Goal: Task Accomplishment & Management: Manage account settings

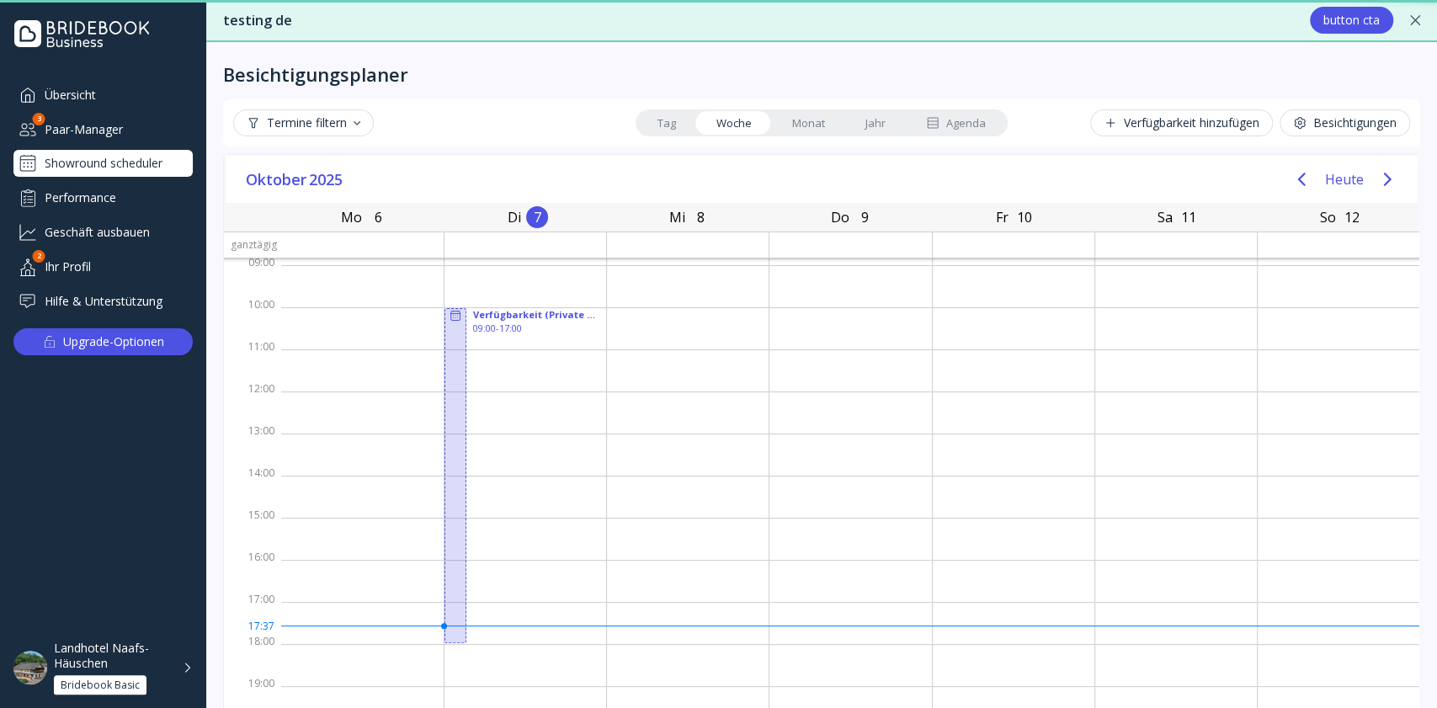
scroll to position [44, 0]
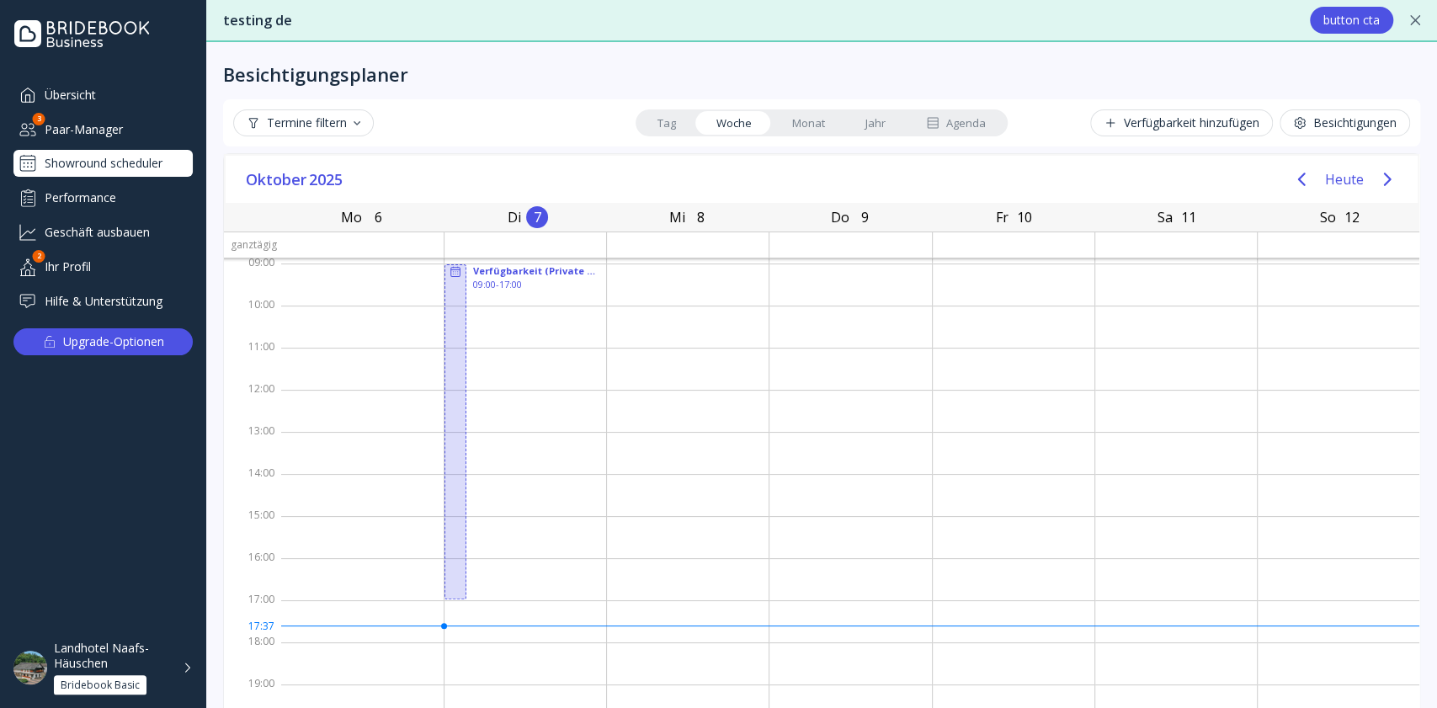
click at [958, 121] on div "Agenda" at bounding box center [956, 123] width 60 height 16
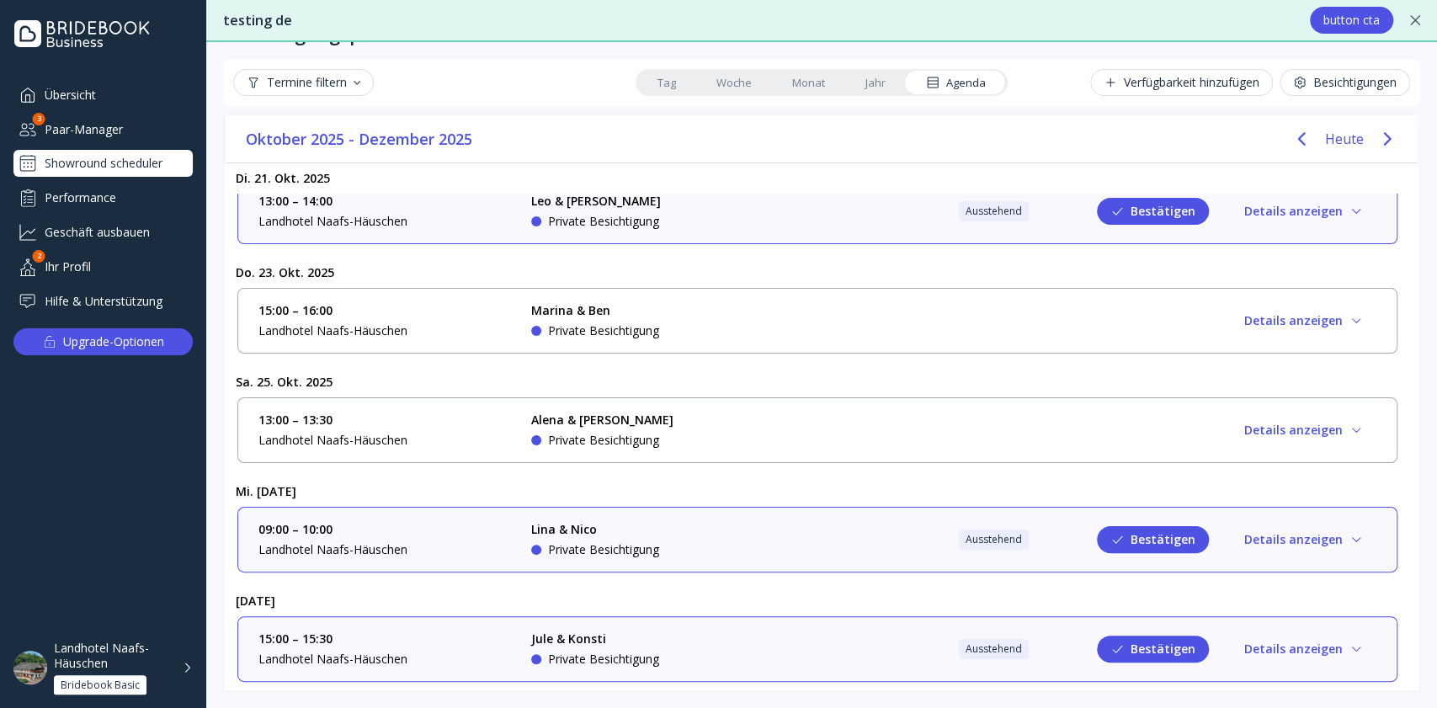
scroll to position [0, 0]
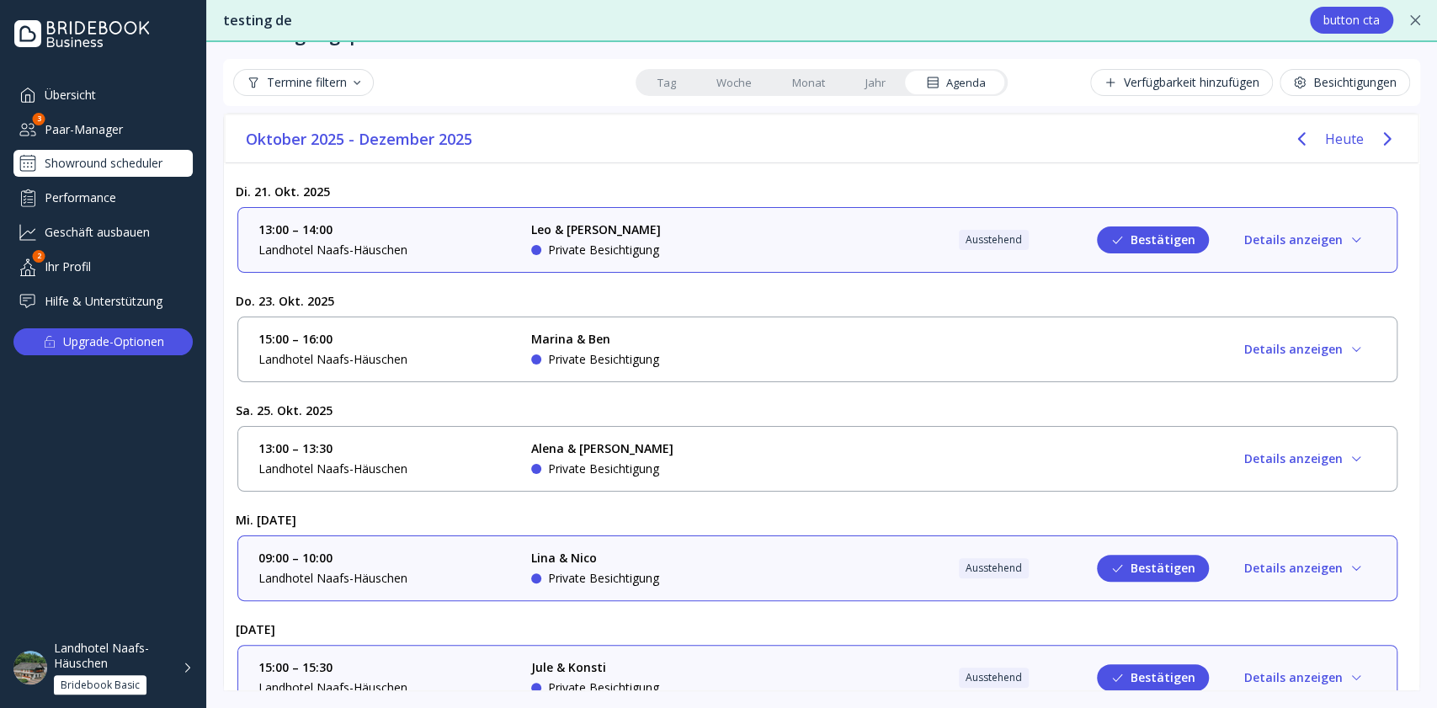
click at [791, 88] on link "Monat" at bounding box center [808, 83] width 73 height 24
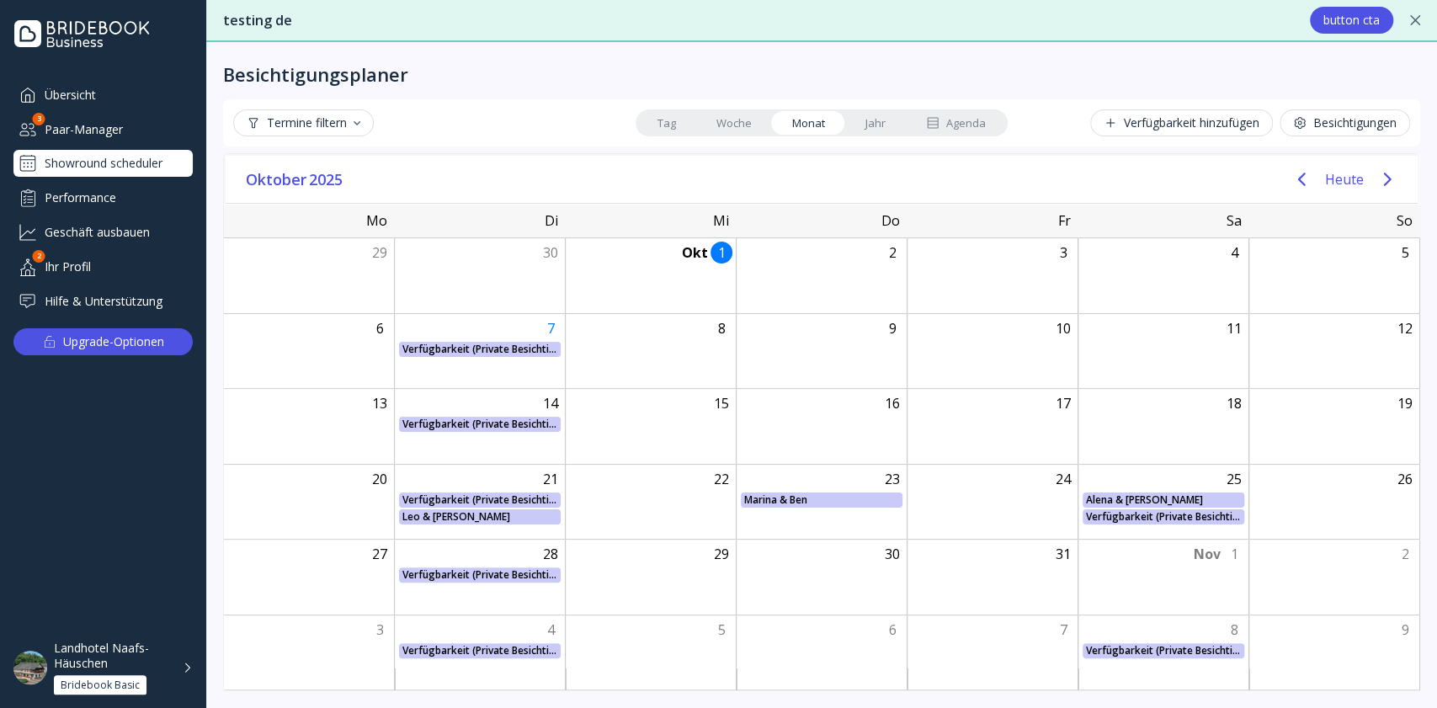
click at [731, 119] on link "Woche" at bounding box center [734, 123] width 76 height 24
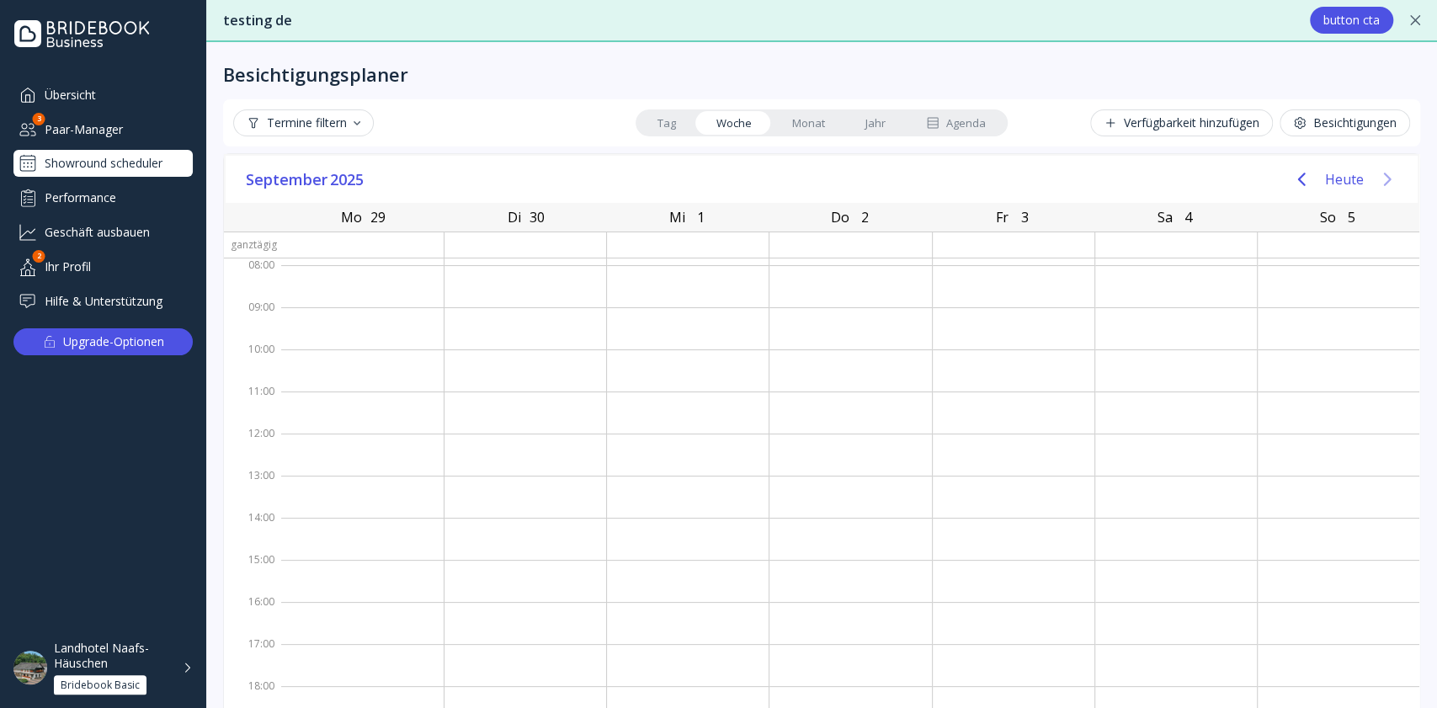
click at [1370, 178] on button "Next page" at bounding box center [1387, 179] width 34 height 34
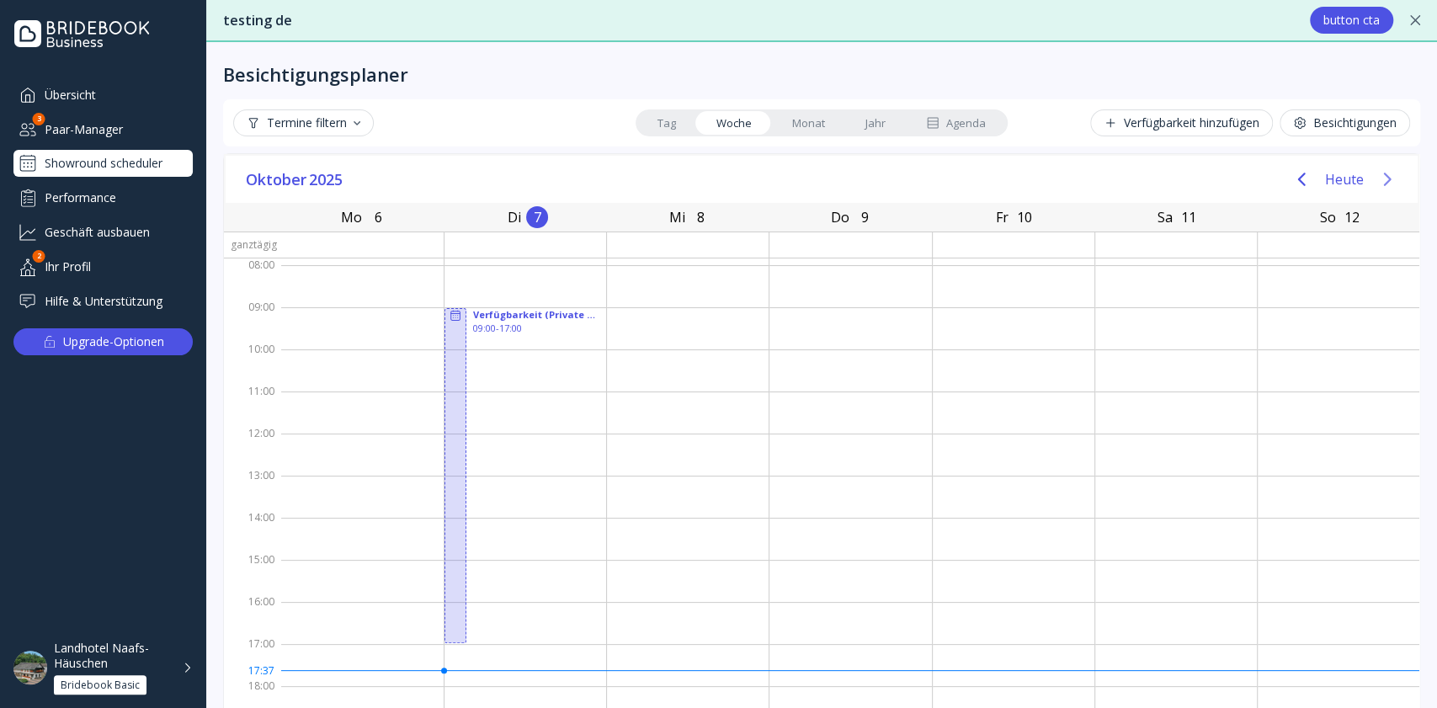
click at [1370, 178] on button "Next page" at bounding box center [1387, 179] width 34 height 34
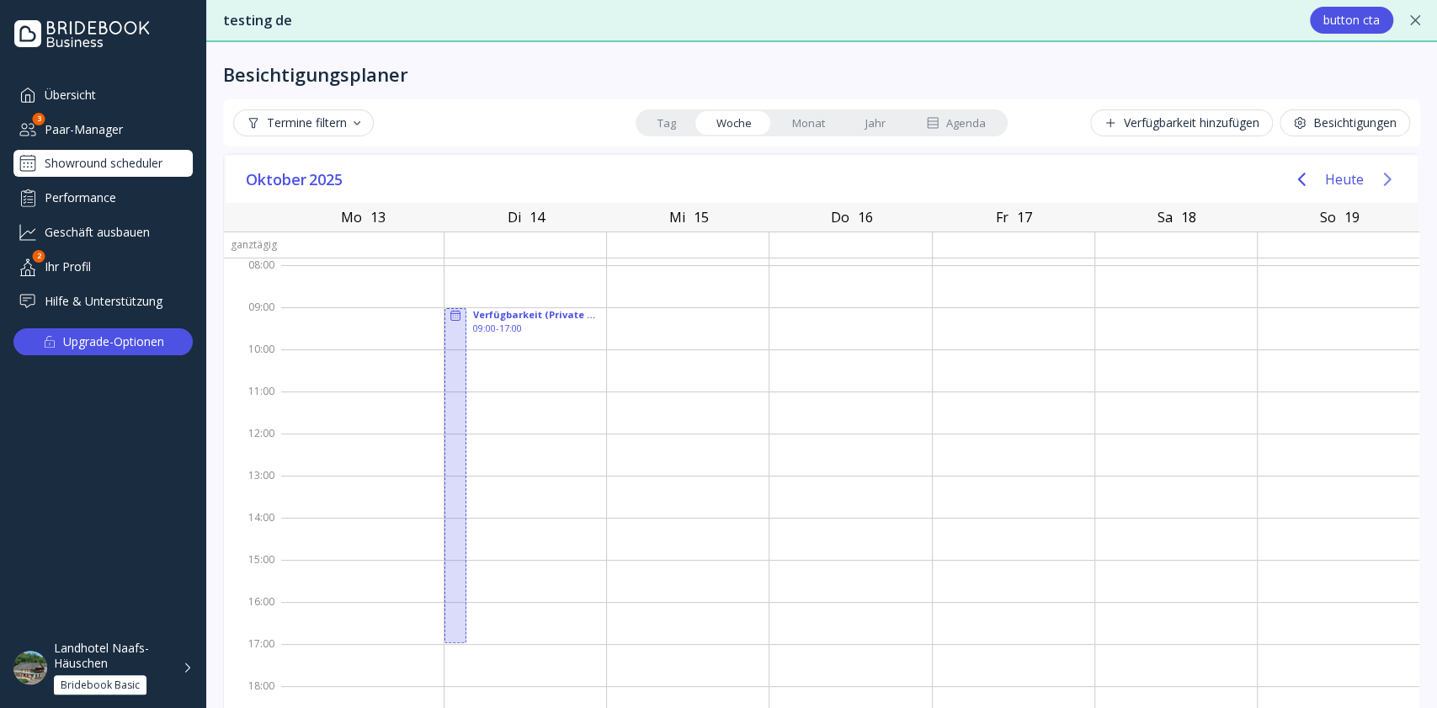
click at [1370, 178] on button "Next page" at bounding box center [1387, 179] width 34 height 34
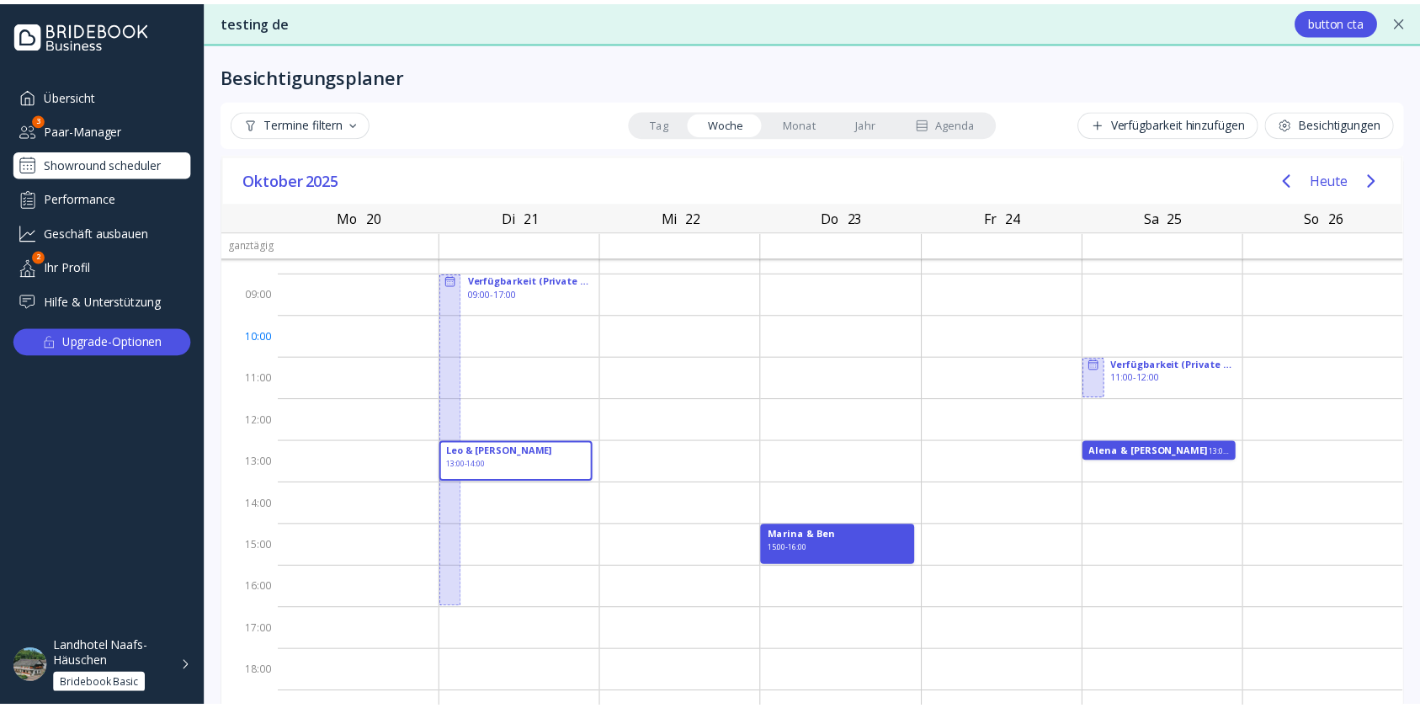
scroll to position [35, 0]
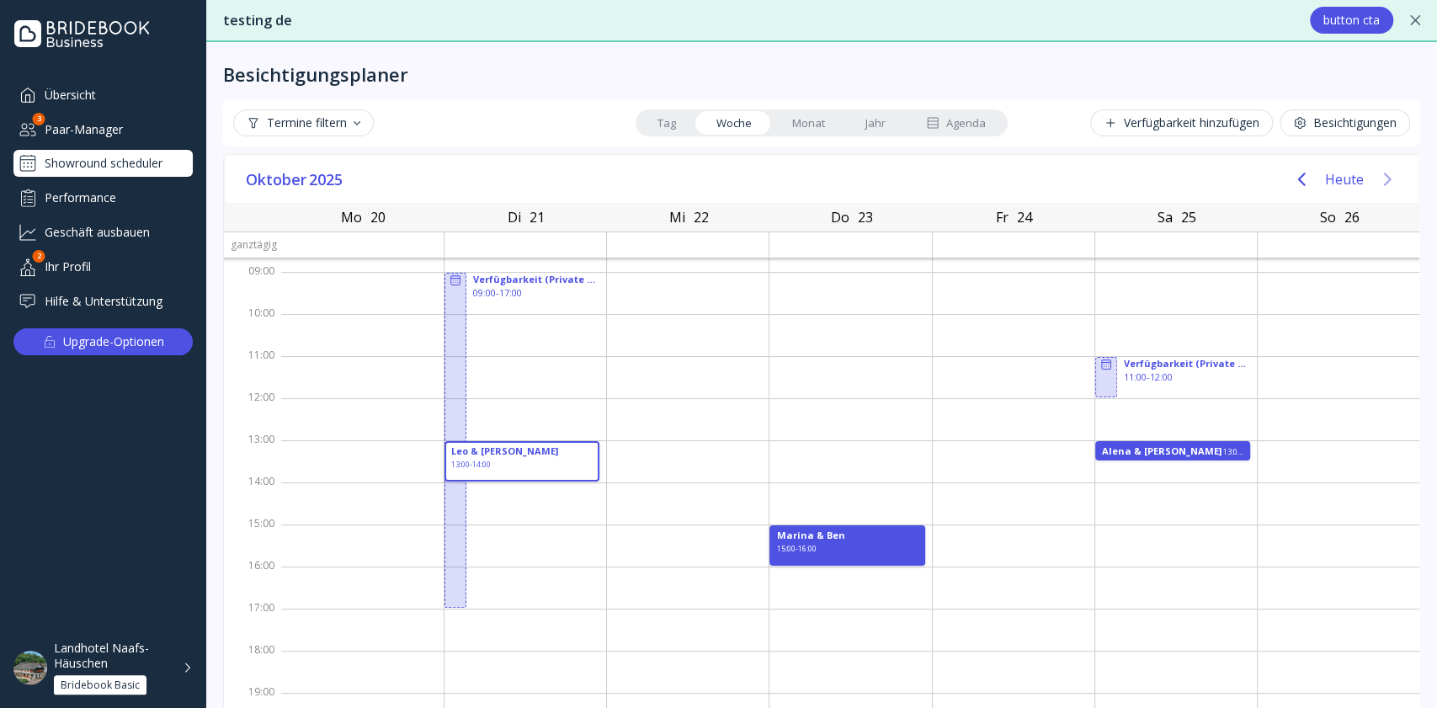
click at [1379, 181] on icon "Next page" at bounding box center [1387, 179] width 20 height 20
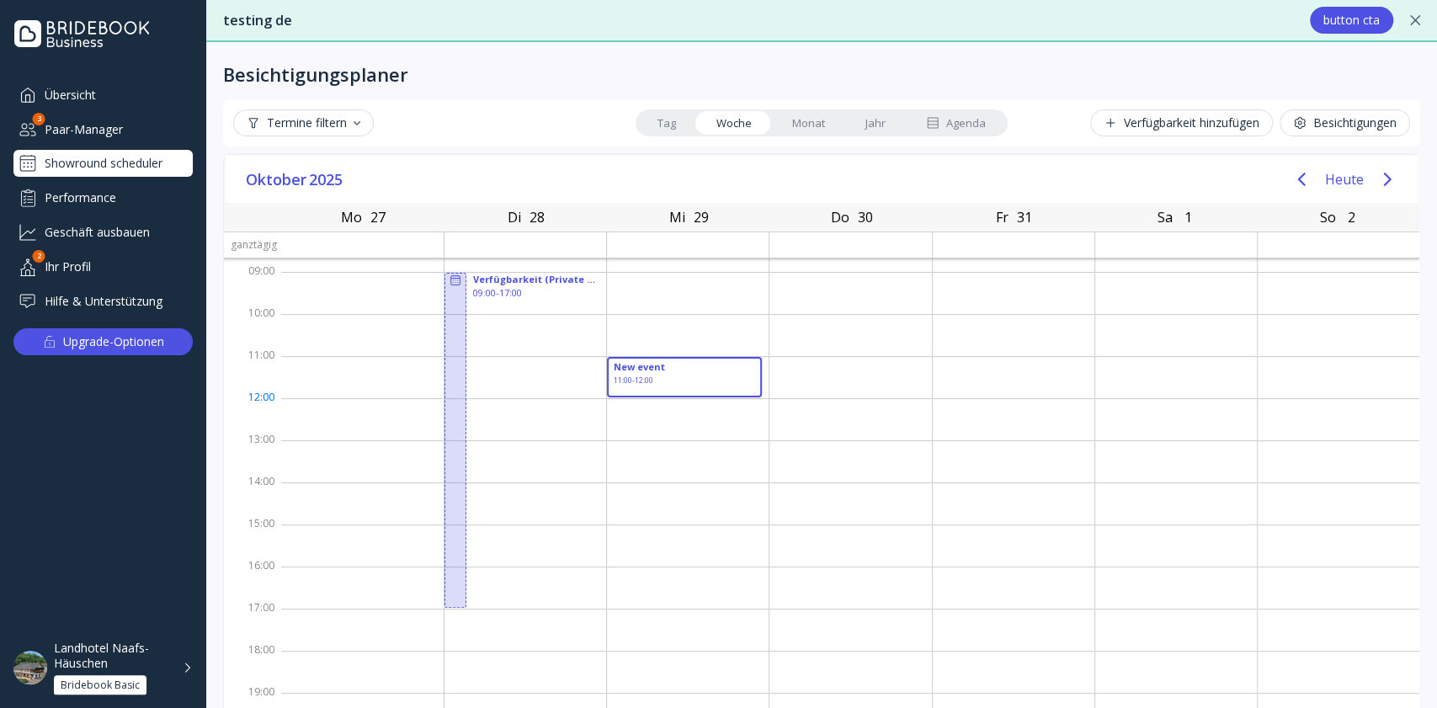
drag, startPoint x: 656, startPoint y: 358, endPoint x: 656, endPoint y: 389, distance: 31.1
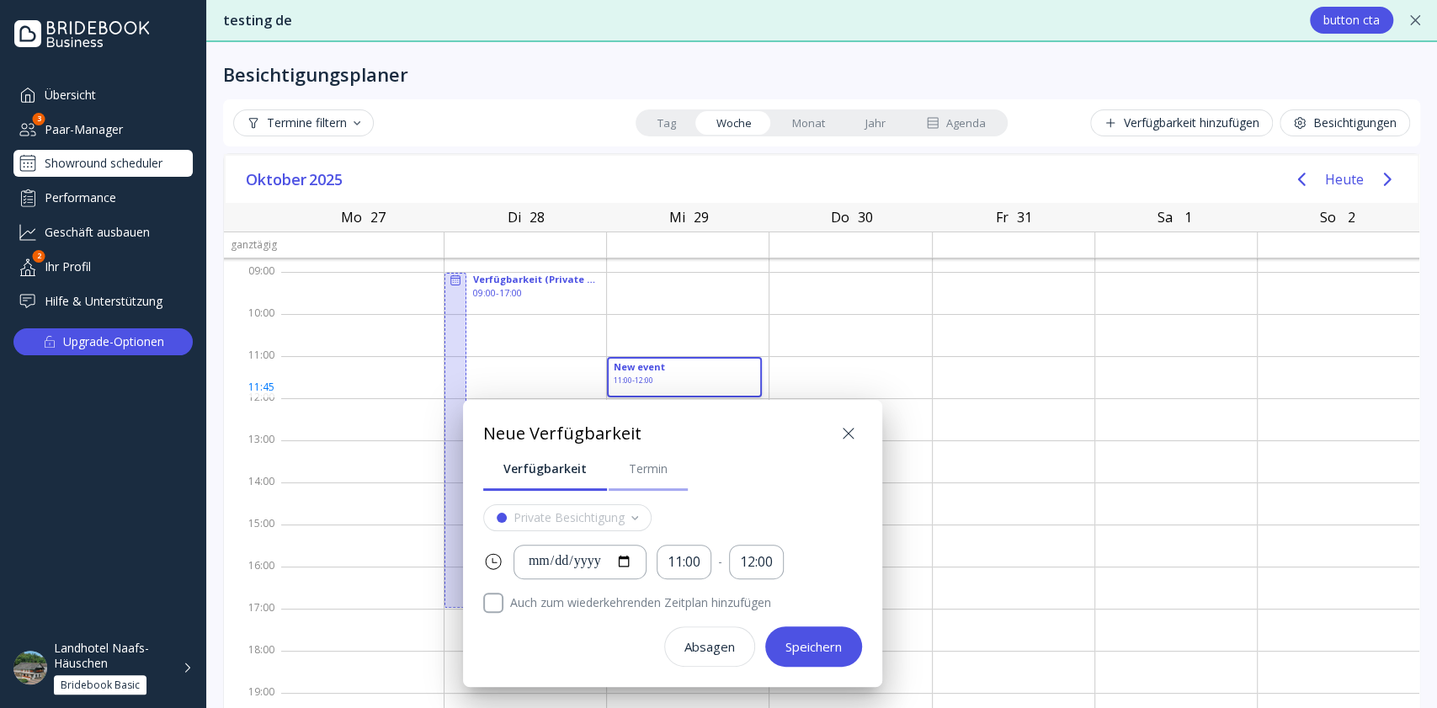
click at [651, 488] on link "Termin" at bounding box center [648, 469] width 79 height 44
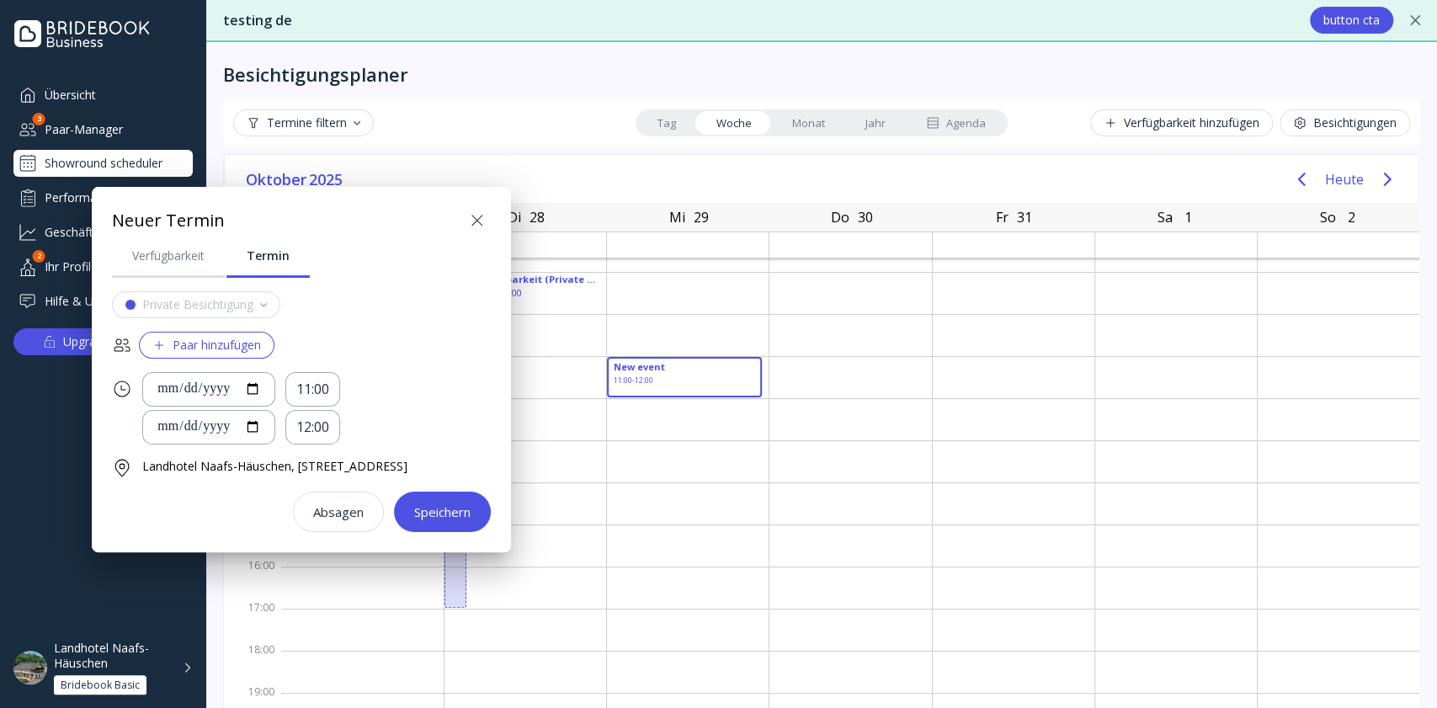
click at [226, 335] on button "Paar hinzufügen" at bounding box center [207, 345] width 136 height 27
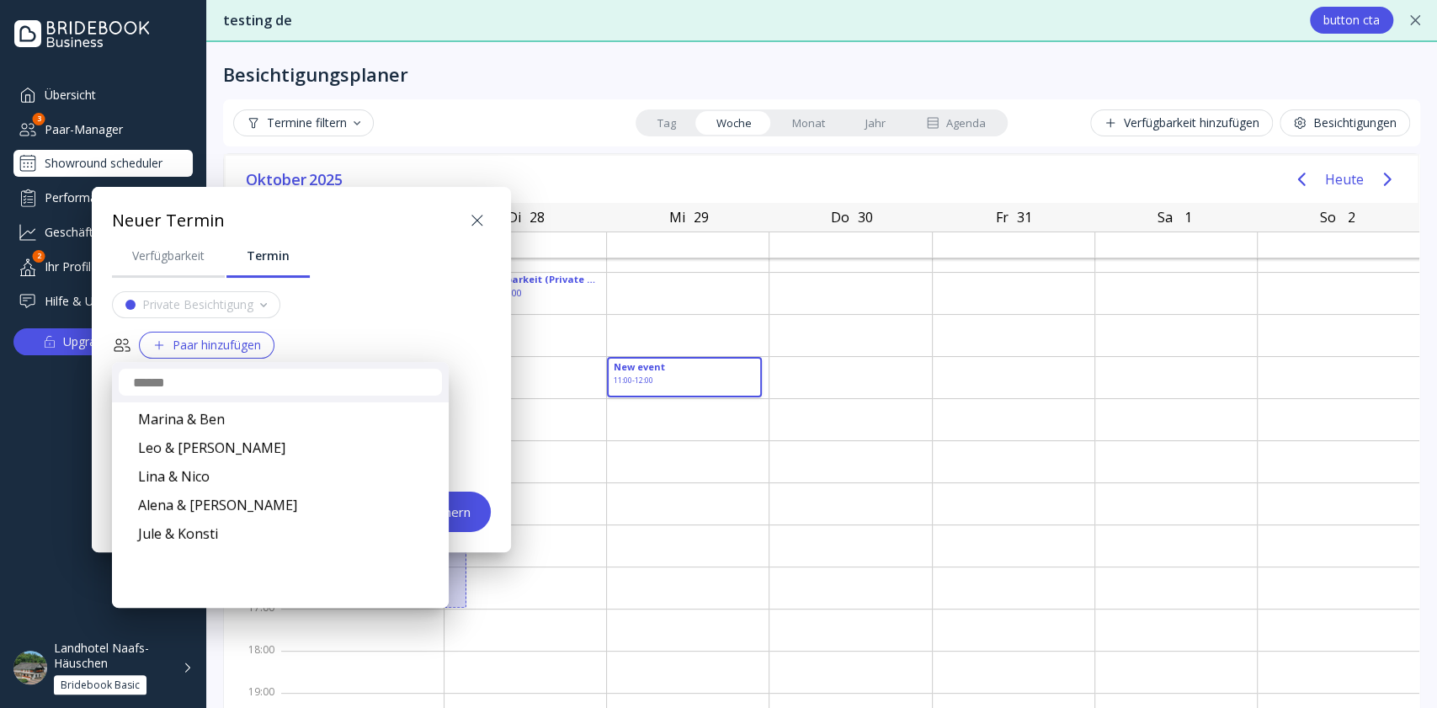
click at [563, 215] on div at bounding box center [718, 353] width 1706 height 977
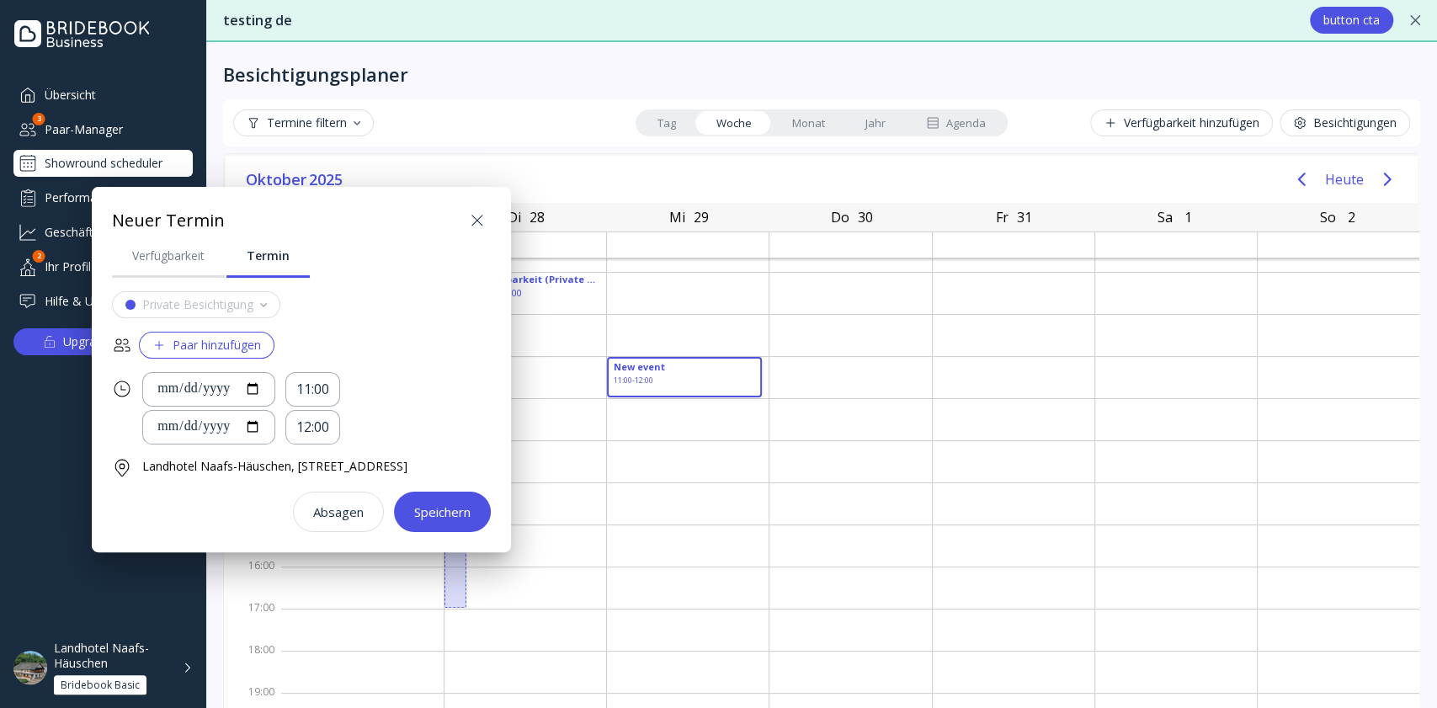
click at [487, 215] on icon at bounding box center [477, 220] width 20 height 20
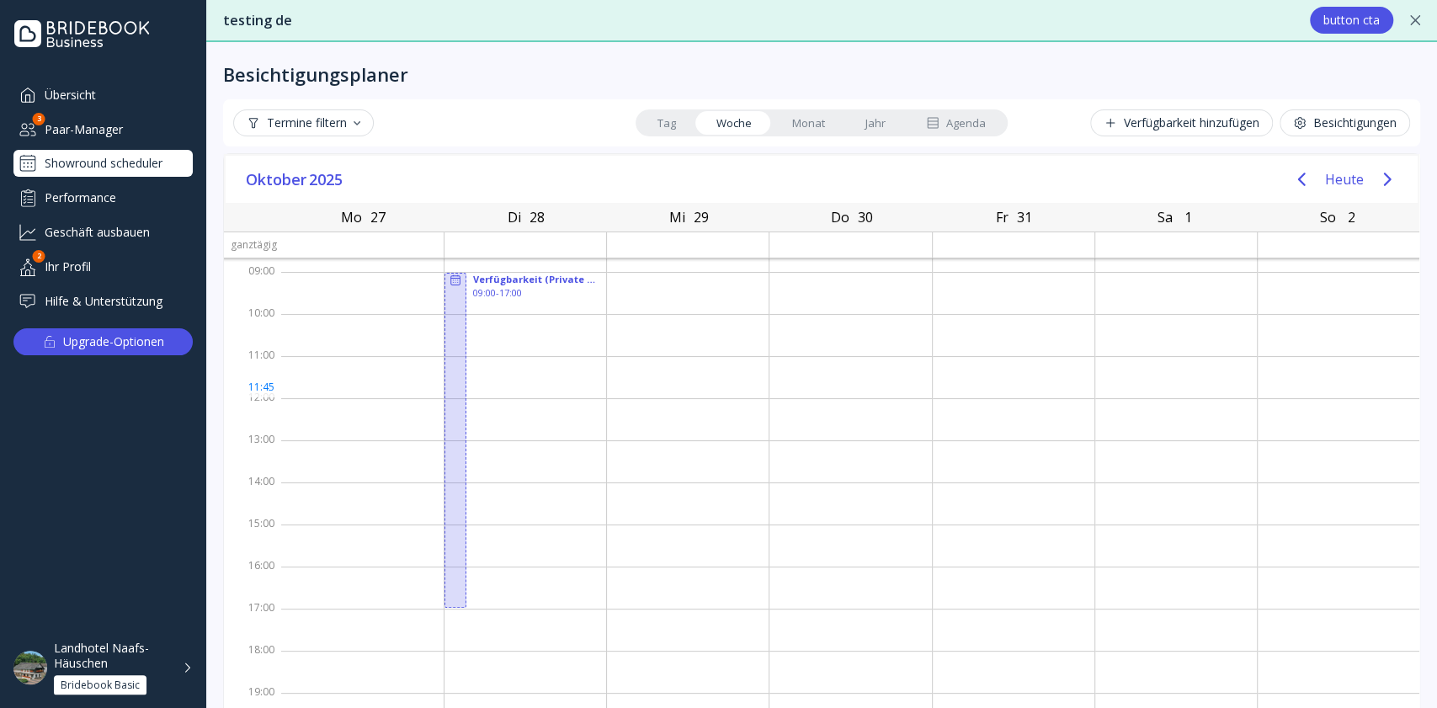
click at [92, 128] on div "Paar-Manager" at bounding box center [102, 129] width 179 height 28
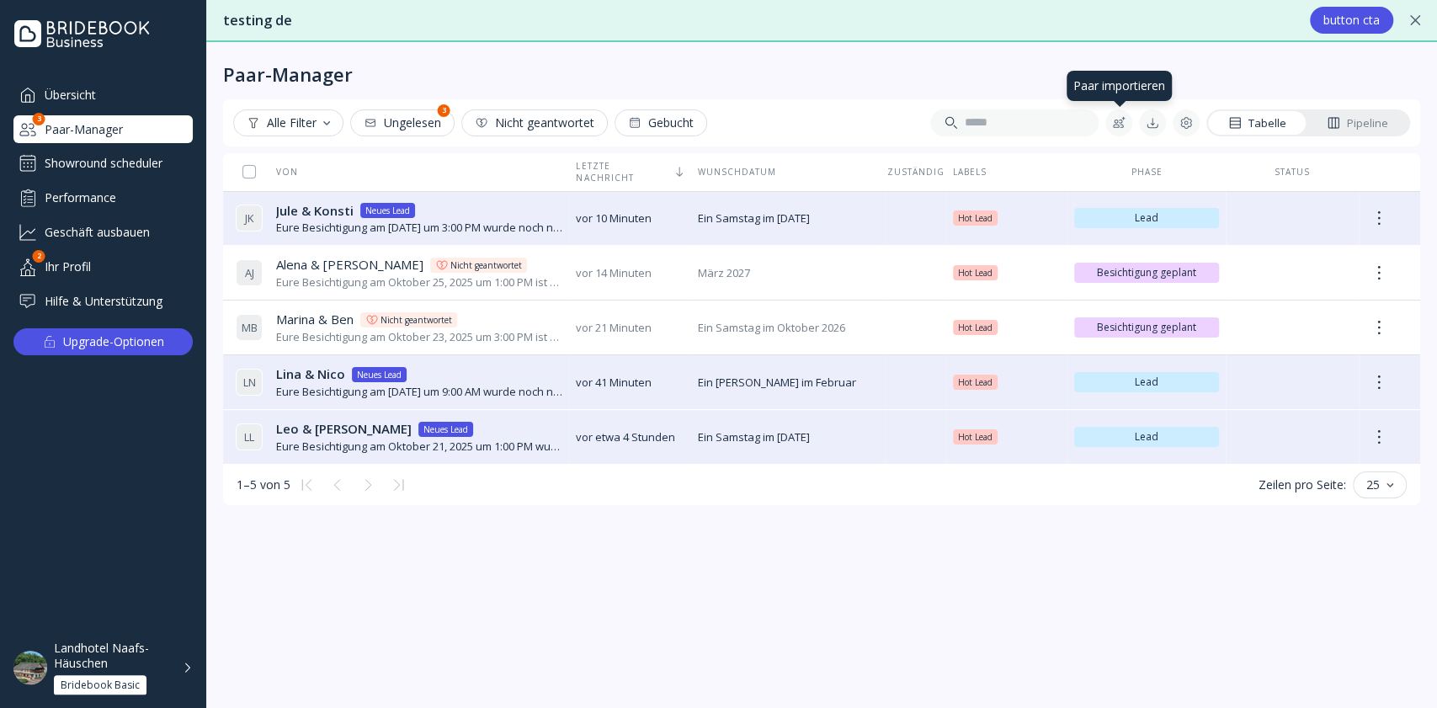
click at [1132, 126] on div at bounding box center [1118, 122] width 27 height 27
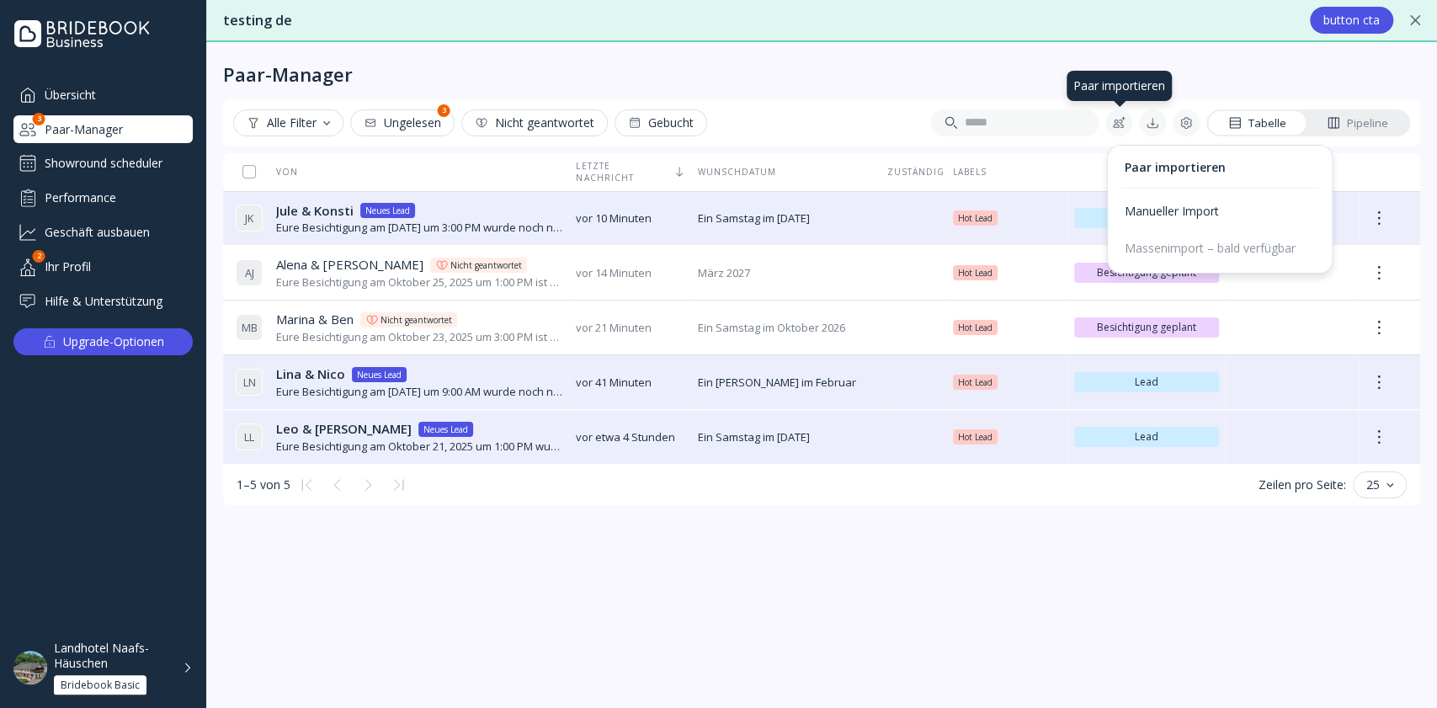
click at [1128, 130] on button at bounding box center [1118, 122] width 27 height 27
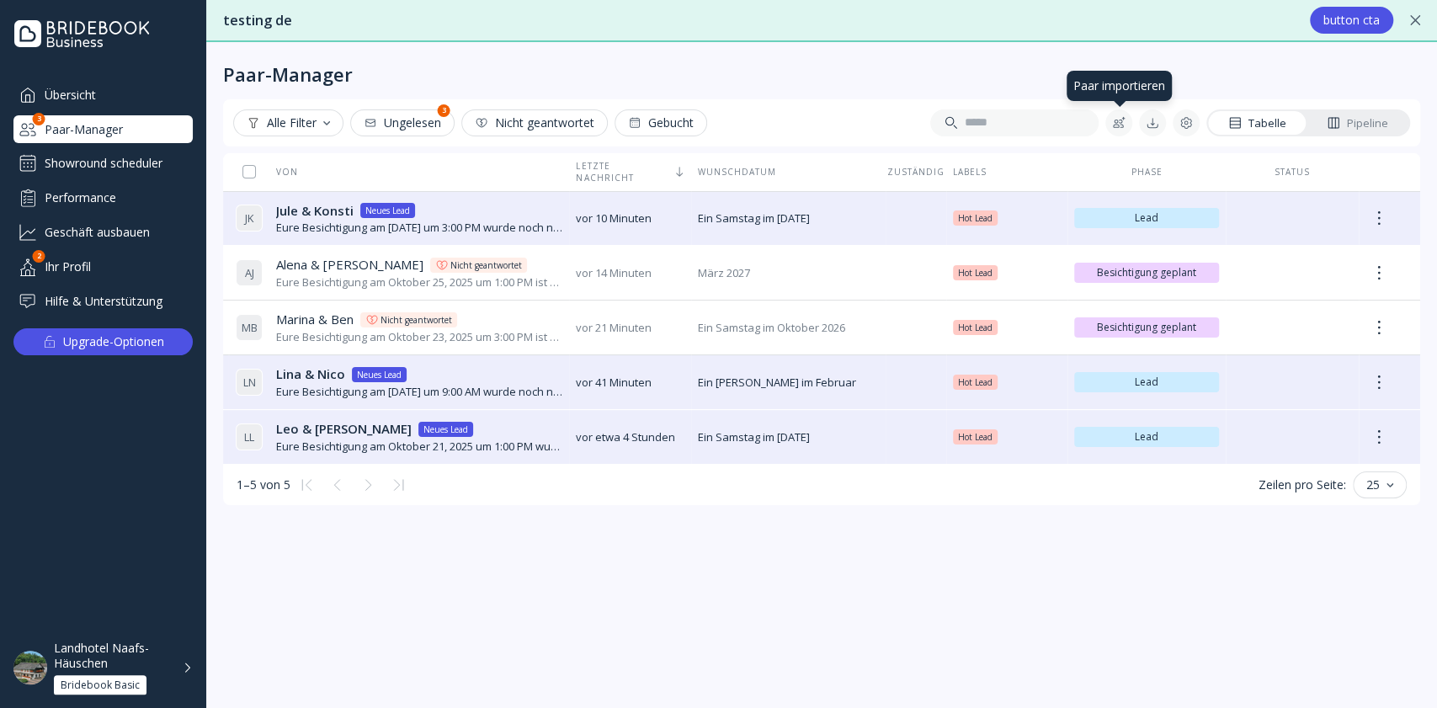
click at [1121, 123] on div at bounding box center [1118, 122] width 13 height 13
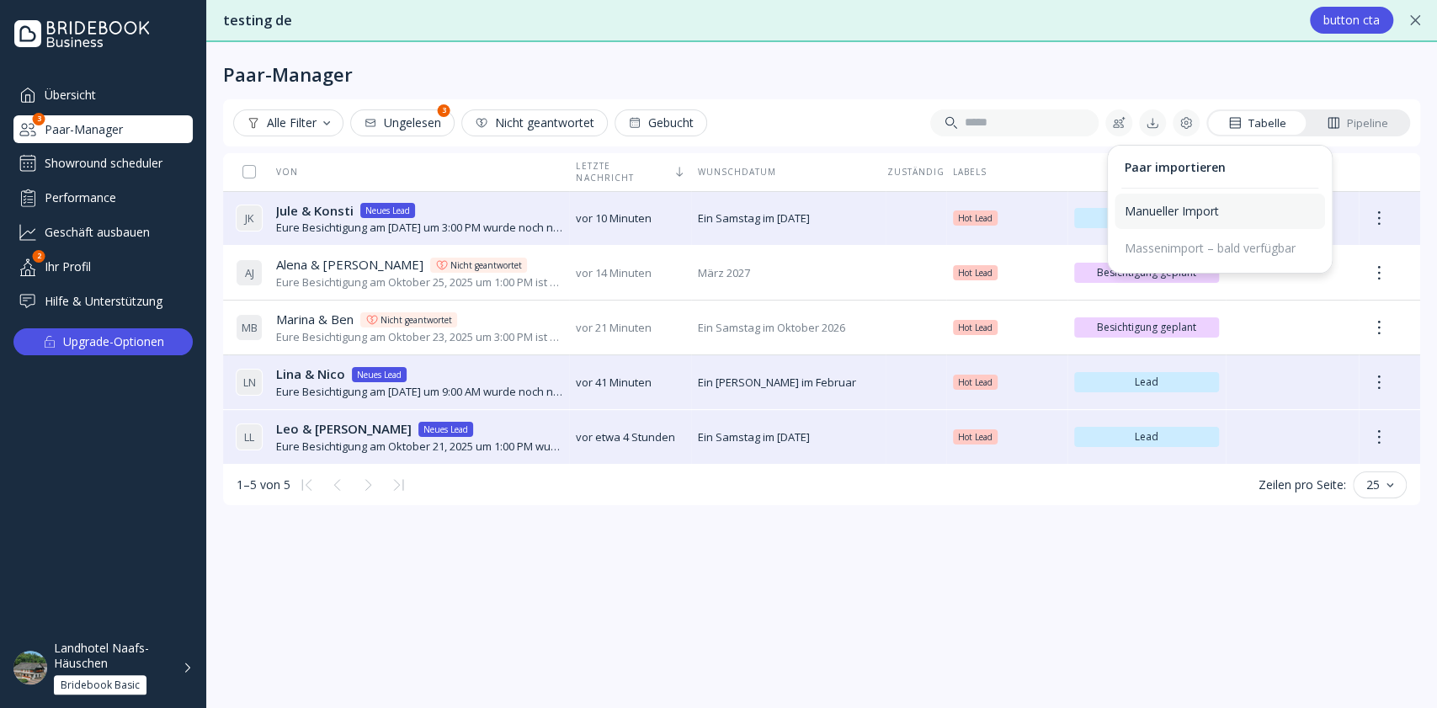
click at [1146, 201] on div "Manueller Import" at bounding box center [1219, 211] width 210 height 35
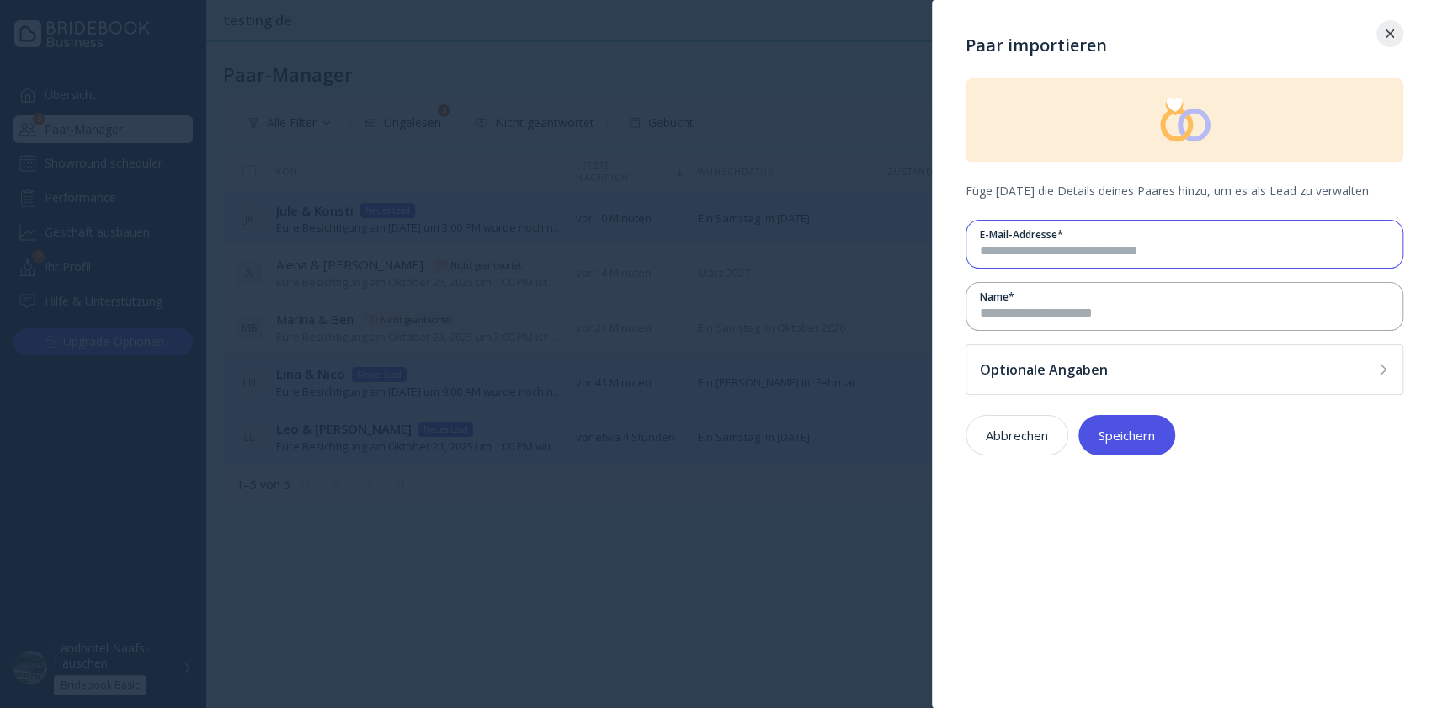
click at [1094, 259] on input "email" at bounding box center [1184, 251] width 409 height 19
type input "**********"
click at [1098, 304] on input at bounding box center [1184, 313] width 409 height 19
click at [1131, 372] on div "Optionale Angaben" at bounding box center [1175, 369] width 391 height 17
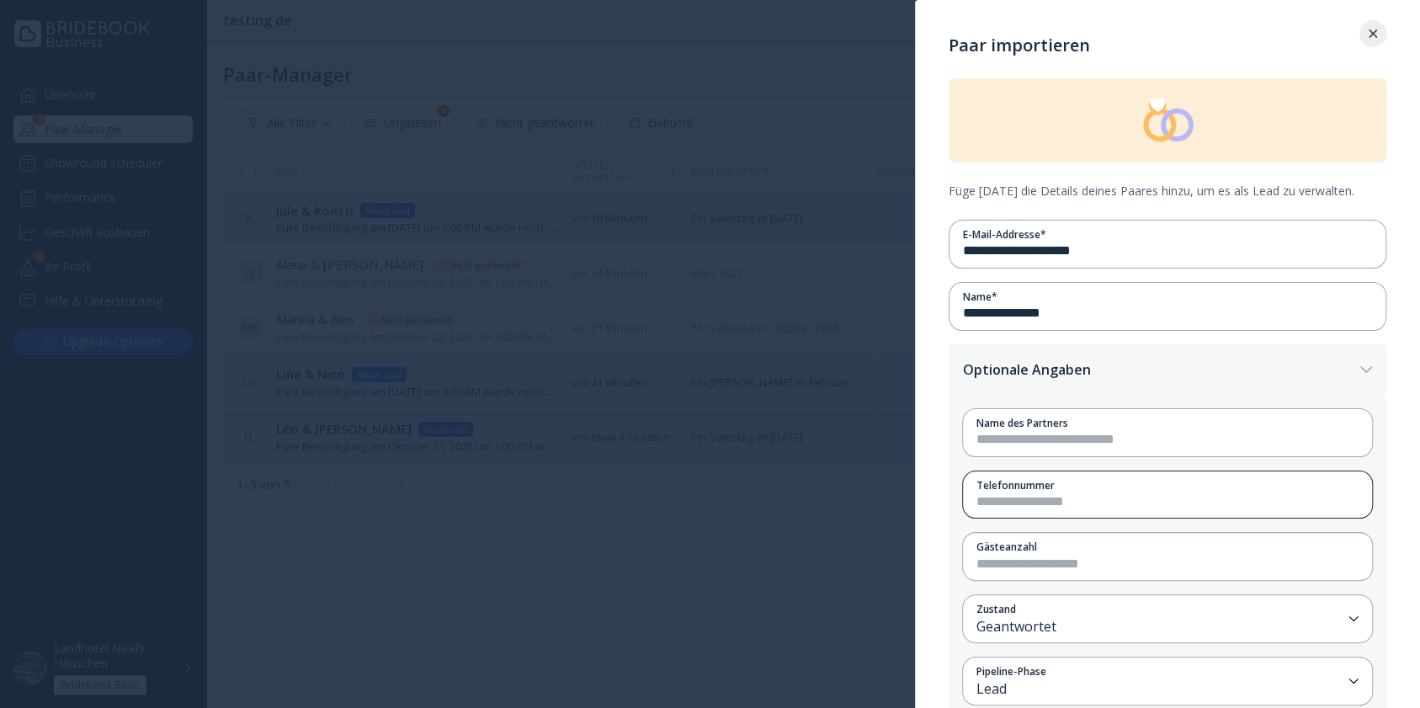
scroll to position [103, 0]
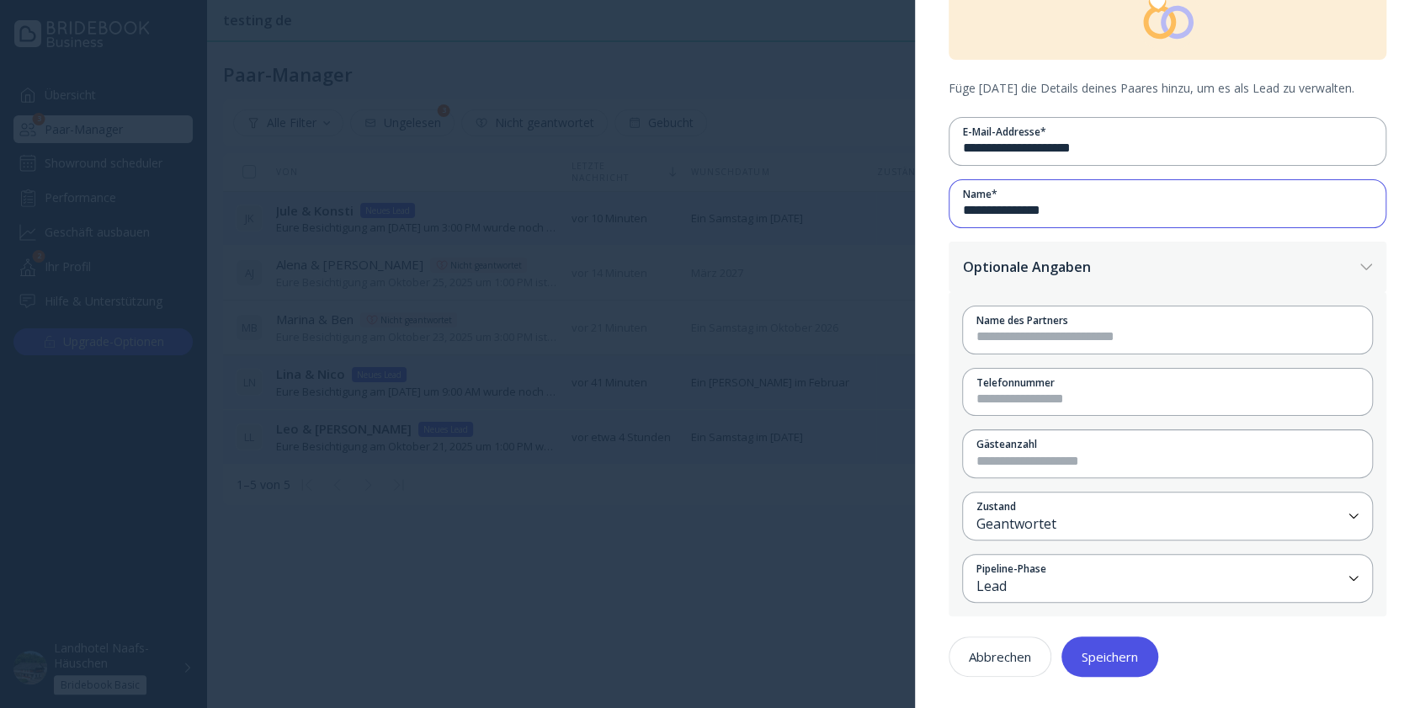
drag, startPoint x: 1082, startPoint y: 207, endPoint x: 1005, endPoint y: 213, distance: 77.7
click at [1005, 213] on input "**********" at bounding box center [1167, 210] width 409 height 19
type input "*****"
click at [1038, 342] on input at bounding box center [1167, 336] width 382 height 19
type input "*****"
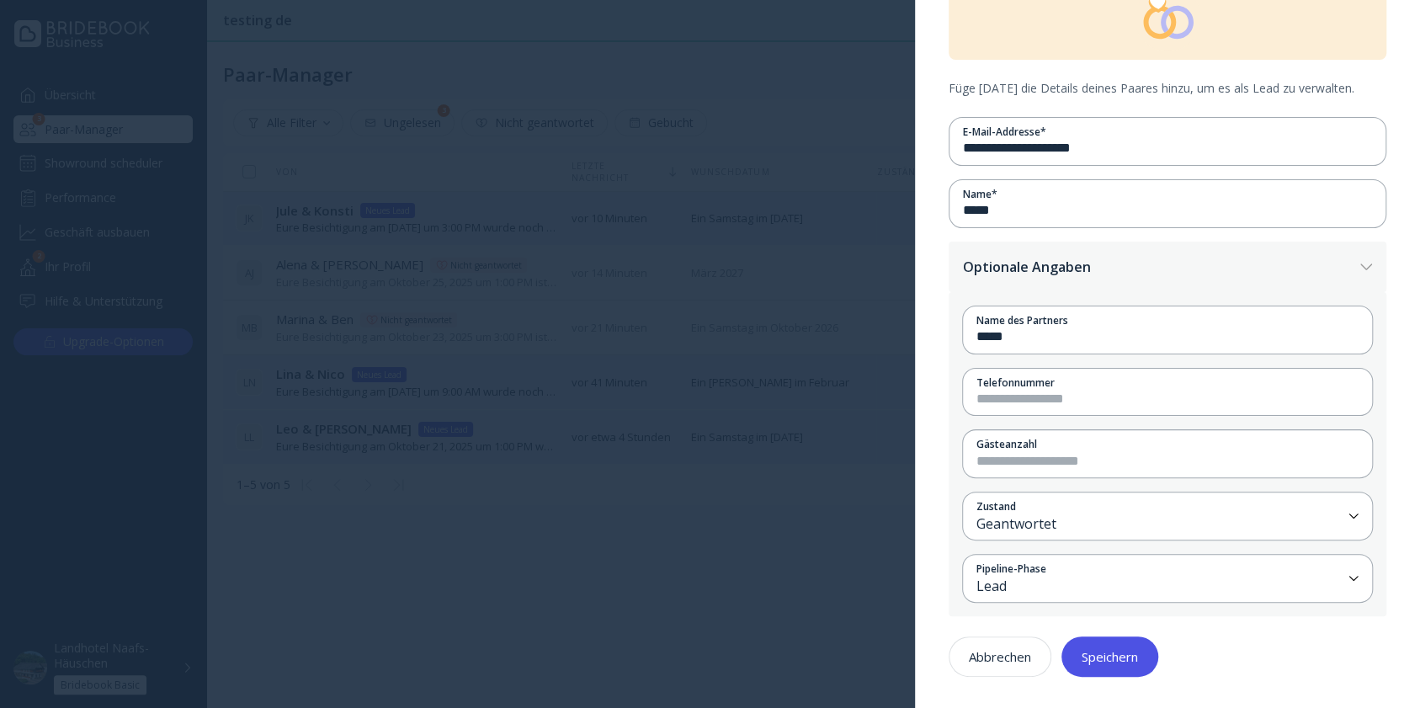
click at [1059, 417] on div "Name des Partners ***** Telefonnummer Gästeanzahl Zustand Geantwortet Pipeline-…" at bounding box center [1168, 454] width 438 height 325
click at [1065, 396] on input at bounding box center [1167, 399] width 382 height 19
type input "**********"
click at [1074, 454] on input "number" at bounding box center [1167, 461] width 382 height 19
type input "***"
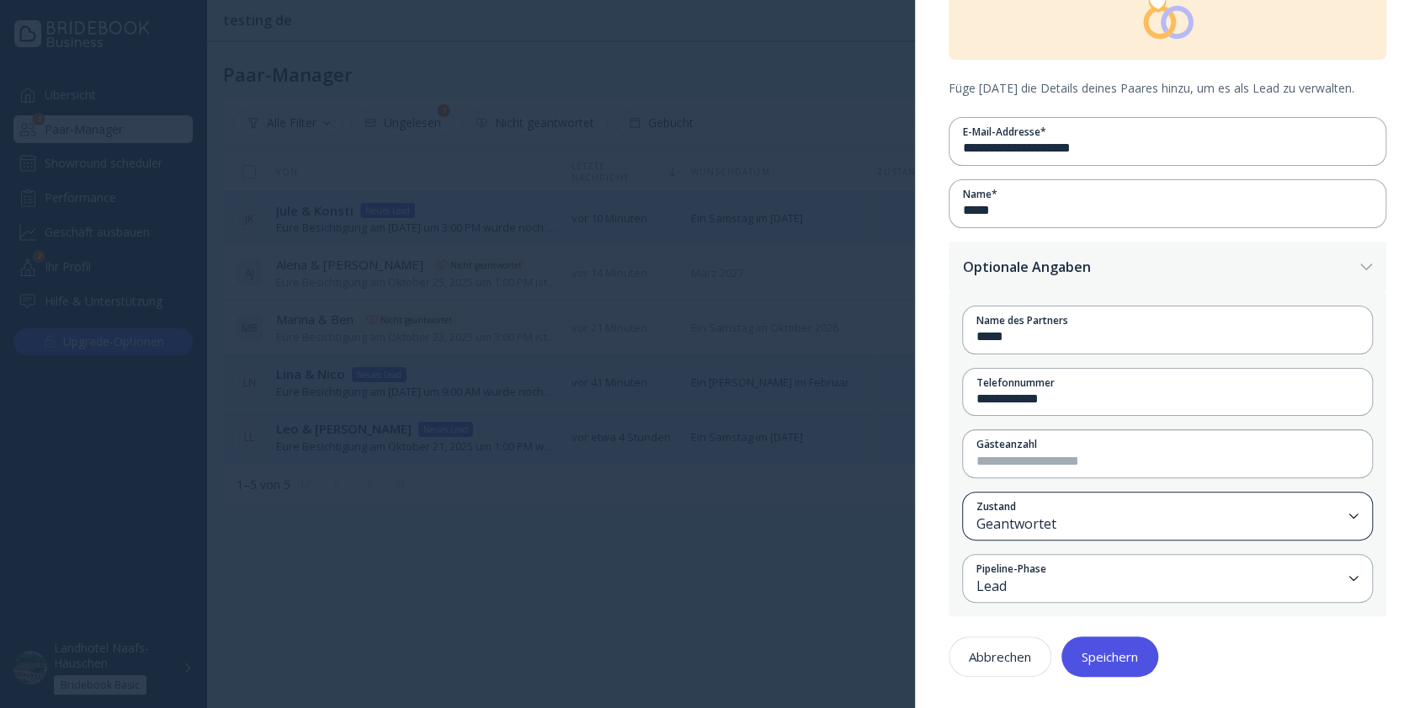
click at [1080, 514] on div "Geantwortet" at bounding box center [1158, 523] width 365 height 19
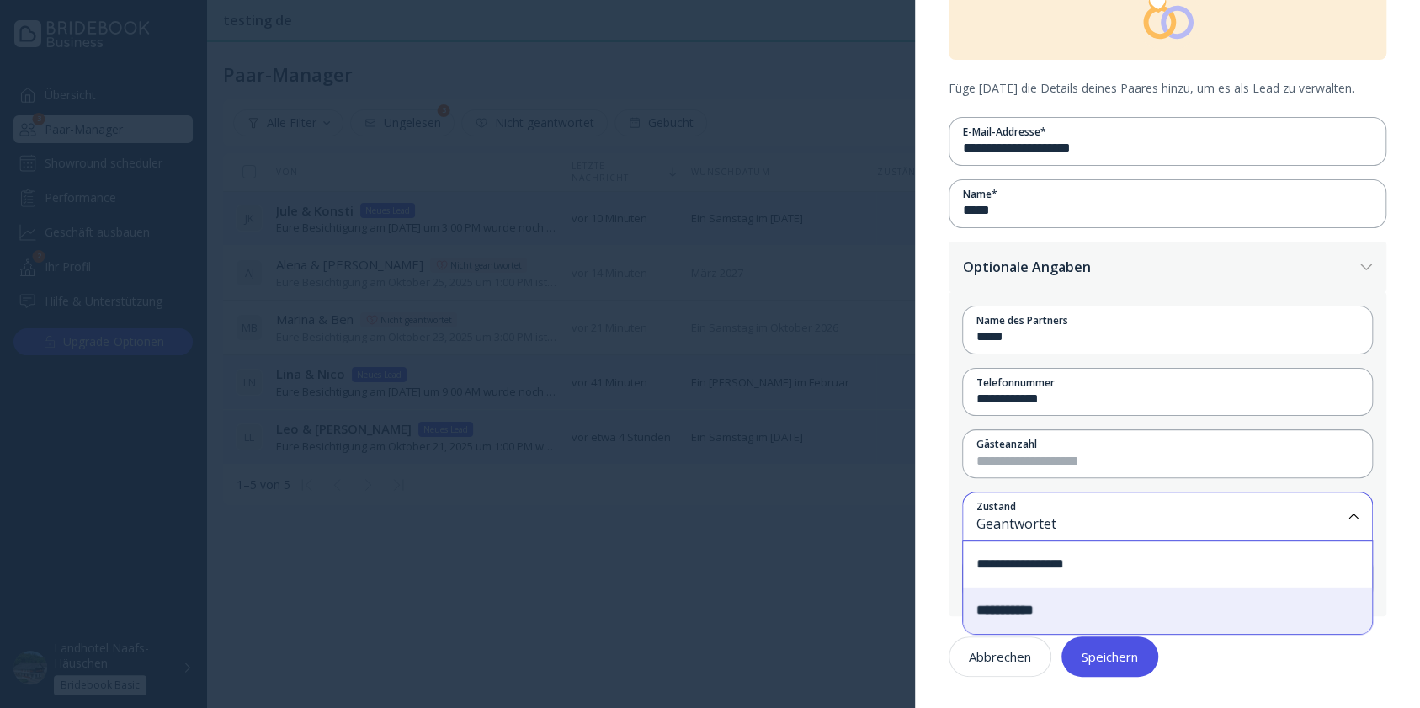
click at [944, 515] on div "**********" at bounding box center [1167, 303] width 505 height 813
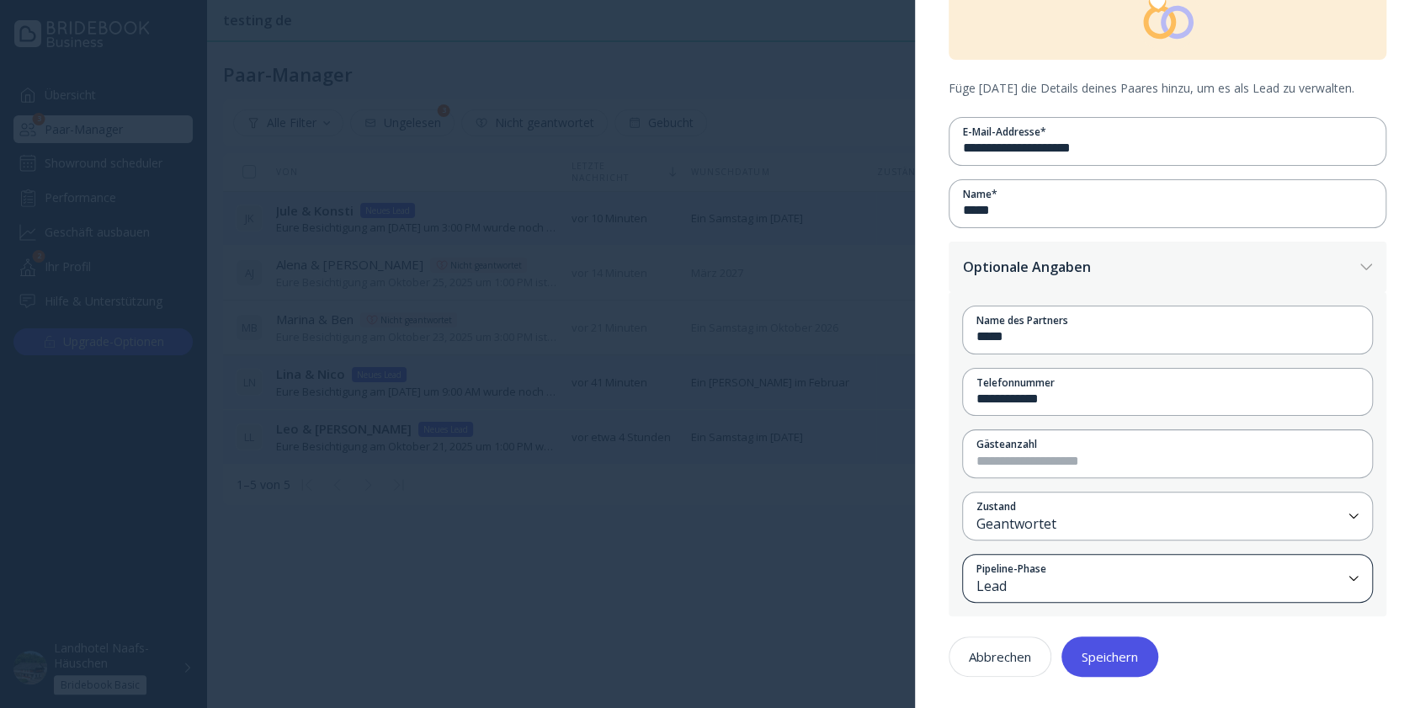
click at [1061, 586] on div "Lead" at bounding box center [1158, 586] width 365 height 19
click at [1031, 615] on div "**********" at bounding box center [1159, 624] width 393 height 46
click at [1121, 644] on button "Speichern" at bounding box center [1109, 656] width 97 height 40
click at [1035, 460] on input "number" at bounding box center [1167, 461] width 382 height 19
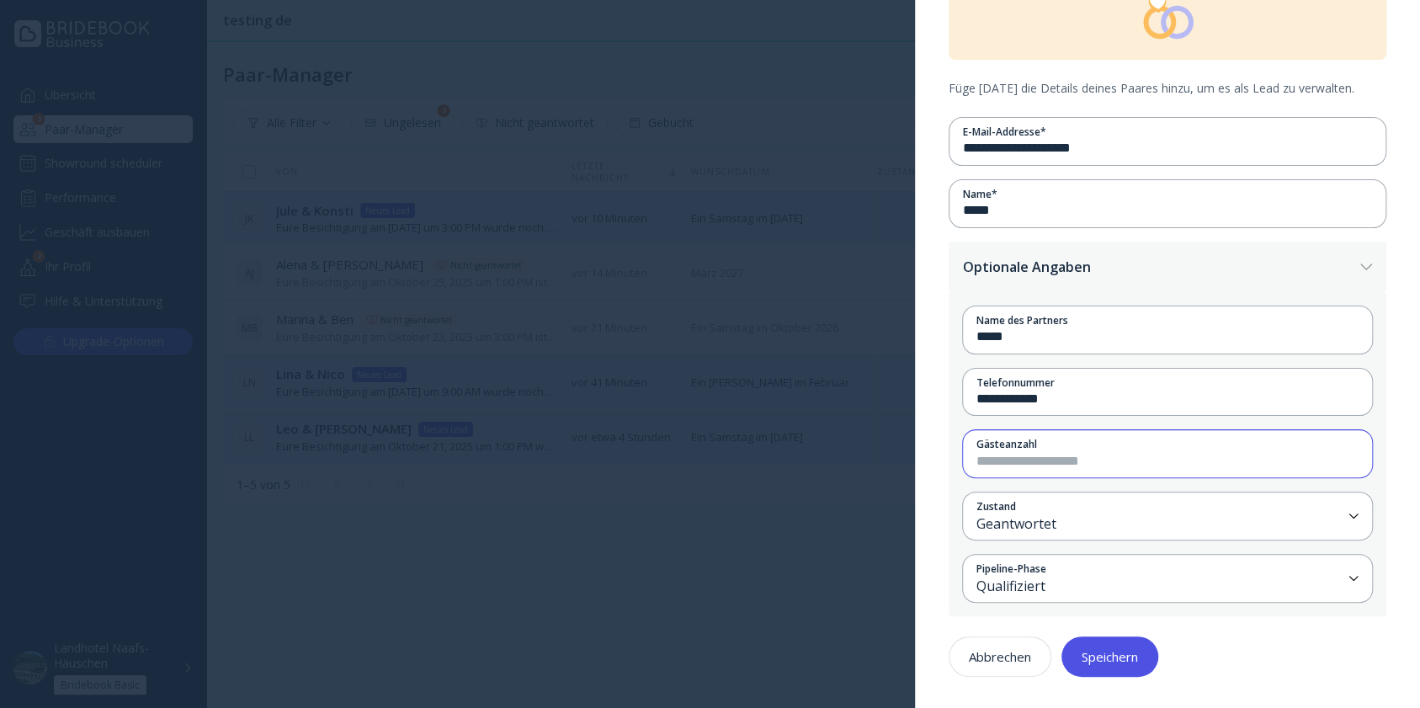
type input "***"
click at [1114, 660] on div "Speichern" at bounding box center [1110, 656] width 56 height 13
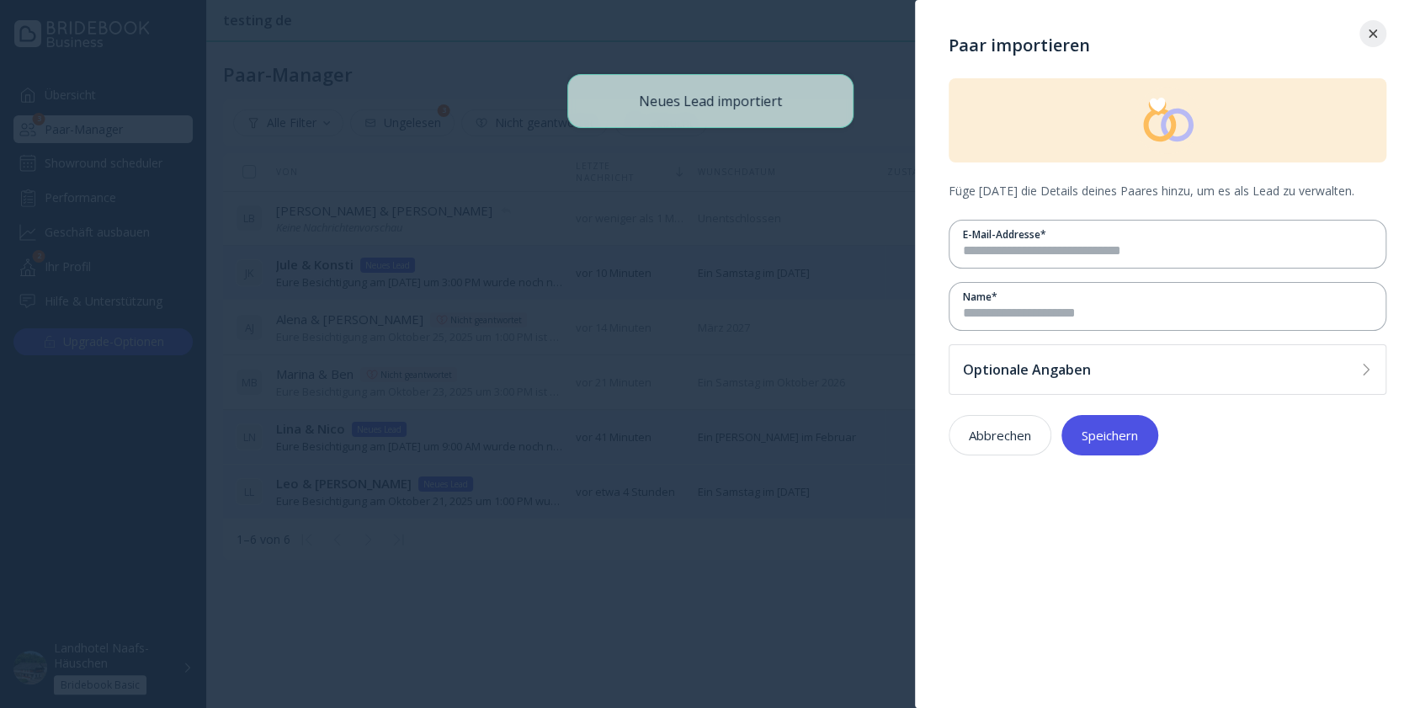
scroll to position [0, 0]
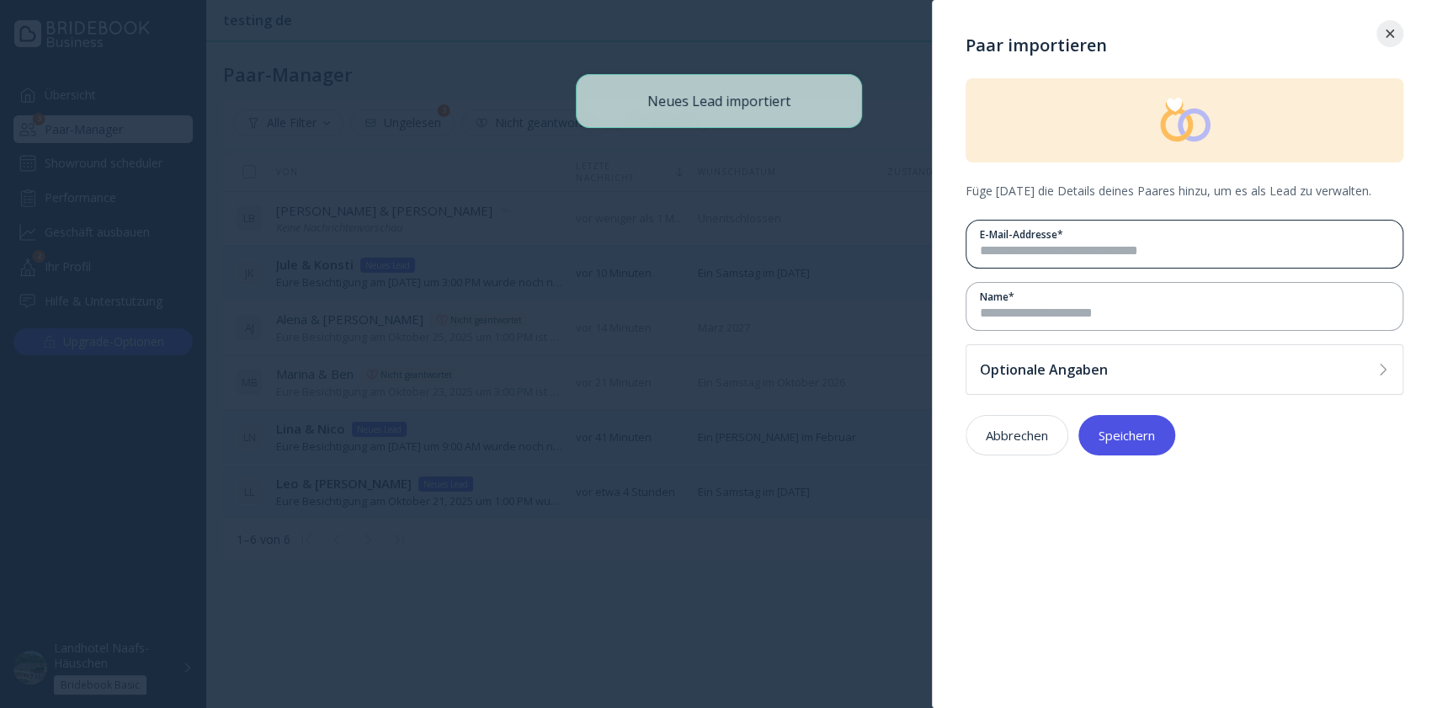
click at [1050, 237] on div "E-Mail-Addresse *" at bounding box center [1184, 234] width 409 height 14
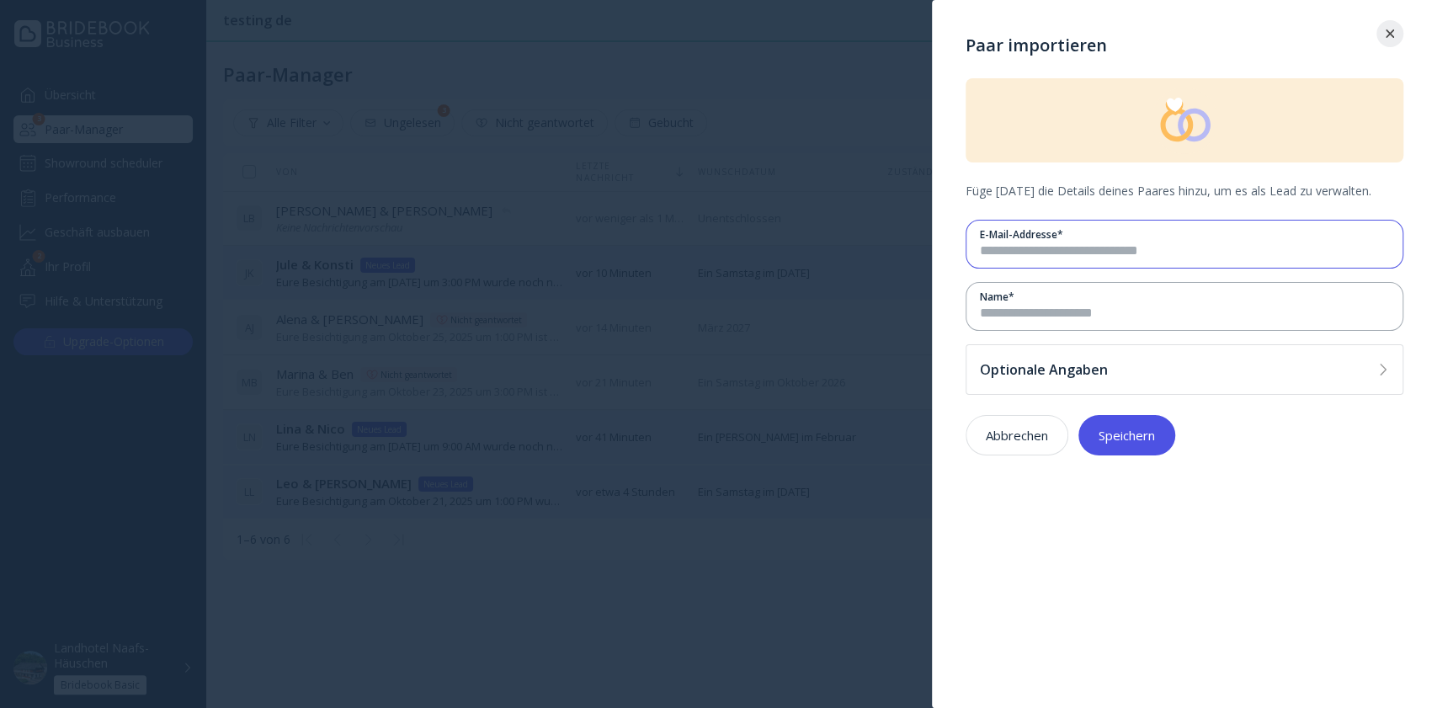
click at [1029, 255] on input "email" at bounding box center [1184, 251] width 409 height 19
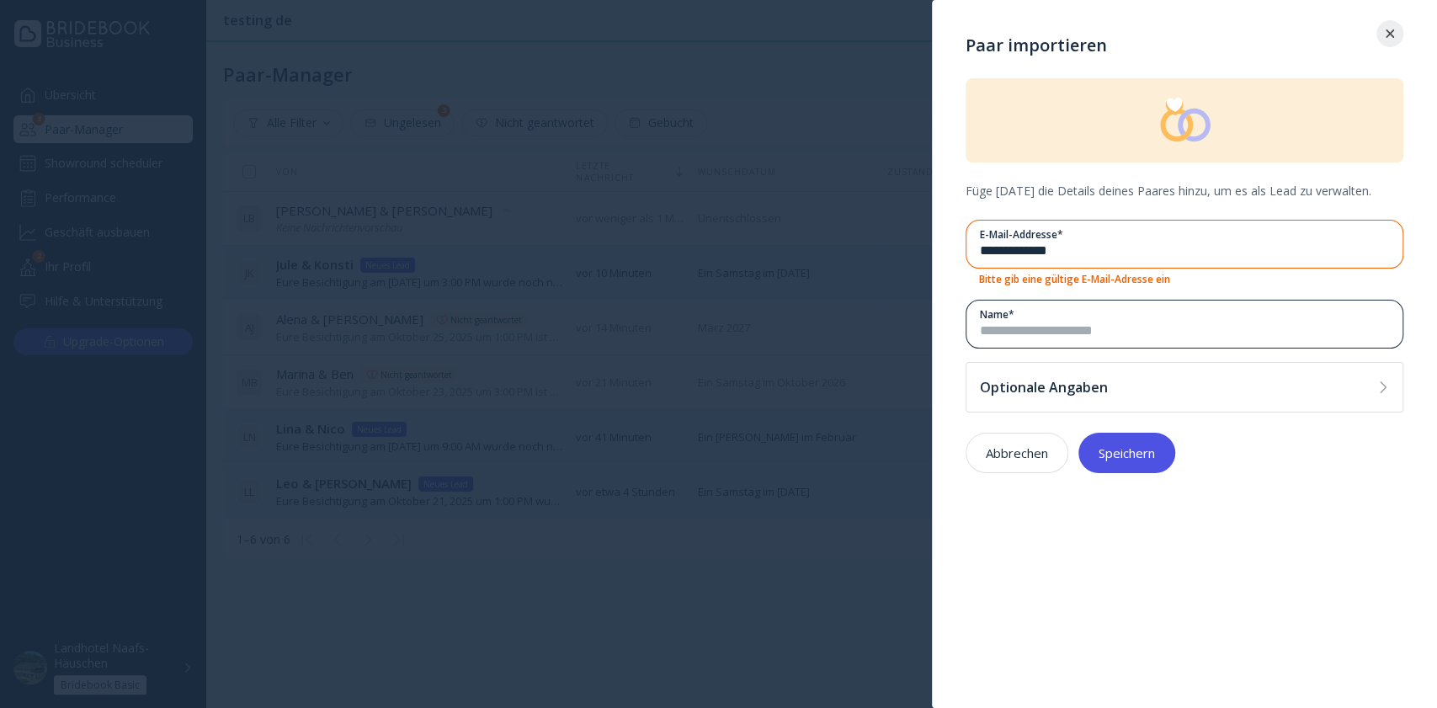
type input "**********"
click at [1047, 322] on input at bounding box center [1184, 331] width 409 height 19
type input "*****"
click at [1130, 248] on input "**********" at bounding box center [1184, 251] width 409 height 19
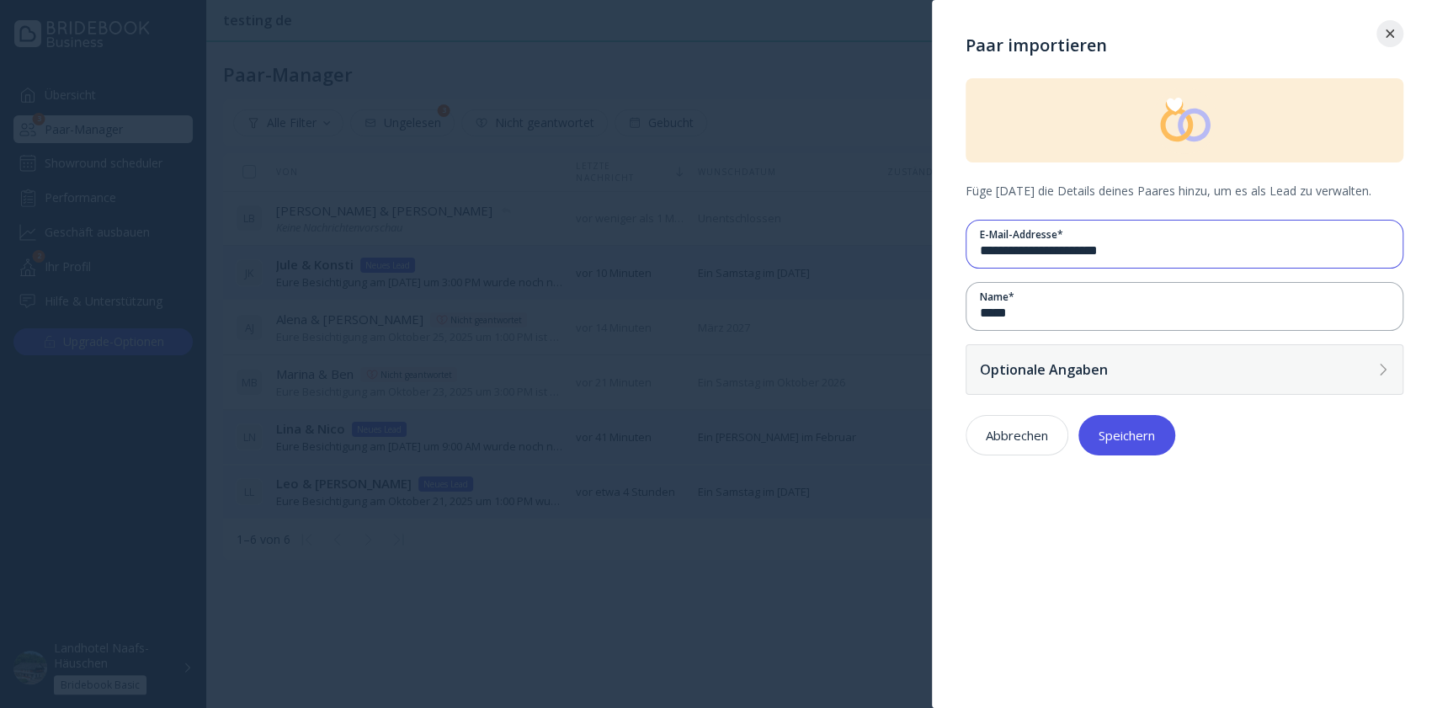
type input "**********"
click at [1104, 372] on div "Optionale Angaben" at bounding box center [1175, 369] width 391 height 17
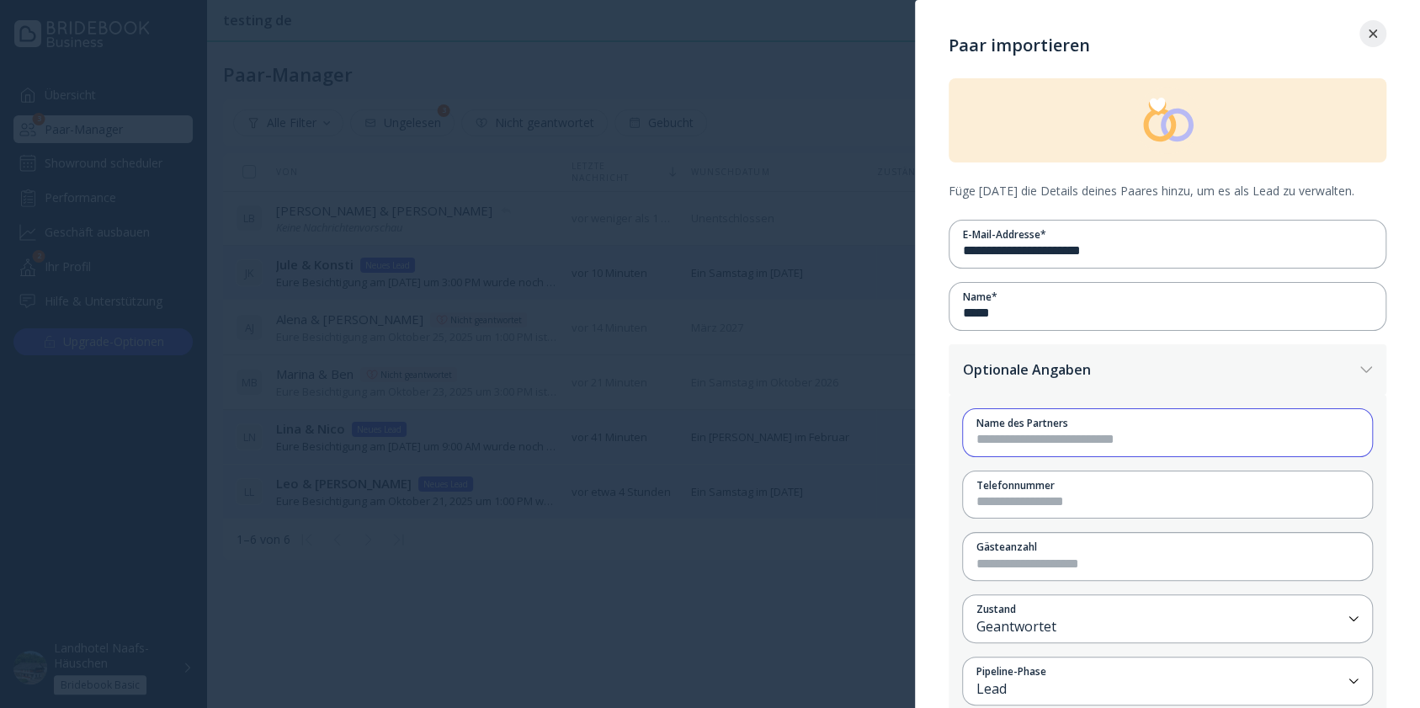
click at [1055, 444] on input at bounding box center [1167, 439] width 382 height 19
type input "*******"
click at [1066, 495] on input at bounding box center [1167, 501] width 382 height 19
type input "**********"
click at [1075, 548] on div "Gästeanzahl" at bounding box center [1167, 547] width 382 height 14
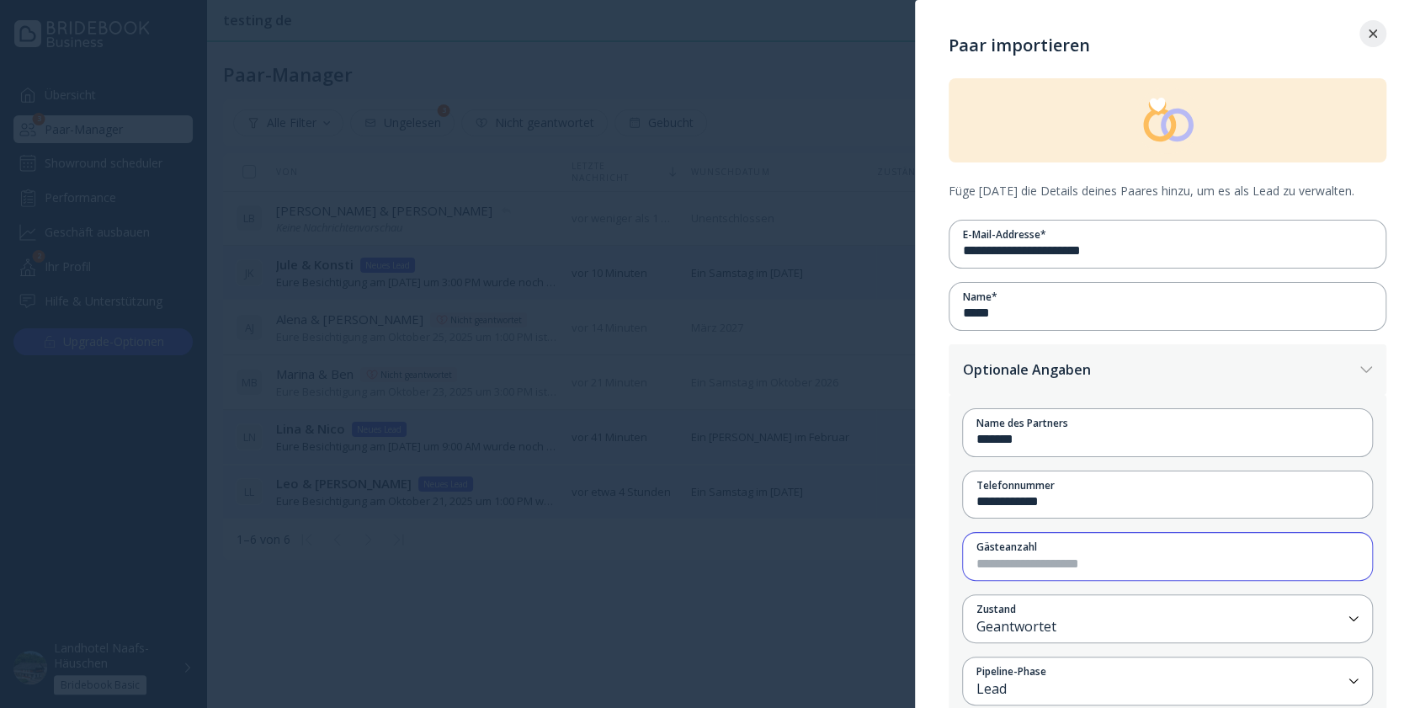
click at [1082, 566] on input "number" at bounding box center [1167, 564] width 382 height 19
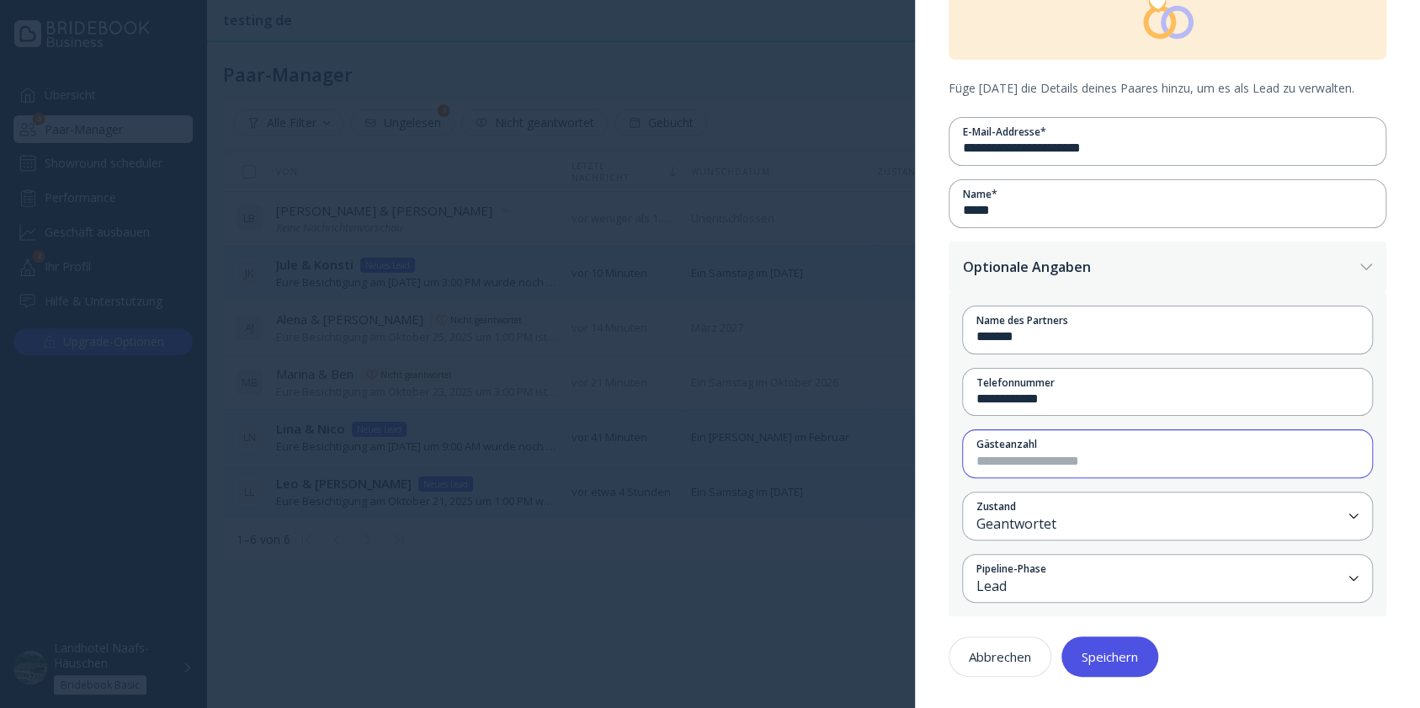
type input "**"
click at [1099, 650] on div "Speichern" at bounding box center [1110, 656] width 56 height 13
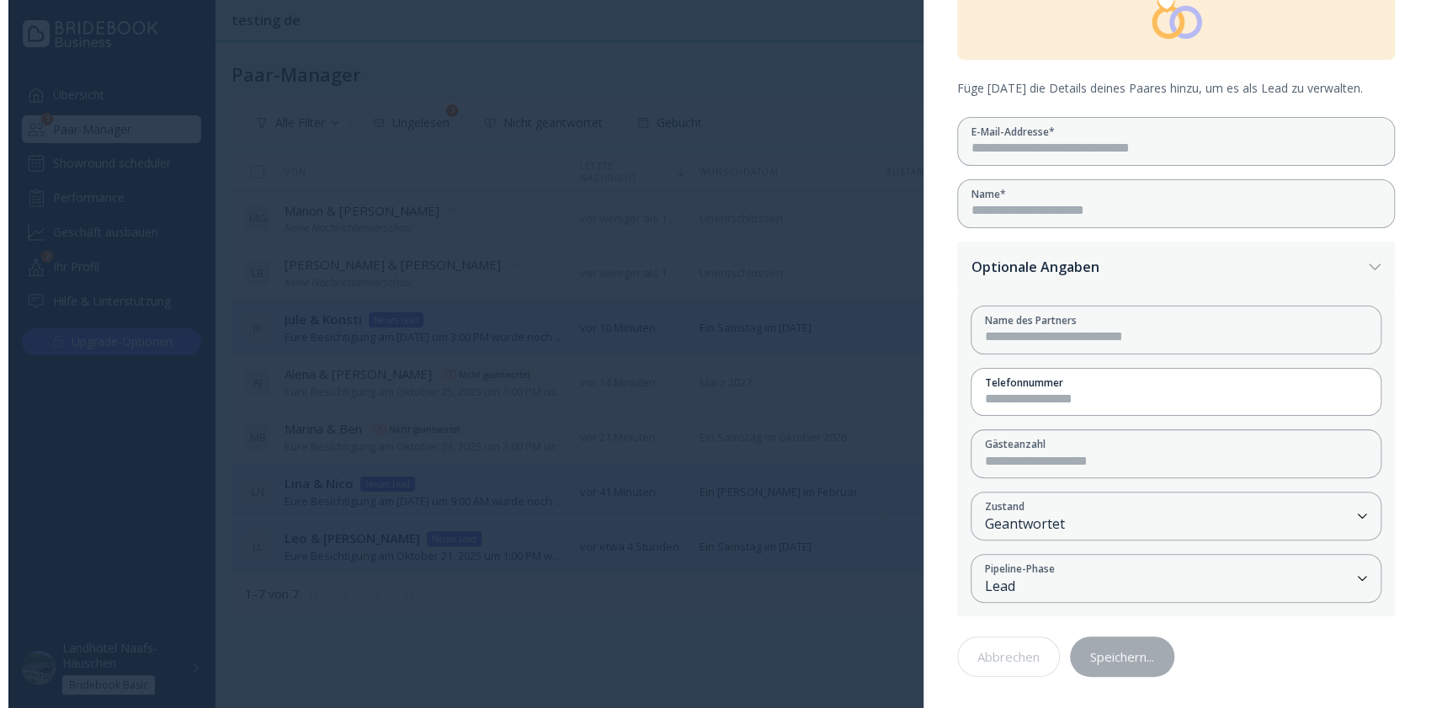
scroll to position [0, 0]
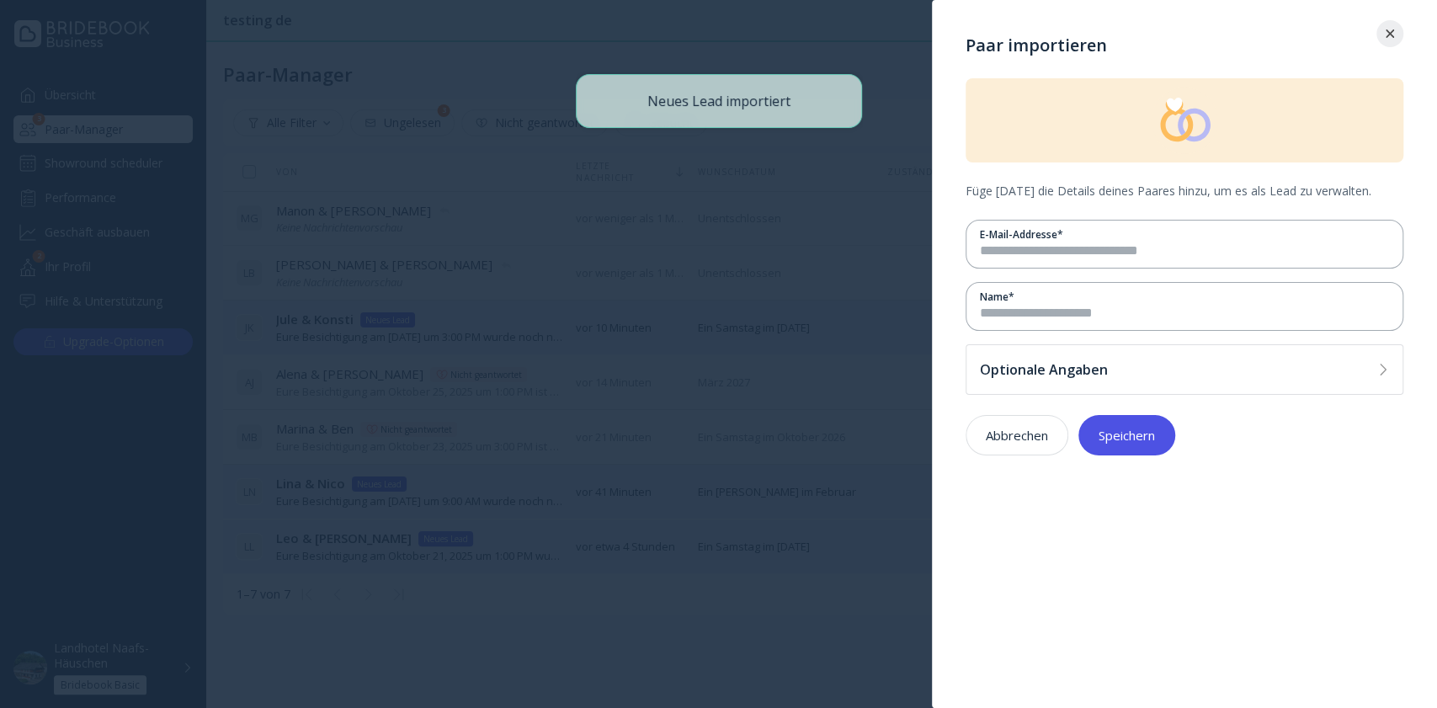
click at [1395, 34] on div at bounding box center [1389, 33] width 27 height 8
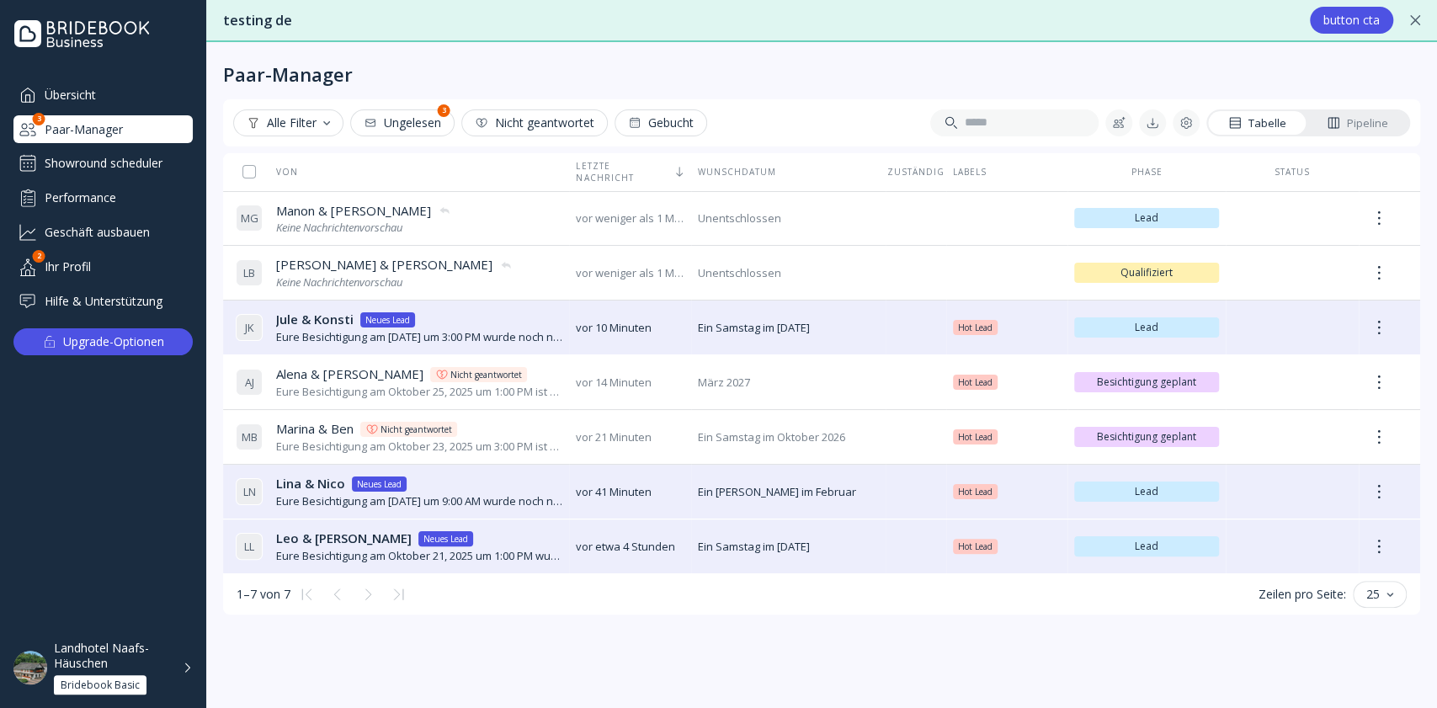
click at [146, 157] on div "Showround scheduler" at bounding box center [102, 163] width 179 height 27
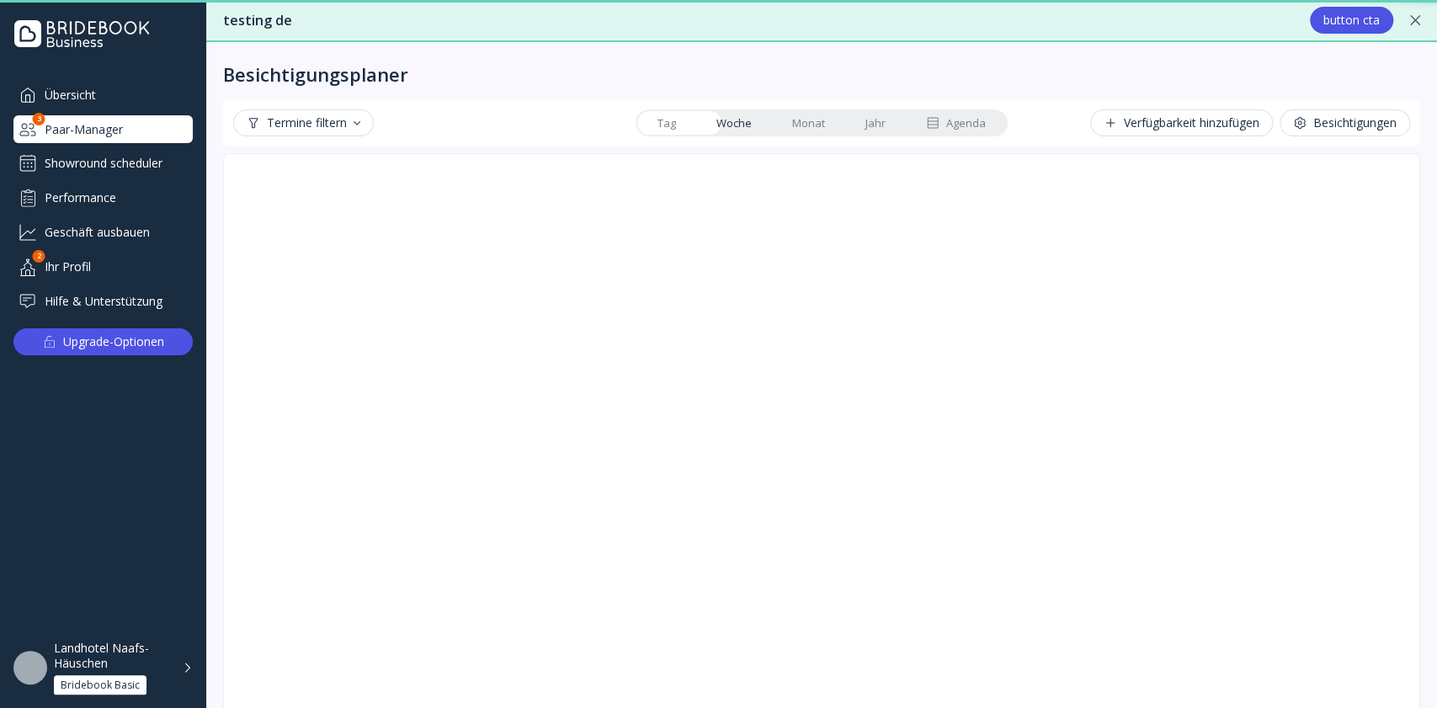
scroll to position [44, 0]
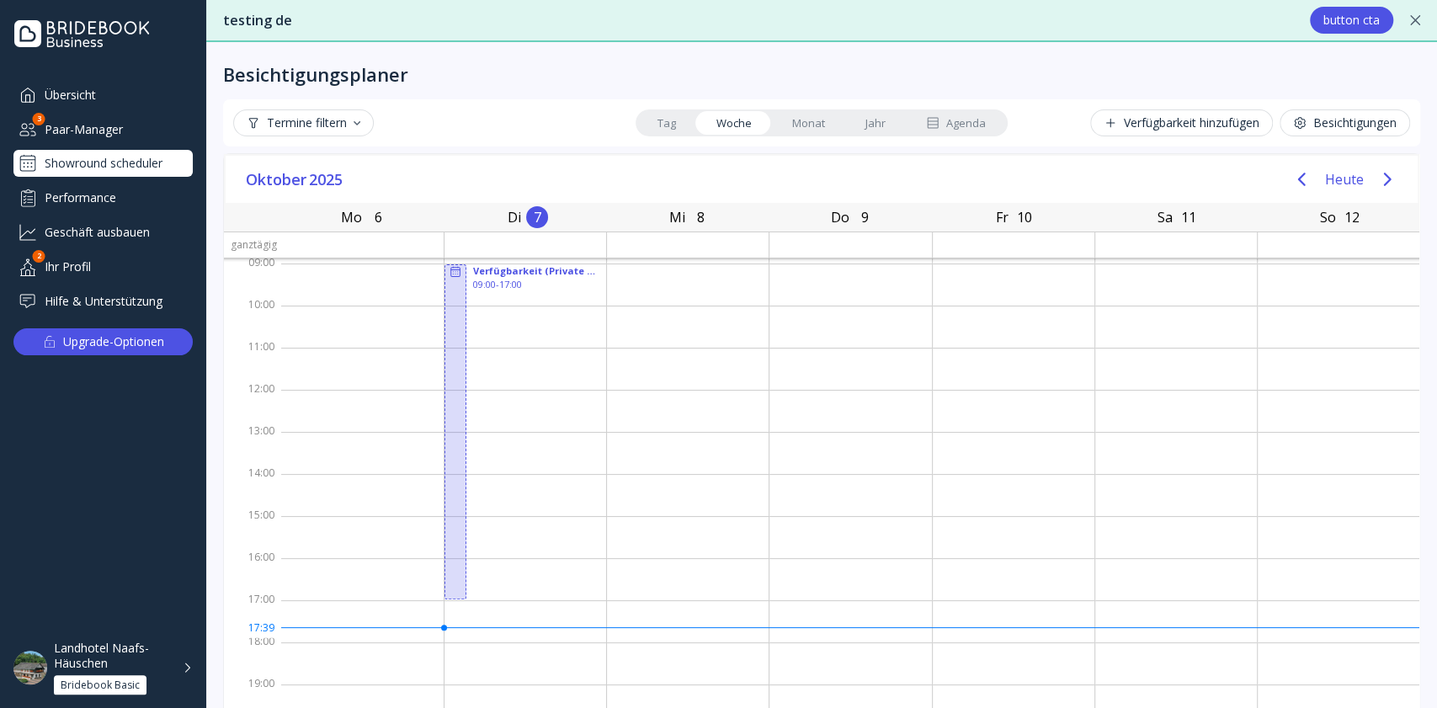
click at [116, 648] on div "Landhotel Naafs-Häuschen" at bounding box center [113, 656] width 119 height 30
click at [69, 543] on div "Übersicht Paar-Manager 3 Showround scheduler Performance Geschäft ausbauen Ihr …" at bounding box center [103, 344] width 206 height 526
click at [1377, 180] on icon "Next page" at bounding box center [1387, 179] width 20 height 20
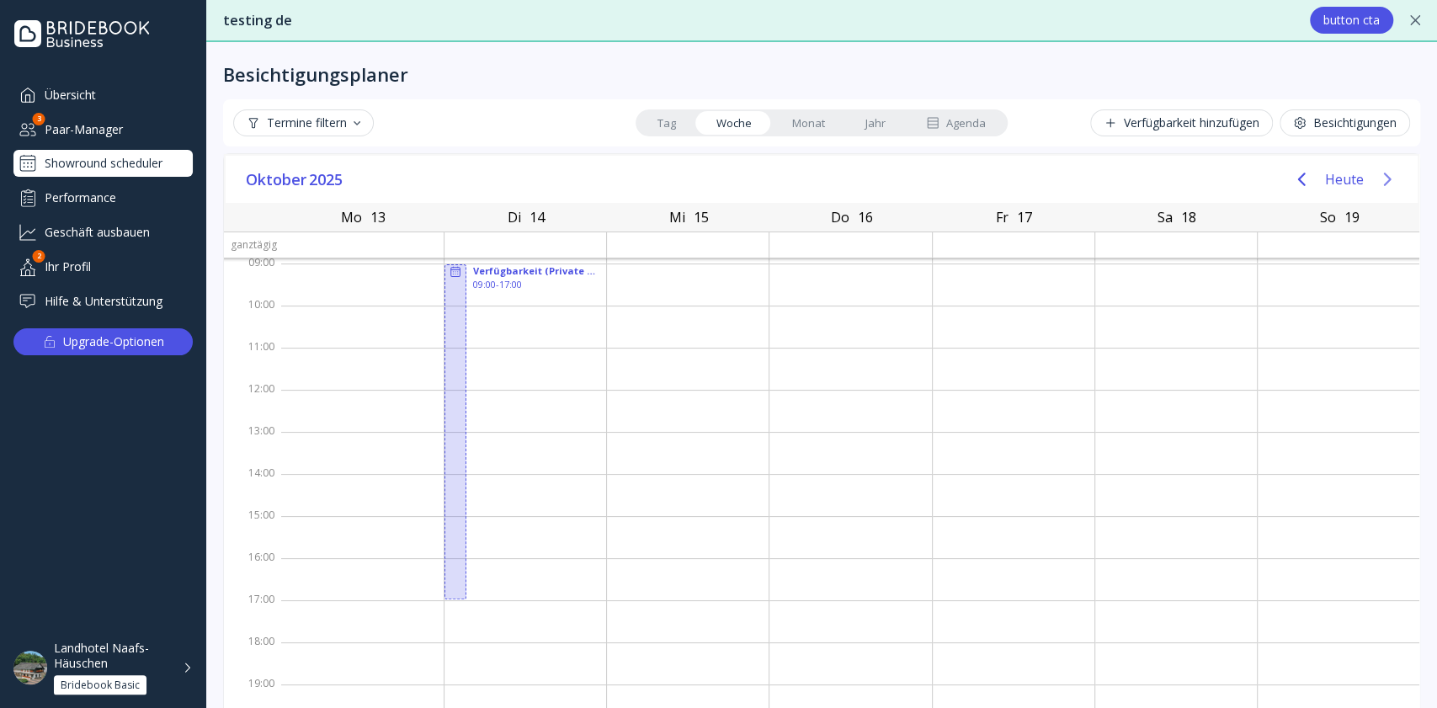
click at [1377, 169] on icon "Next page" at bounding box center [1387, 179] width 20 height 20
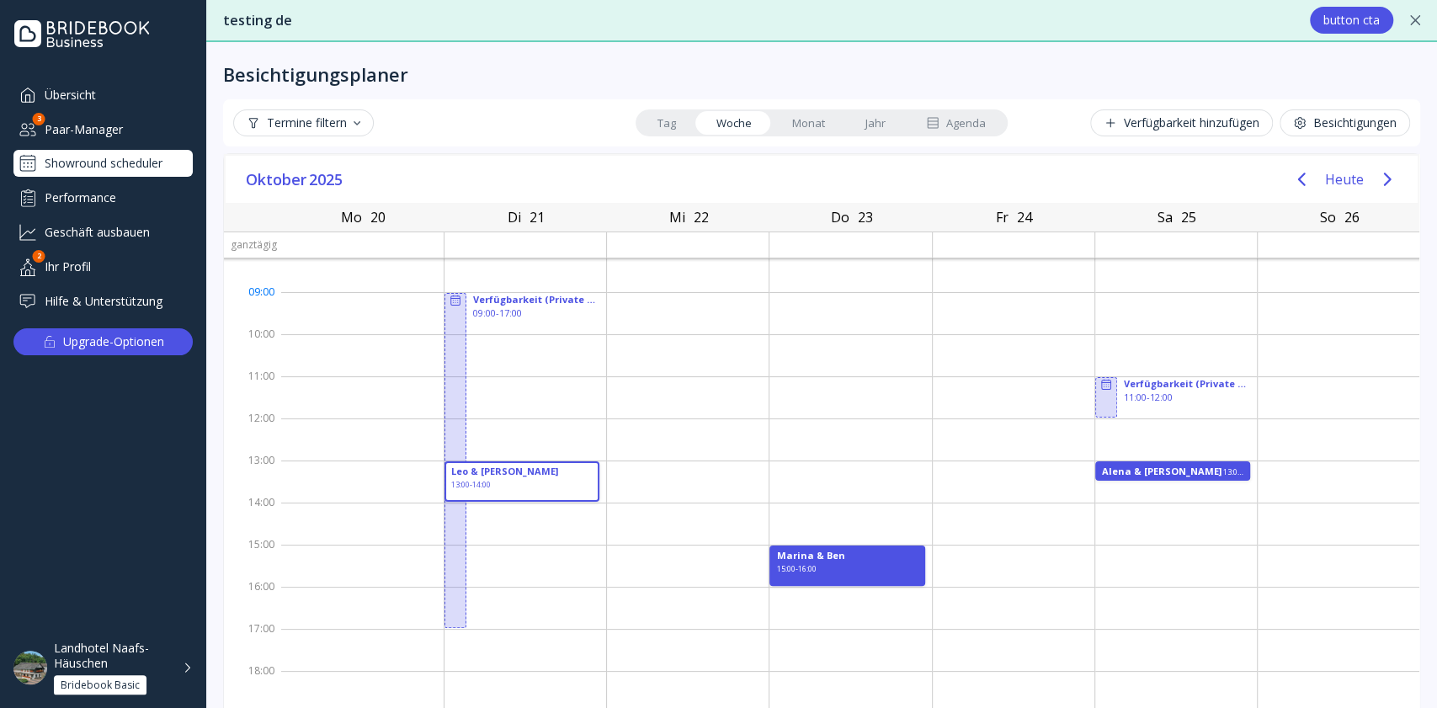
scroll to position [0, 0]
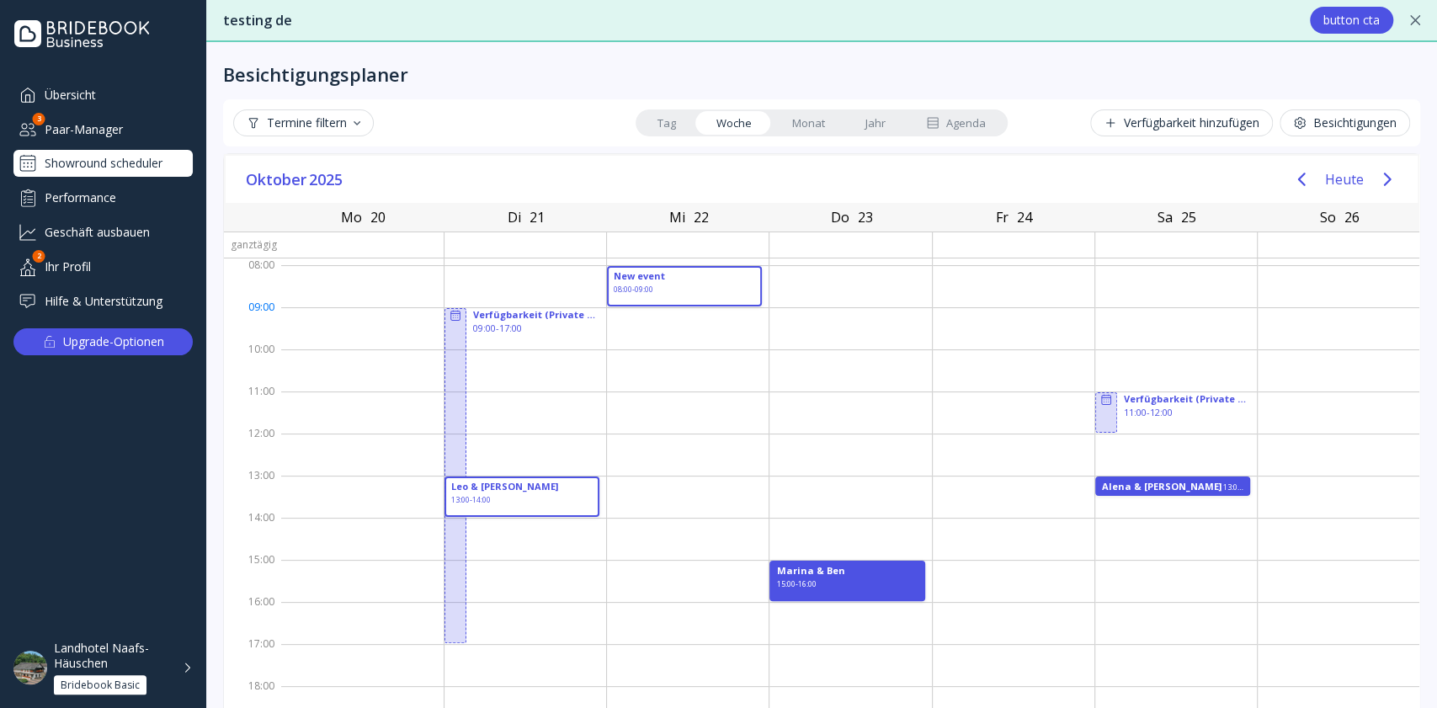
drag, startPoint x: 641, startPoint y: 269, endPoint x: 647, endPoint y: 295, distance: 26.7
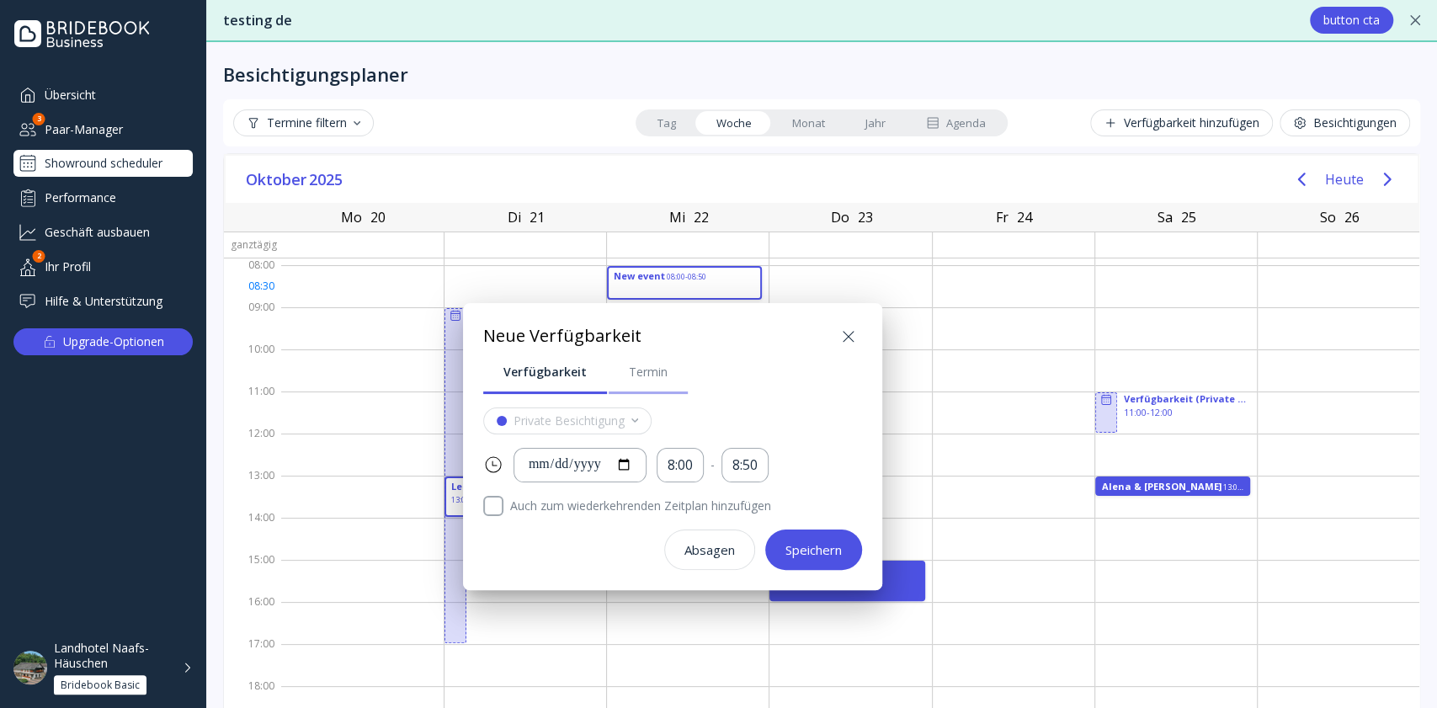
click at [643, 375] on div "Termin" at bounding box center [648, 372] width 39 height 17
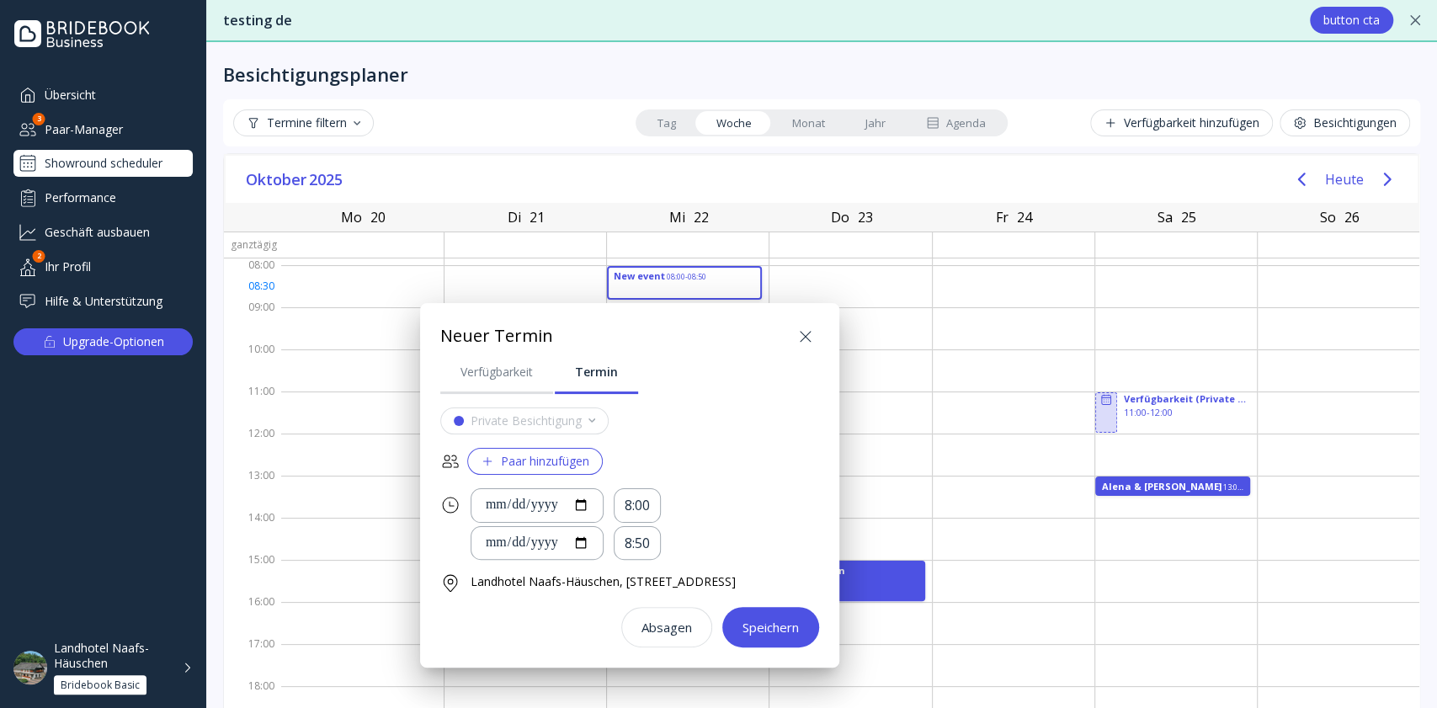
click at [561, 455] on div "Paar hinzufügen" at bounding box center [535, 461] width 109 height 13
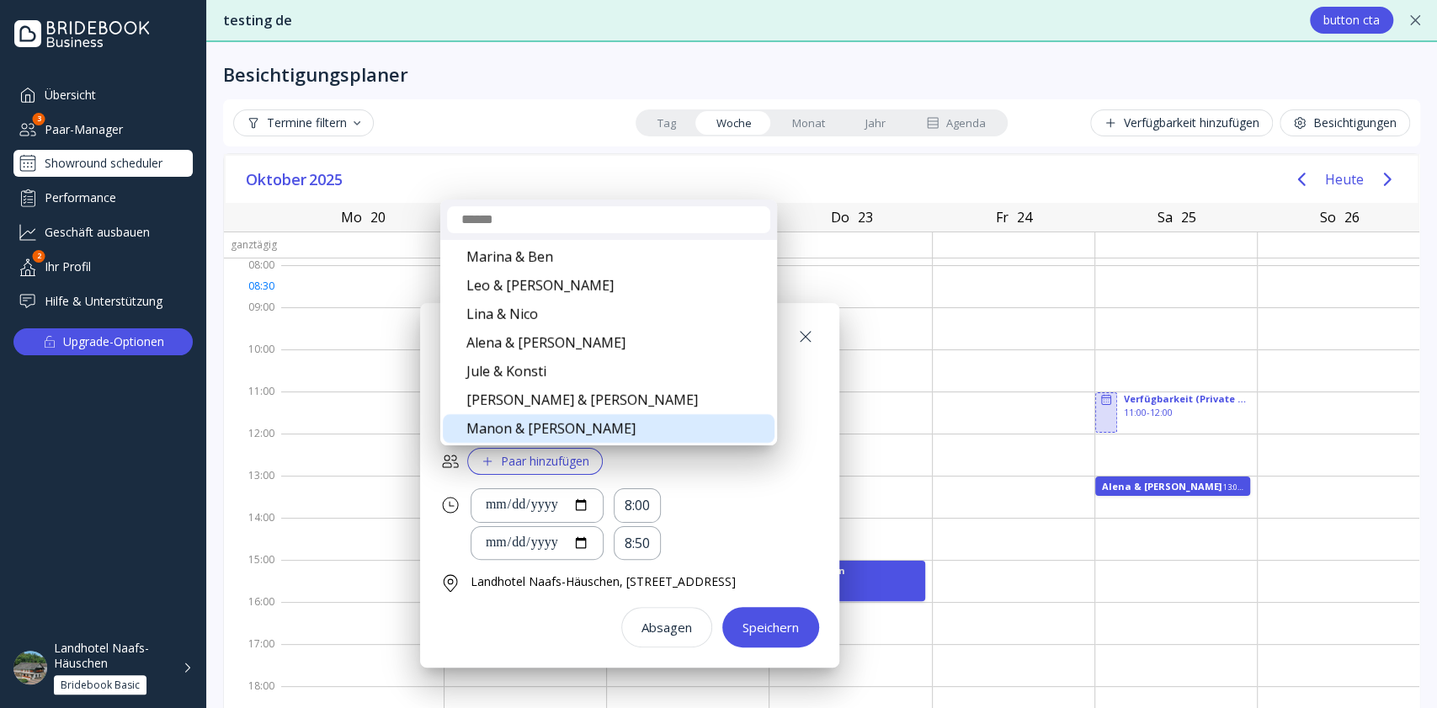
click at [543, 429] on div "Manon & [PERSON_NAME]" at bounding box center [609, 428] width 332 height 29
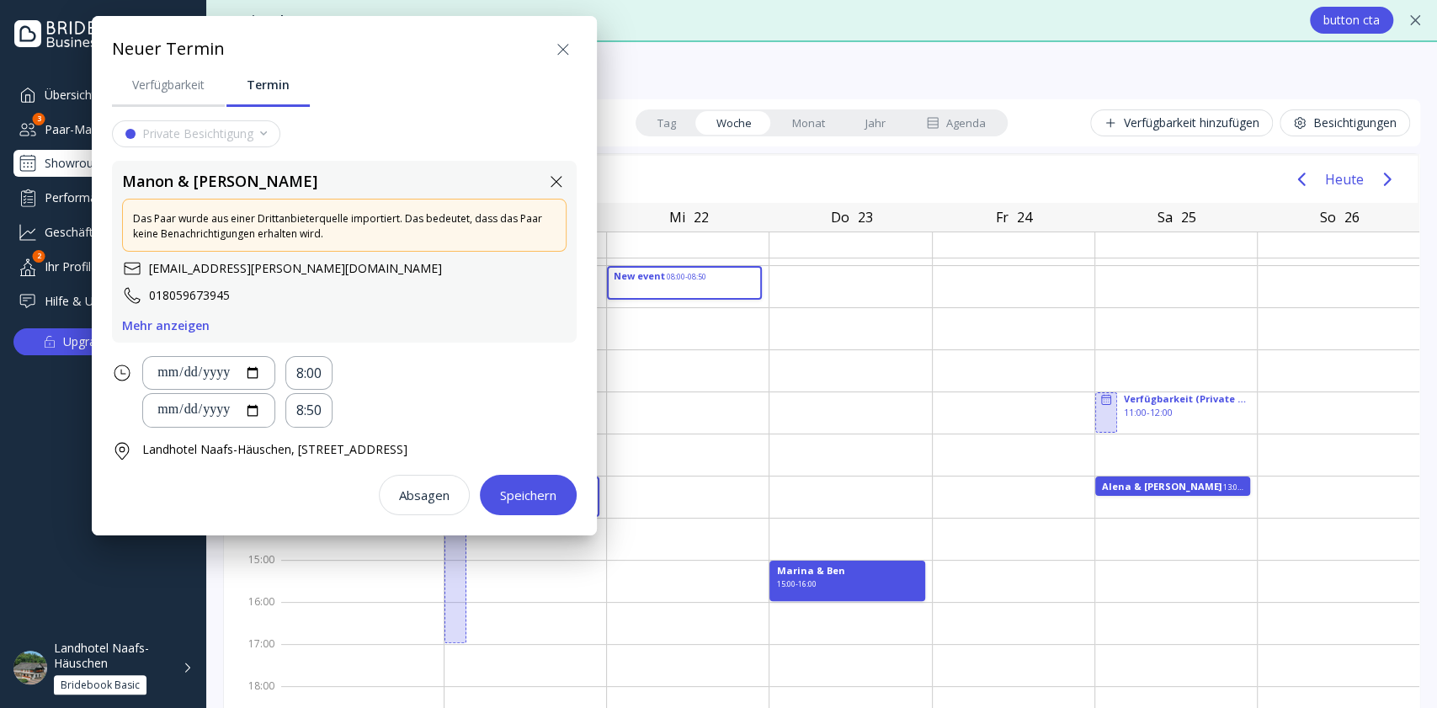
click at [541, 500] on div "Speichern" at bounding box center [528, 494] width 56 height 13
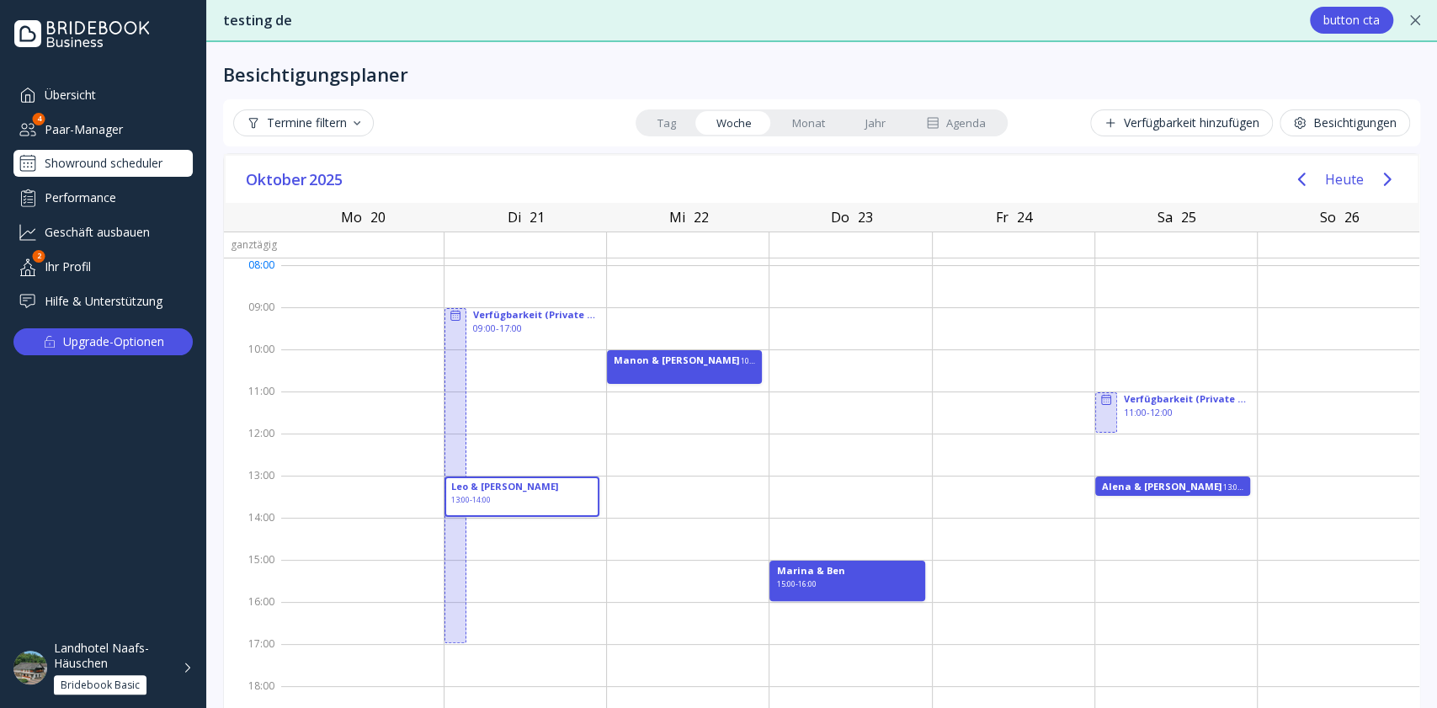
drag, startPoint x: 672, startPoint y: 360, endPoint x: 659, endPoint y: 258, distance: 103.5
click at [659, 258] on div "Manon & [PERSON_NAME] 10:00 - 10:50" at bounding box center [687, 517] width 162 height 518
click at [659, 359] on div "Manon & [PERSON_NAME]" at bounding box center [677, 361] width 125 height 13
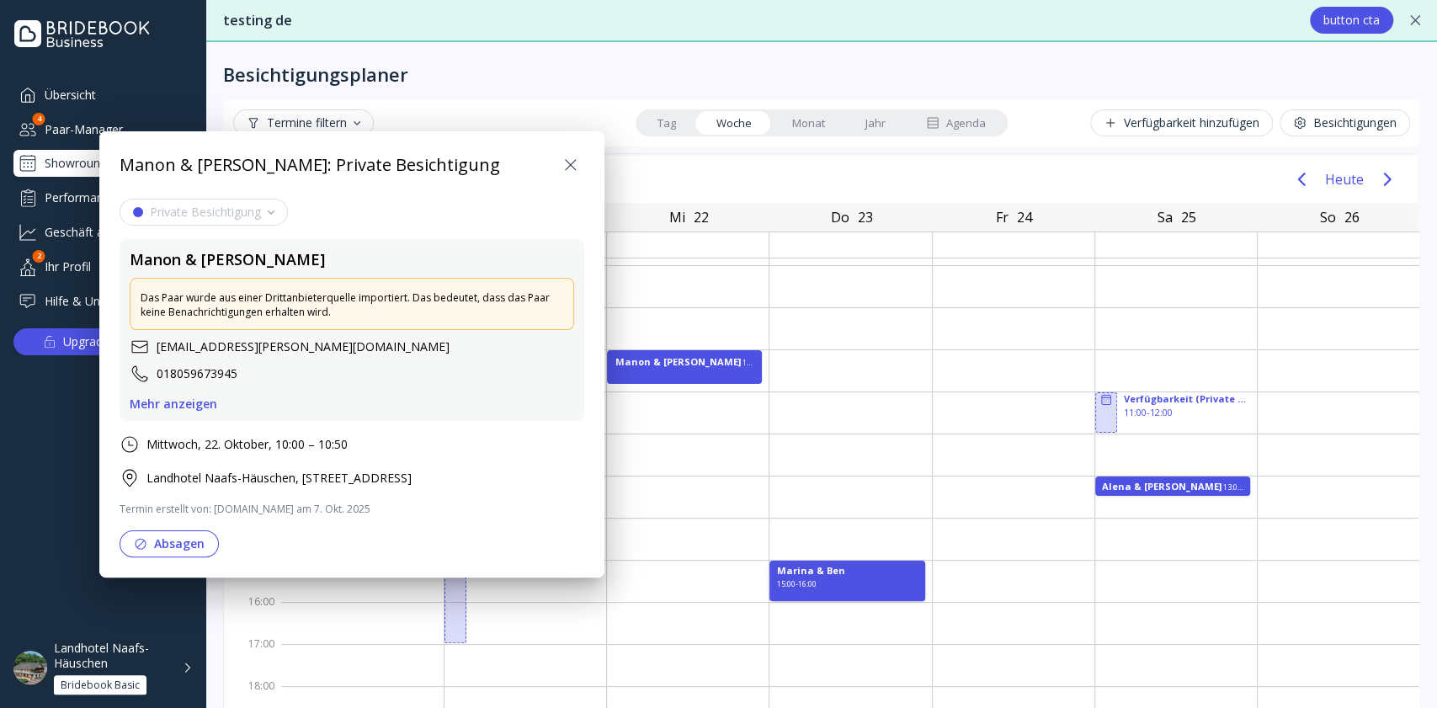
click at [290, 444] on div "Mittwoch, 22. Oktober, 10:00 – 10:50" at bounding box center [246, 444] width 201 height 17
click at [169, 403] on div "Mehr anzeigen" at bounding box center [174, 403] width 88 height 13
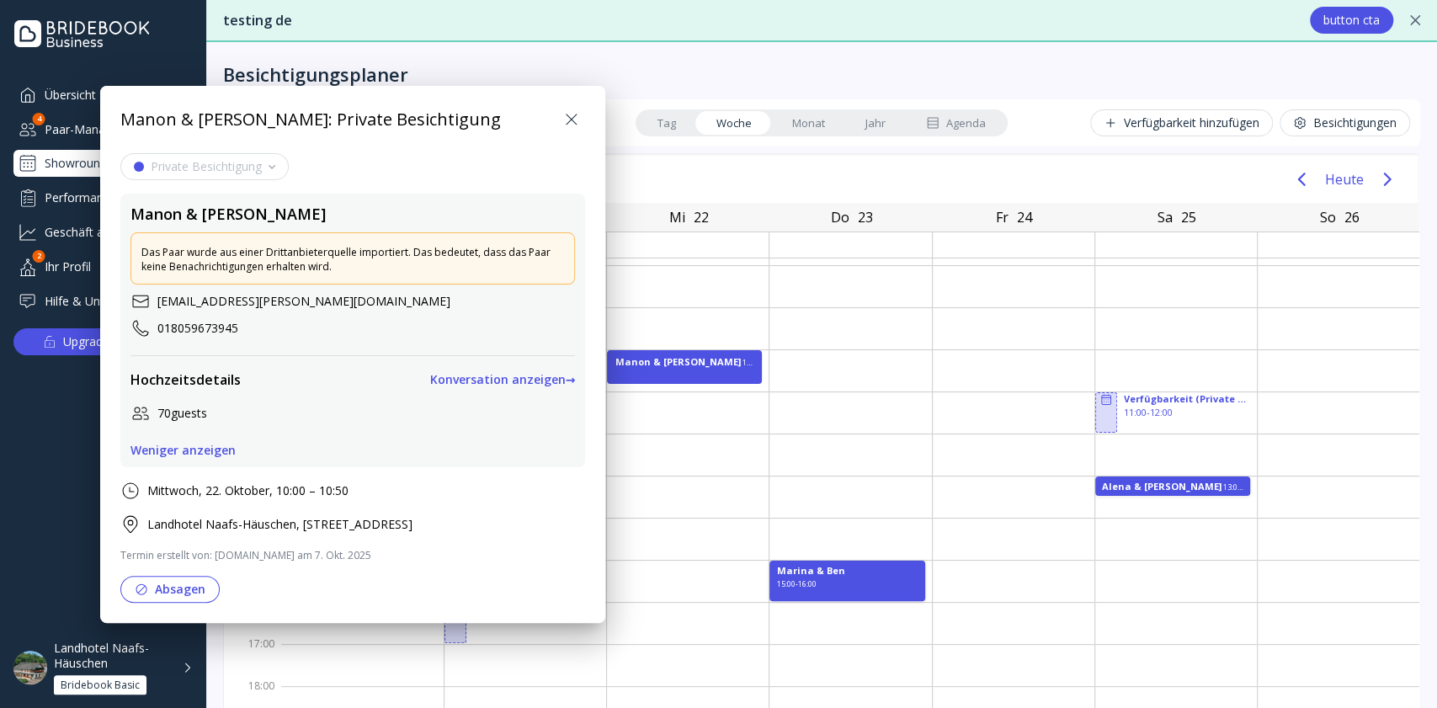
click at [327, 468] on div "Private Besichtigung [PERSON_NAME] & [PERSON_NAME] wurde aus einer Drittanbiete…" at bounding box center [352, 377] width 465 height 449
click at [571, 112] on icon at bounding box center [571, 119] width 20 height 20
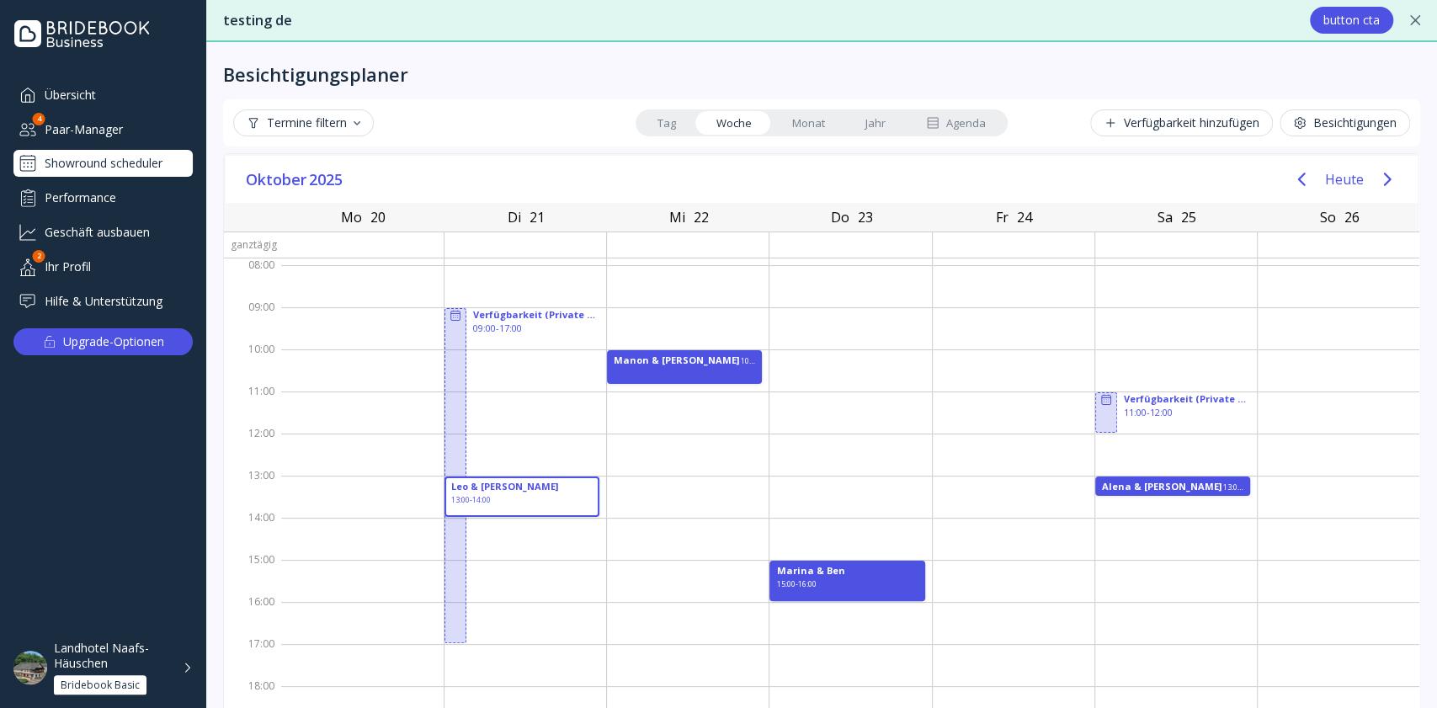
click at [81, 124] on div "Paar-Manager" at bounding box center [102, 129] width 179 height 28
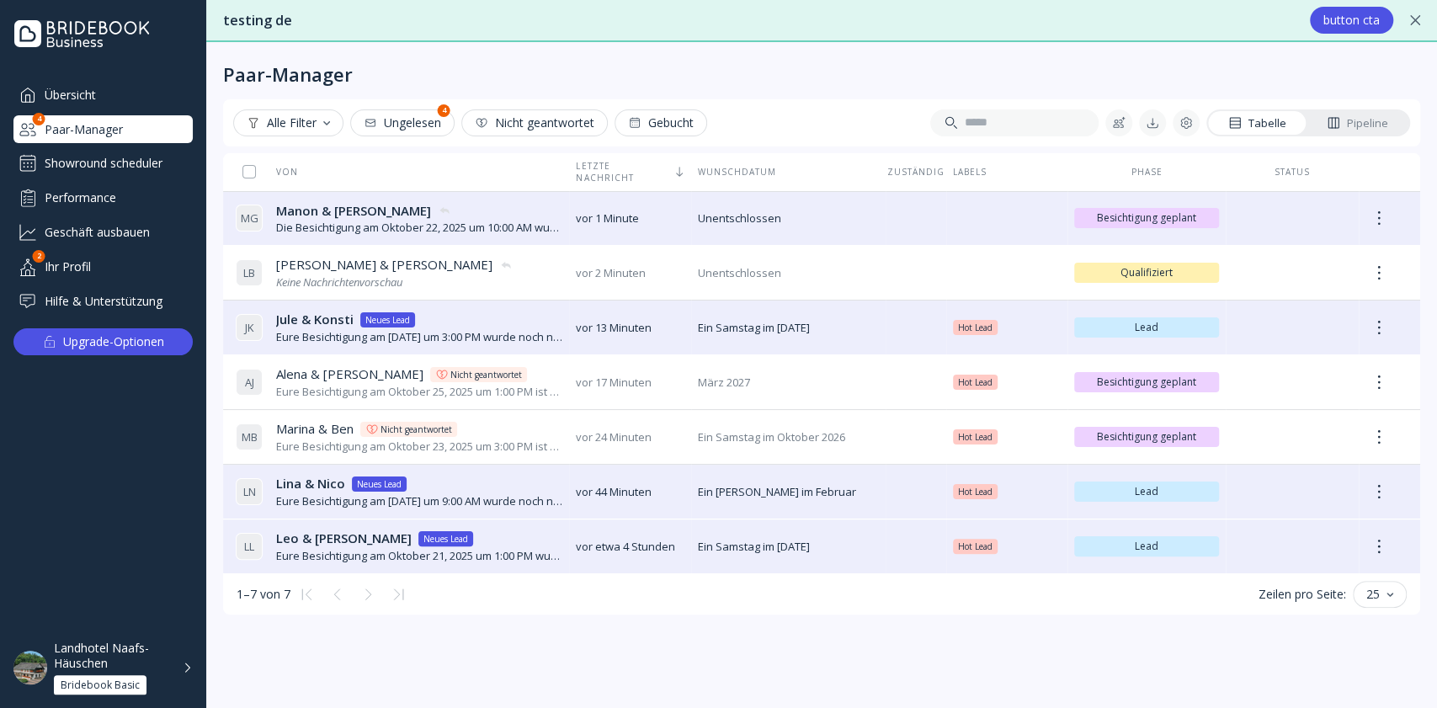
click at [165, 670] on div "Landhotel Naafs-Häuschen" at bounding box center [113, 656] width 119 height 30
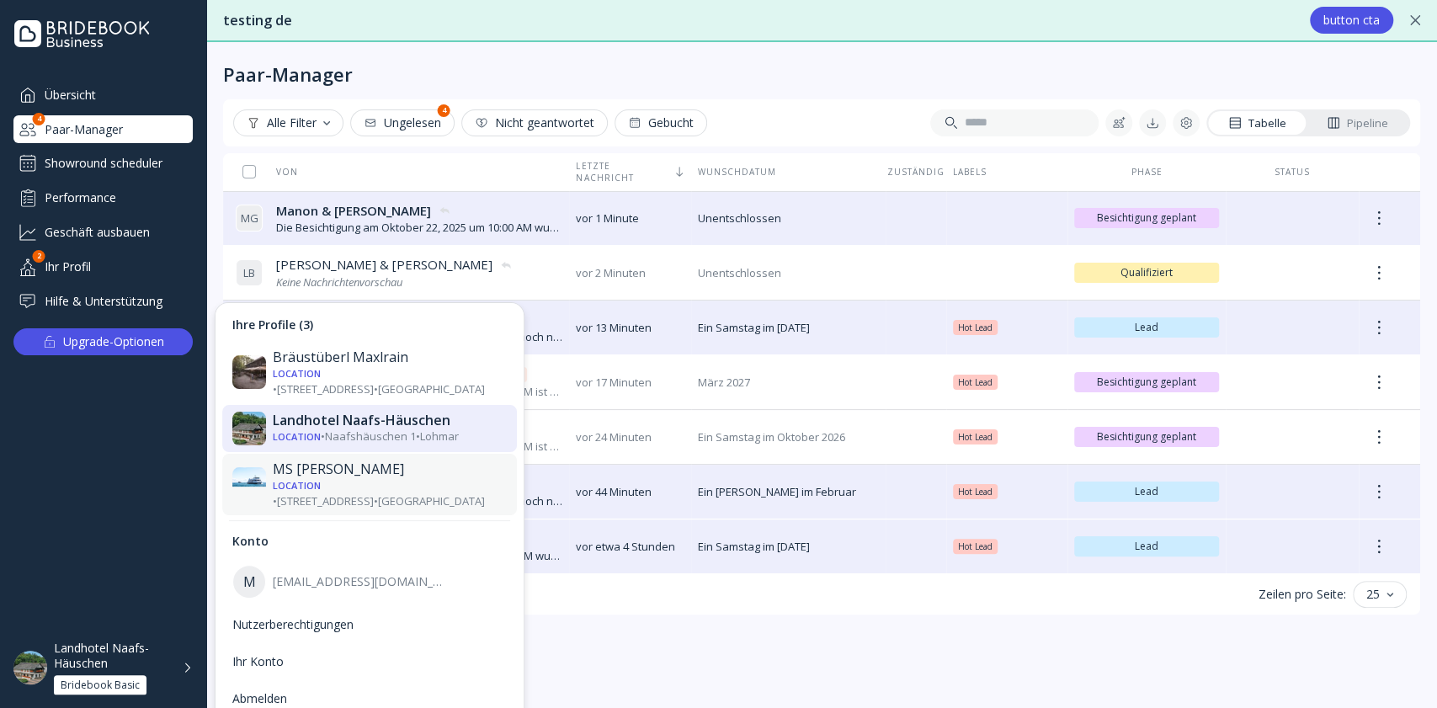
click at [370, 477] on div "Location • [STREET_ADDRESS] • [GEOGRAPHIC_DATA]" at bounding box center [390, 492] width 234 height 31
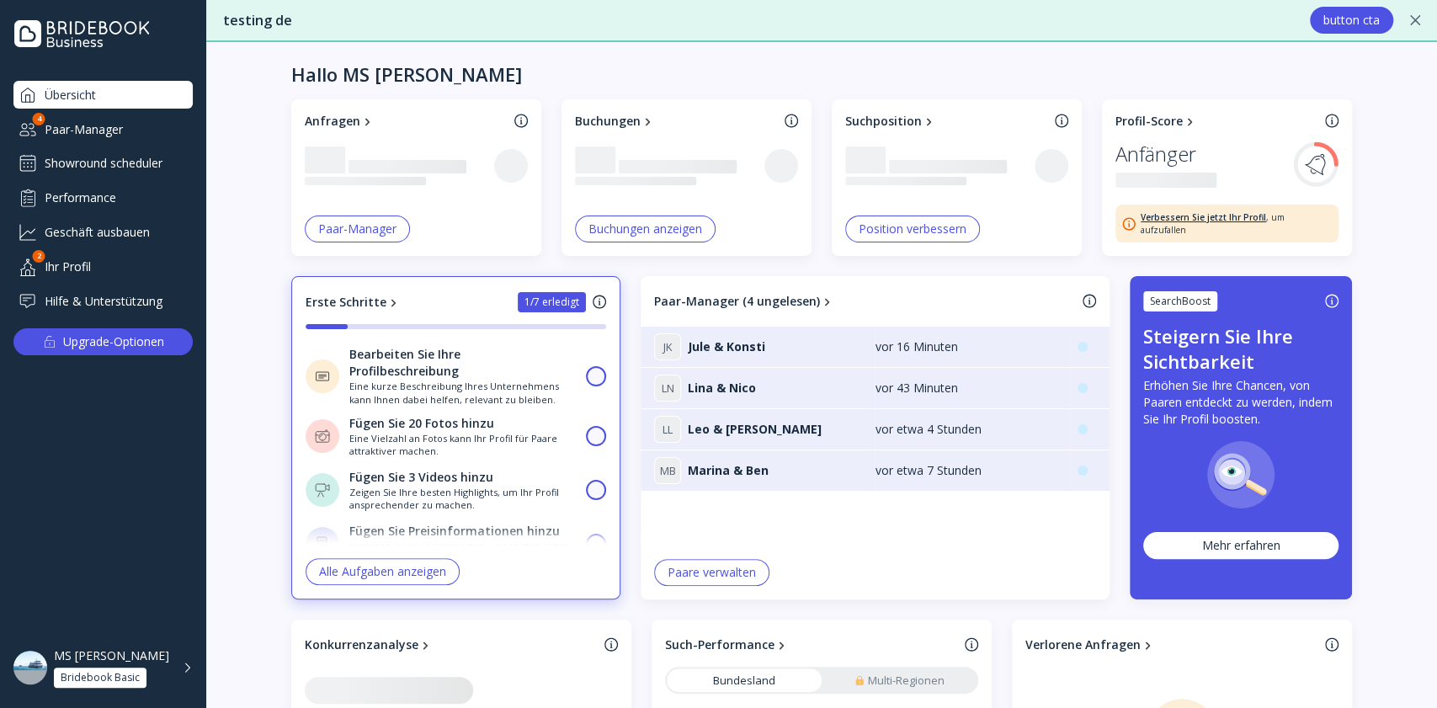
click at [133, 167] on div "Showround scheduler" at bounding box center [102, 163] width 179 height 27
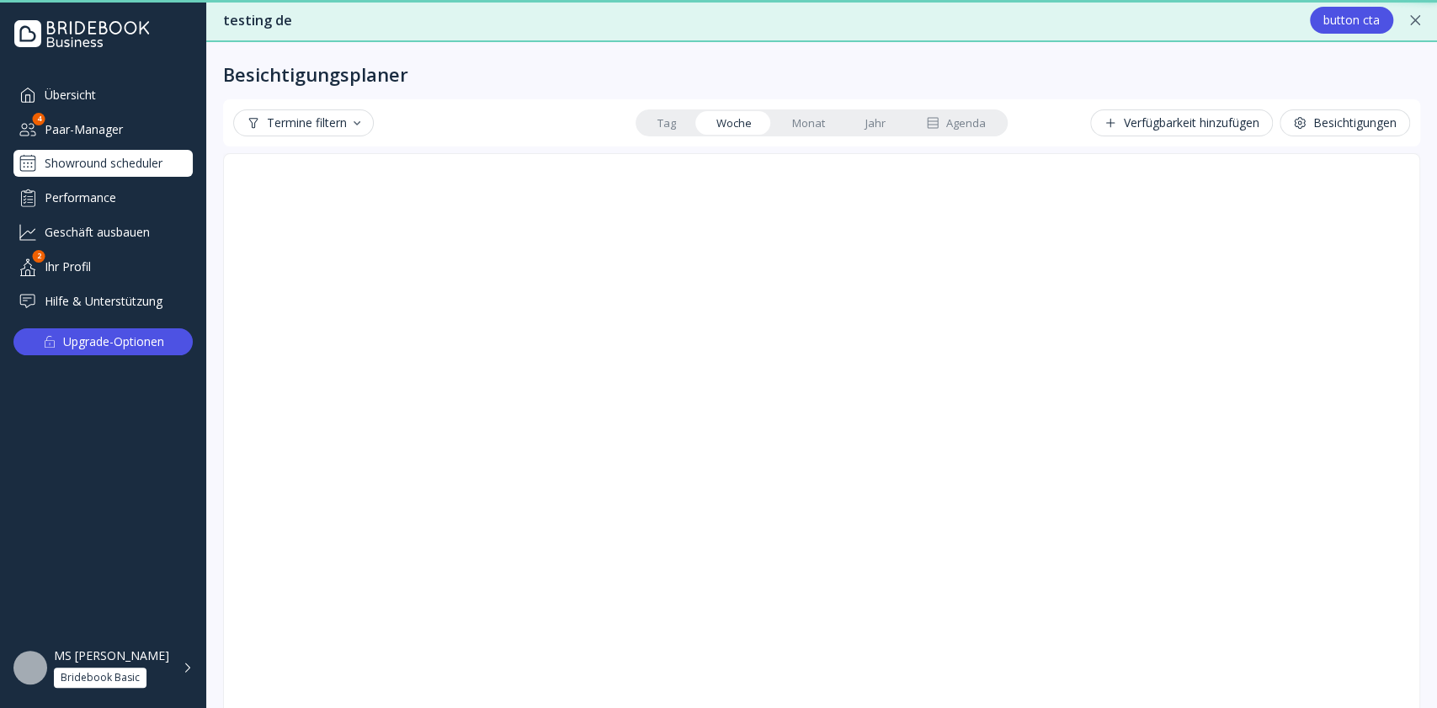
scroll to position [44, 0]
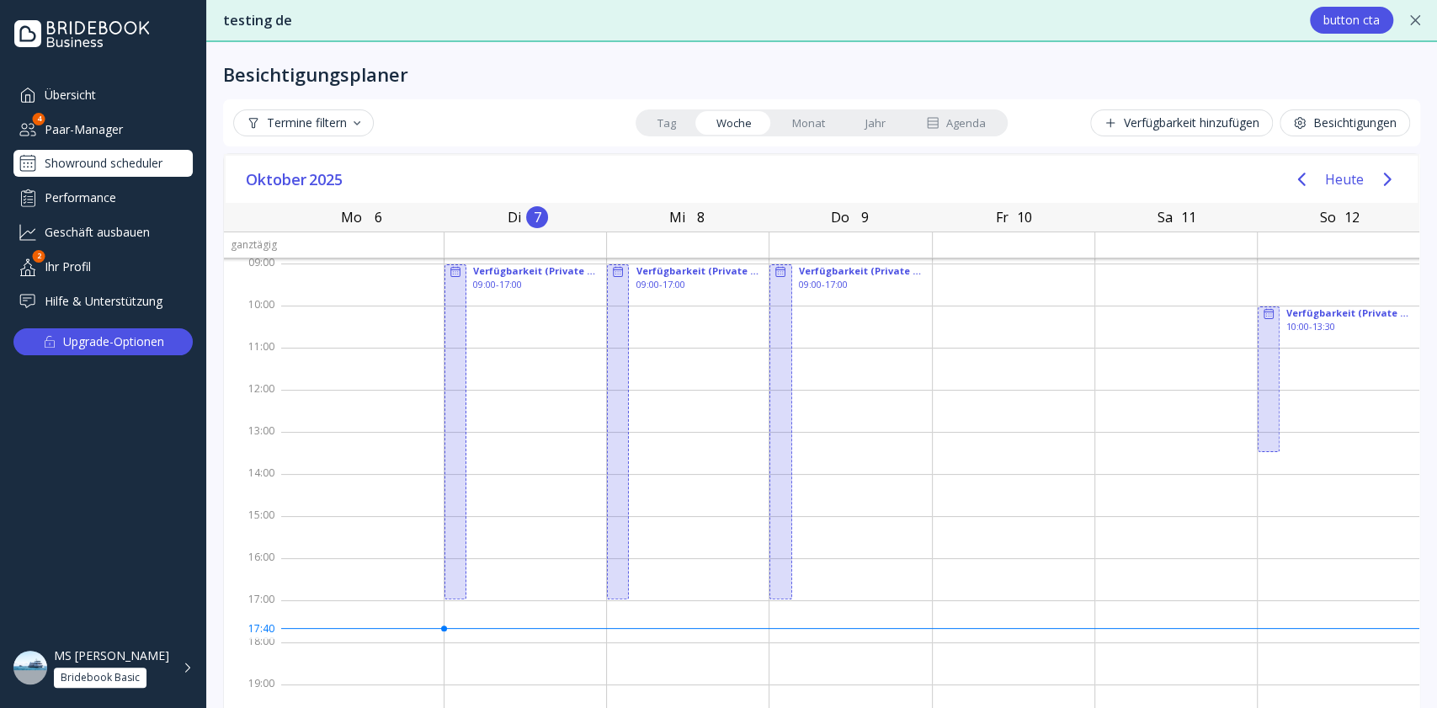
click at [946, 118] on div "Agenda" at bounding box center [956, 123] width 60 height 16
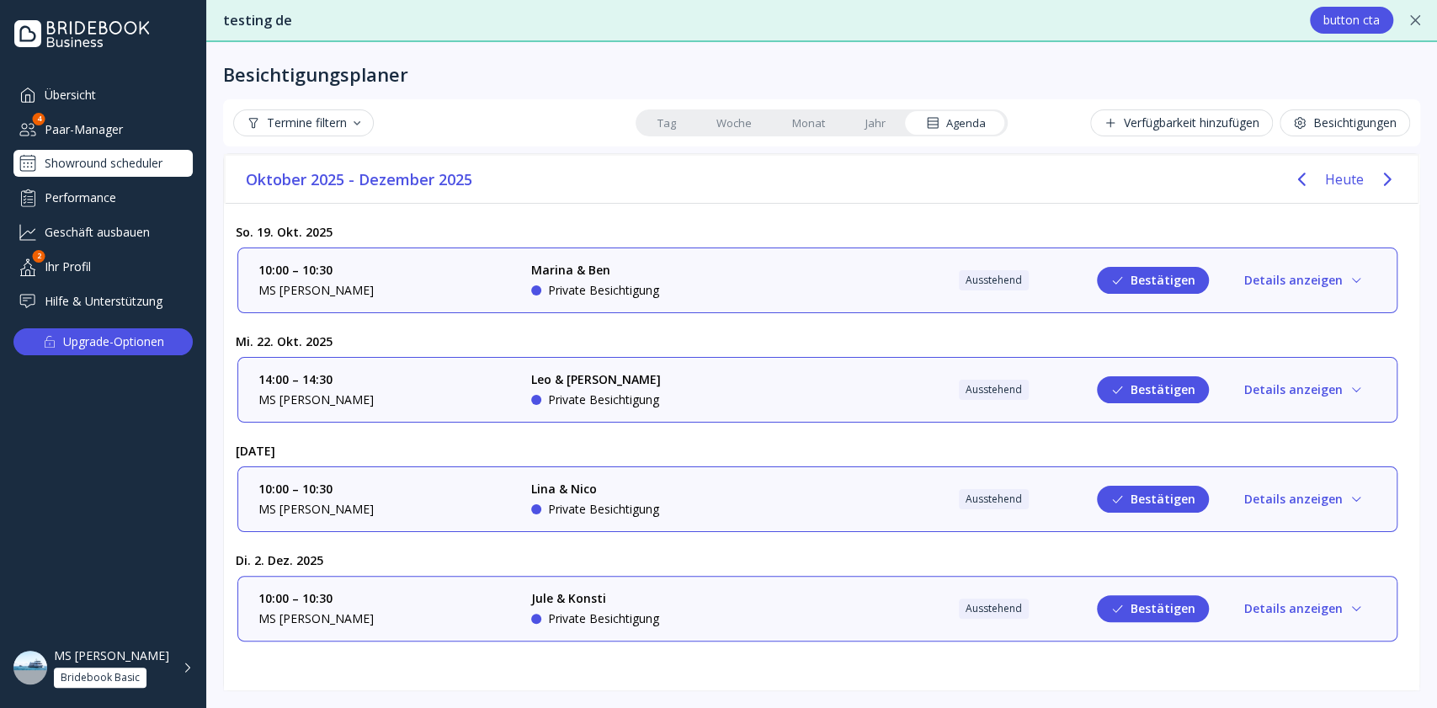
click at [809, 387] on div "14:00 – 14:30 MS Graf Zeppelin Leo & [PERSON_NAME] Private Besichtigung Aussteh…" at bounding box center [817, 389] width 1118 height 37
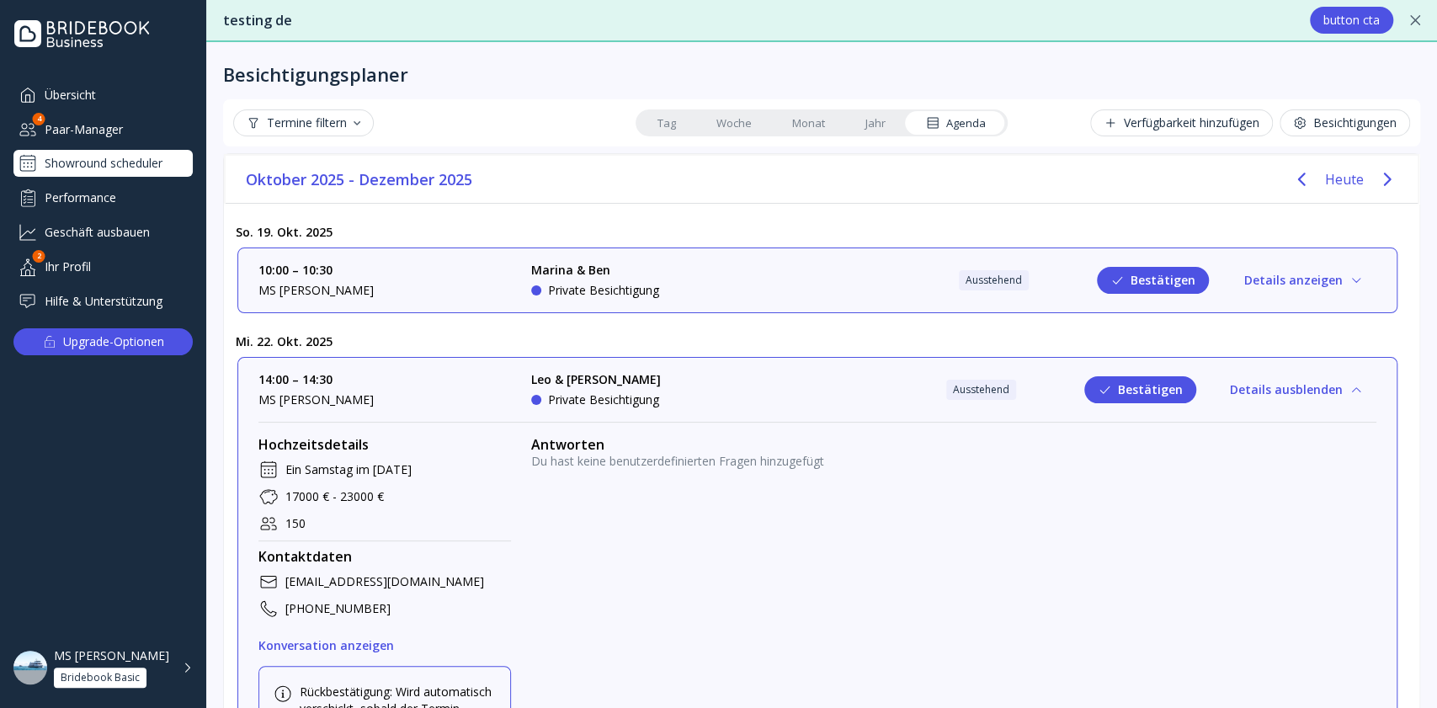
click at [1138, 389] on button "Bestätigen" at bounding box center [1140, 389] width 112 height 27
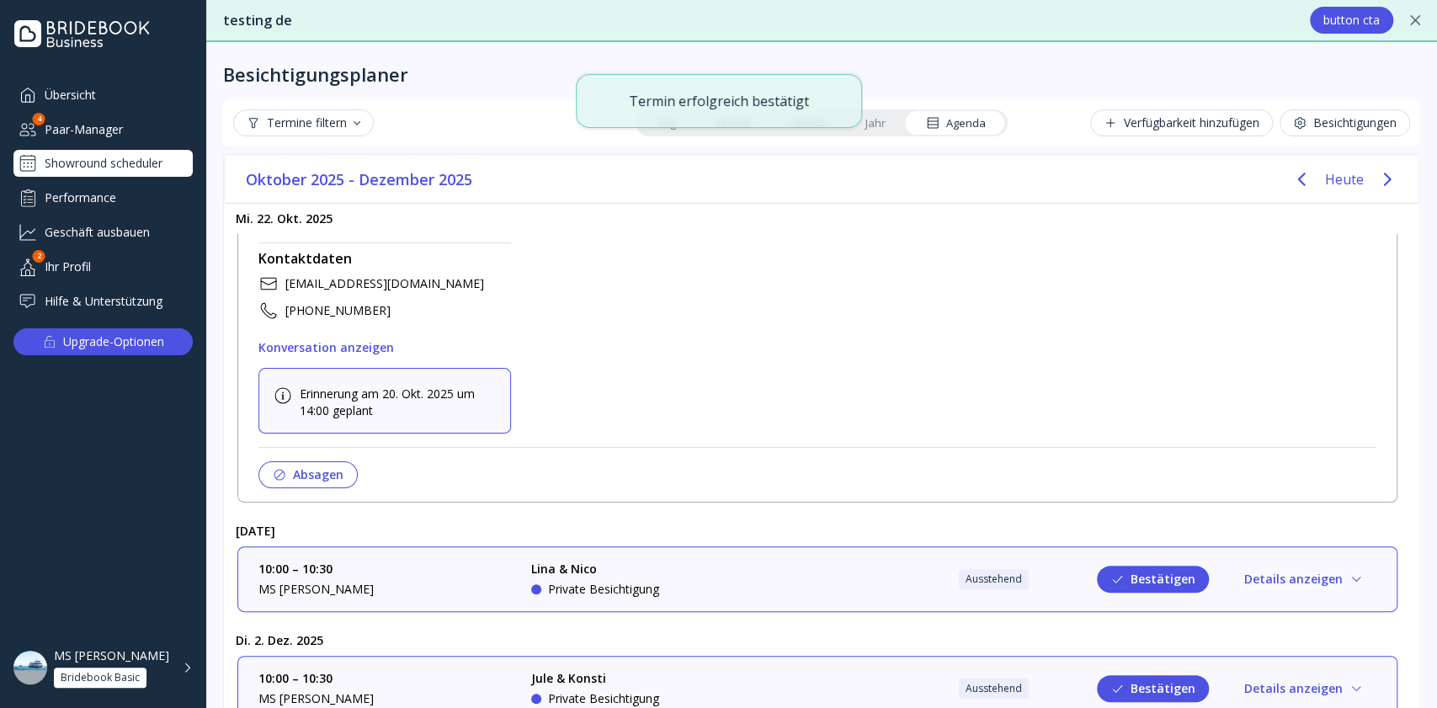
scroll to position [0, 0]
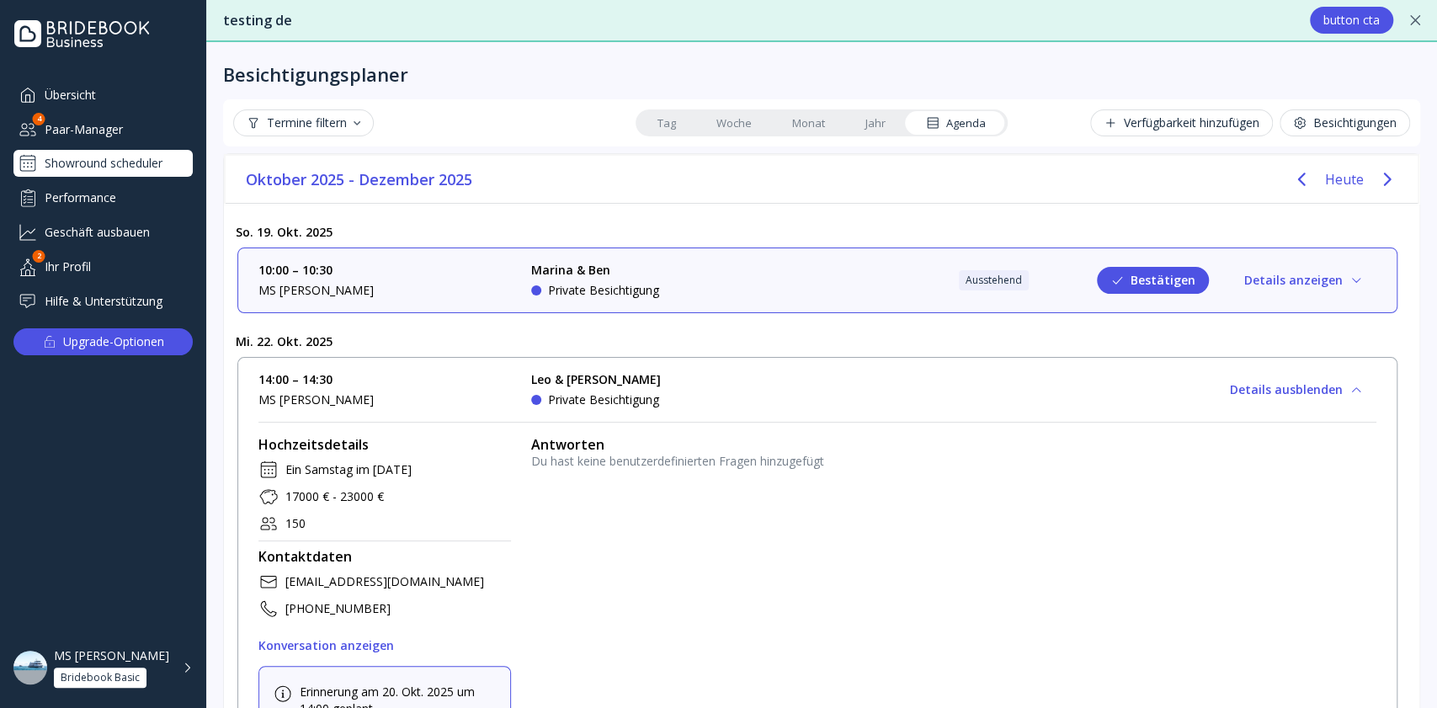
click at [938, 303] on div "10:00 – 10:30 MS Graf Zeppelin Marina & Ben Private Besichtigung Ausstehend Bes…" at bounding box center [817, 280] width 1160 height 66
click at [1097, 284] on button "Bestätigen" at bounding box center [1153, 280] width 112 height 27
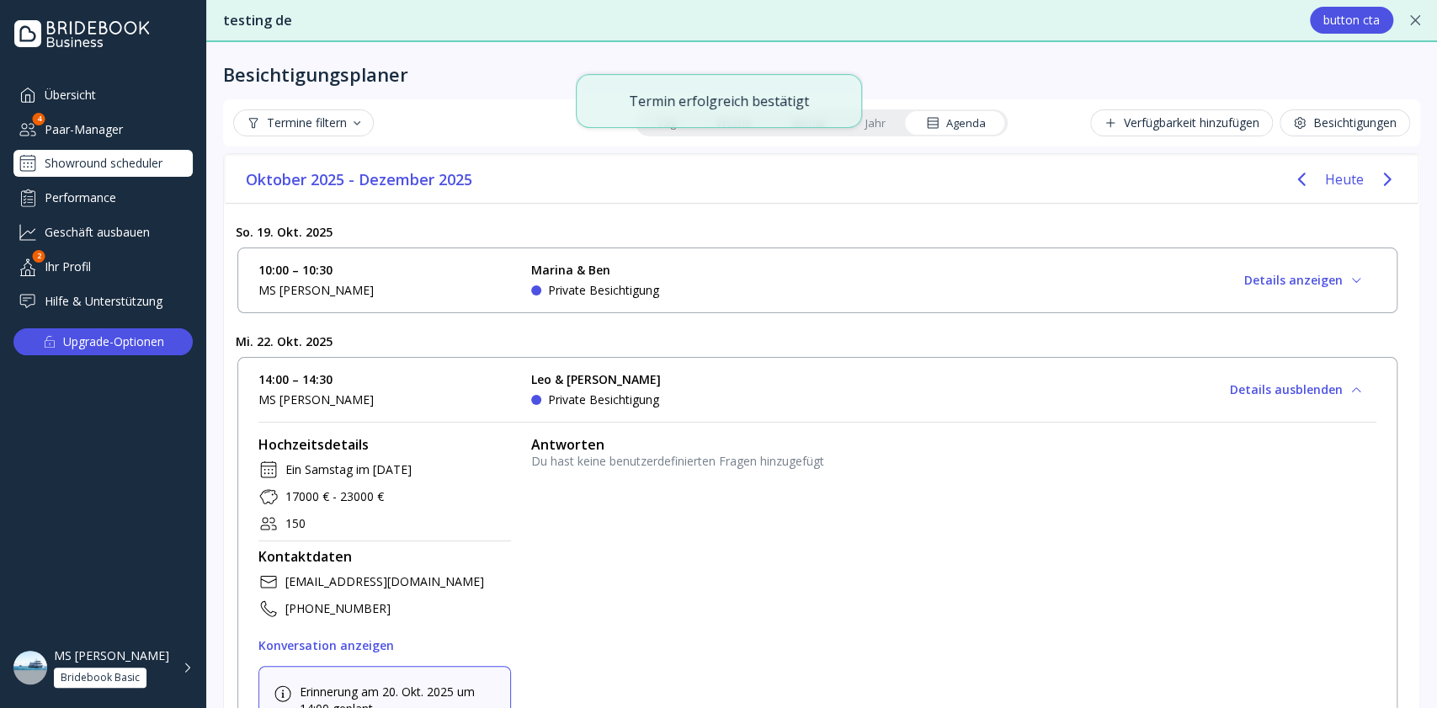
click at [182, 663] on div "MS [PERSON_NAME] Bridebook Basic" at bounding box center [123, 668] width 139 height 40
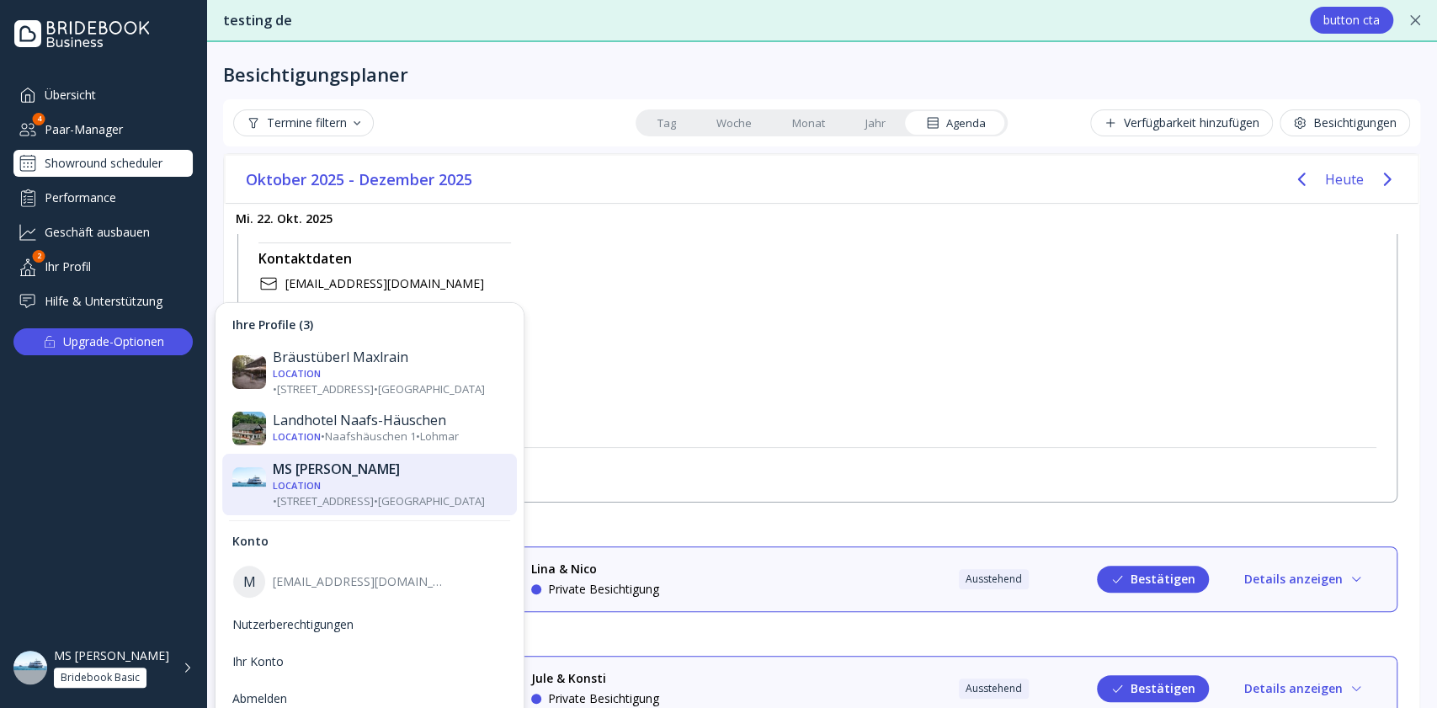
scroll to position [40, 0]
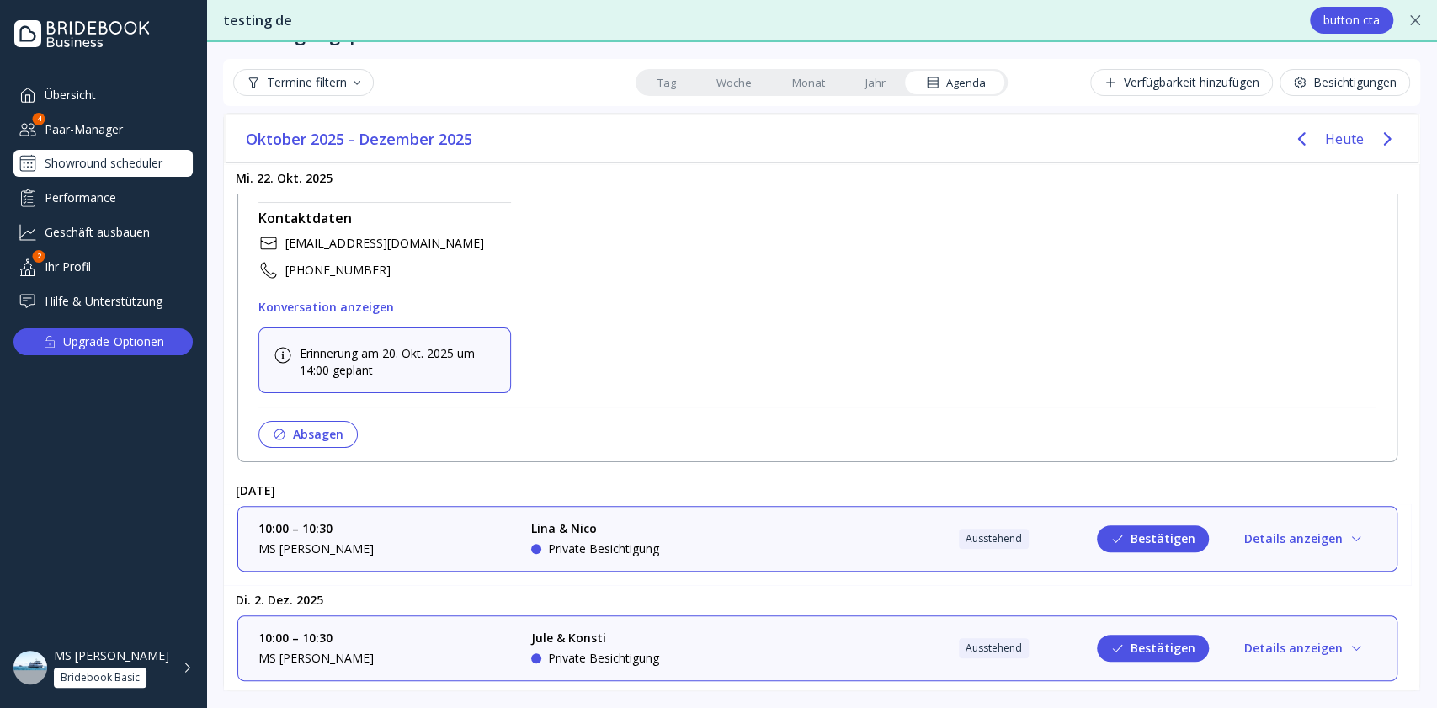
click at [793, 546] on div "10:00 – 10:30 MS Graf Zeppelin [PERSON_NAME] & [PERSON_NAME] Private Besichtigu…" at bounding box center [817, 538] width 1118 height 37
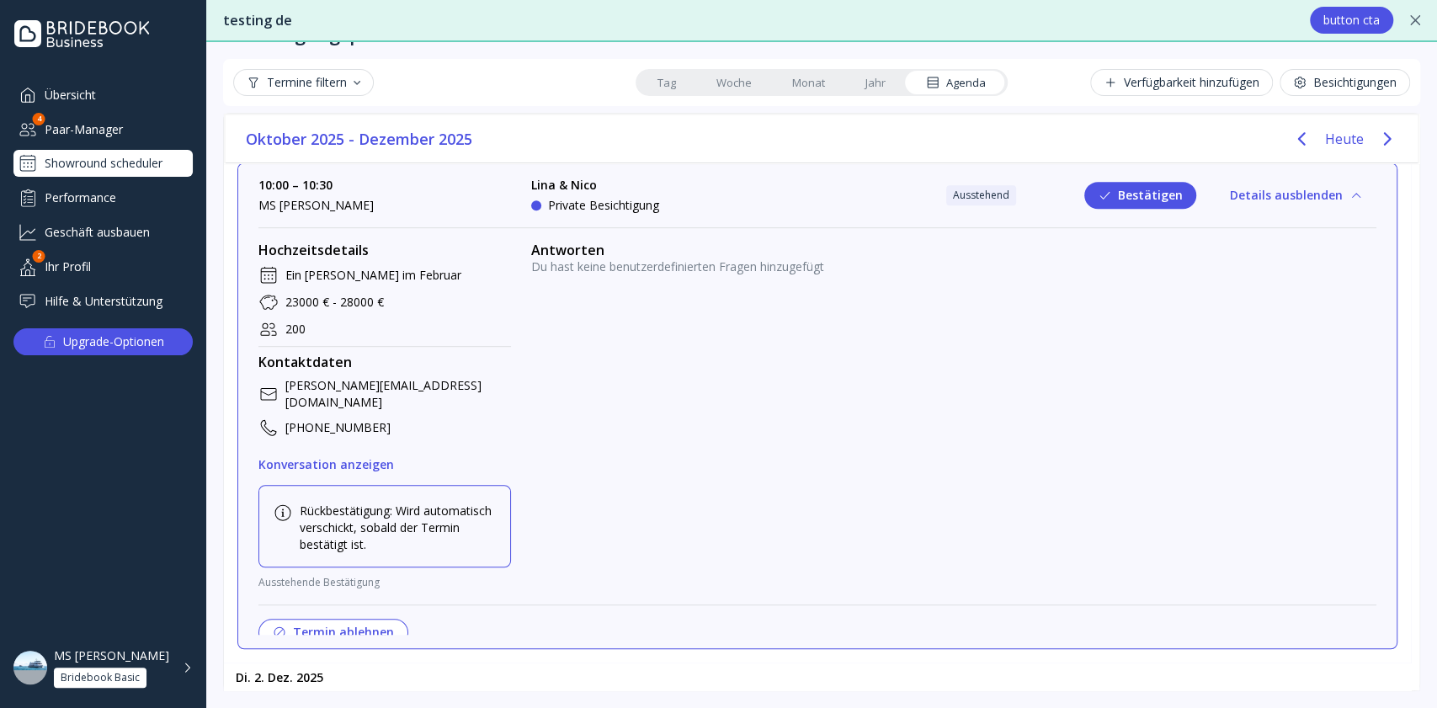
scroll to position [715, 0]
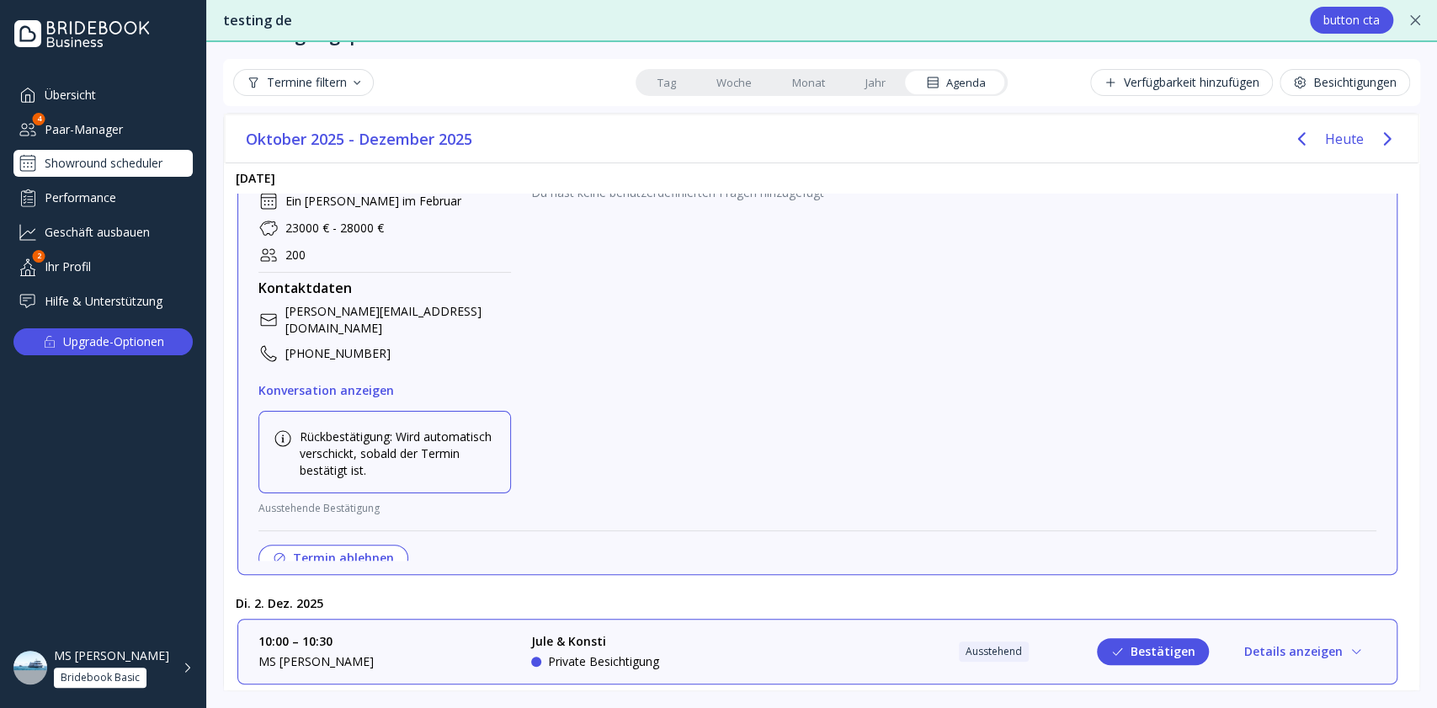
click at [364, 545] on button "Termin ablehnen" at bounding box center [333, 558] width 150 height 27
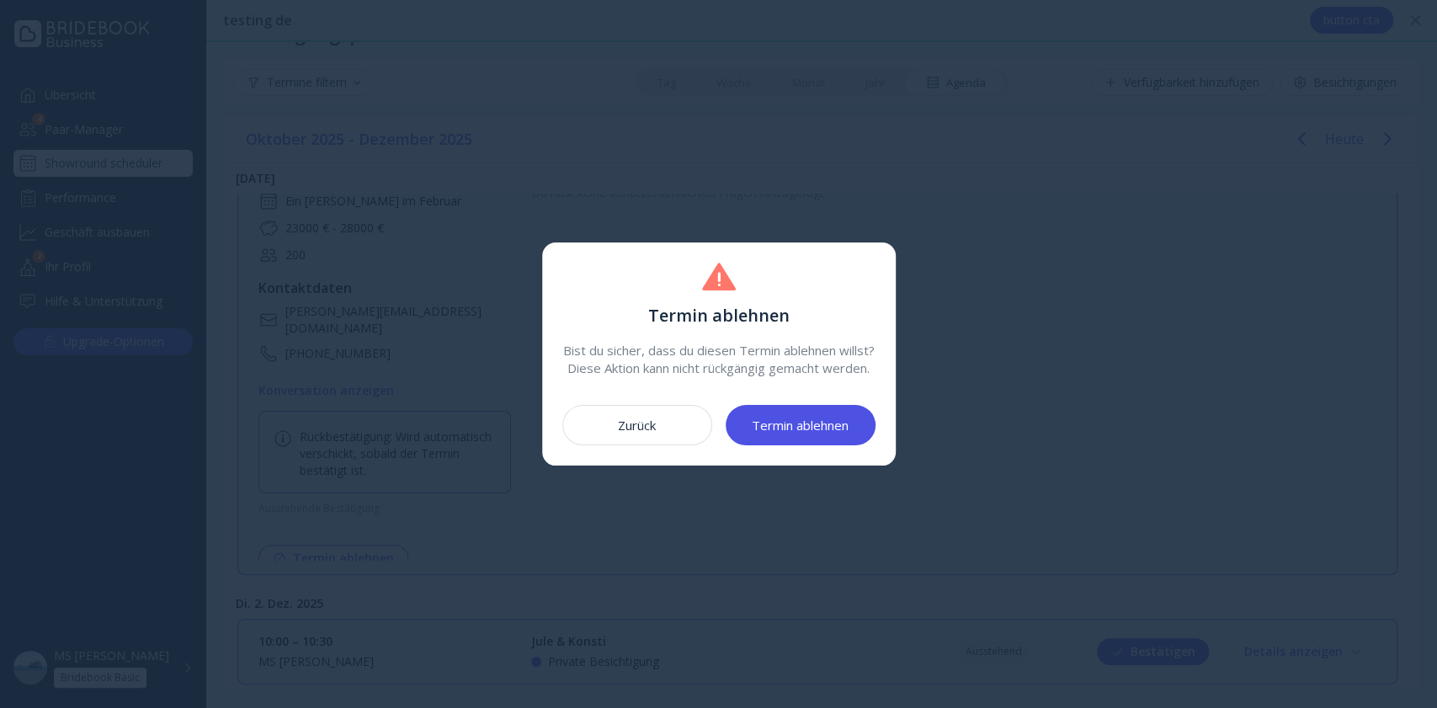
click at [814, 444] on button "Termin ablehnen" at bounding box center [801, 425] width 150 height 40
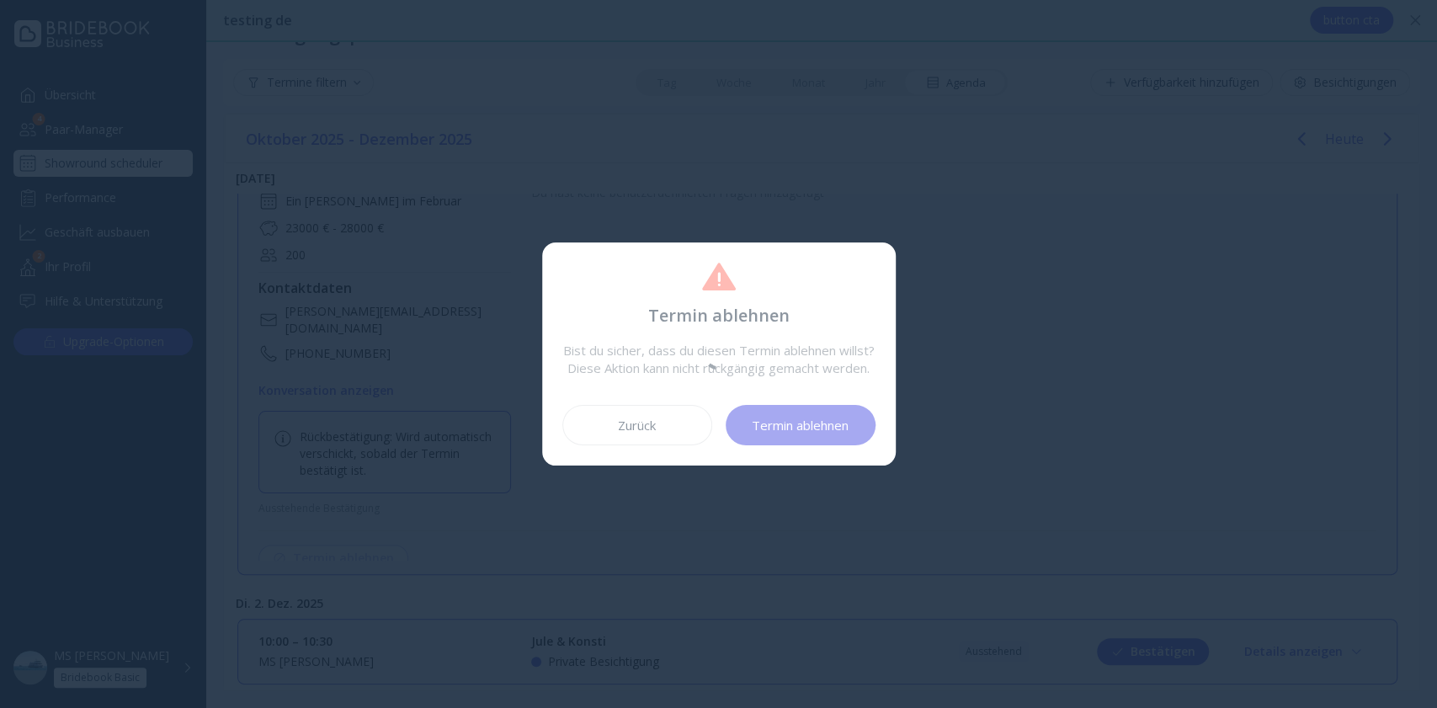
scroll to position [549, 0]
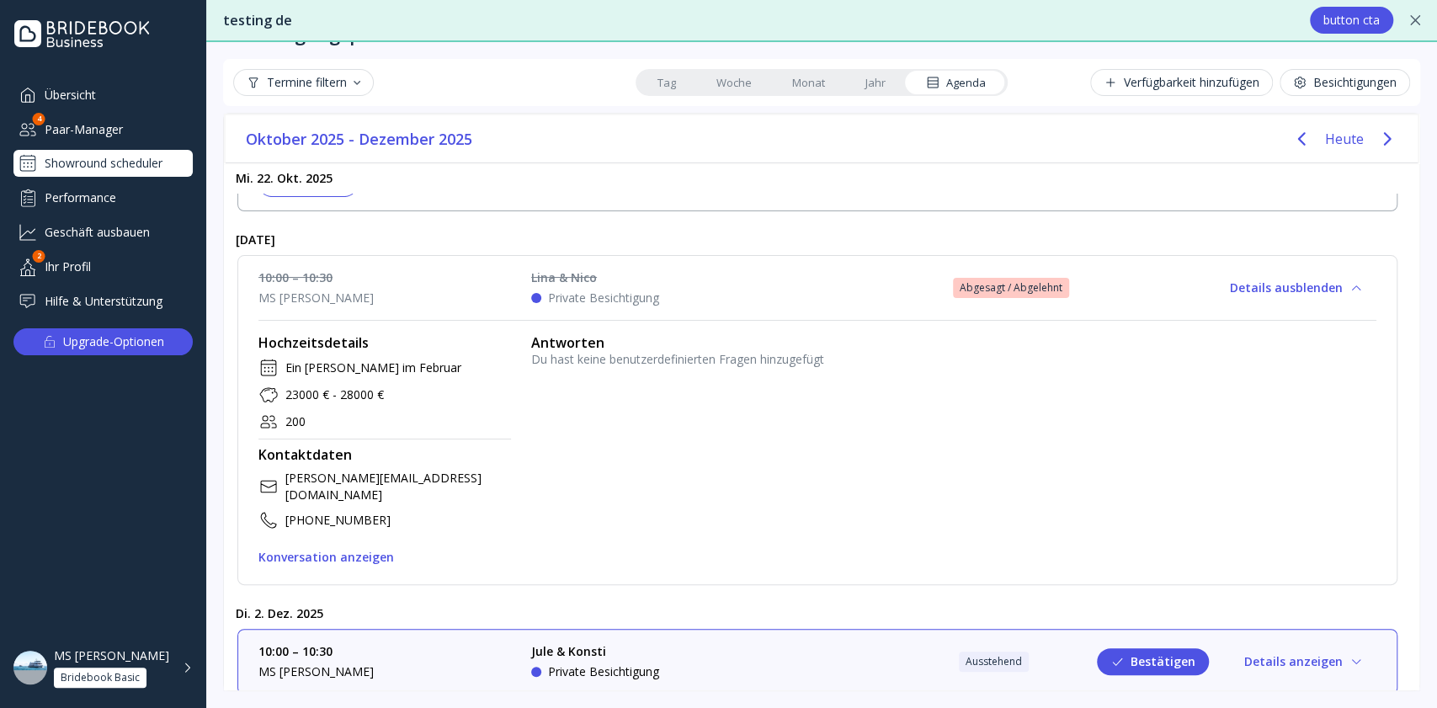
click at [130, 677] on div "Bridebook Basic" at bounding box center [100, 677] width 79 height 13
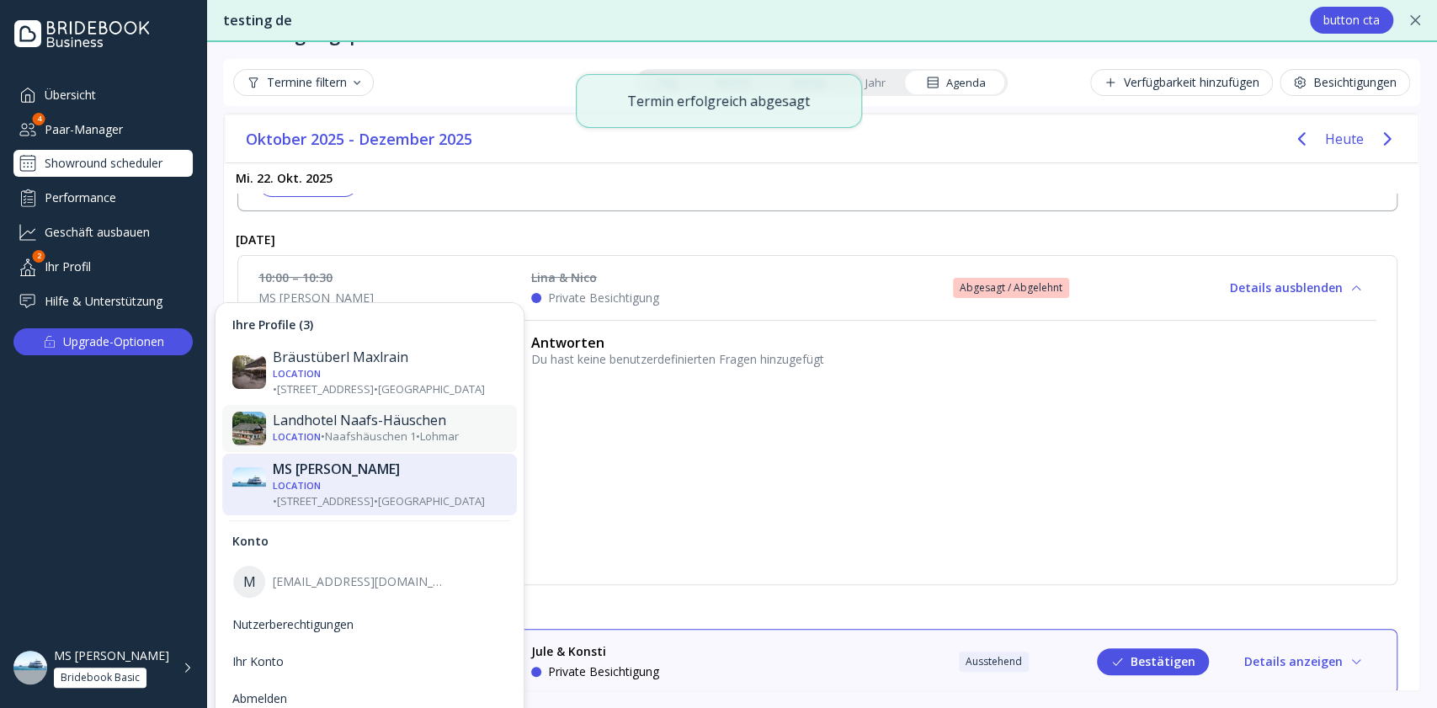
click at [313, 412] on div "Landhotel Naafs-Häuschen" at bounding box center [390, 420] width 234 height 17
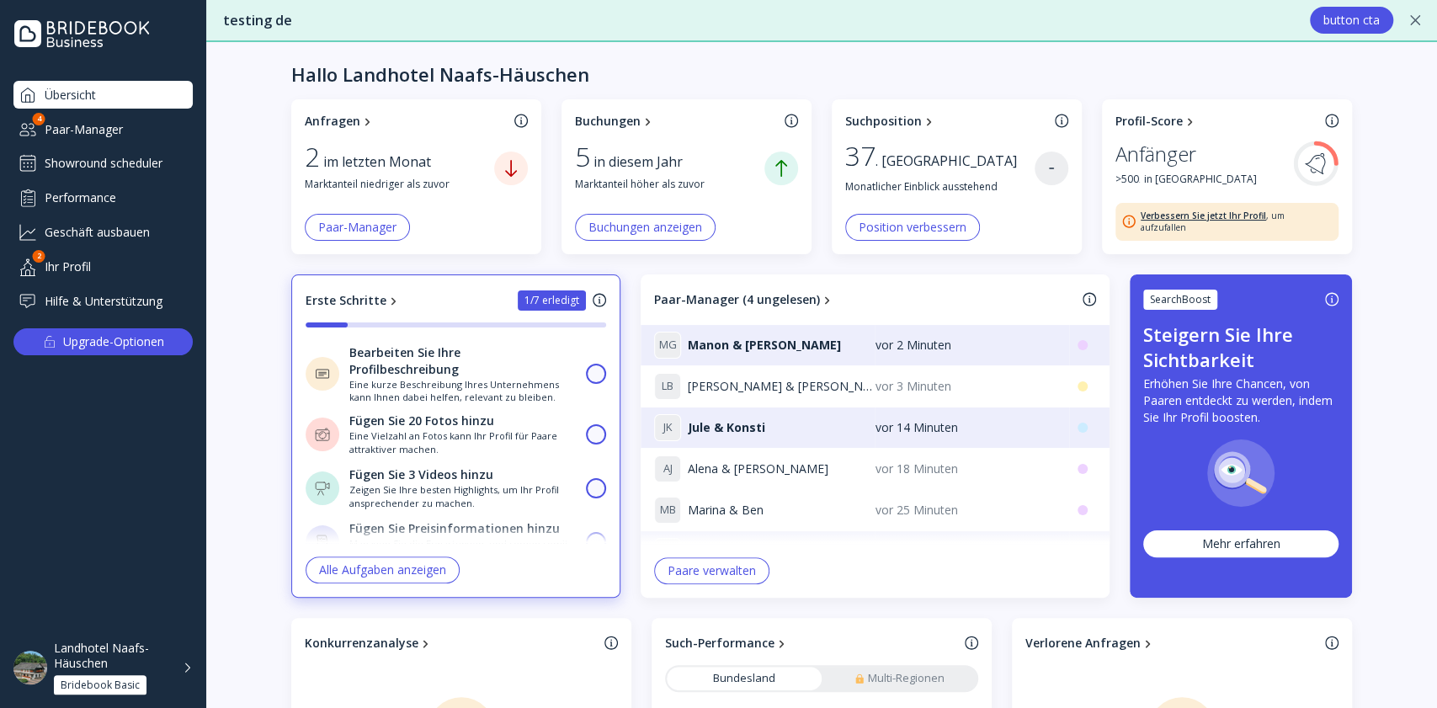
click at [160, 163] on div "Showround scheduler" at bounding box center [102, 163] width 179 height 27
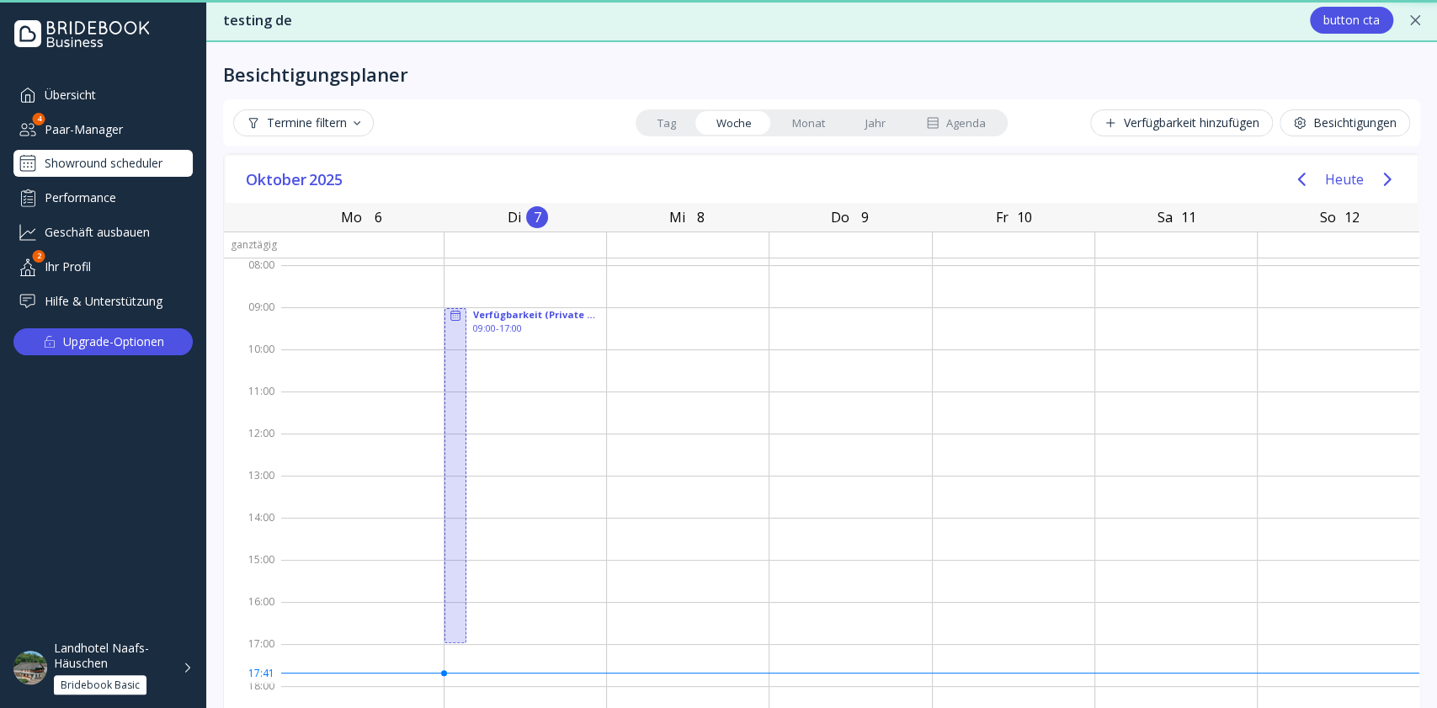
scroll to position [44, 0]
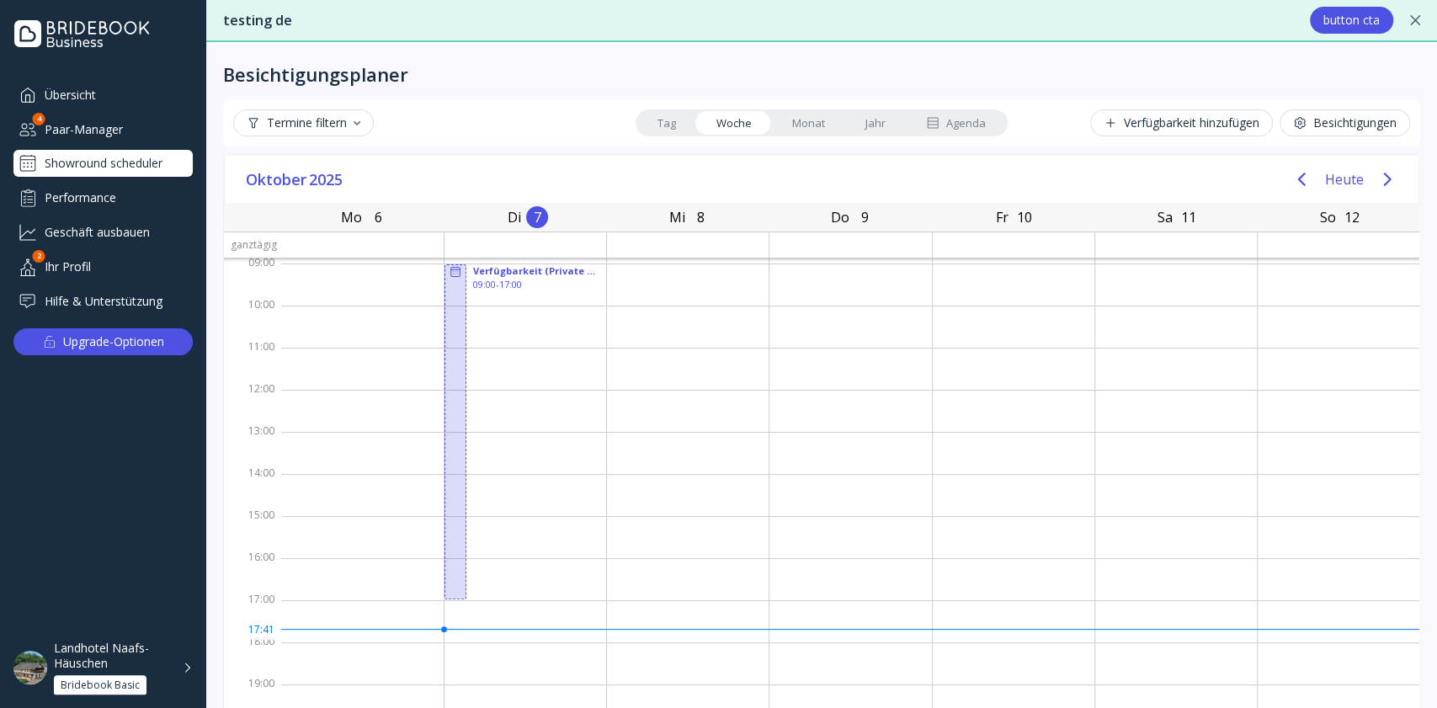
click at [944, 120] on div "Agenda" at bounding box center [956, 123] width 60 height 16
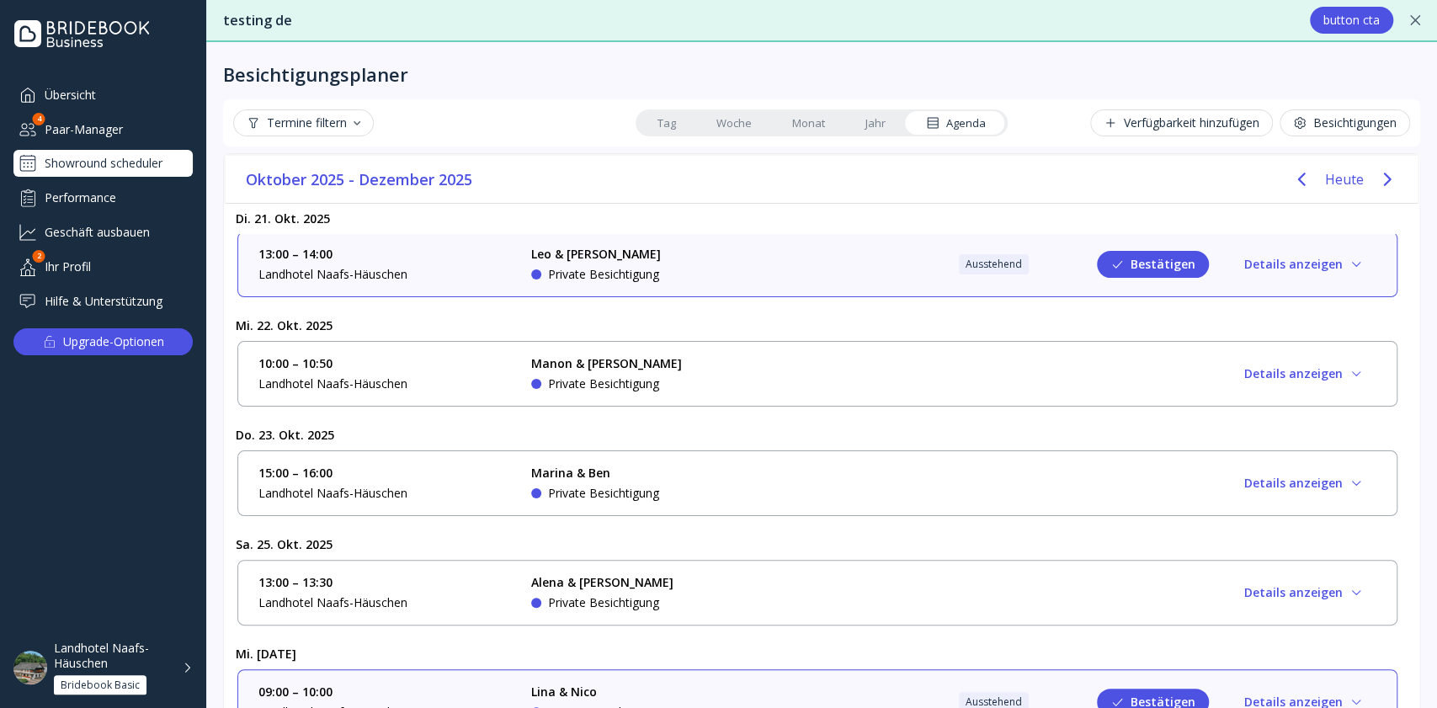
scroll to position [13, 0]
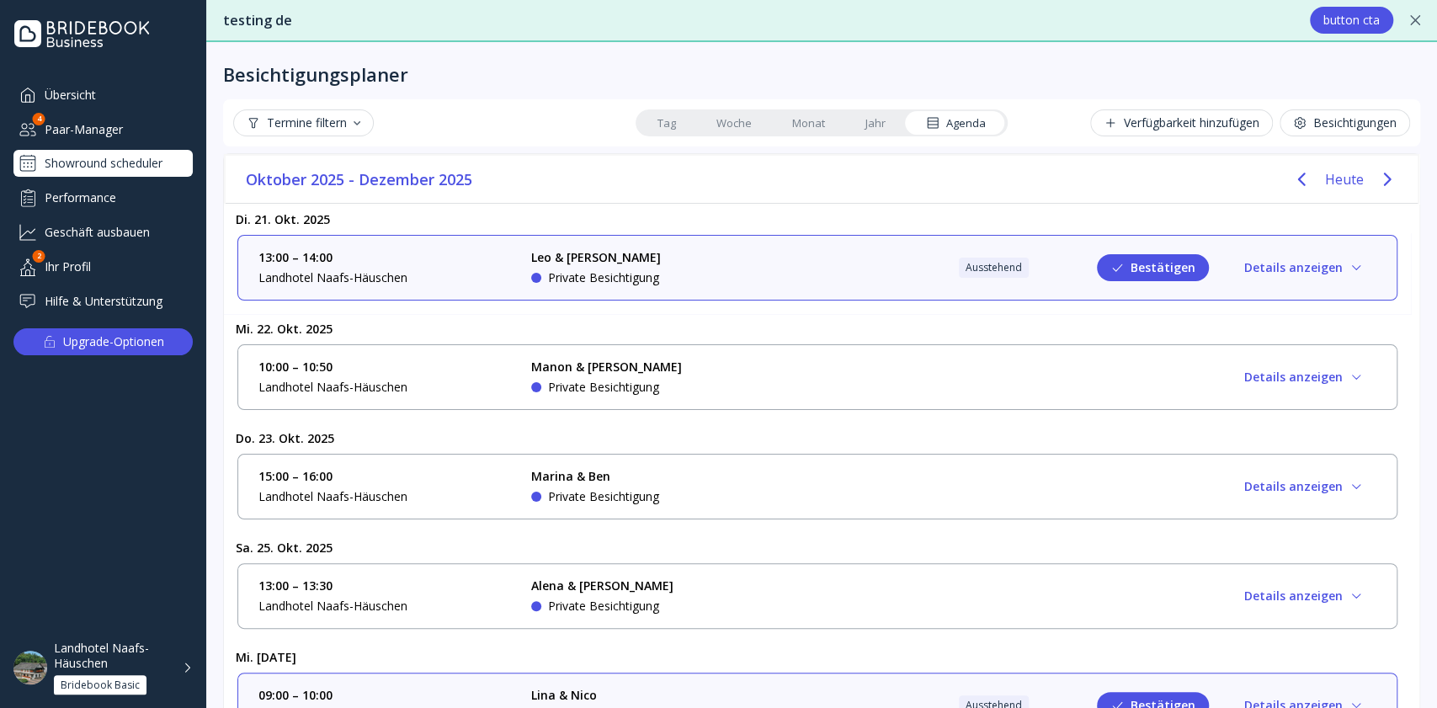
click at [754, 263] on div "Leo & [PERSON_NAME] Private Besichtigung" at bounding box center [657, 267] width 253 height 37
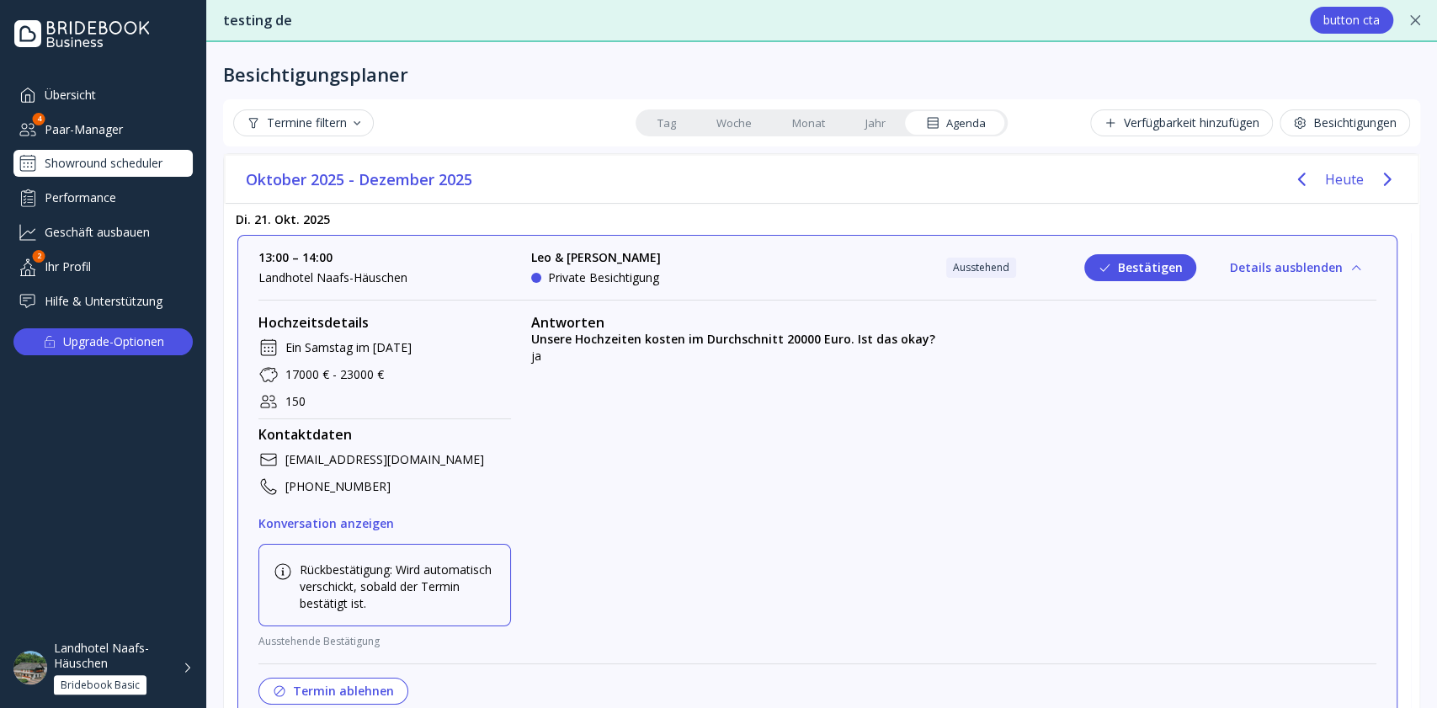
click at [330, 682] on button "Termin ablehnen" at bounding box center [333, 691] width 150 height 27
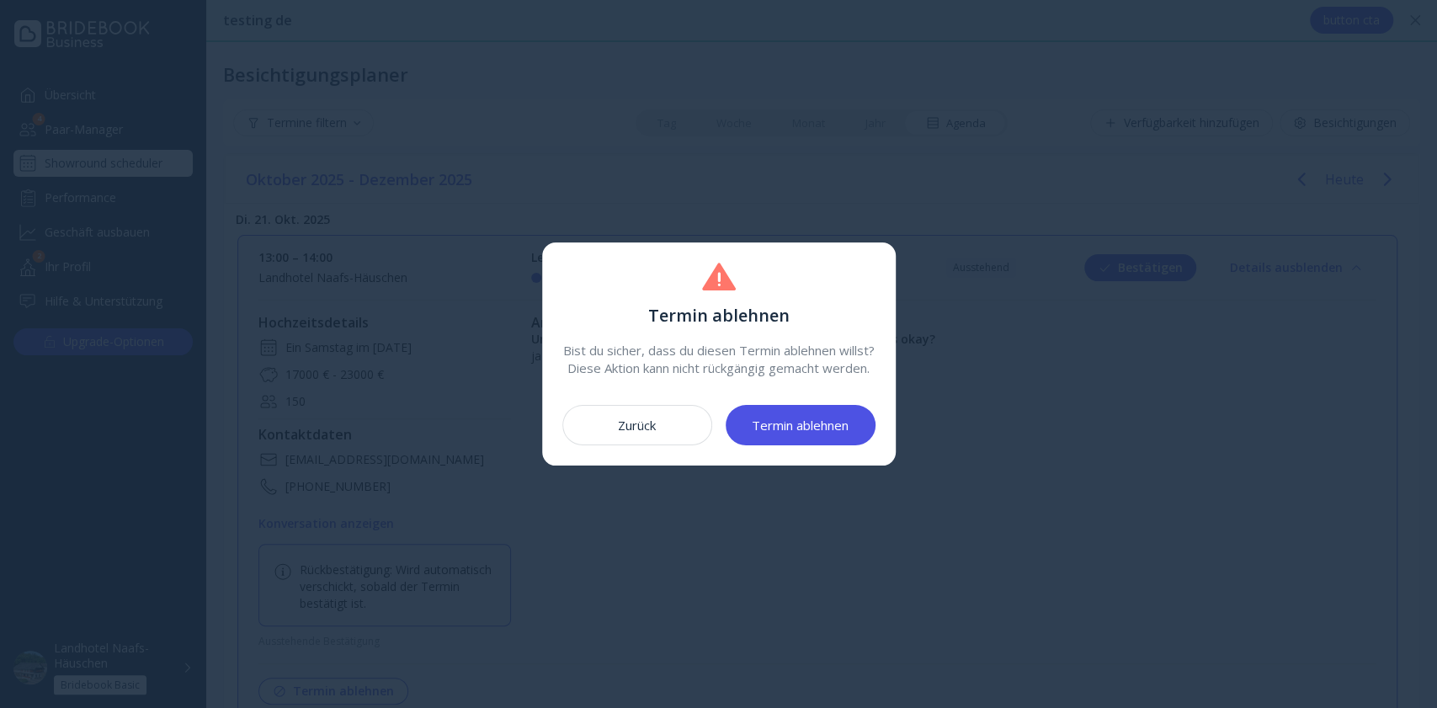
click at [783, 421] on button "Termin ablehnen" at bounding box center [801, 425] width 150 height 40
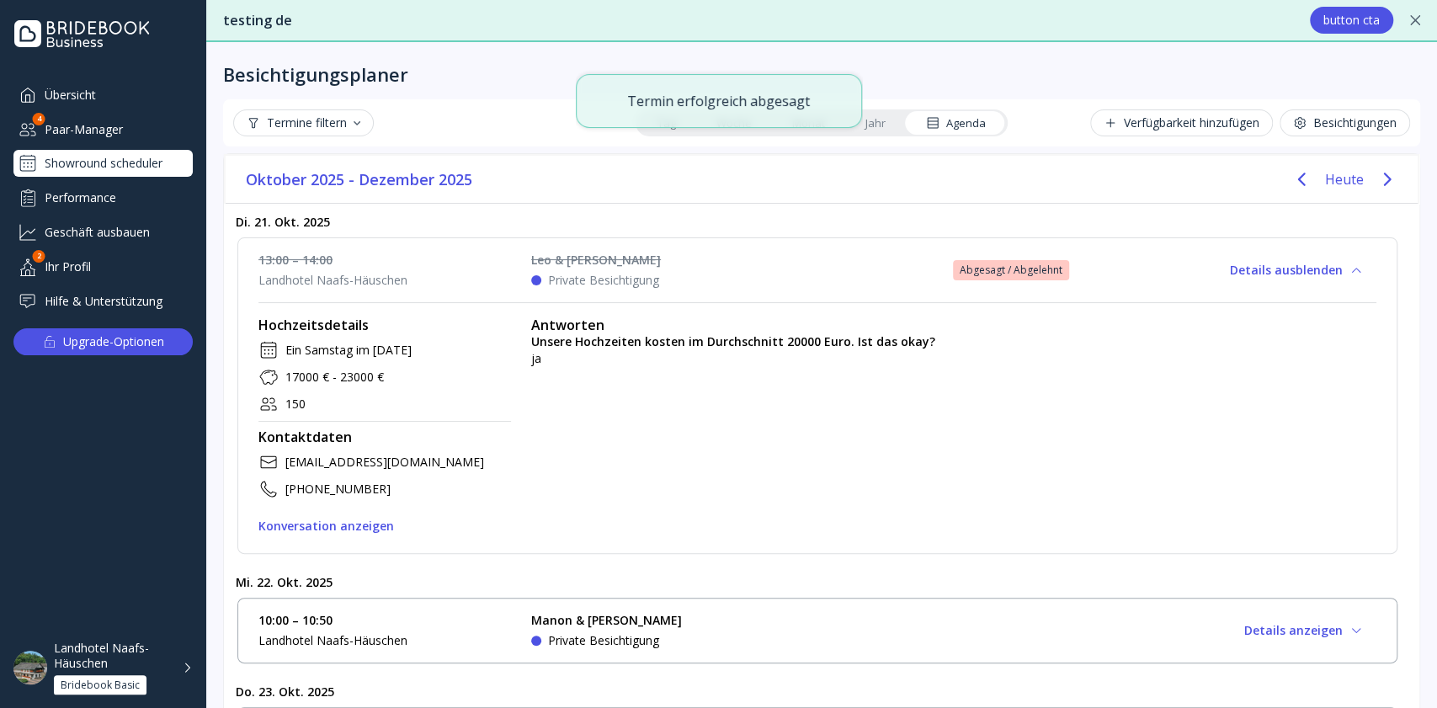
scroll to position [0, 0]
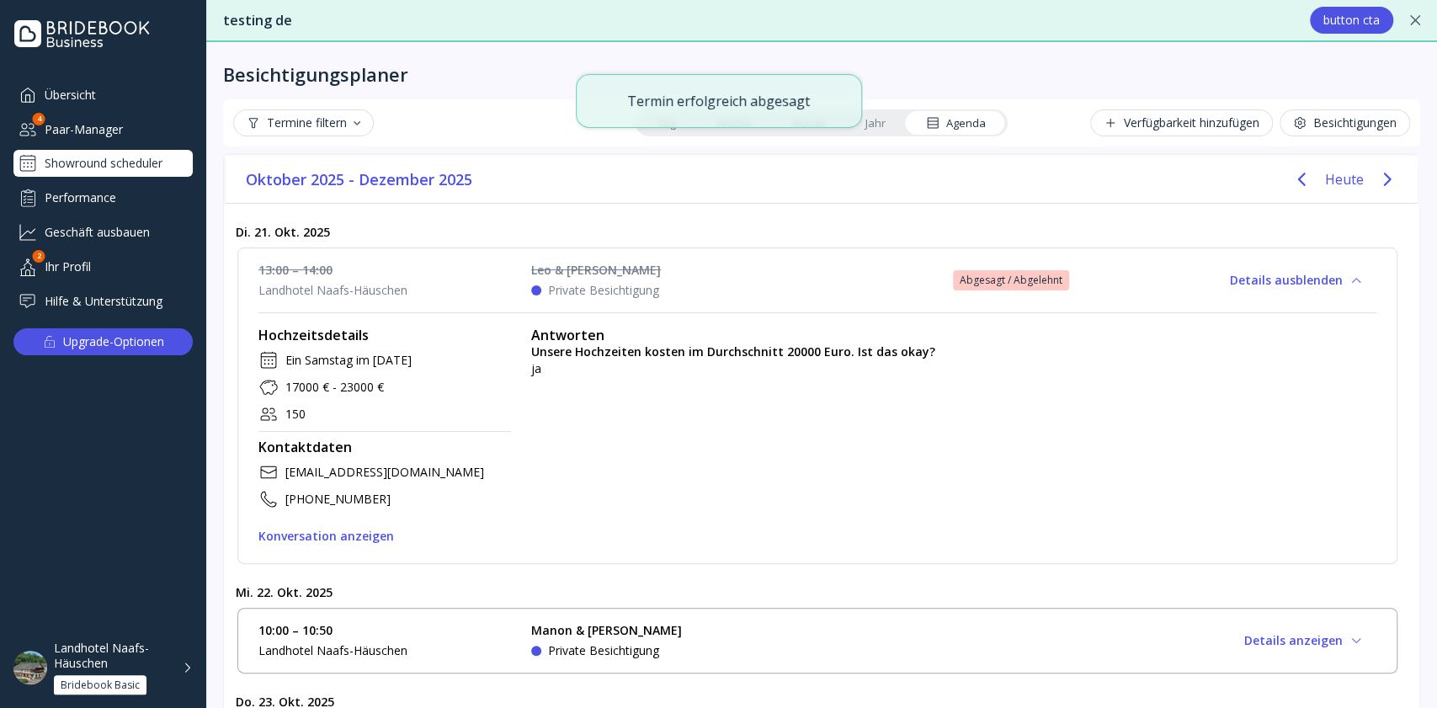
click at [1233, 279] on button "Details ausblenden" at bounding box center [1296, 280] width 160 height 27
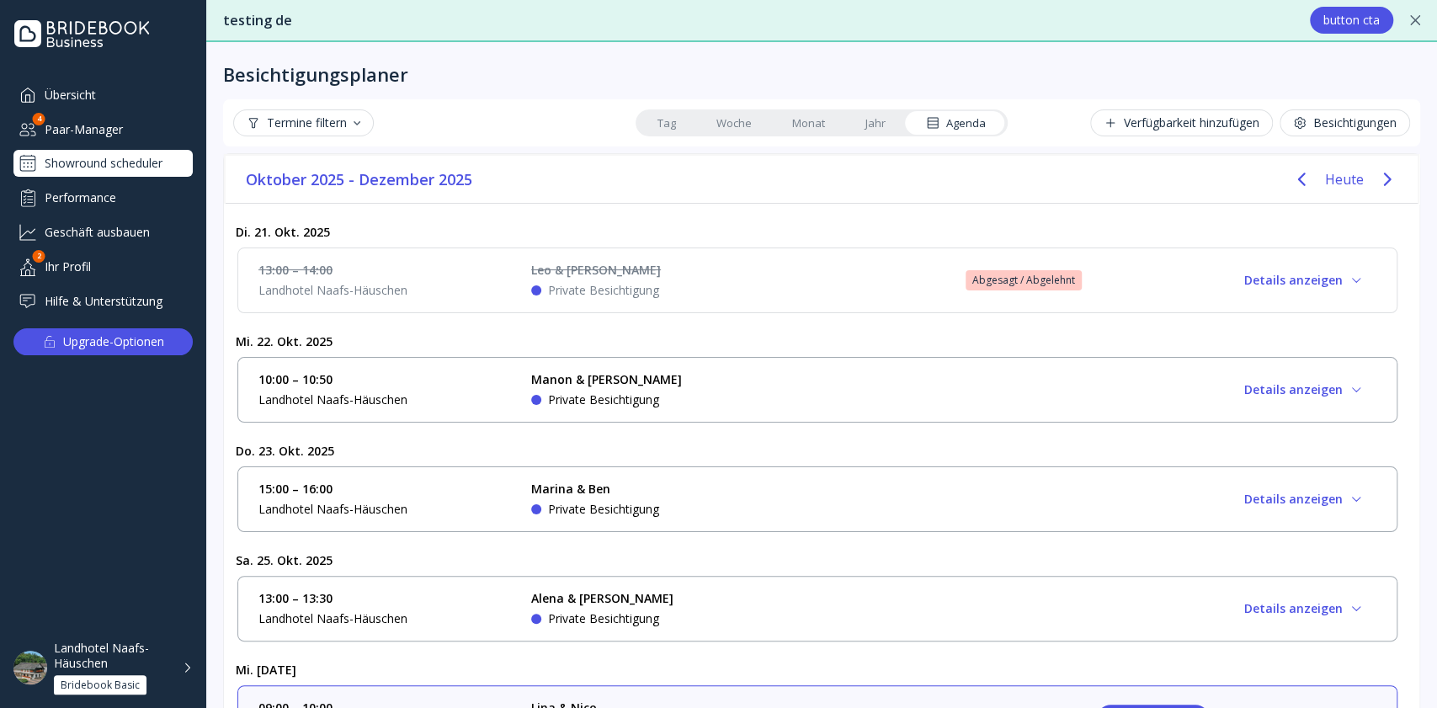
click at [168, 658] on div "Landhotel Naafs-Häuschen" at bounding box center [113, 656] width 119 height 30
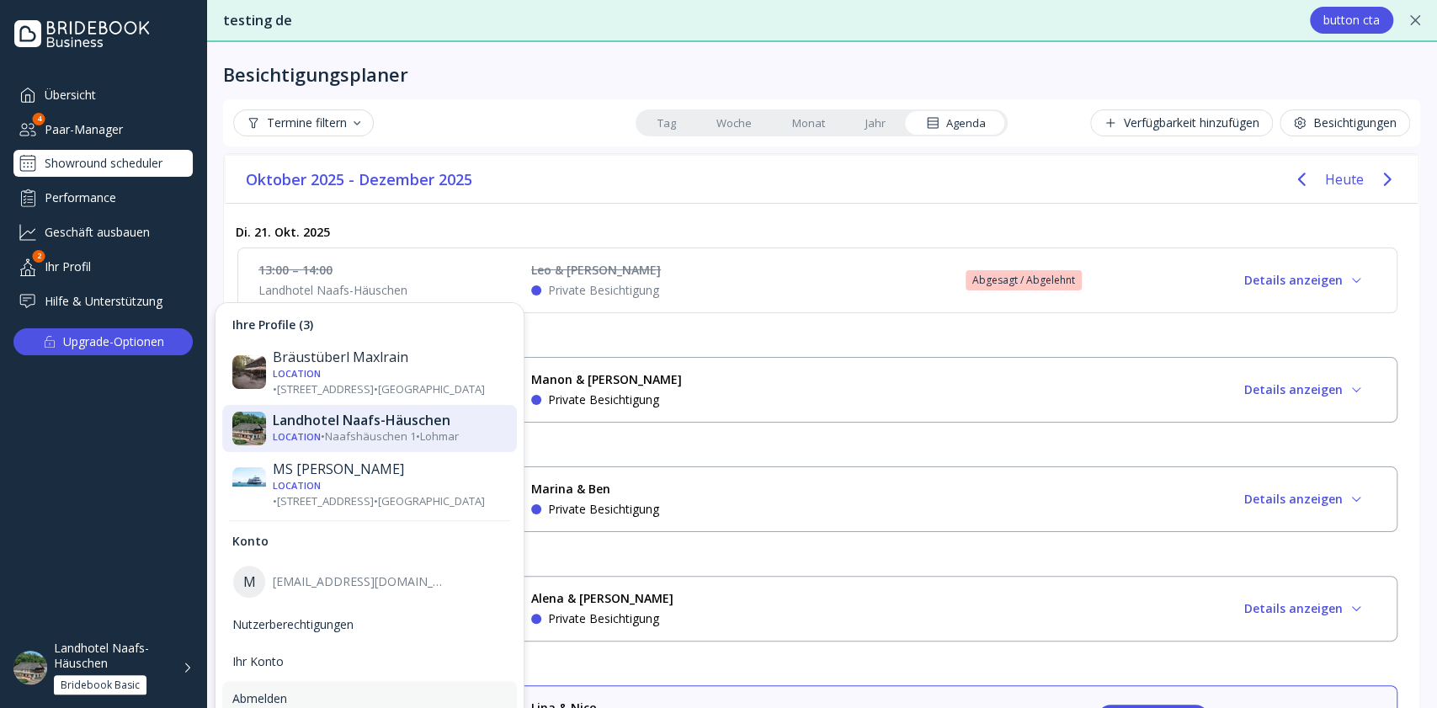
click at [344, 691] on div "Abmelden" at bounding box center [369, 698] width 274 height 15
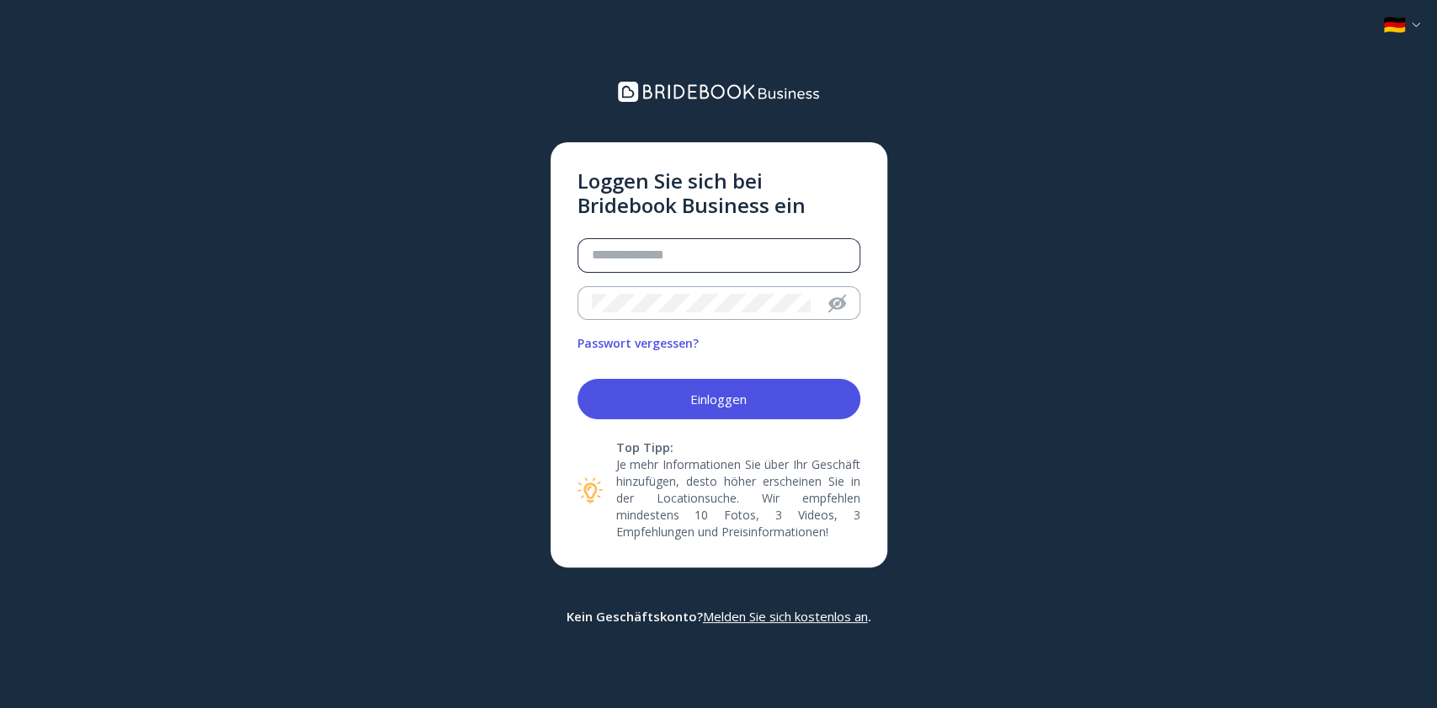
click at [783, 241] on div at bounding box center [712, 255] width 268 height 33
click at [1162, 192] on div "Loggen Sie sich bei Bridebook Business ein Passwort vergessen? Einloggen Top Ti…" at bounding box center [718, 354] width 1437 height 708
click at [709, 253] on input "email" at bounding box center [719, 255] width 254 height 19
paste input "**********"
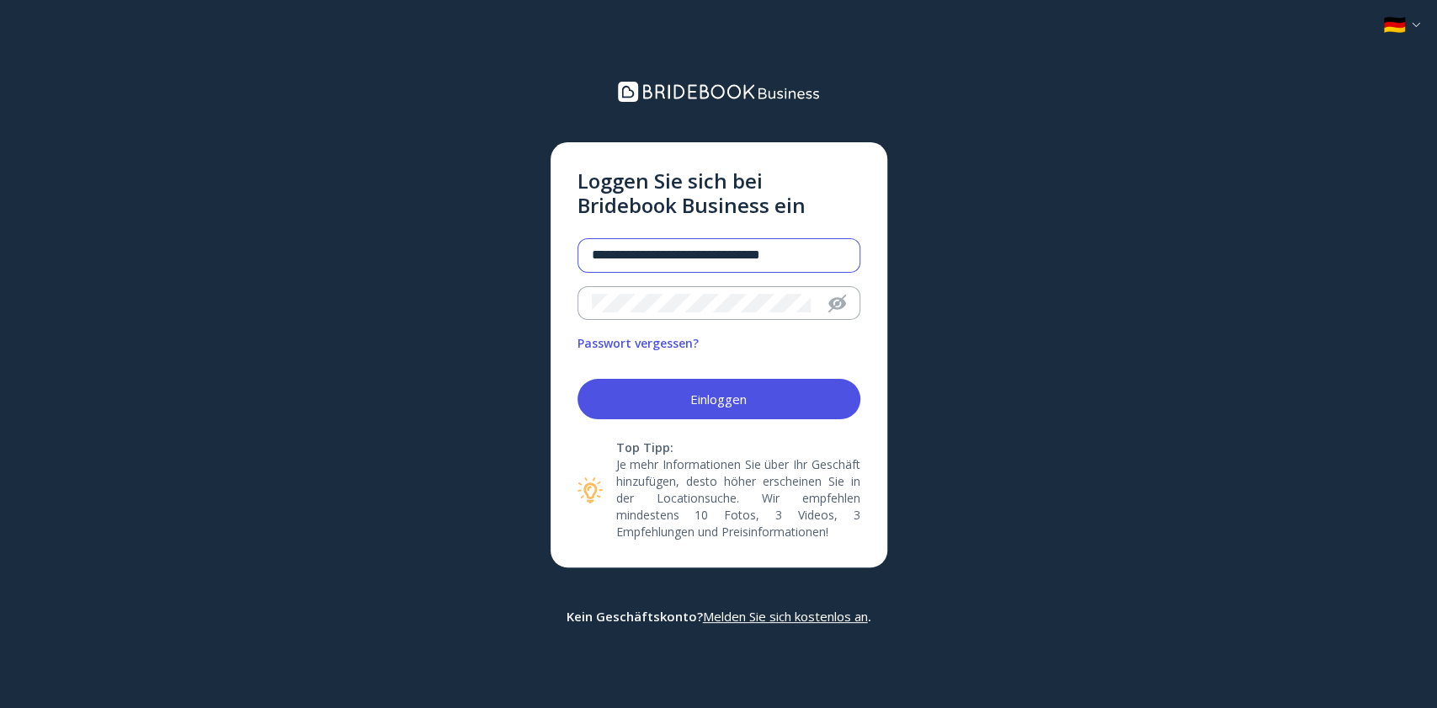
click at [595, 255] on input "**********" at bounding box center [719, 255] width 254 height 19
type input "**********"
click at [577, 379] on button "Einloggen" at bounding box center [718, 399] width 283 height 40
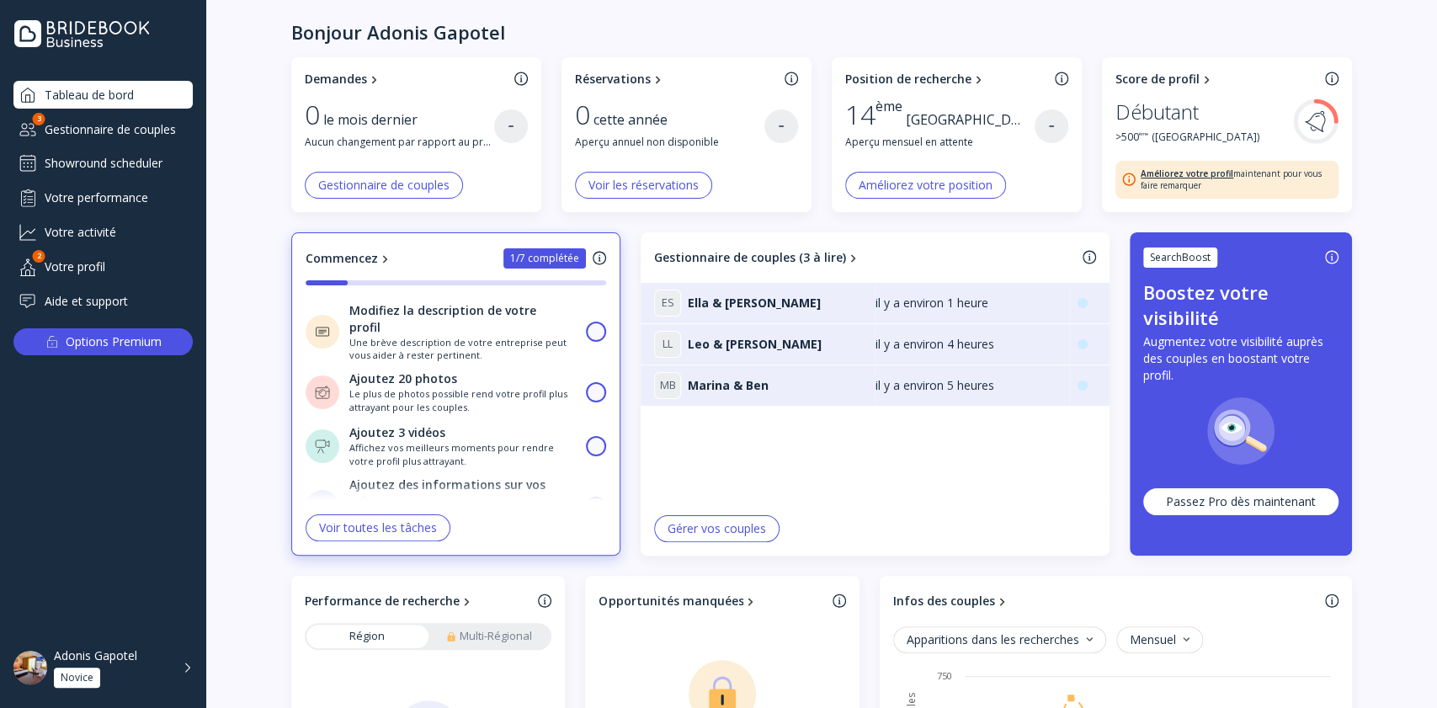
click at [125, 672] on div "Adonis Gapotel Novice" at bounding box center [113, 668] width 119 height 40
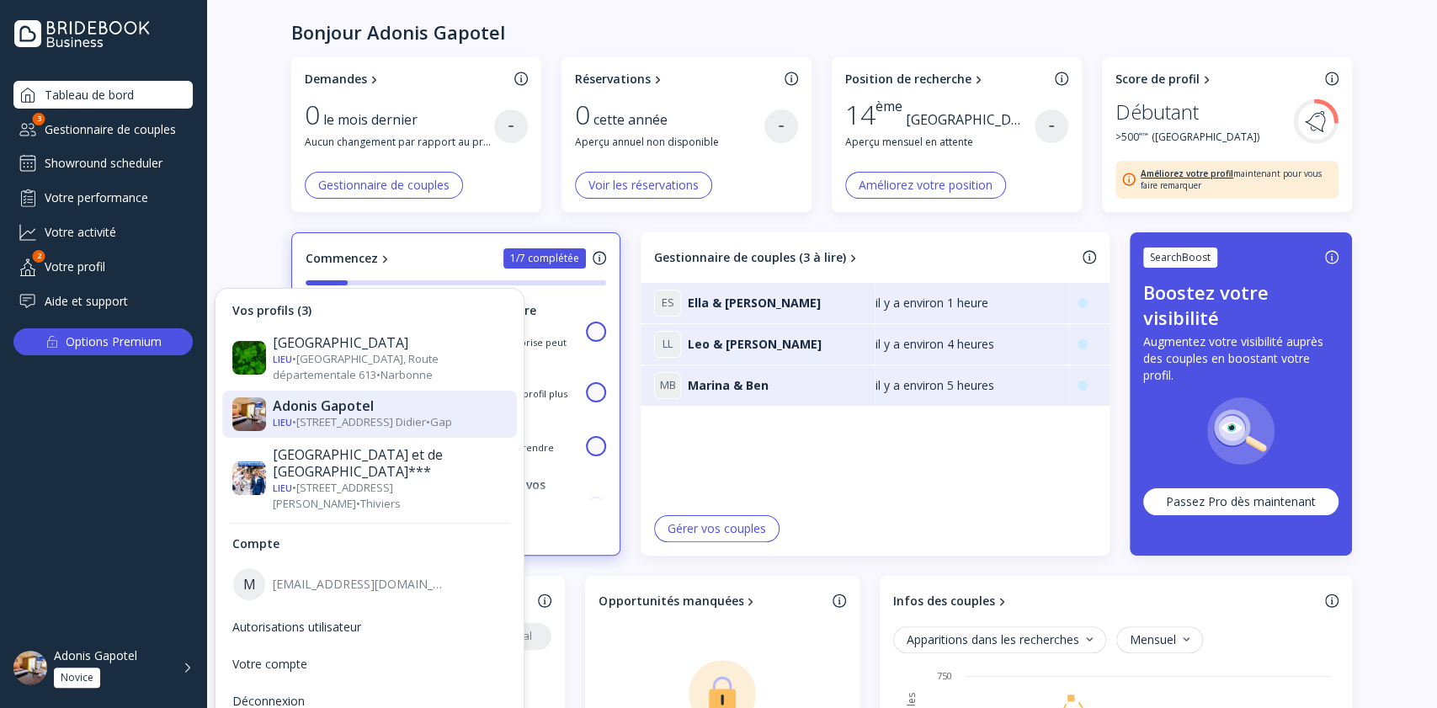
click at [52, 128] on div "Gestionnaire de couples" at bounding box center [102, 129] width 179 height 28
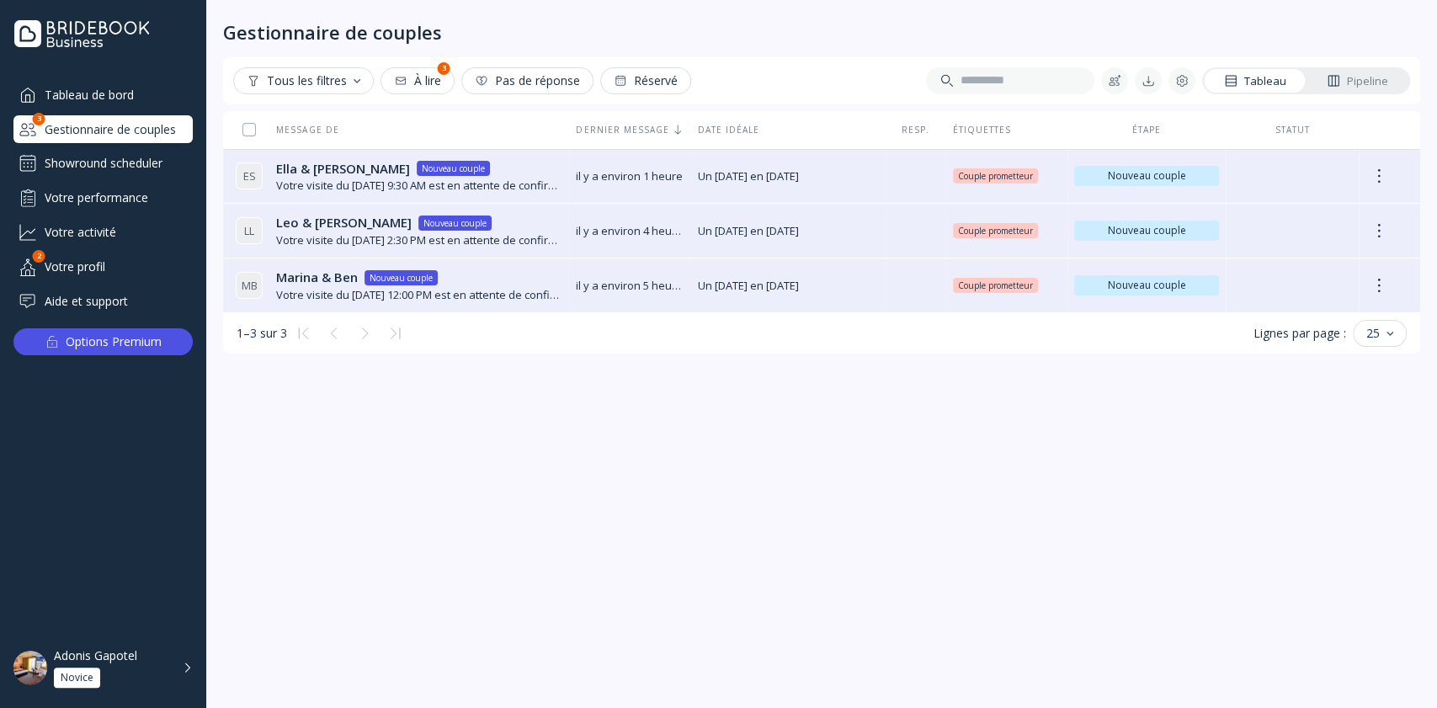
click at [66, 157] on div "Showround scheduler" at bounding box center [102, 163] width 179 height 27
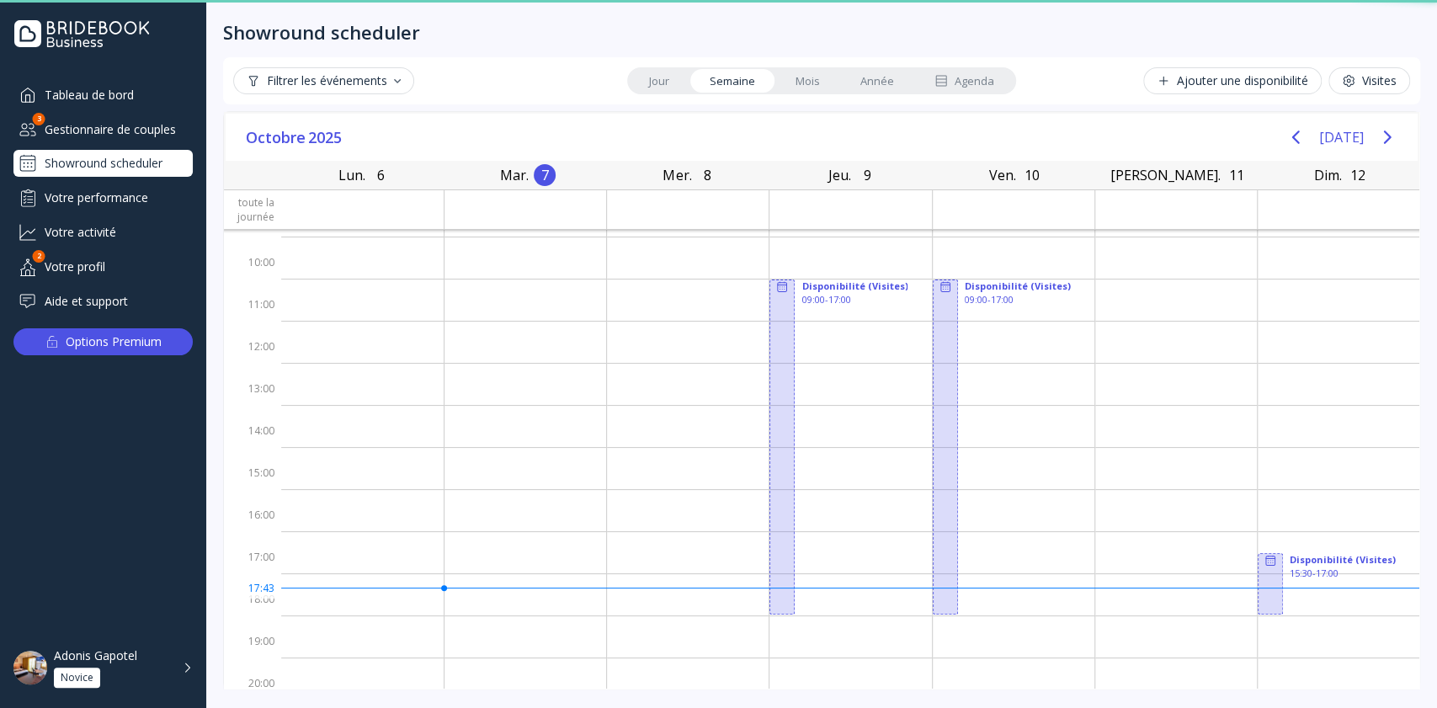
scroll to position [58, 0]
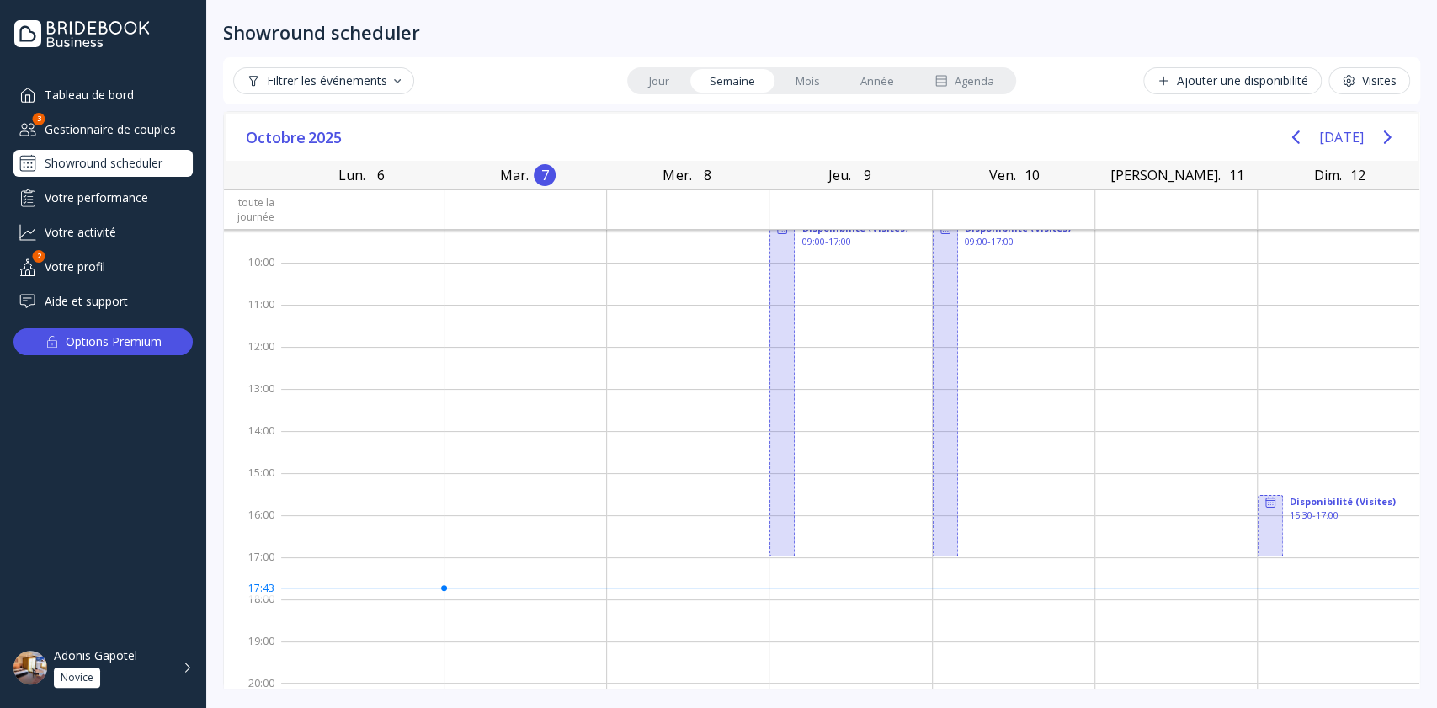
click at [956, 59] on div "Filtrer les événements Jour Semaine Mois Année Agenda Ajouter une disponibilité…" at bounding box center [821, 80] width 1197 height 47
click at [957, 64] on div "Filtrer les événements Jour Semaine Mois Année Agenda Ajouter une disponibilité…" at bounding box center [821, 80] width 1197 height 47
click at [958, 75] on div "Agenda" at bounding box center [964, 81] width 60 height 16
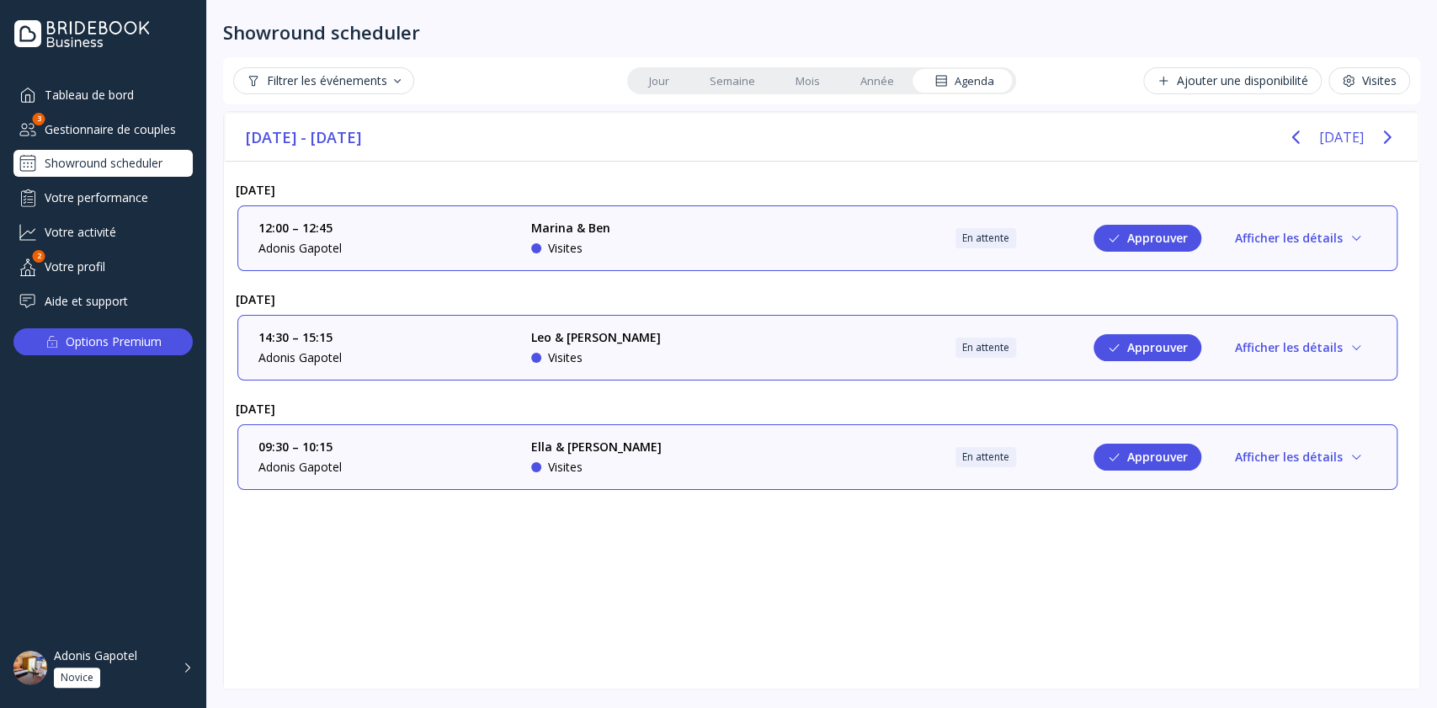
click at [1143, 240] on button "Approuver" at bounding box center [1147, 238] width 108 height 27
click at [141, 678] on div "Adonis Gapotel Novice" at bounding box center [113, 668] width 119 height 40
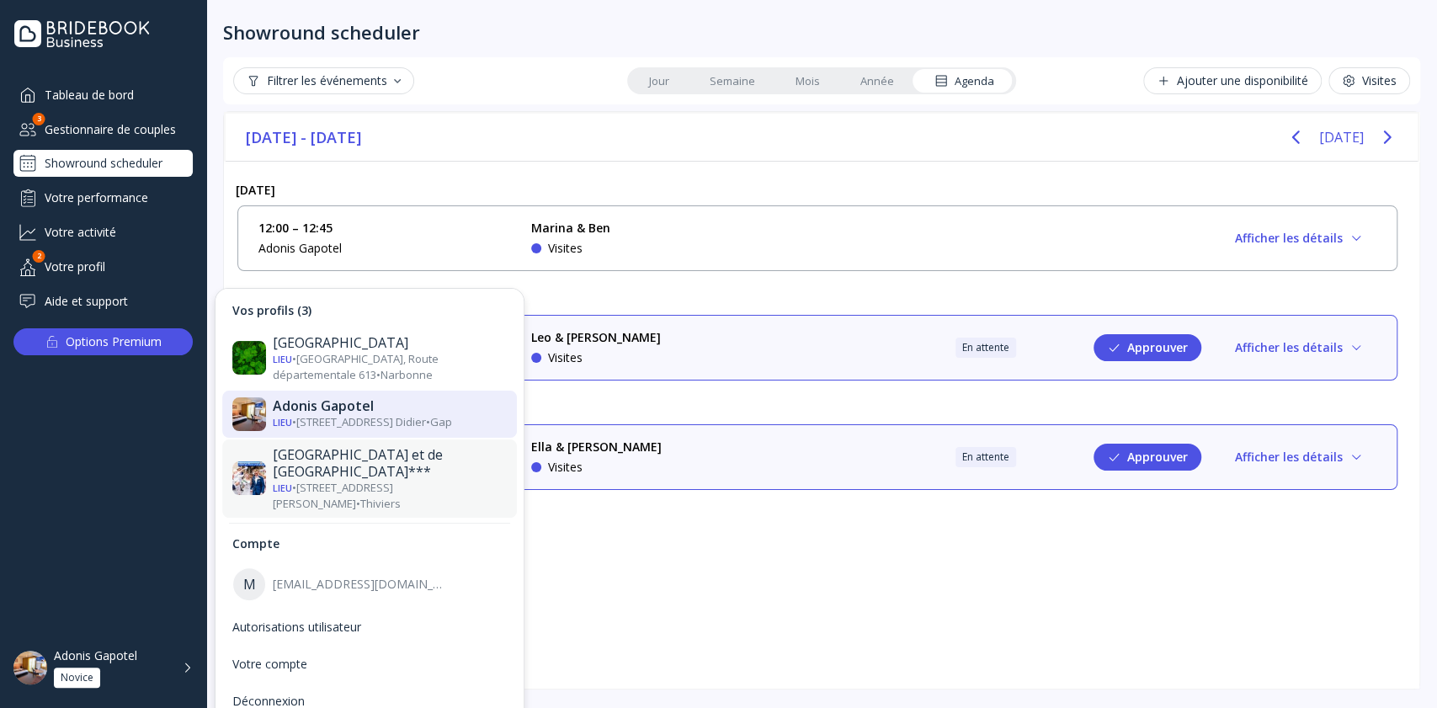
click at [338, 455] on div "[GEOGRAPHIC_DATA] et de [GEOGRAPHIC_DATA]***" at bounding box center [390, 463] width 234 height 34
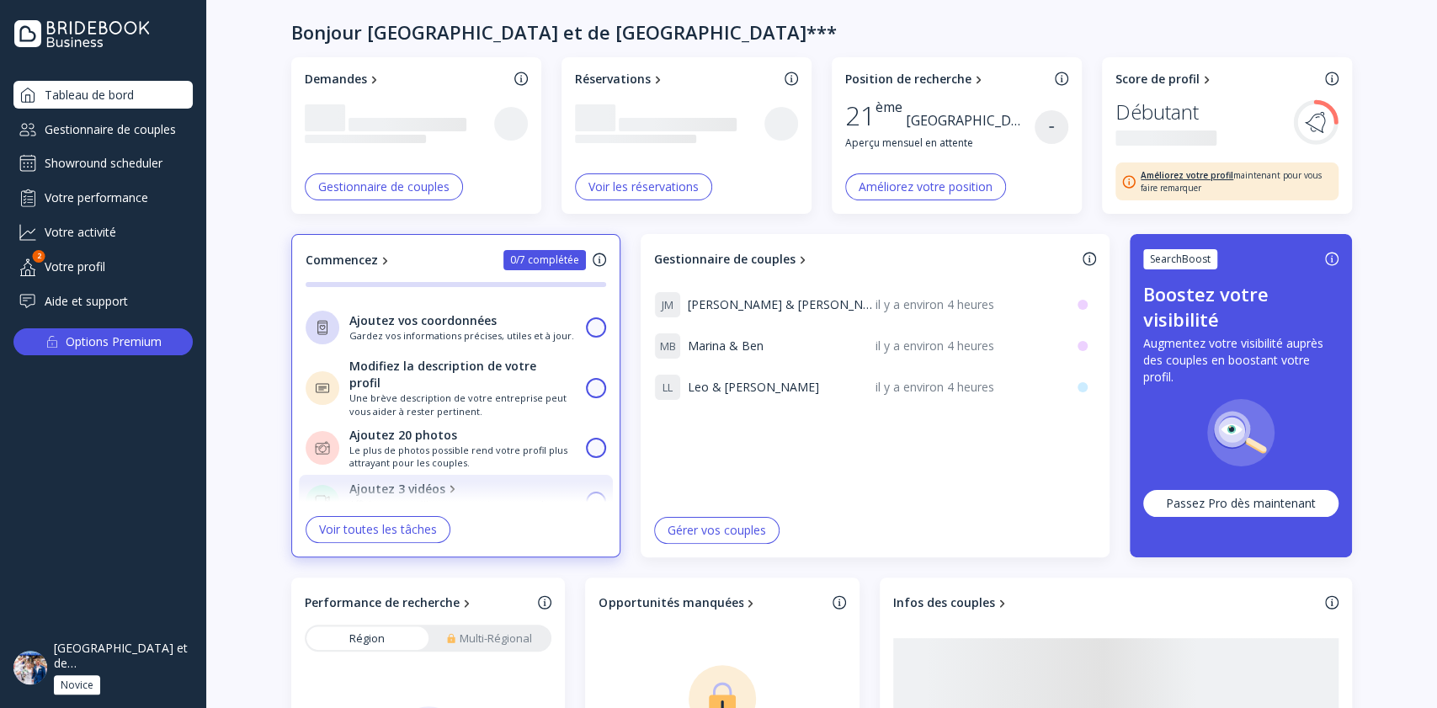
scroll to position [175, 0]
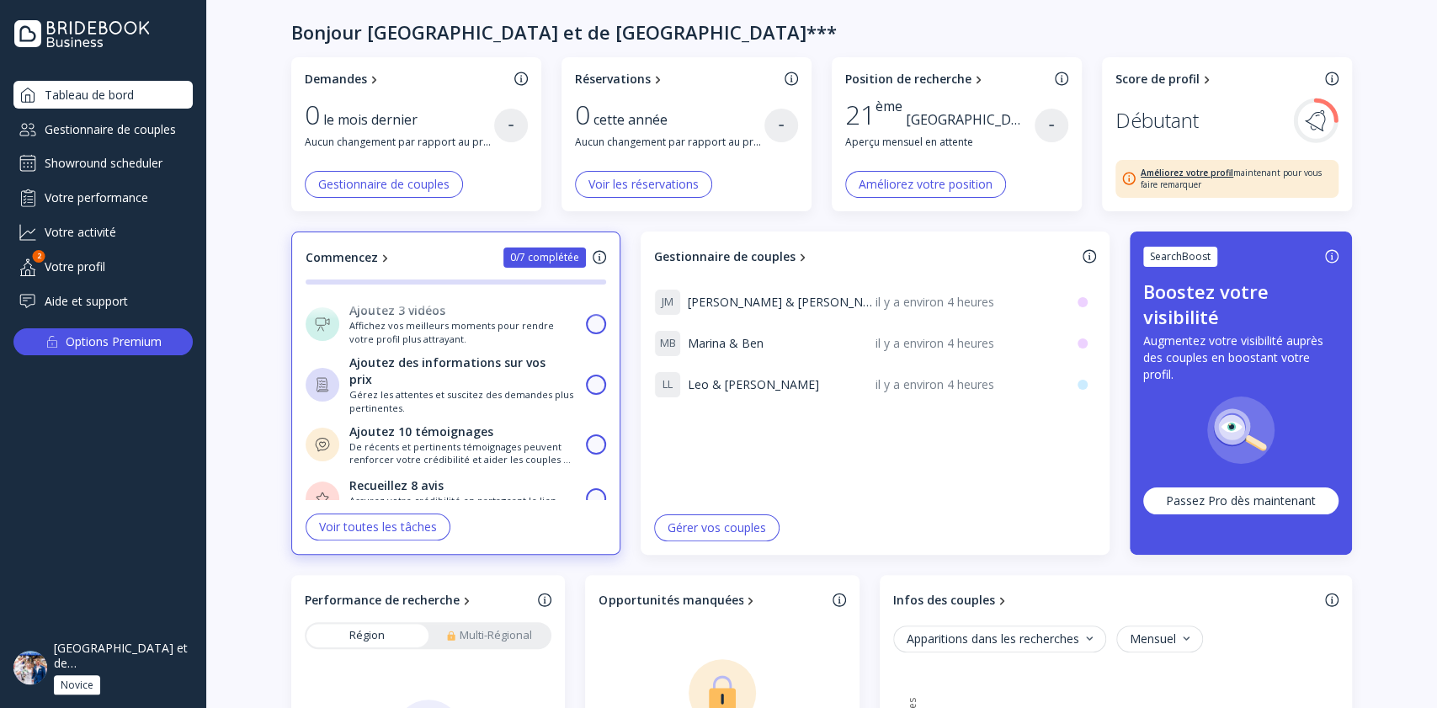
click at [136, 118] on div "Gestionnaire de couples" at bounding box center [102, 129] width 179 height 28
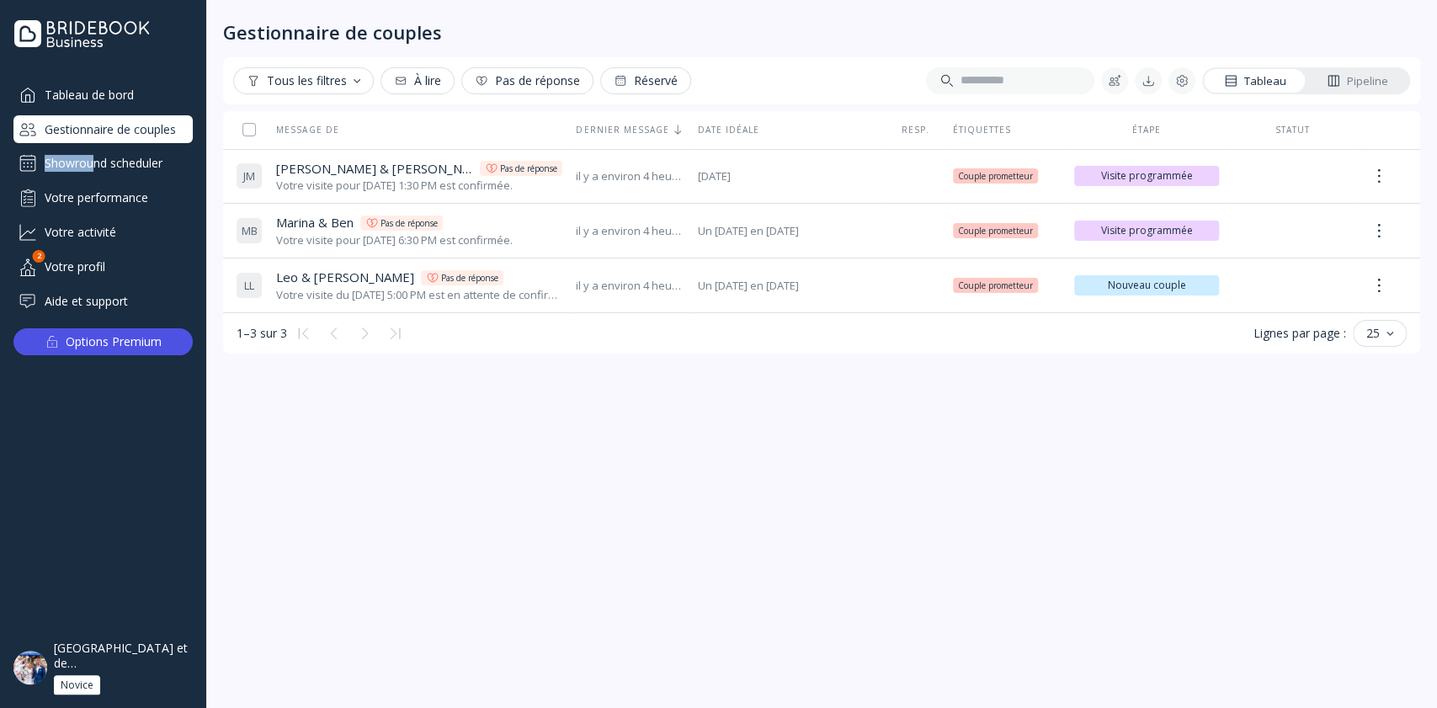
drag, startPoint x: 90, startPoint y: 179, endPoint x: 95, endPoint y: 149, distance: 30.7
click at [95, 149] on div "Tableau de bord Gestionnaire de couples Showround scheduler Votre performance V…" at bounding box center [102, 198] width 179 height 234
click at [103, 165] on div "Showround scheduler" at bounding box center [102, 163] width 179 height 27
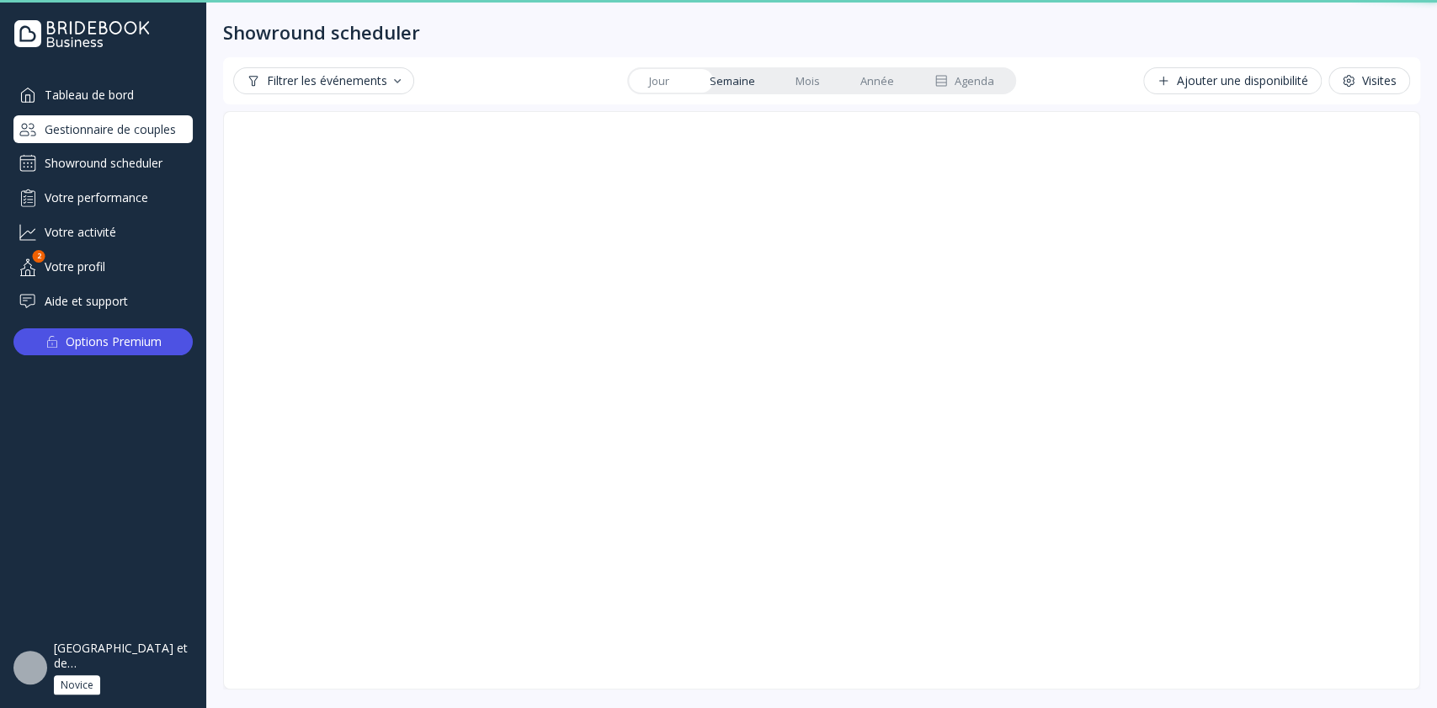
scroll to position [58, 0]
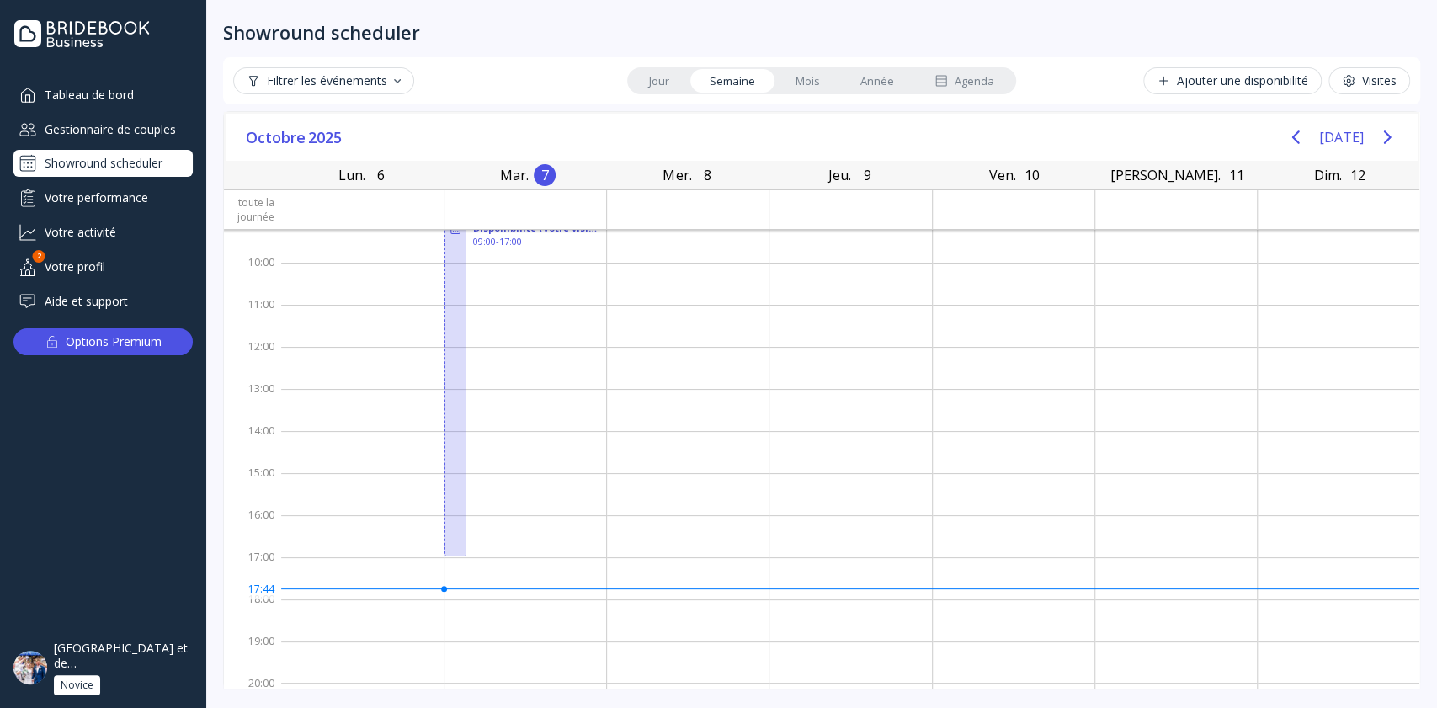
click at [960, 89] on link "Agenda" at bounding box center [964, 81] width 100 height 24
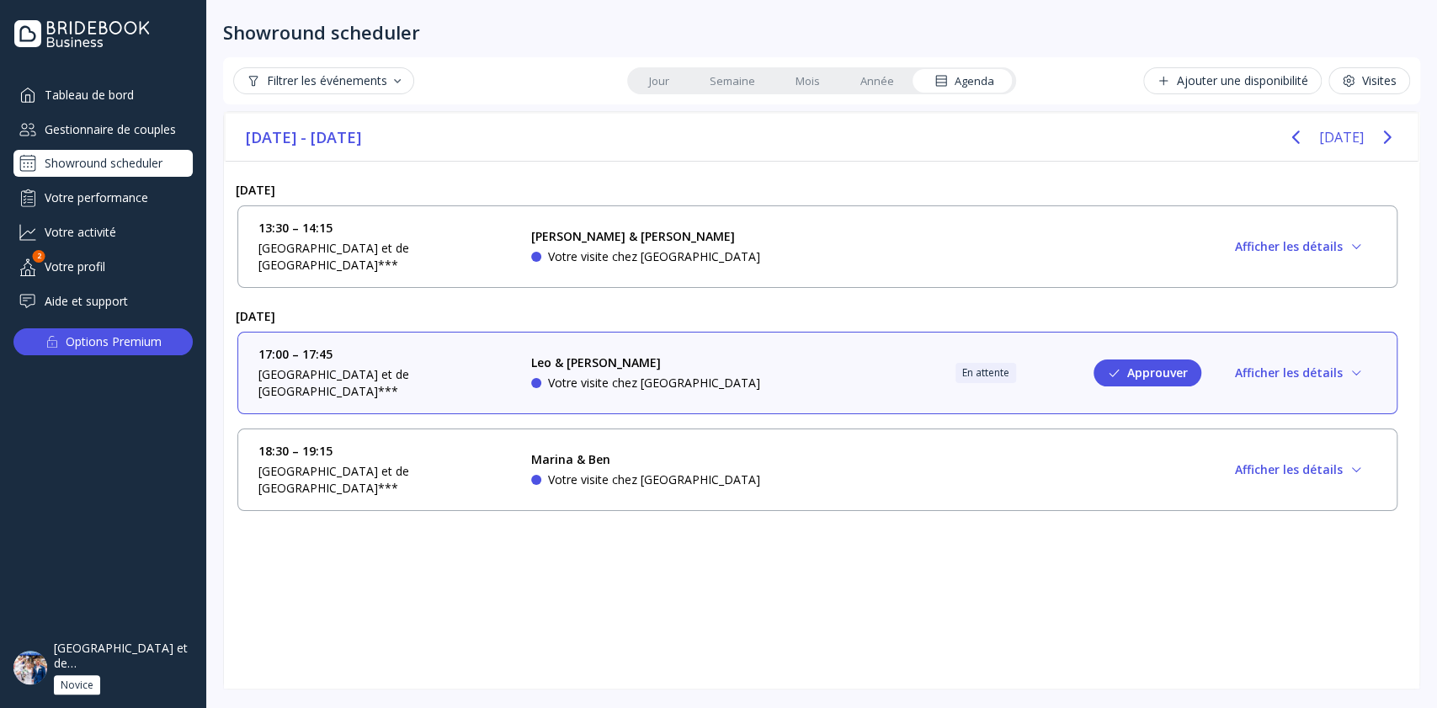
click at [843, 360] on div "17:00 – 17:45 [GEOGRAPHIC_DATA] et de [GEOGRAPHIC_DATA]*** [PERSON_NAME] & [PER…" at bounding box center [817, 373] width 1118 height 54
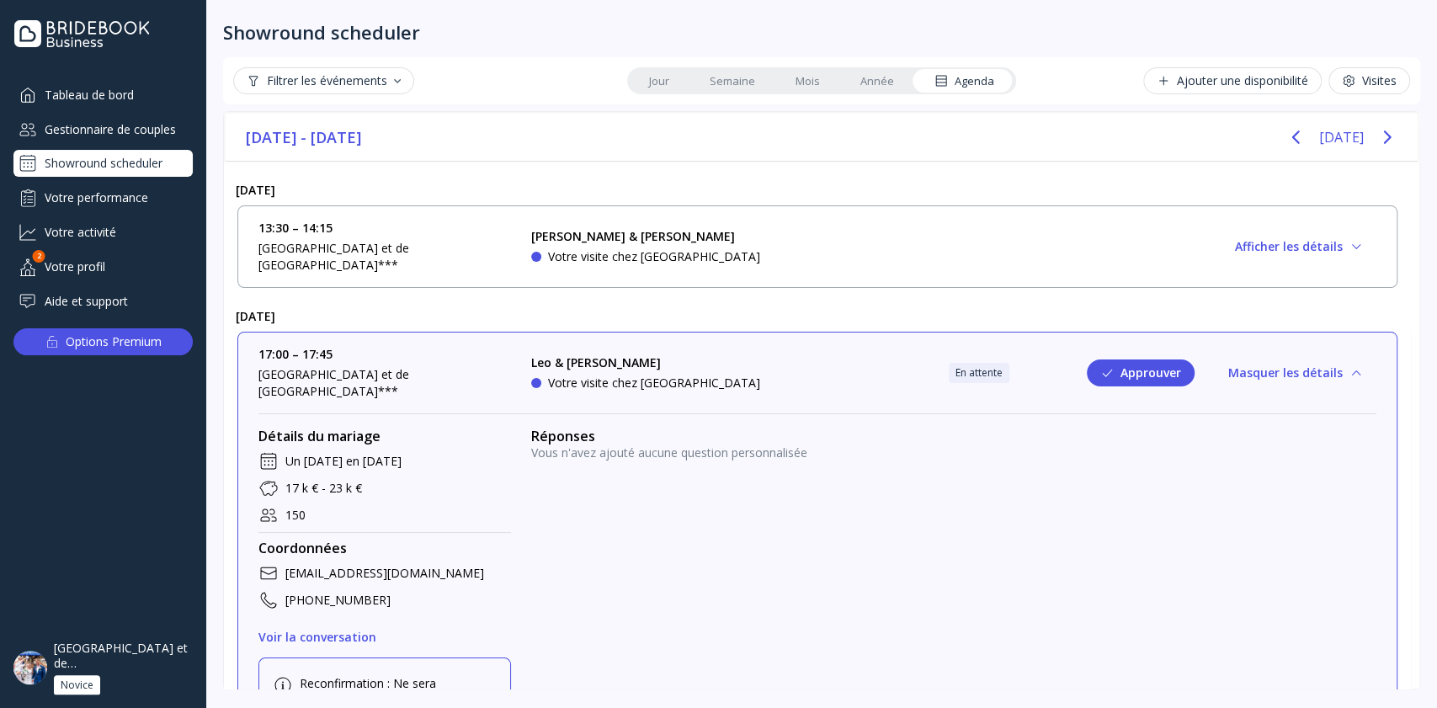
scroll to position [199, 0]
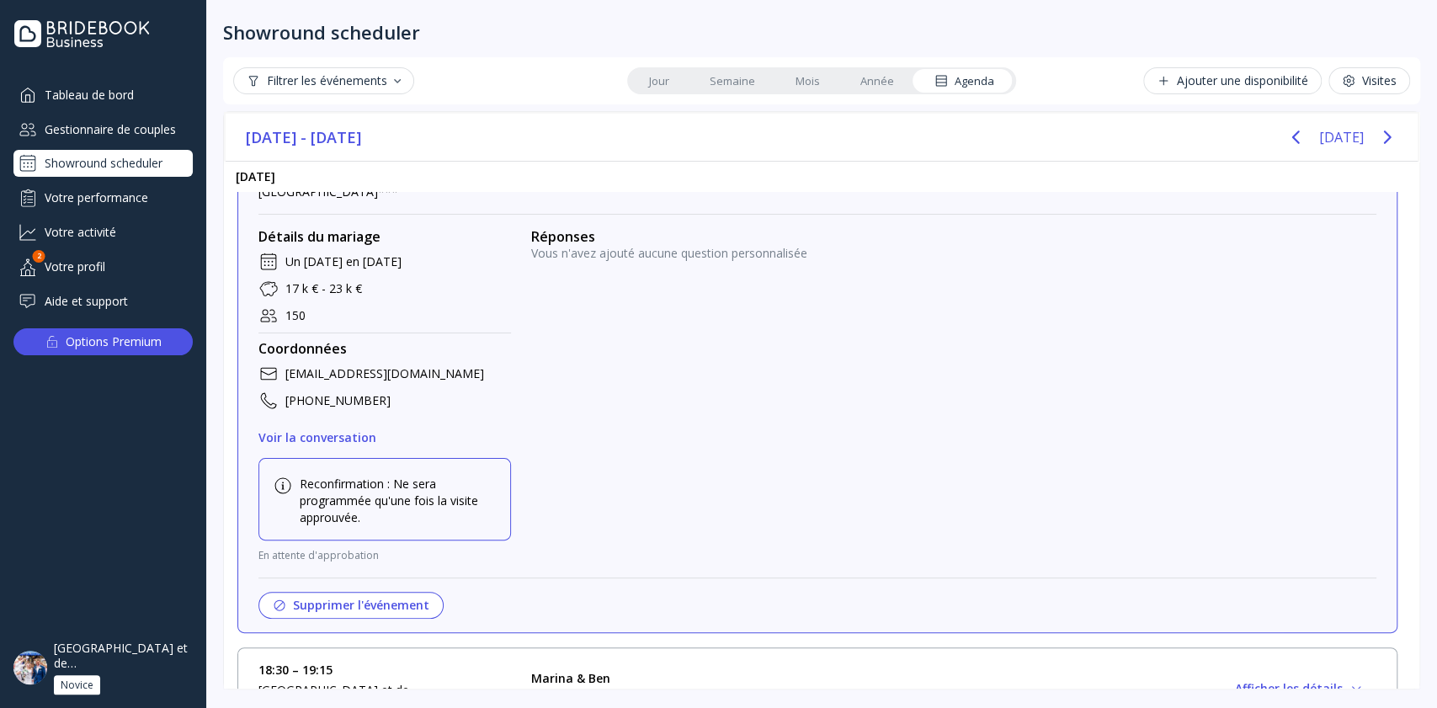
click at [359, 592] on button "Supprimer l'événement" at bounding box center [350, 605] width 185 height 27
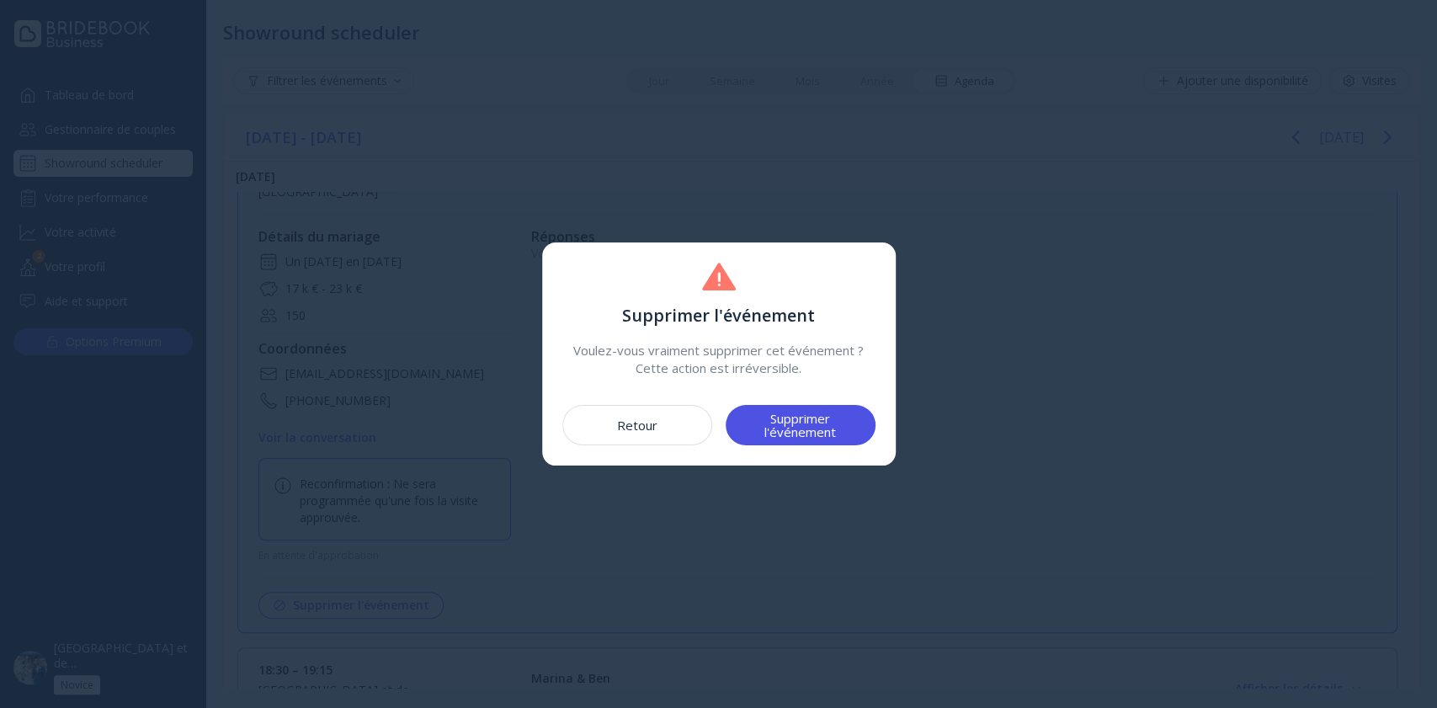
click at [812, 421] on div "Supprimer l'événement" at bounding box center [800, 425] width 109 height 27
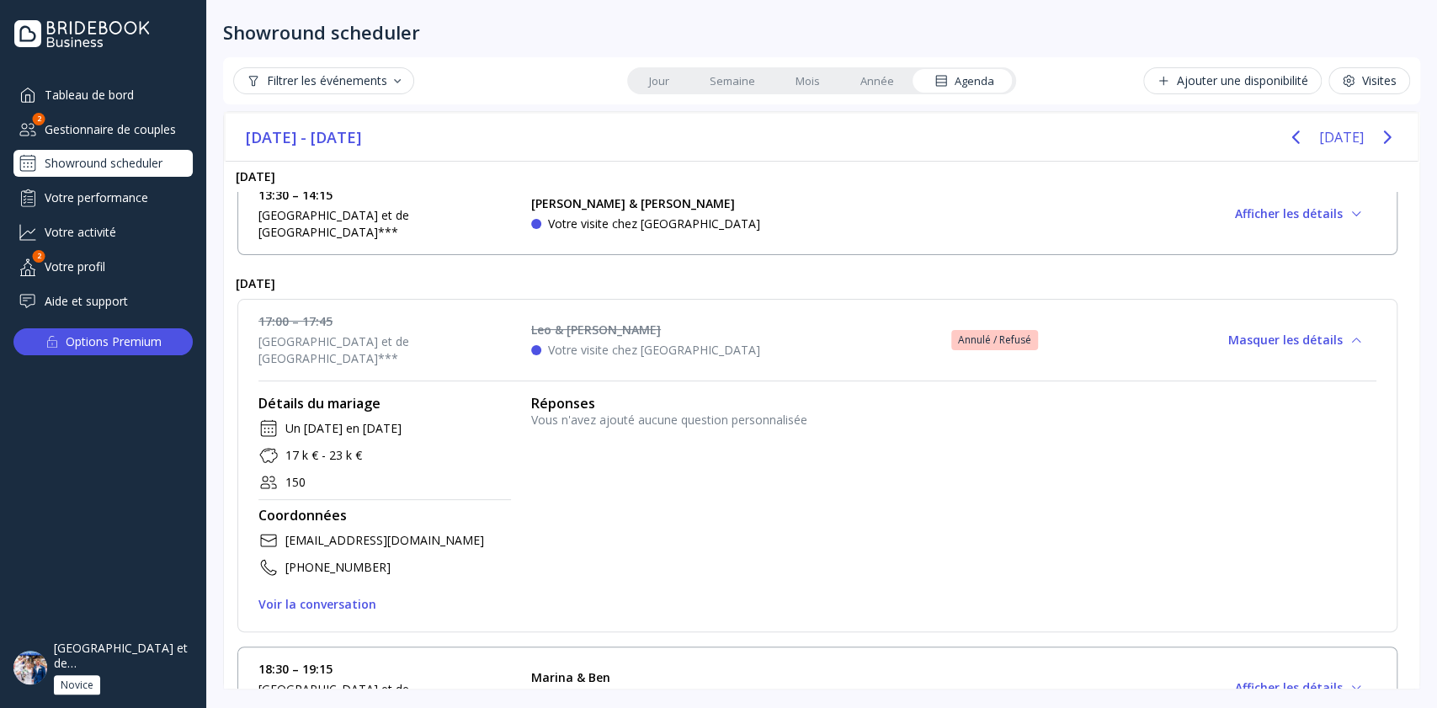
scroll to position [141, 0]
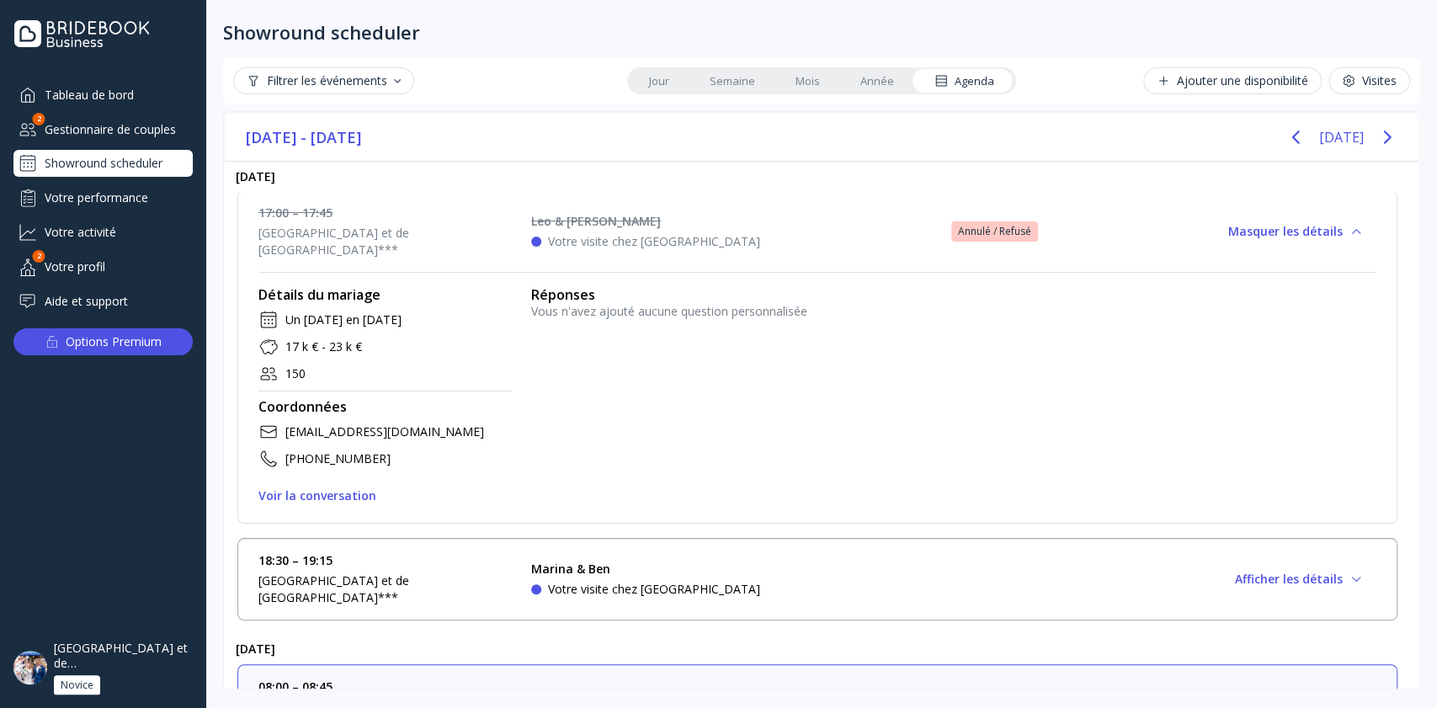
click at [141, 662] on div "[GEOGRAPHIC_DATA] et de [GEOGRAPHIC_DATA]***" at bounding box center [124, 656] width 140 height 30
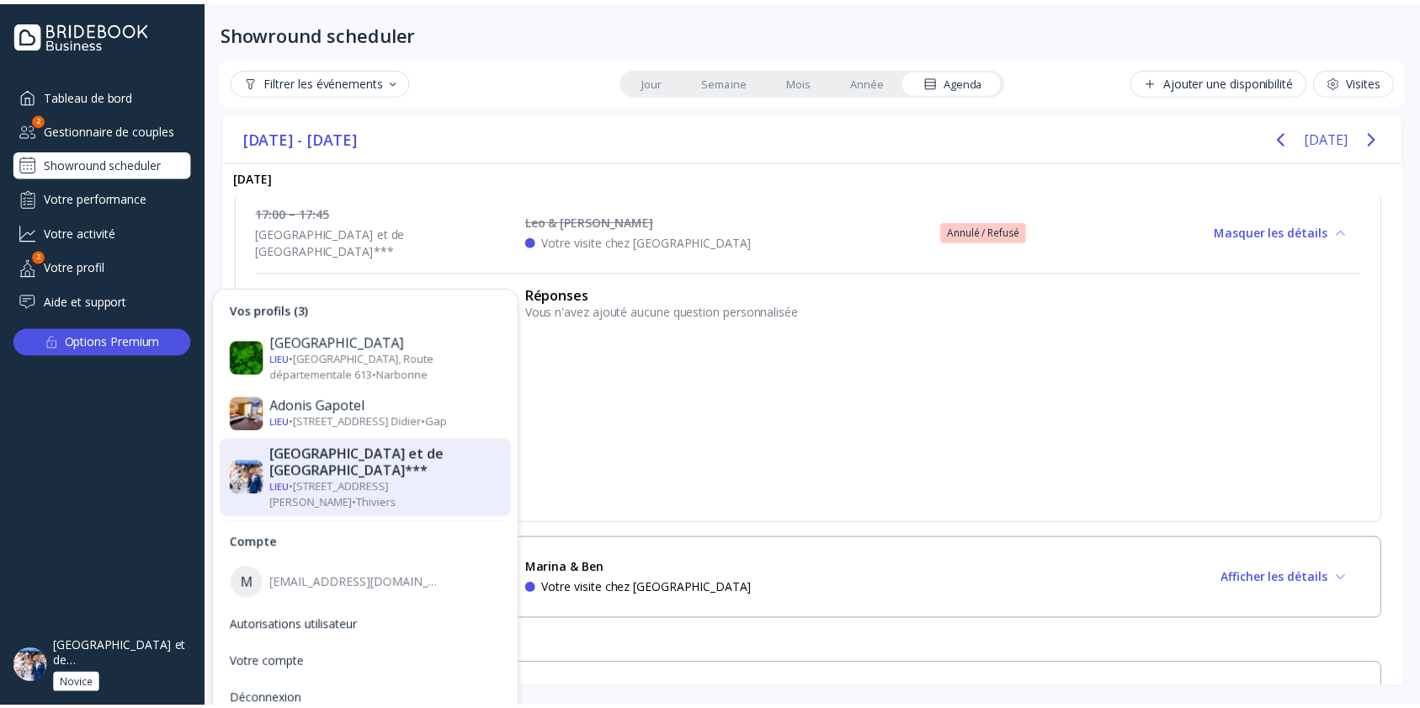
scroll to position [199, 0]
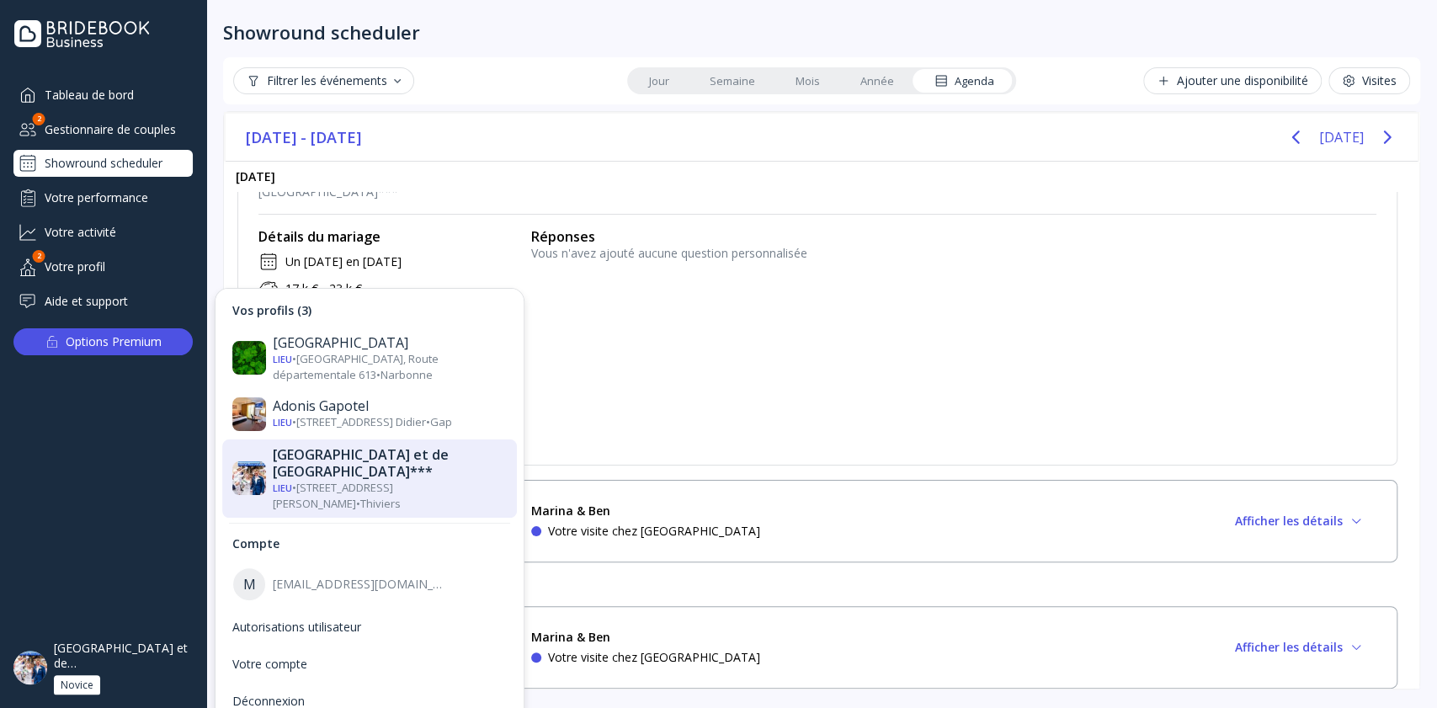
click at [126, 127] on div "Gestionnaire de couples" at bounding box center [102, 129] width 179 height 28
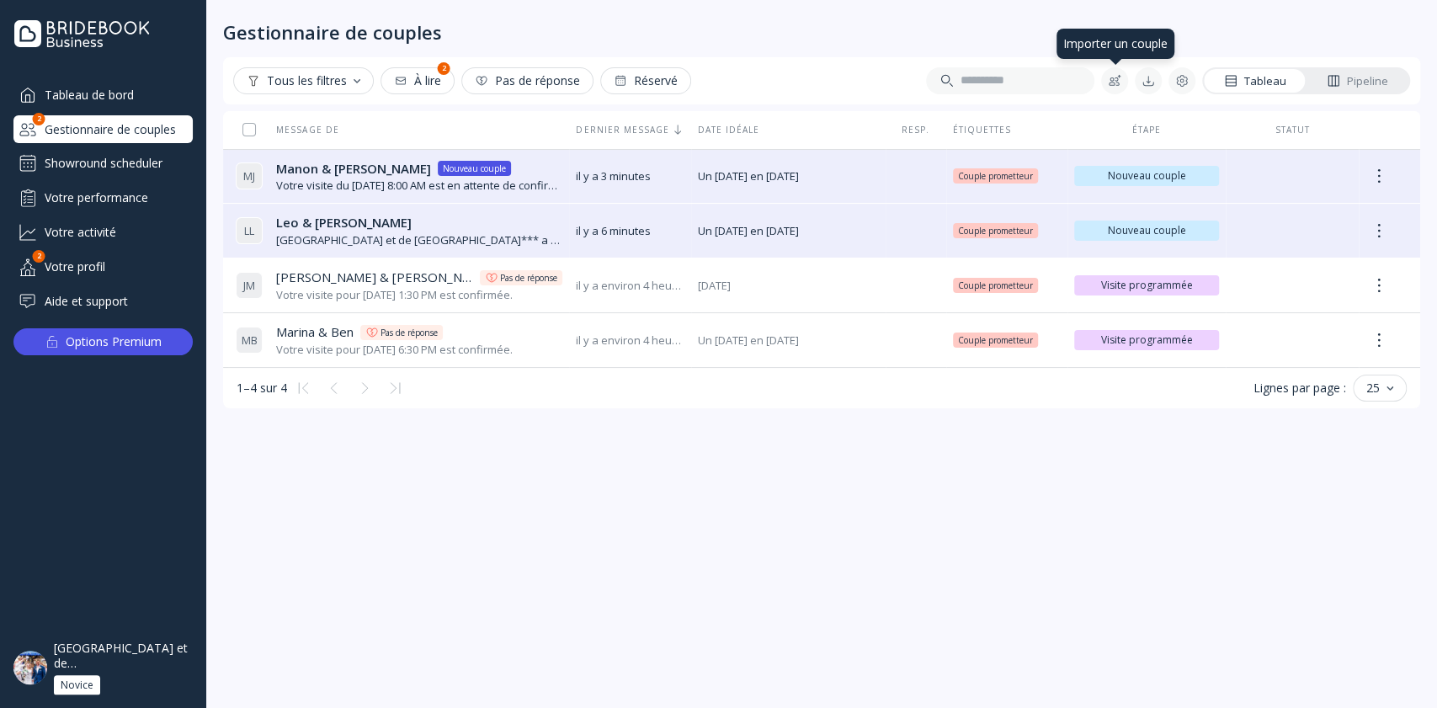
click at [1116, 81] on div at bounding box center [1114, 80] width 13 height 13
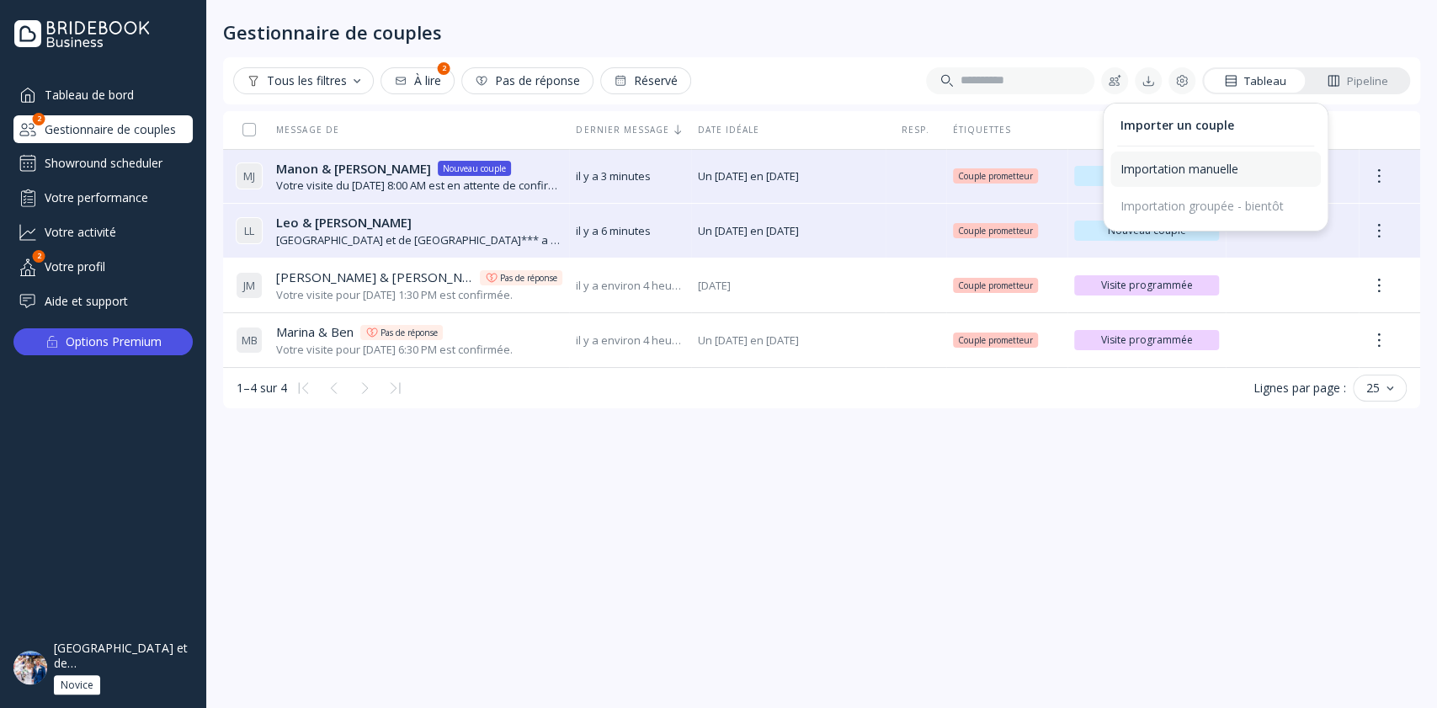
click at [1144, 168] on div "Importation manuelle" at bounding box center [1215, 169] width 190 height 15
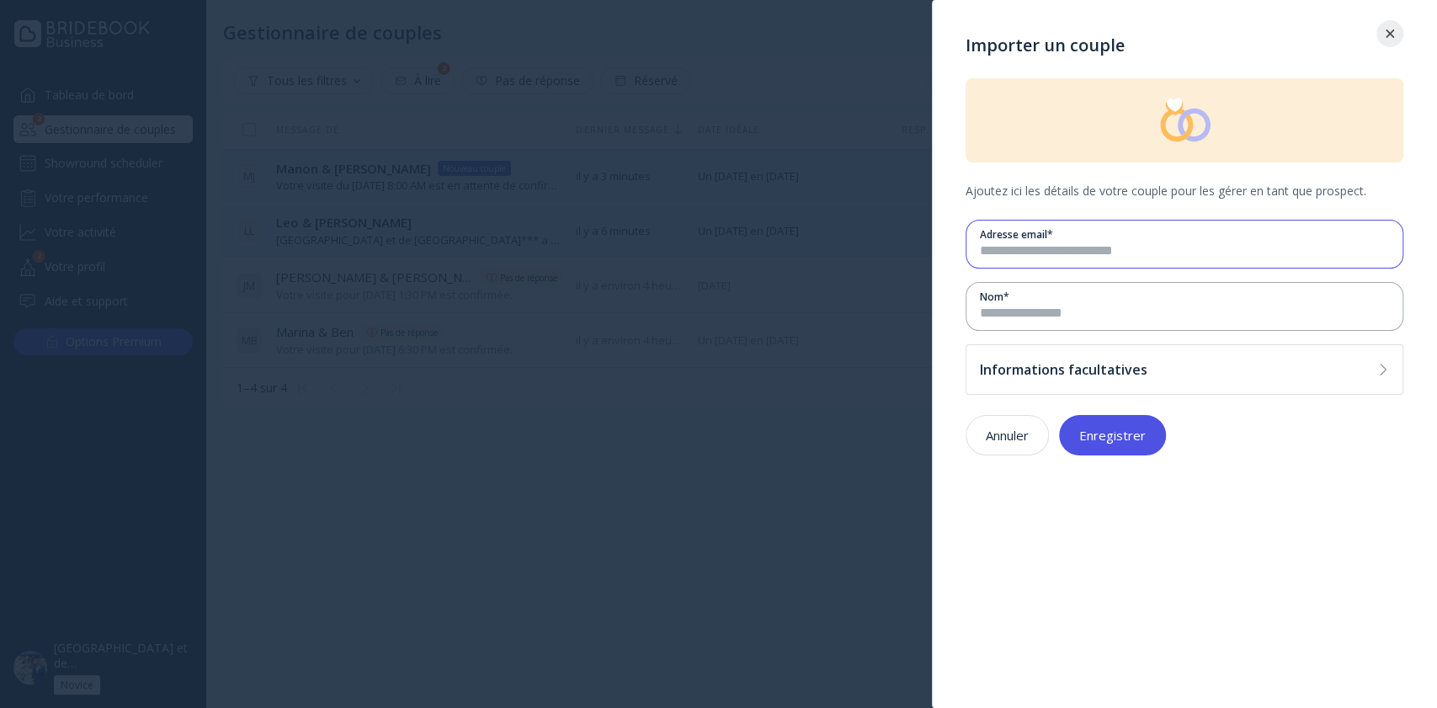
click at [1113, 247] on input "email" at bounding box center [1184, 251] width 409 height 19
type input "*"
type input "**********"
click at [1098, 316] on input at bounding box center [1184, 313] width 409 height 19
type input "*****"
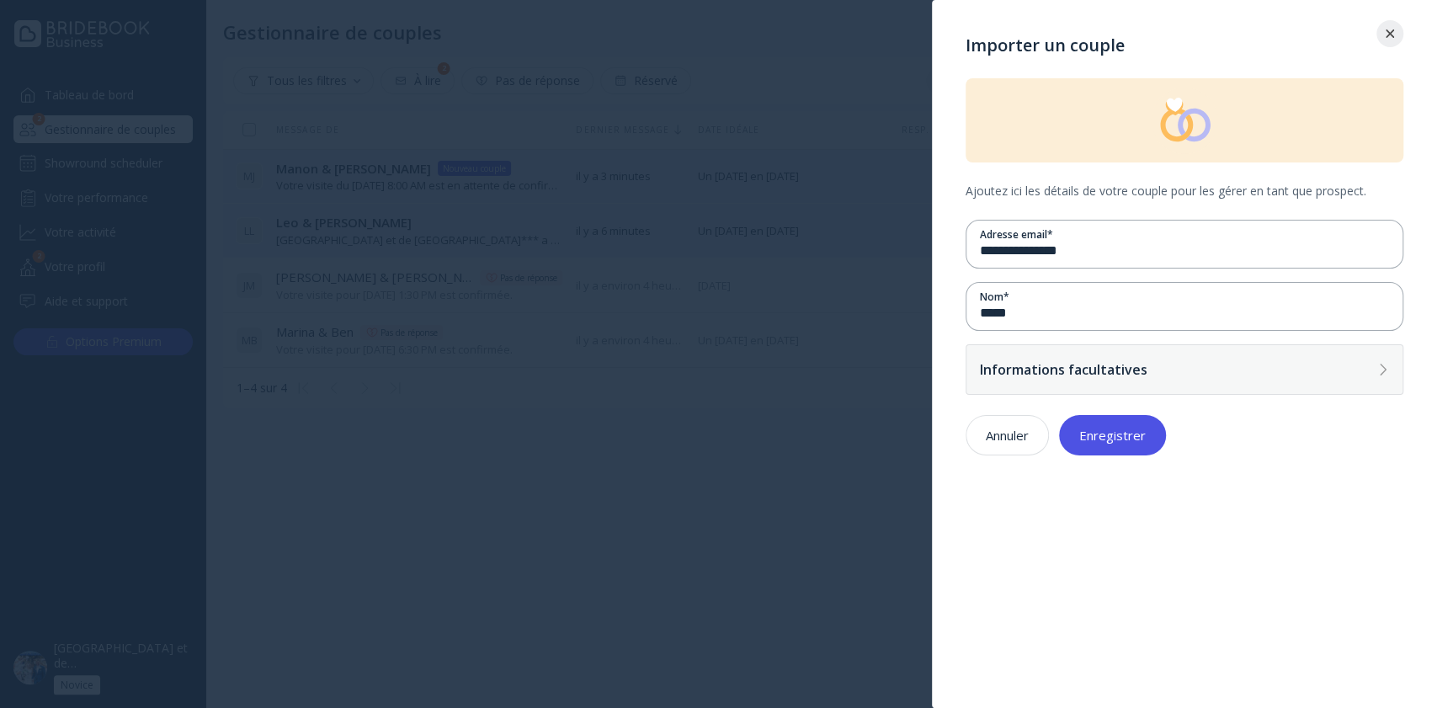
click at [1108, 359] on div "Informations facultatives" at bounding box center [1184, 369] width 438 height 51
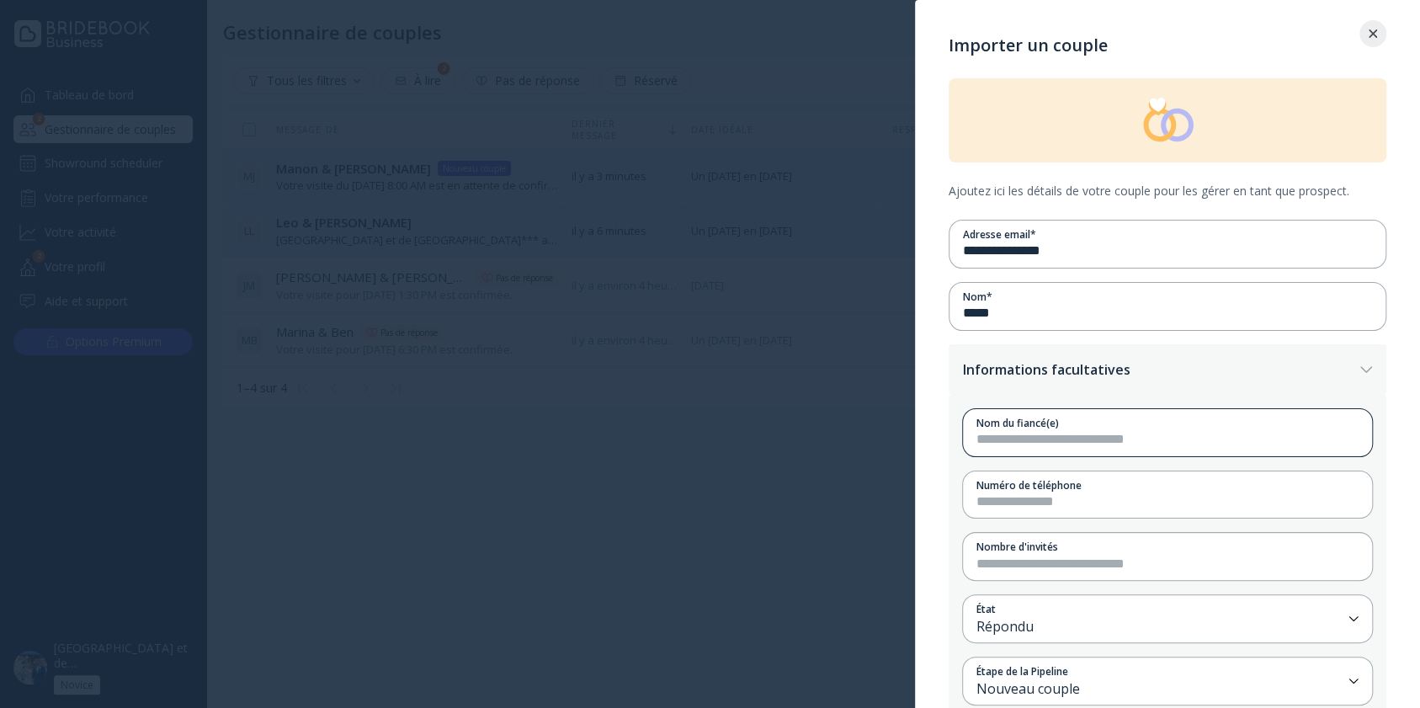
click at [1075, 453] on div "Nom du fiancé(e)" at bounding box center [1161, 432] width 396 height 47
click at [1076, 421] on div "Nom du fiancé(e)" at bounding box center [1167, 423] width 382 height 14
click at [1087, 438] on input at bounding box center [1167, 439] width 382 height 19
type input "*******"
click at [1049, 489] on div "Numéro de téléphone" at bounding box center [1167, 485] width 382 height 14
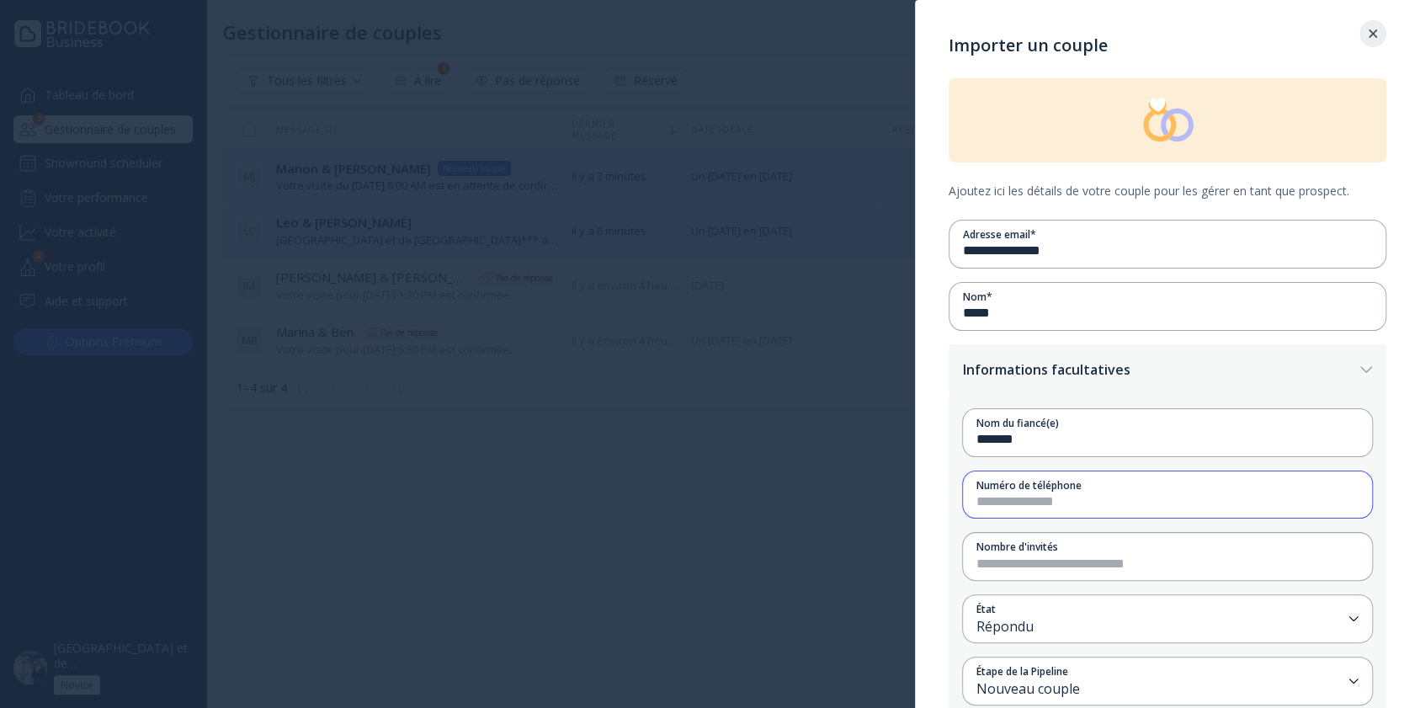
click at [1052, 495] on input at bounding box center [1167, 501] width 382 height 19
paste input "**********"
type input "**********"
click at [1015, 493] on input "**********" at bounding box center [1167, 501] width 382 height 19
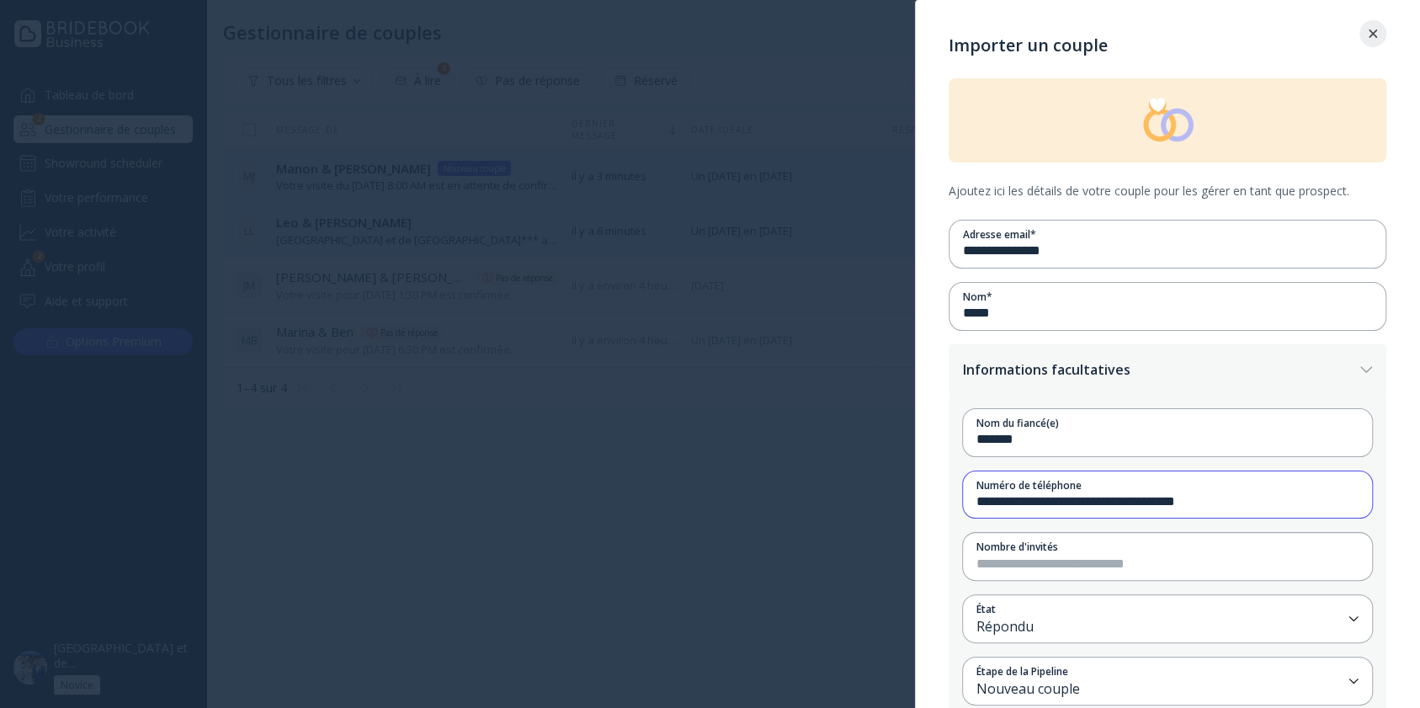
click at [1015, 493] on input "**********" at bounding box center [1167, 501] width 382 height 19
paste input "**********"
type input "**********"
click at [1113, 555] on input "number" at bounding box center [1167, 564] width 382 height 19
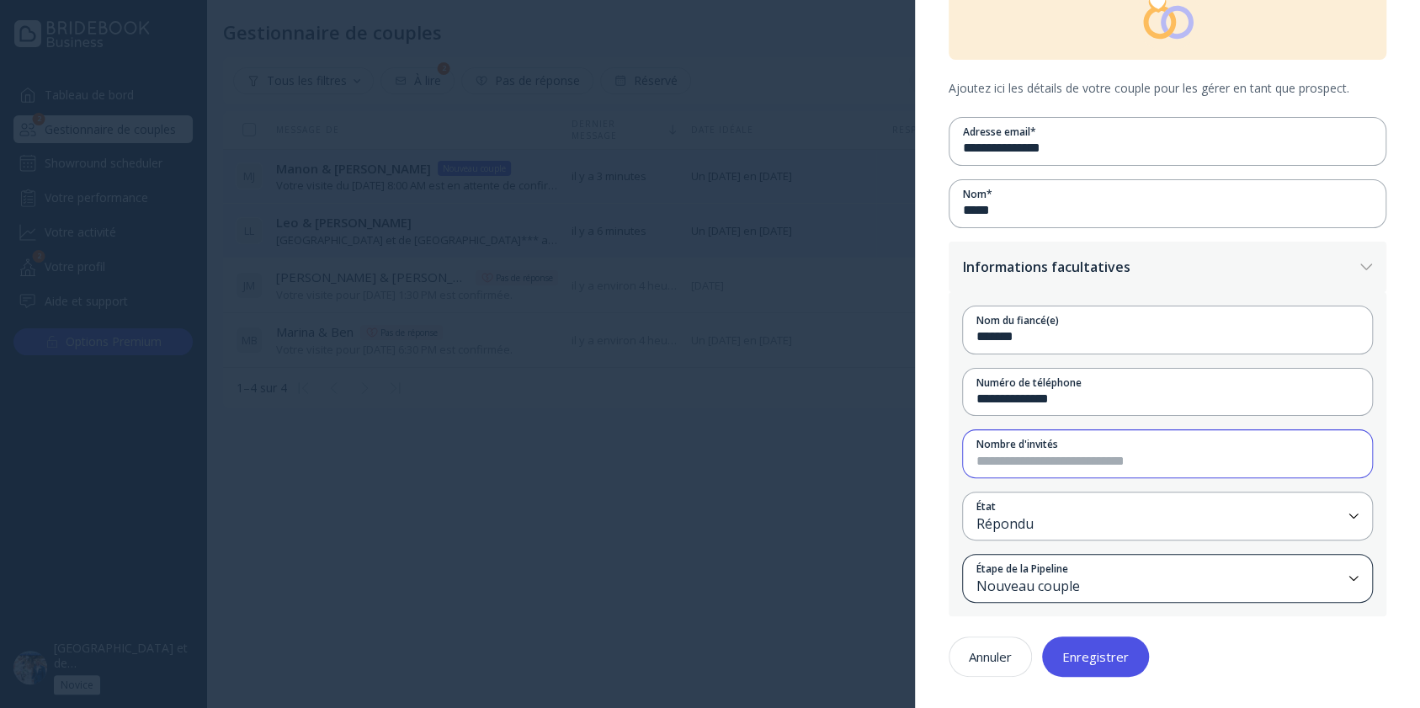
type input "**"
click at [1089, 577] on div "Nouveau couple" at bounding box center [1158, 586] width 365 height 19
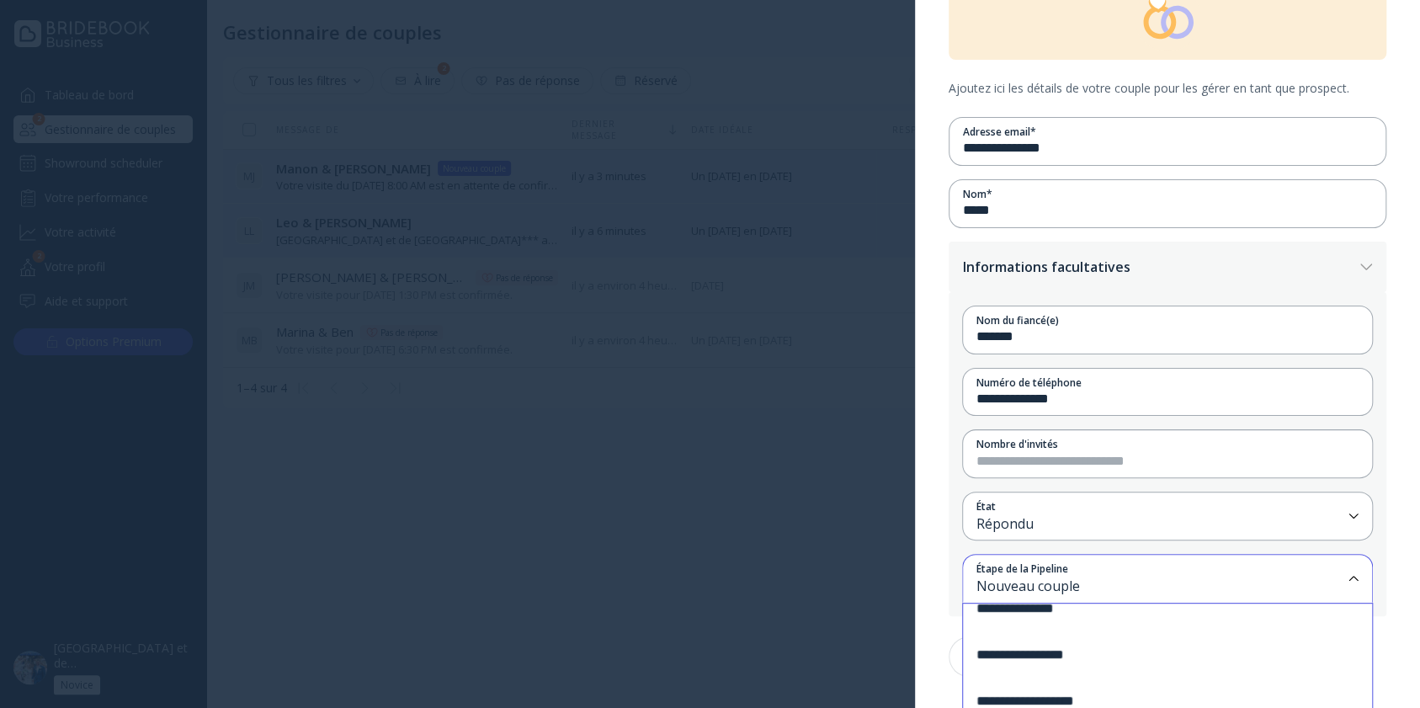
scroll to position [62, 0]
click at [1106, 614] on div "**********" at bounding box center [1159, 610] width 393 height 46
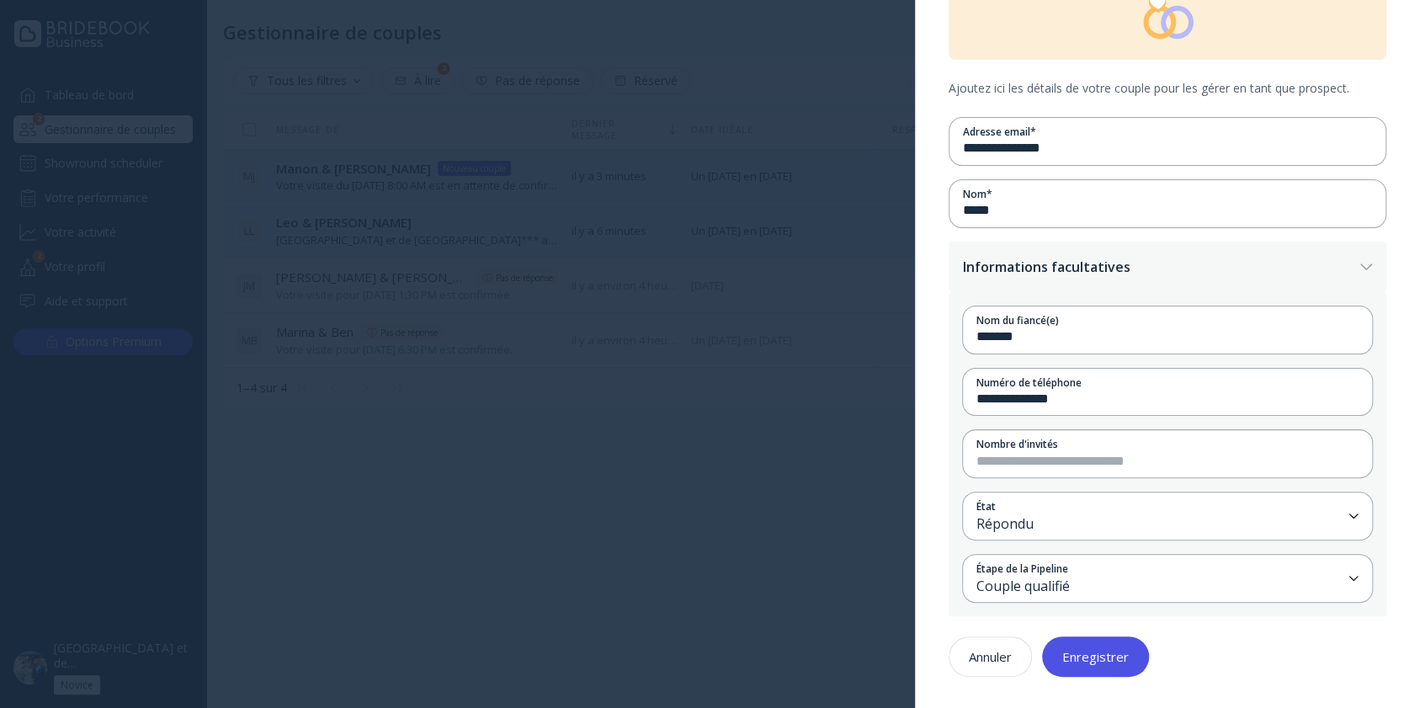
click at [1102, 665] on button "Enregistrer" at bounding box center [1095, 656] width 107 height 40
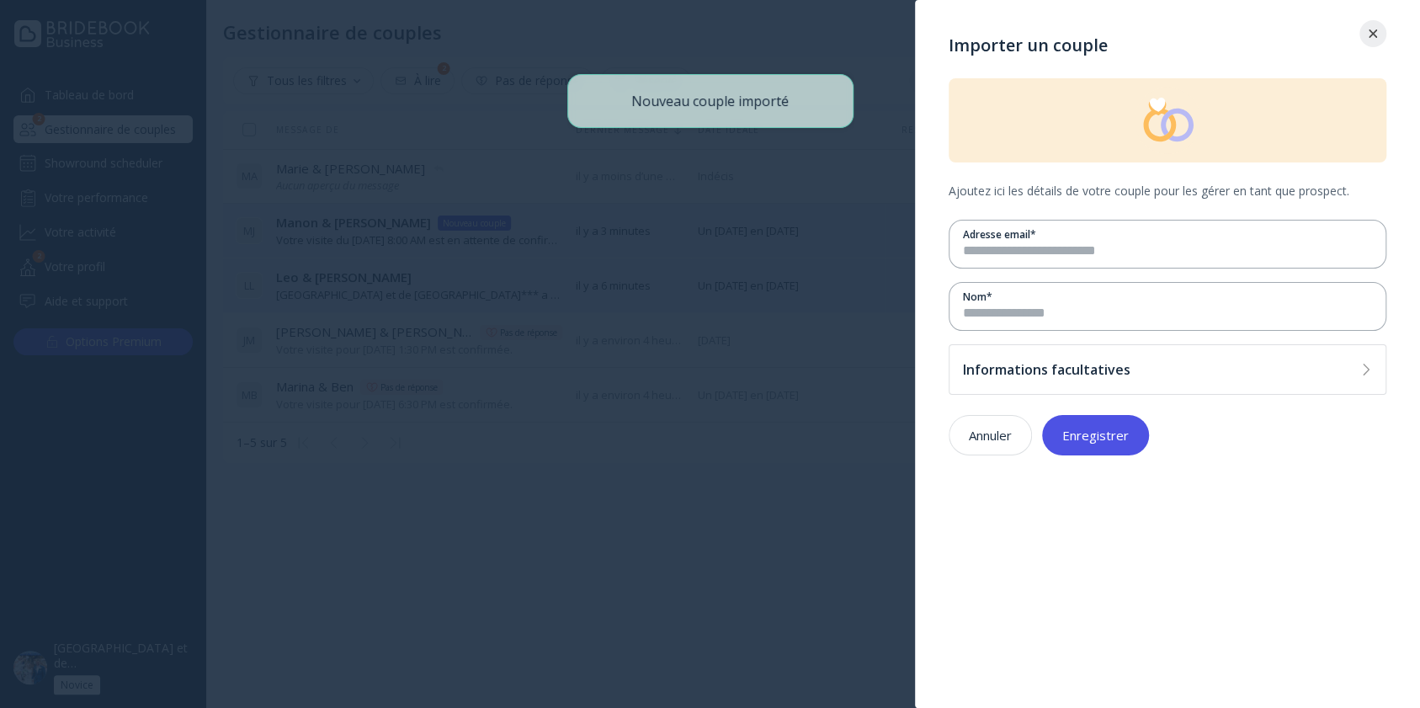
scroll to position [0, 0]
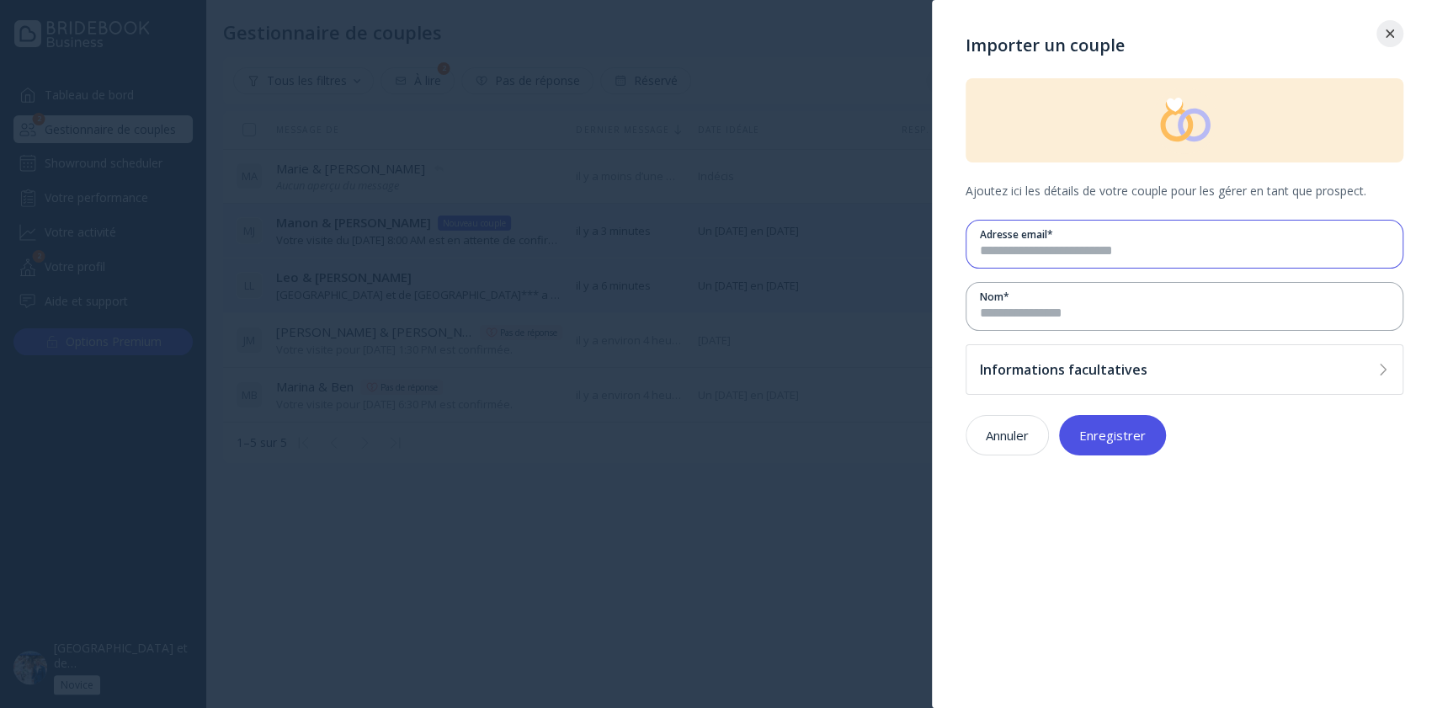
click at [1040, 252] on input "email" at bounding box center [1184, 251] width 409 height 19
type input "**********"
click at [1055, 306] on input at bounding box center [1184, 313] width 409 height 19
type input "****"
click at [1083, 369] on div "Informations facultatives" at bounding box center [1175, 369] width 391 height 17
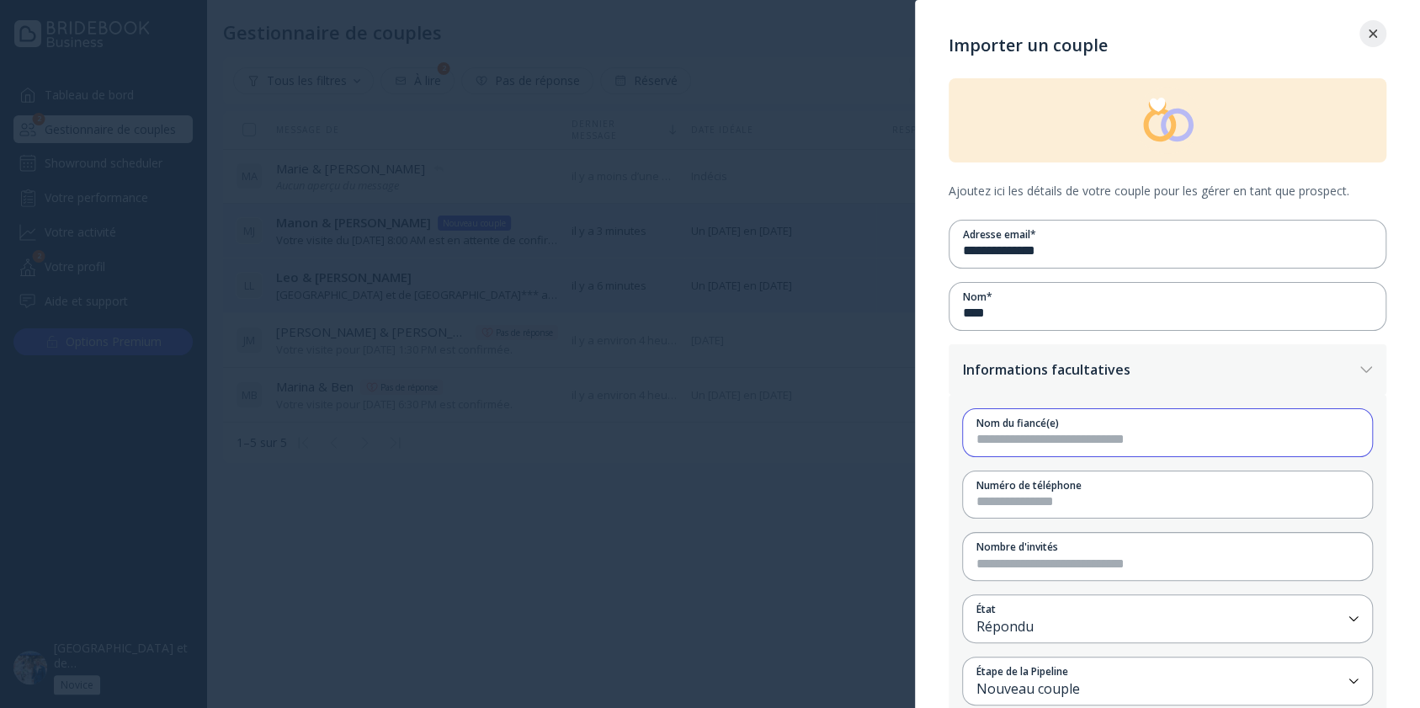
click at [1081, 439] on input at bounding box center [1167, 439] width 382 height 19
type input "*****"
click at [1081, 498] on input at bounding box center [1167, 501] width 382 height 19
paste input "**********"
click at [1045, 493] on input "**********" at bounding box center [1167, 501] width 382 height 19
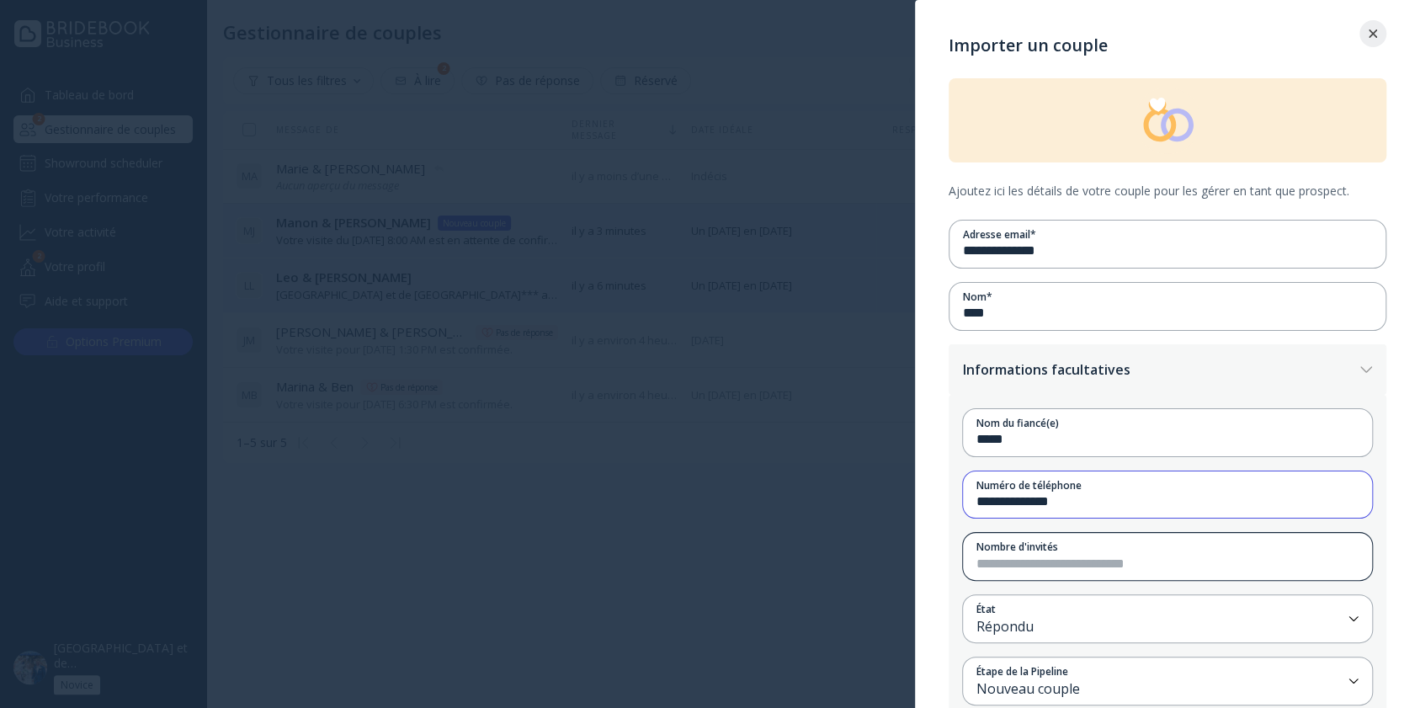
type input "**********"
click at [1039, 559] on input "number" at bounding box center [1167, 564] width 382 height 19
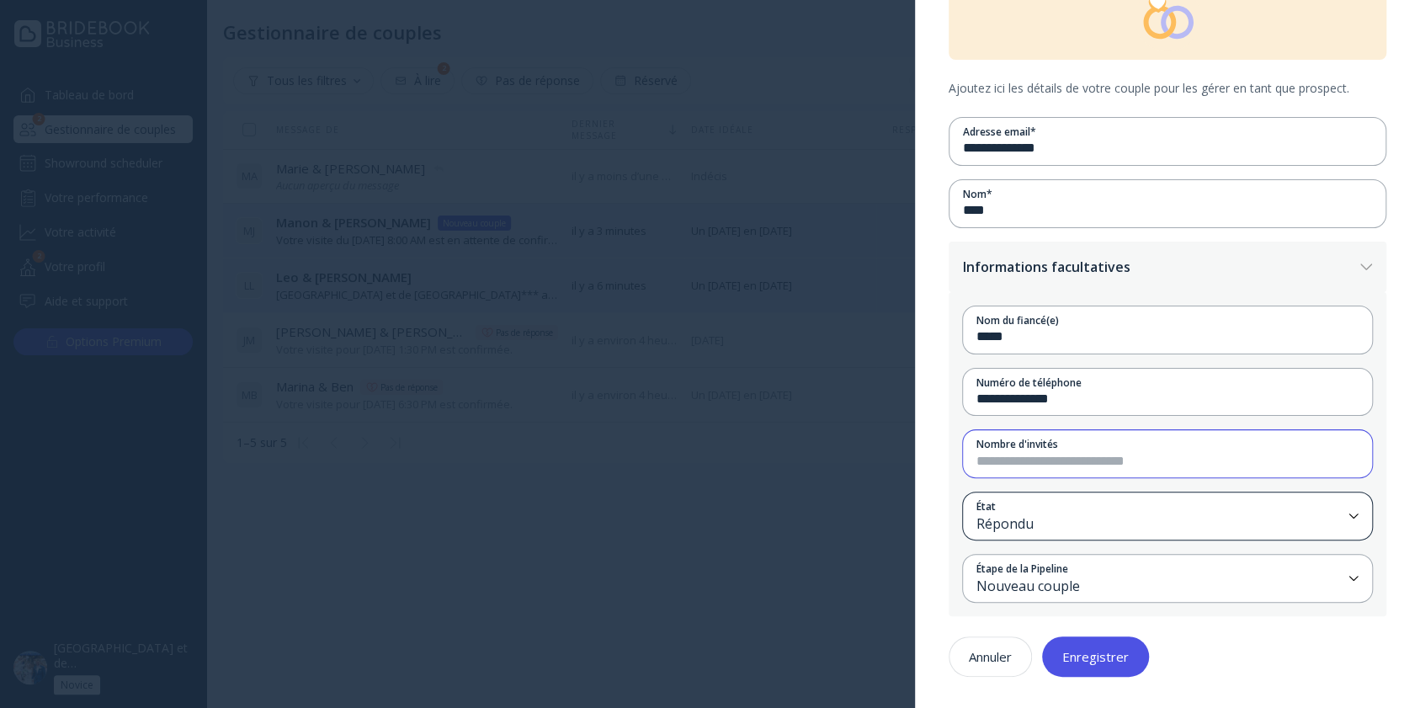
type input "***"
click at [1076, 510] on div "État" at bounding box center [1158, 506] width 365 height 14
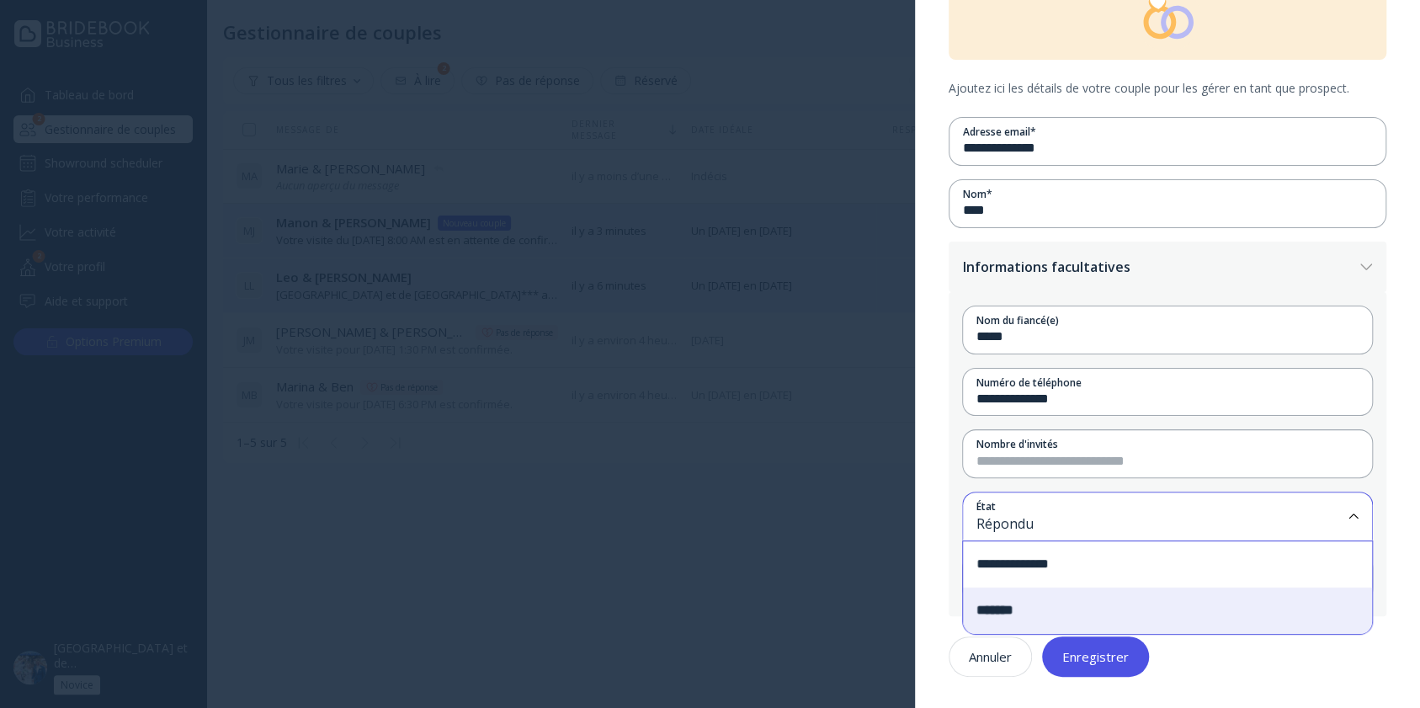
click at [1415, 569] on div "**********" at bounding box center [1167, 303] width 505 height 813
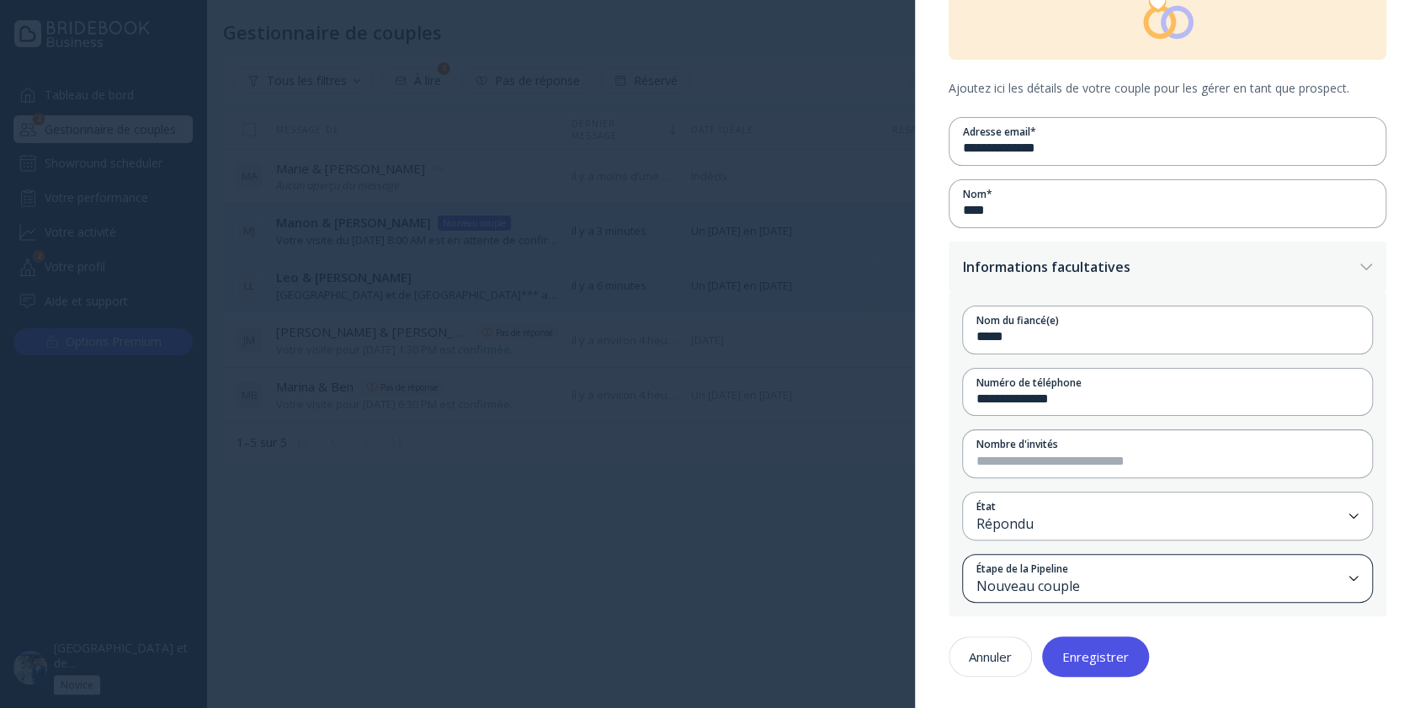
click at [1182, 598] on div "Étape de la Pipeline Nouveau couple" at bounding box center [1167, 578] width 411 height 49
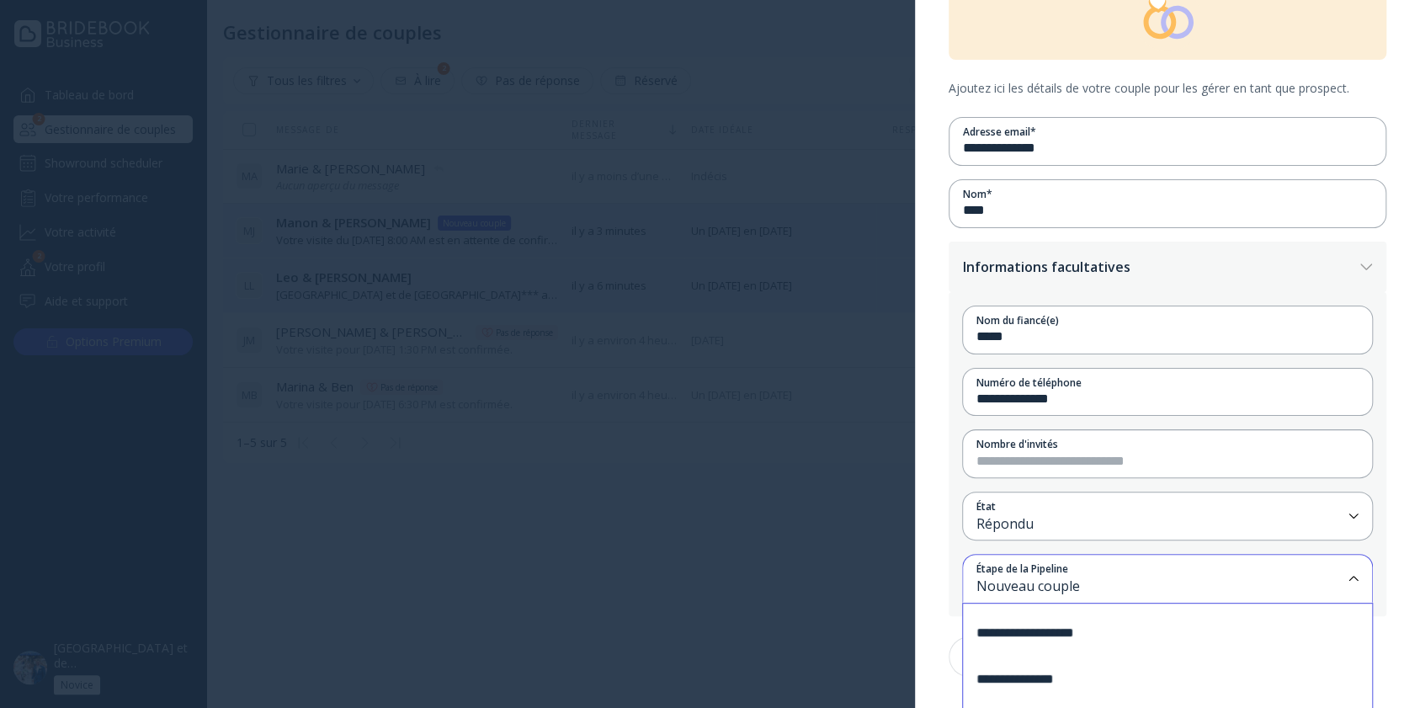
scroll to position [130, 0]
click at [1082, 636] on div "**********" at bounding box center [1159, 636] width 393 height 46
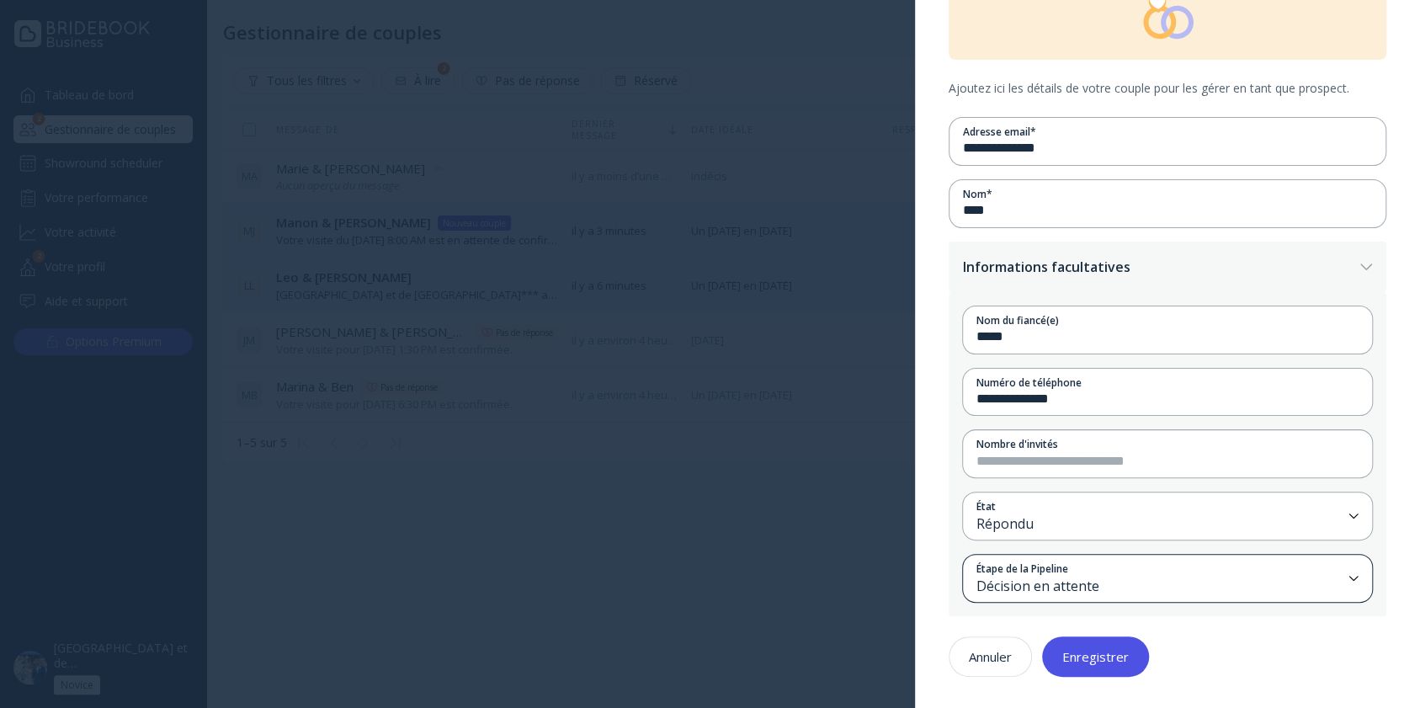
click at [1116, 577] on div "Décision en attente" at bounding box center [1158, 586] width 365 height 19
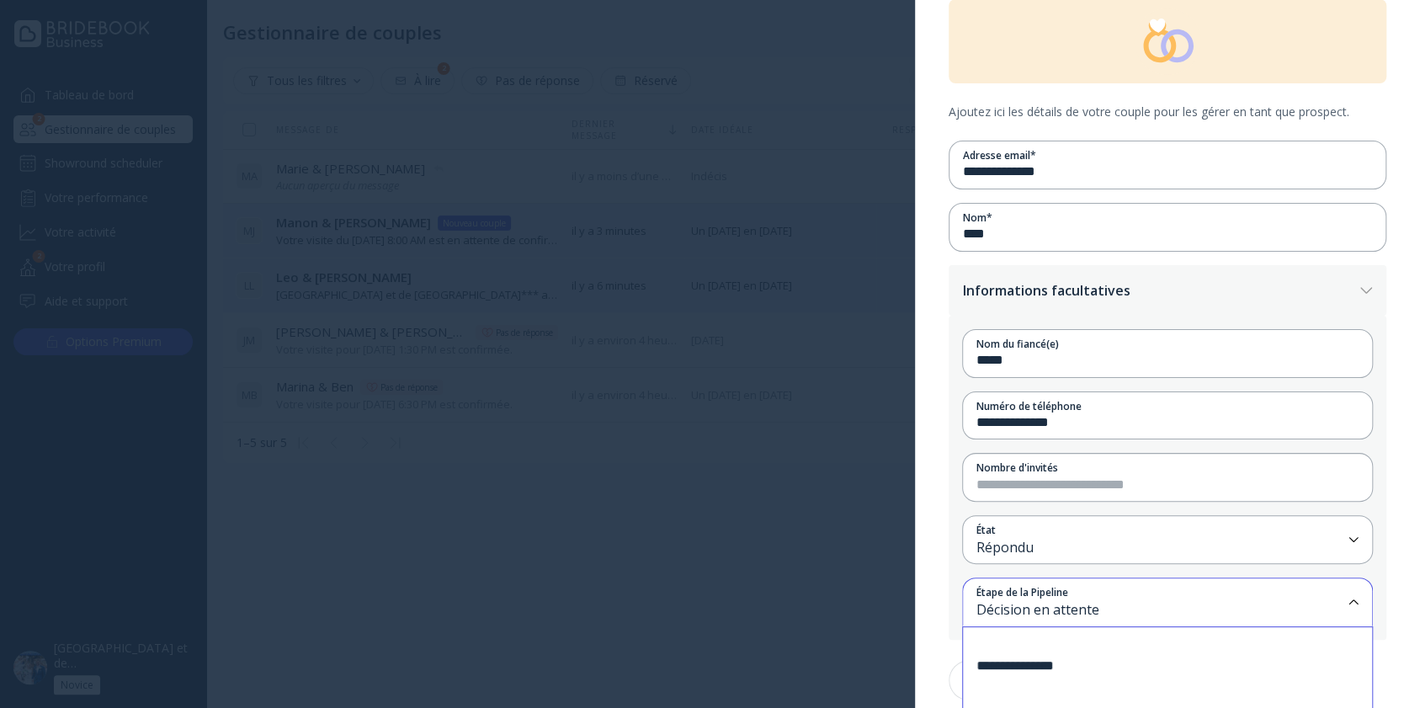
scroll to position [31, 0]
click at [1086, 673] on div "**********" at bounding box center [1159, 665] width 393 height 46
click at [1087, 673] on div "Enregistrer" at bounding box center [1095, 679] width 66 height 13
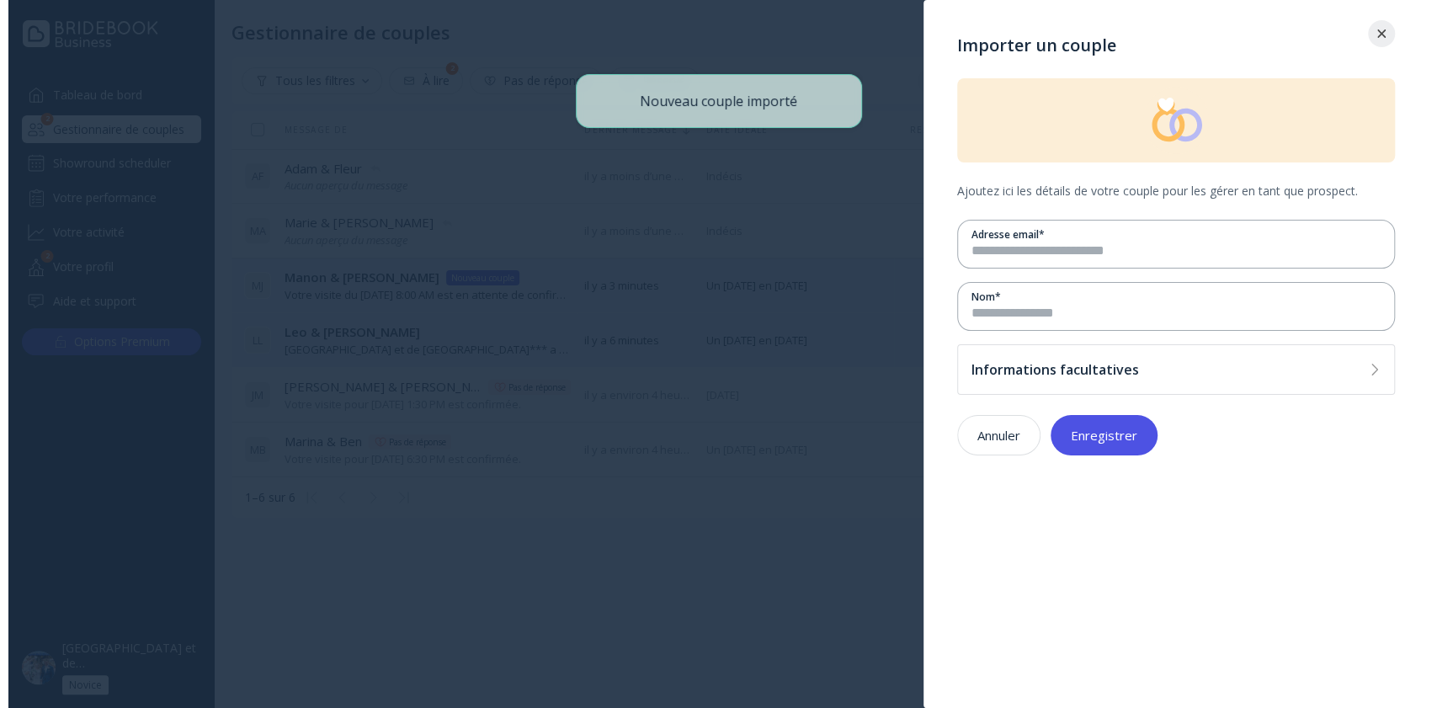
scroll to position [0, 0]
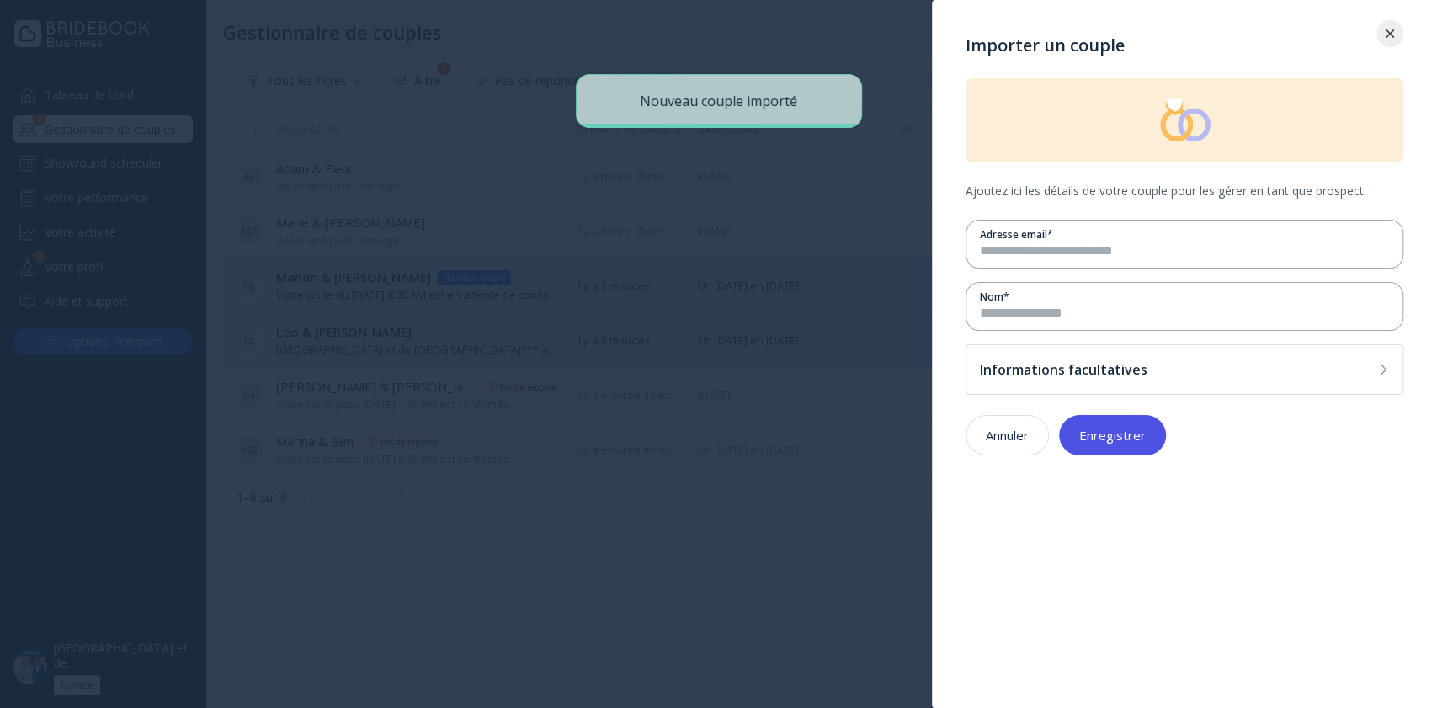
drag, startPoint x: 1394, startPoint y: 29, endPoint x: 244, endPoint y: 286, distance: 1178.2
click at [244, 286] on div "Importer un couple Ajoutez ici les détails de votre couple pour les gérer en ta…" at bounding box center [718, 354] width 1437 height 708
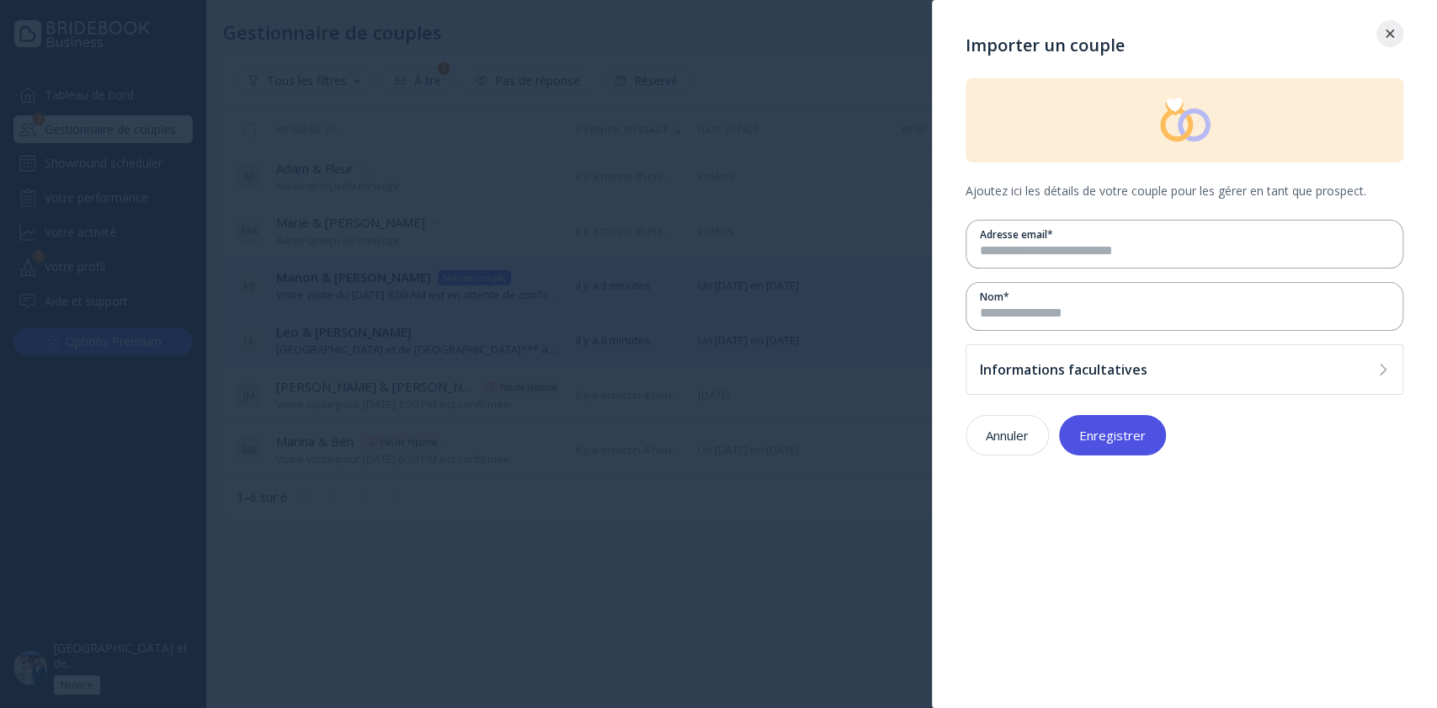
click at [136, 146] on div at bounding box center [718, 354] width 1437 height 708
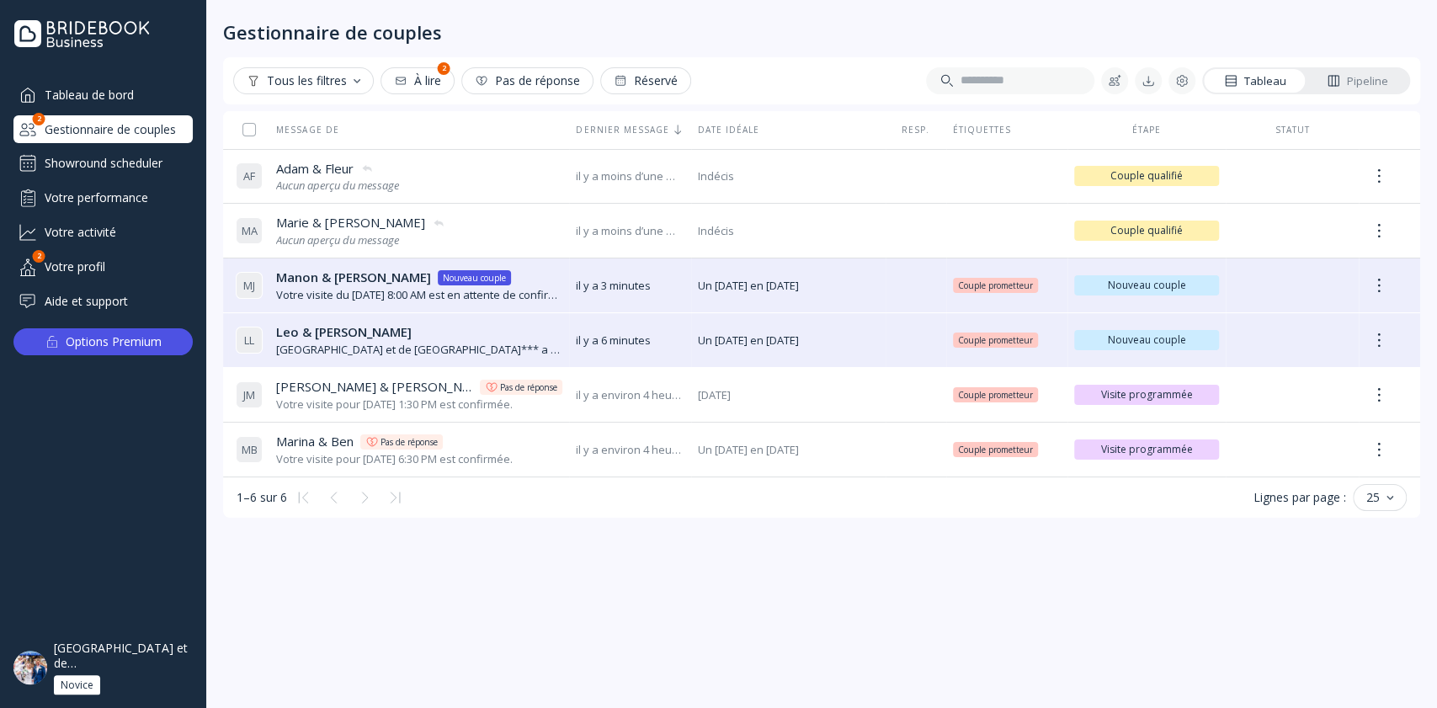
click at [138, 150] on div "Showround scheduler" at bounding box center [102, 163] width 179 height 27
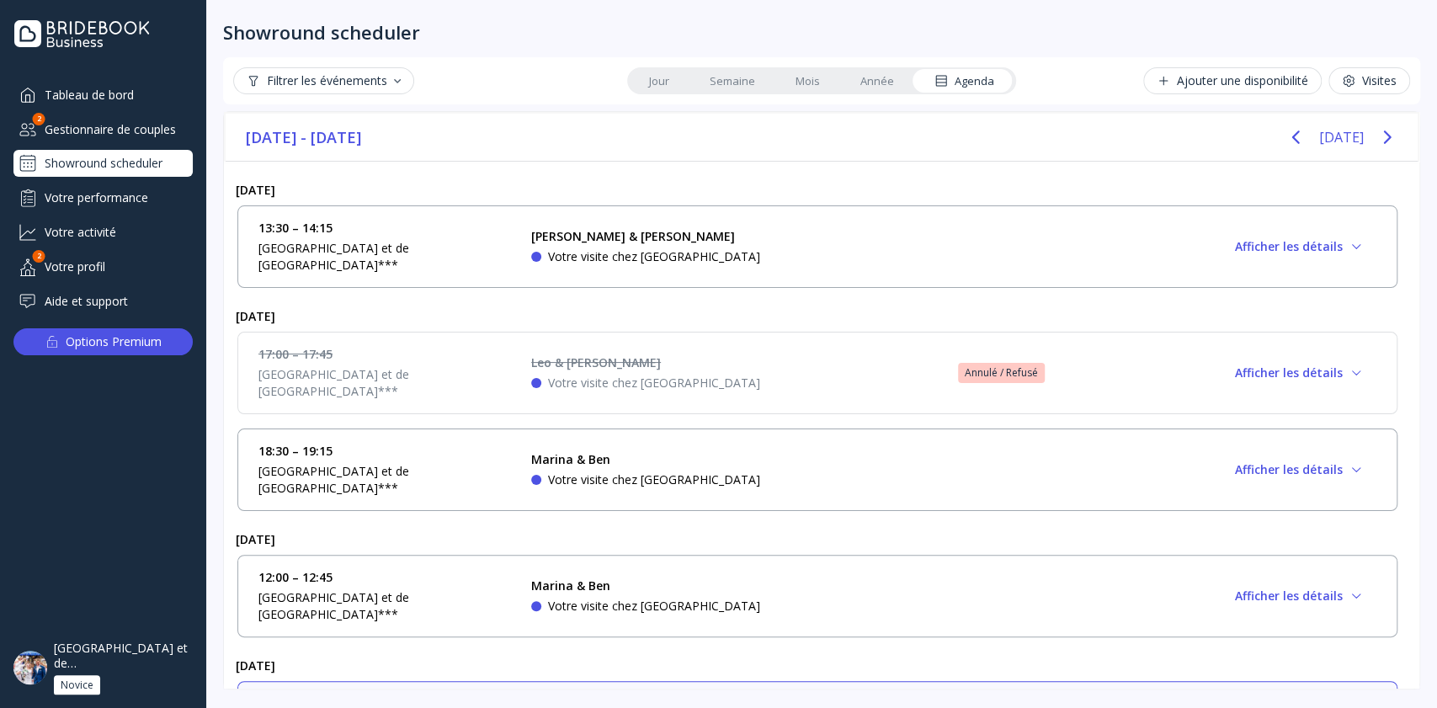
click at [803, 81] on link "Mois" at bounding box center [807, 81] width 65 height 24
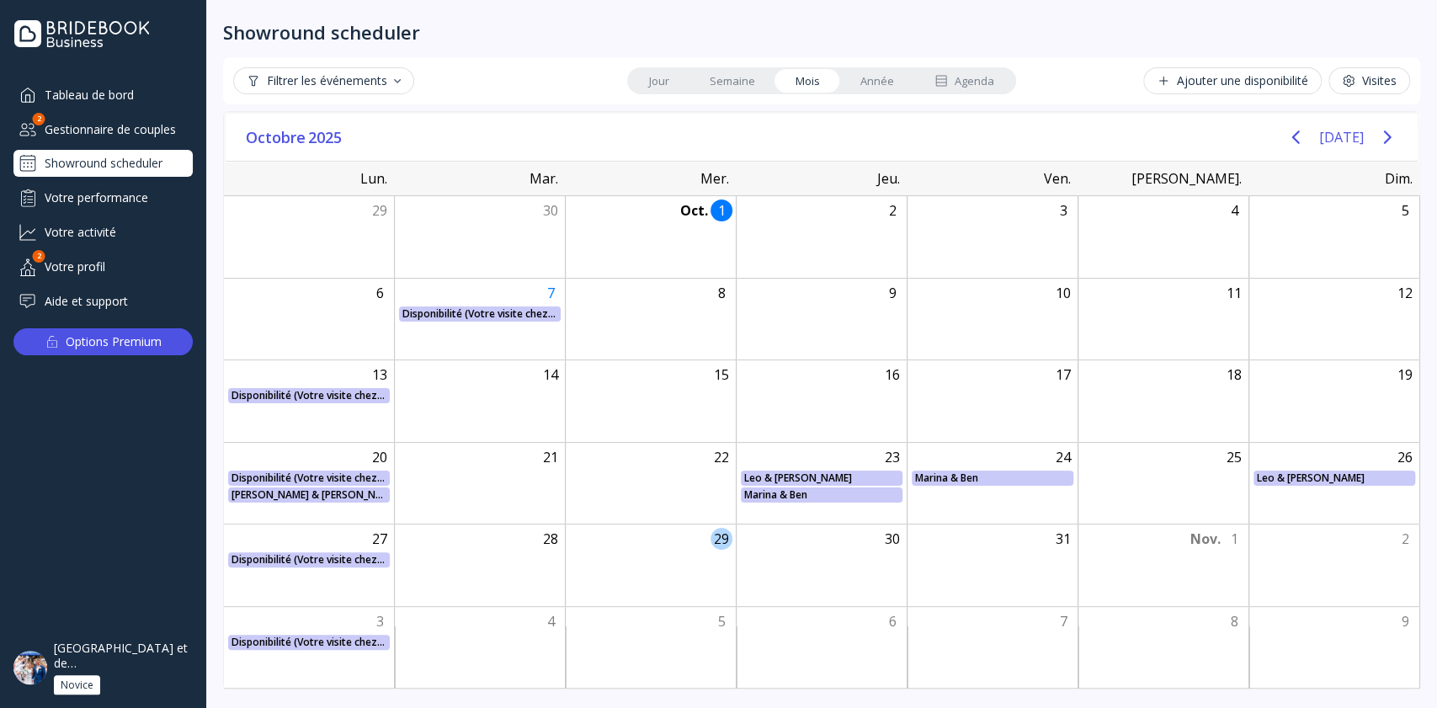
click at [656, 556] on div at bounding box center [650, 559] width 169 height 15
click at [670, 561] on div at bounding box center [650, 559] width 169 height 15
click at [651, 82] on link "Jour" at bounding box center [659, 81] width 61 height 24
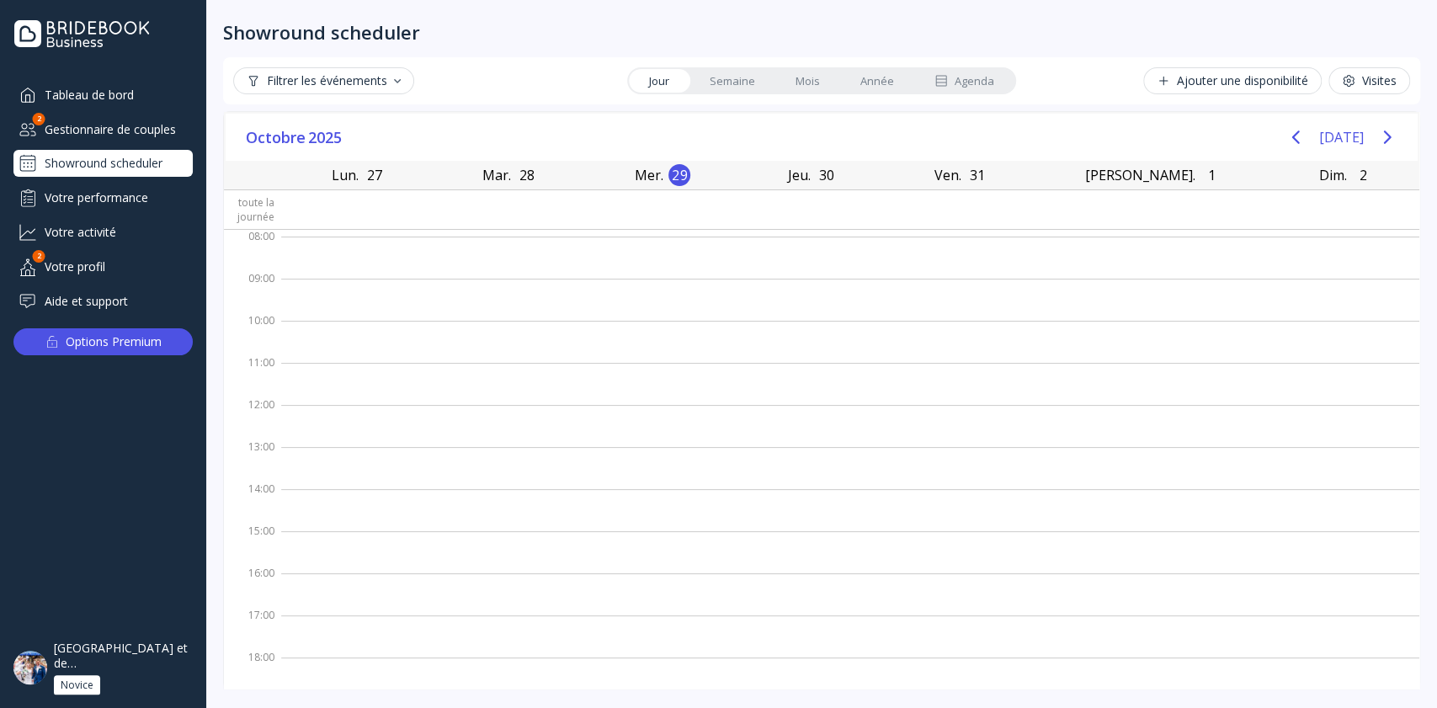
click at [725, 79] on link "Semaine" at bounding box center [732, 81] width 86 height 24
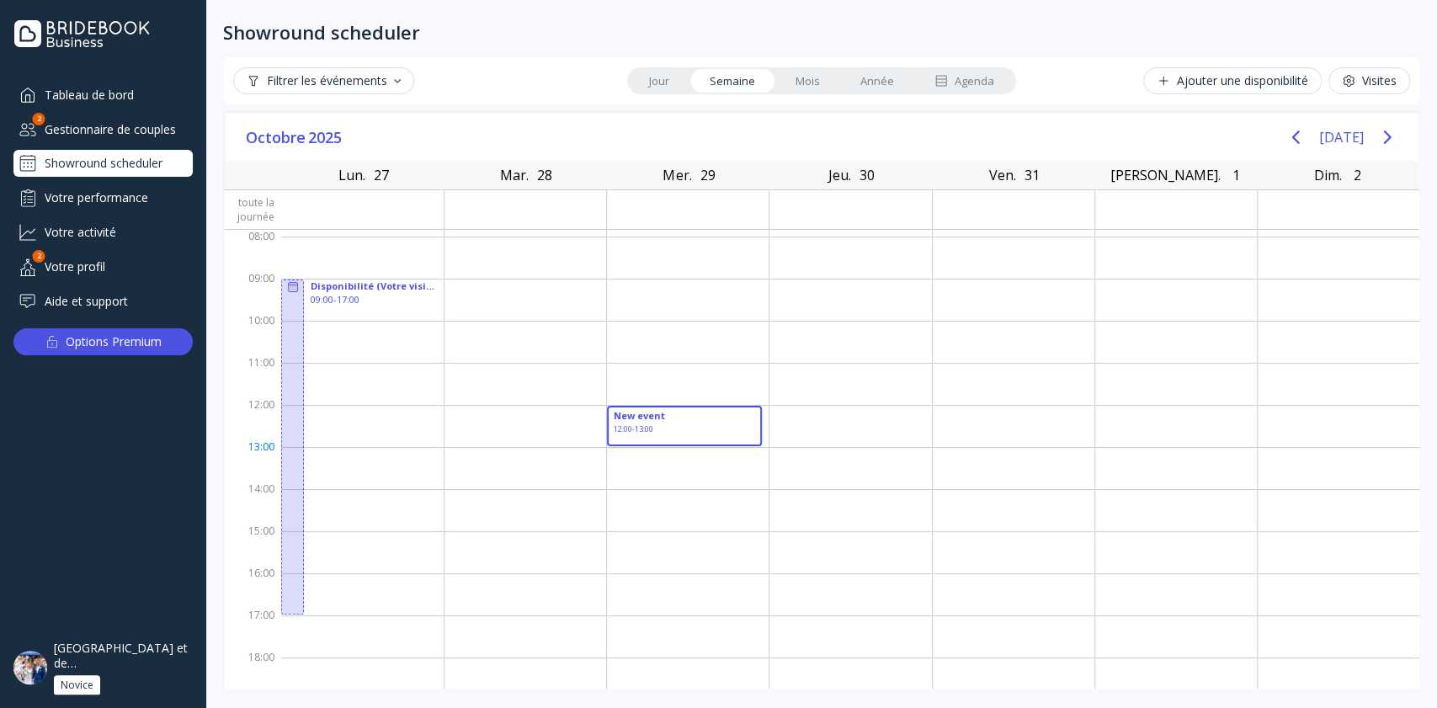
drag, startPoint x: 675, startPoint y: 412, endPoint x: 678, endPoint y: 443, distance: 31.3
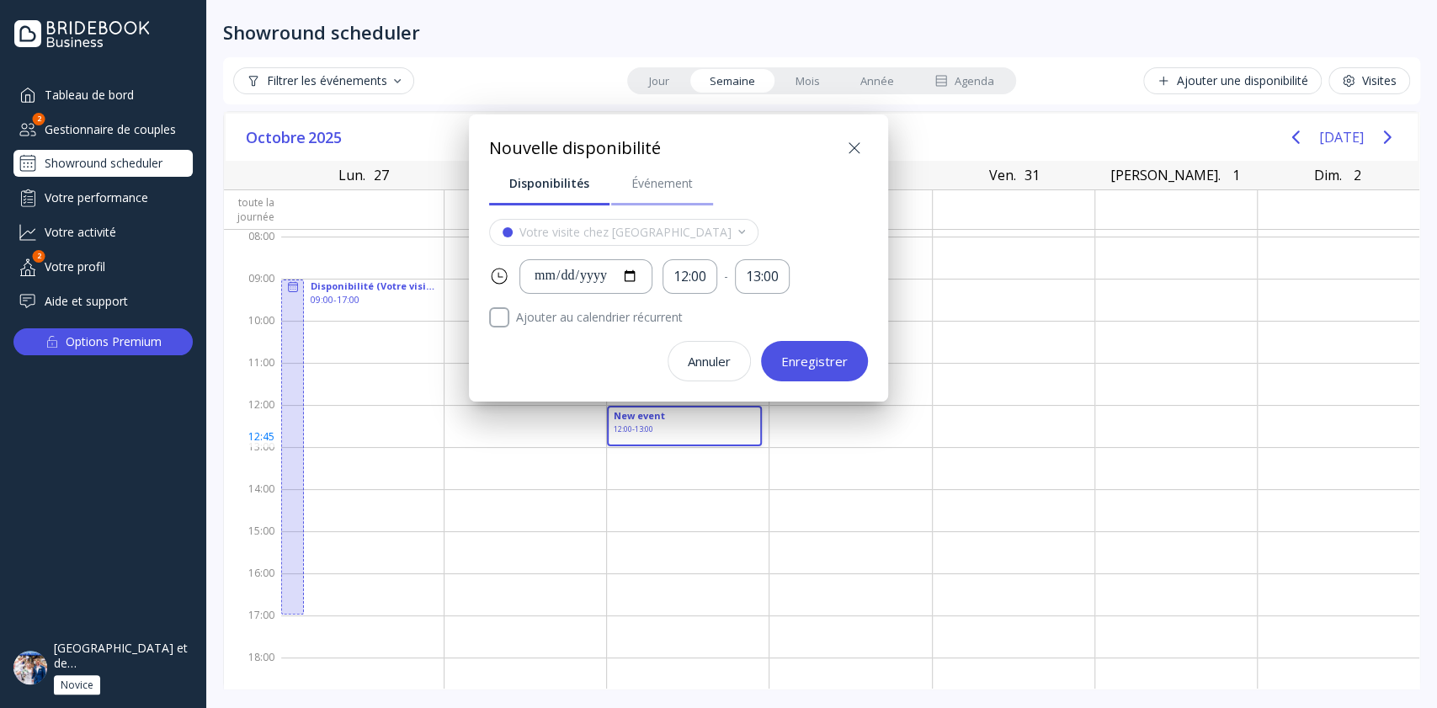
click at [667, 180] on div "Événement" at bounding box center [661, 183] width 61 height 17
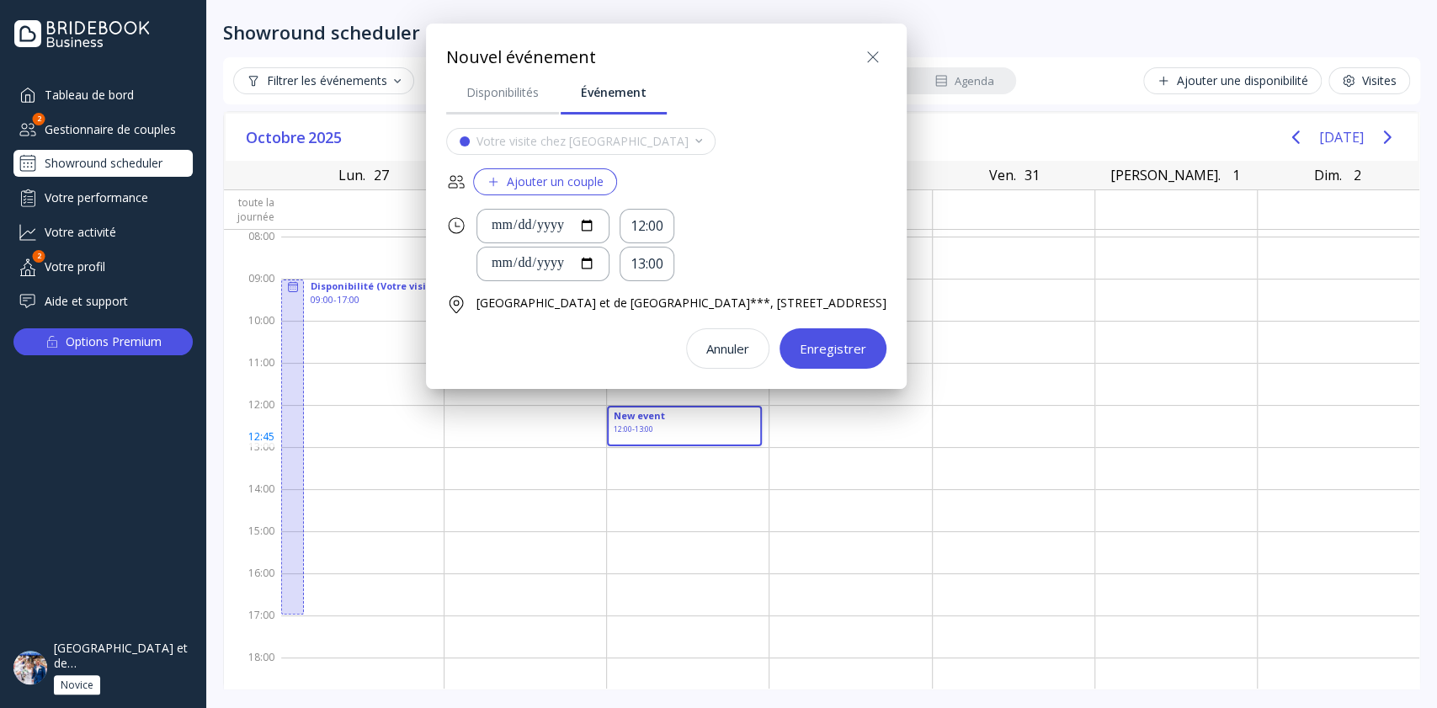
click at [517, 180] on div "Ajouter un couple" at bounding box center [544, 181] width 117 height 13
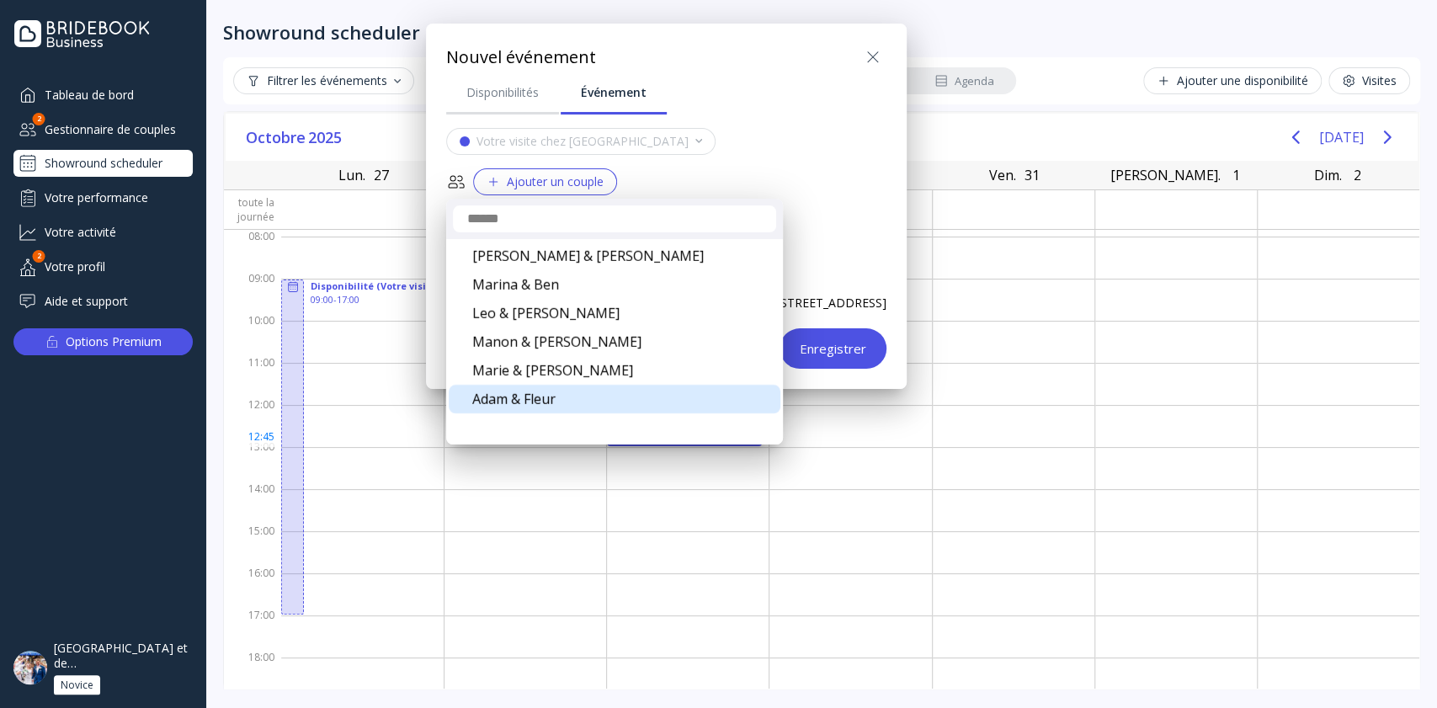
click at [544, 396] on div "Adam & Fleur" at bounding box center [615, 399] width 332 height 29
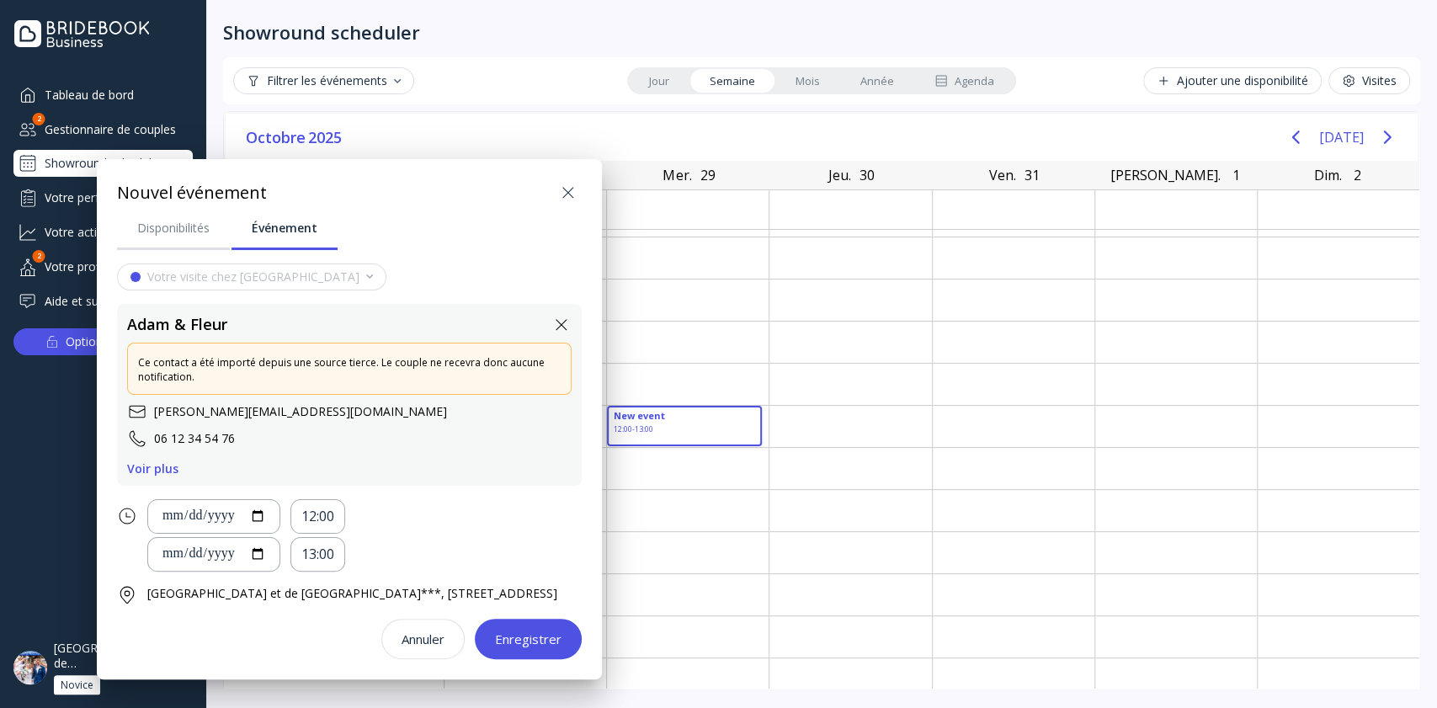
click at [545, 646] on div "Enregistrer" at bounding box center [528, 638] width 66 height 13
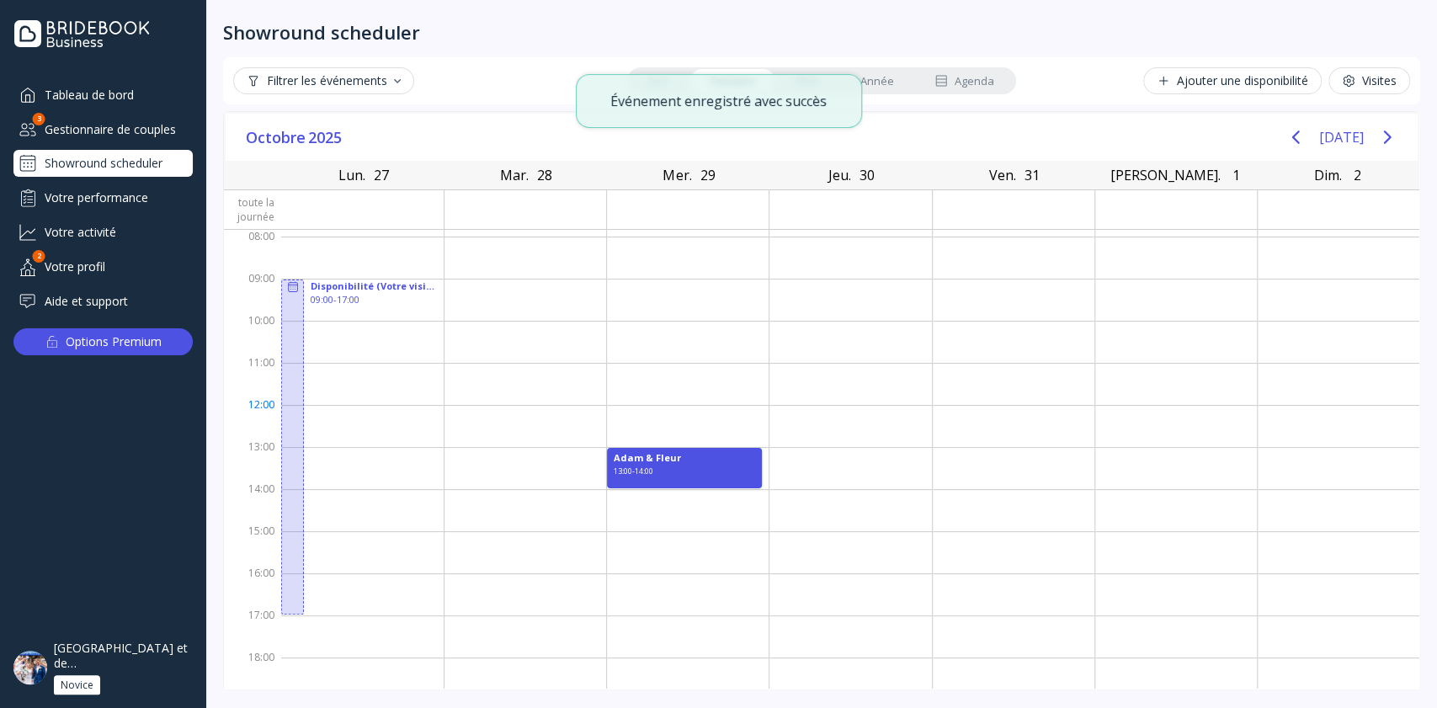
drag, startPoint x: 680, startPoint y: 466, endPoint x: 675, endPoint y: 404, distance: 62.5
click at [675, 404] on div "Adam & Fleur 13:00 - 14:00" at bounding box center [688, 489] width 162 height 505
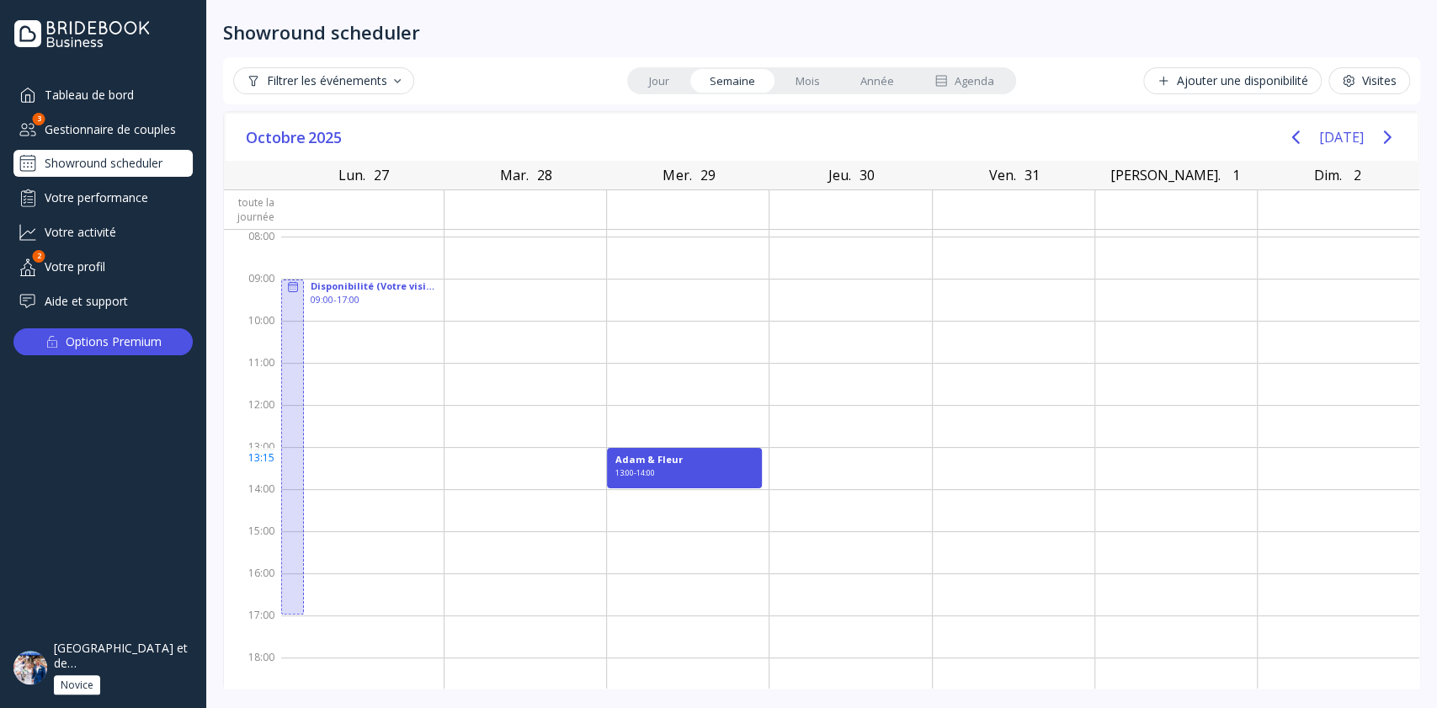
click at [693, 463] on div "Adam & Fleur 13:00 - 14:00" at bounding box center [684, 468] width 155 height 40
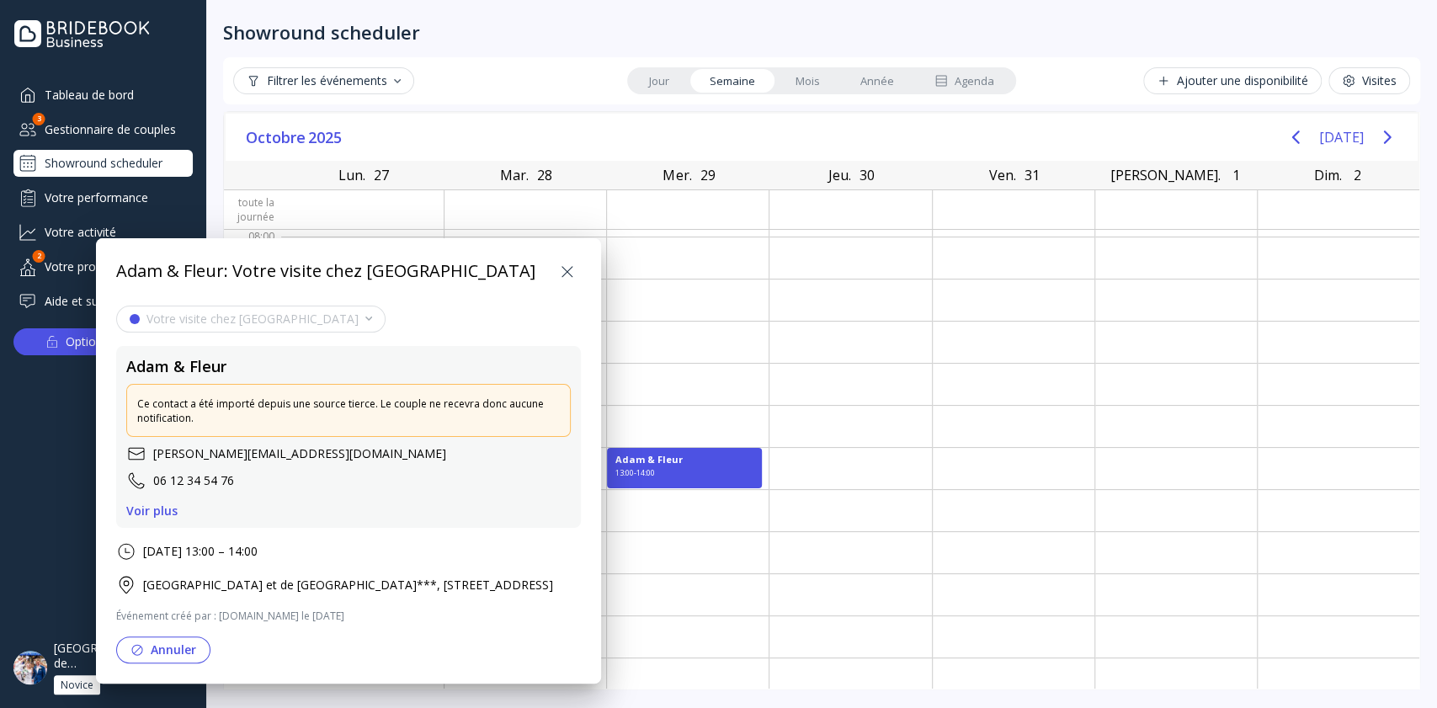
click at [577, 276] on icon at bounding box center [567, 272] width 20 height 20
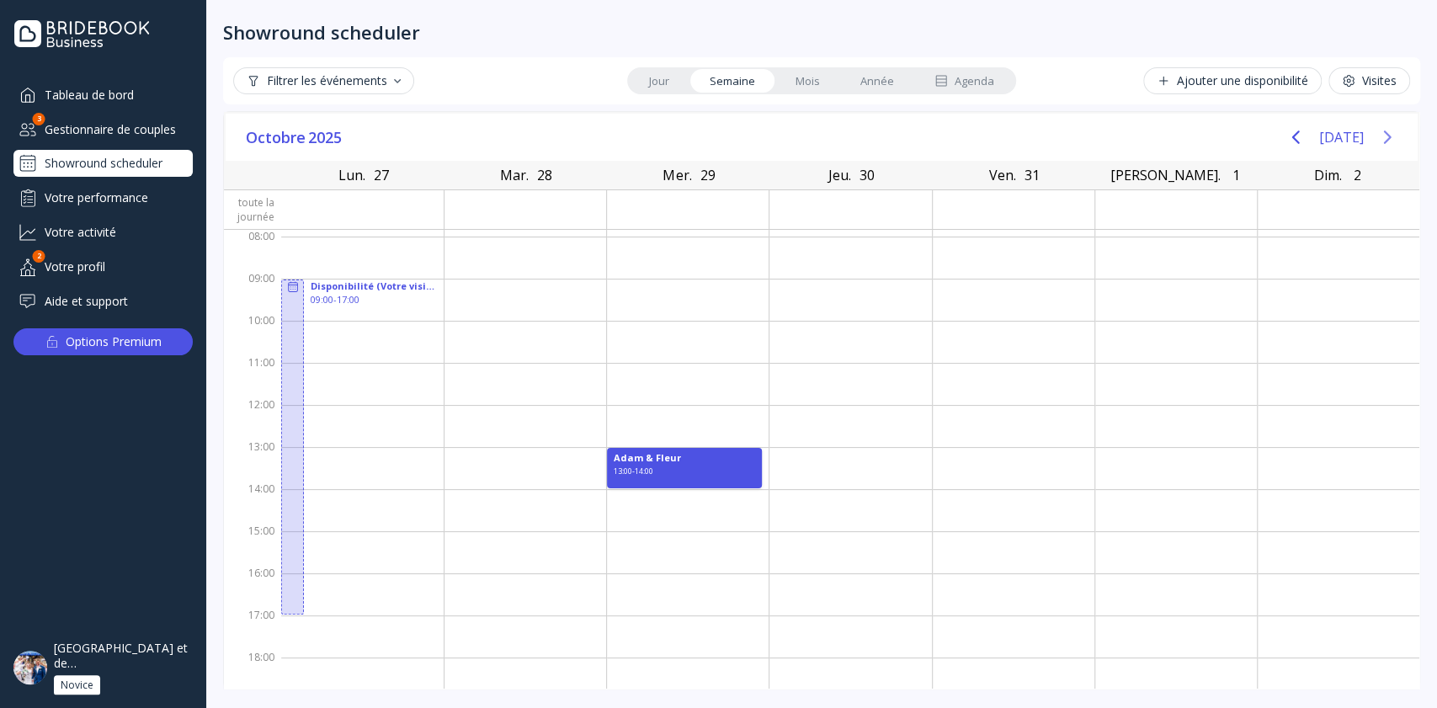
click at [1380, 146] on icon "Next page" at bounding box center [1387, 137] width 20 height 20
click at [1380, 143] on icon "Next page" at bounding box center [1387, 137] width 20 height 20
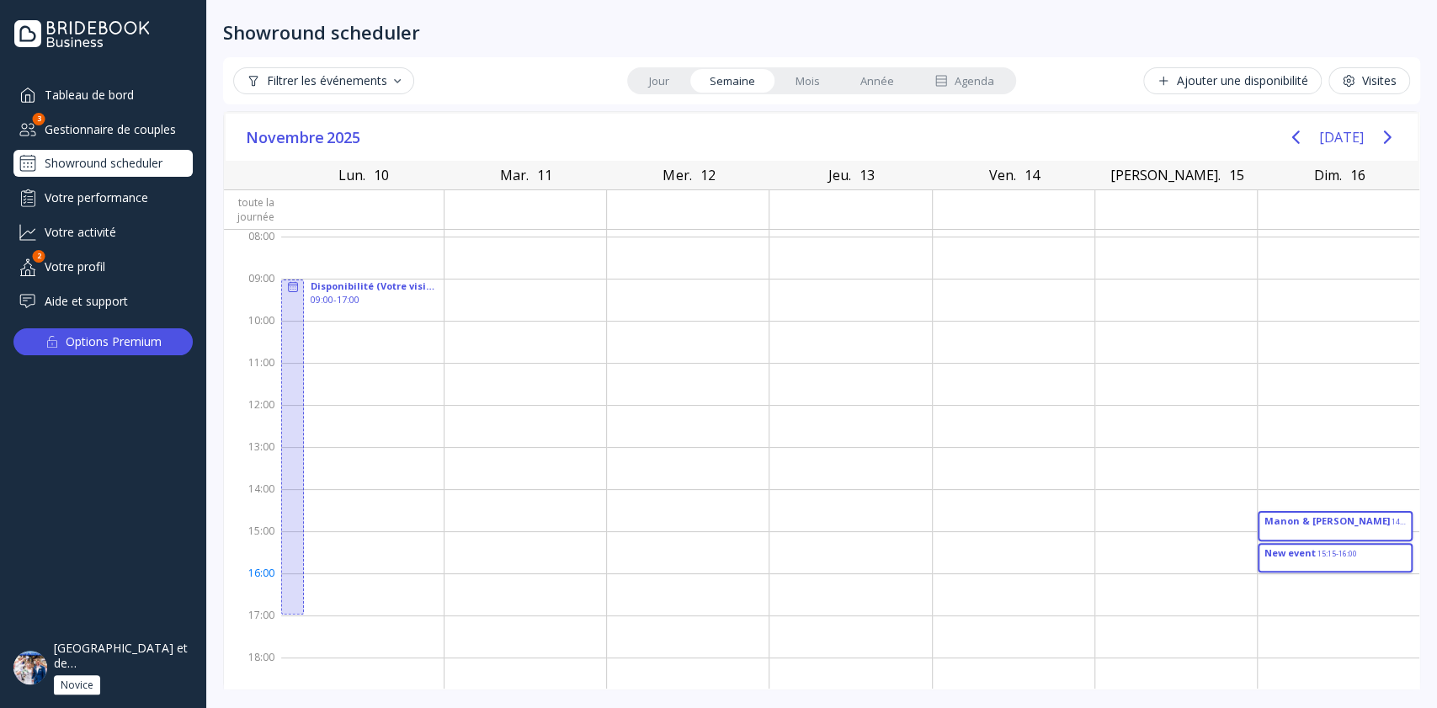
drag, startPoint x: 1262, startPoint y: 550, endPoint x: 1263, endPoint y: 571, distance: 21.1
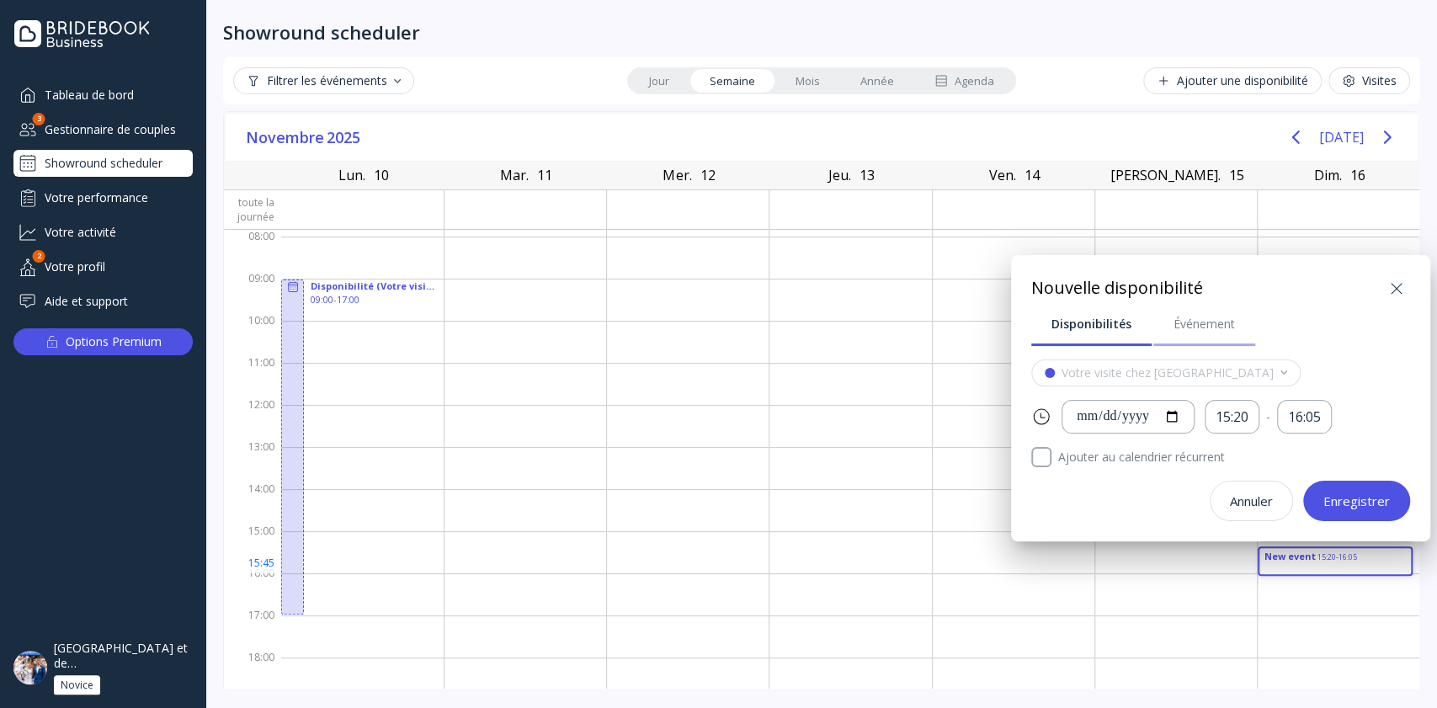
click at [1205, 320] on div "Événement" at bounding box center [1203, 324] width 61 height 17
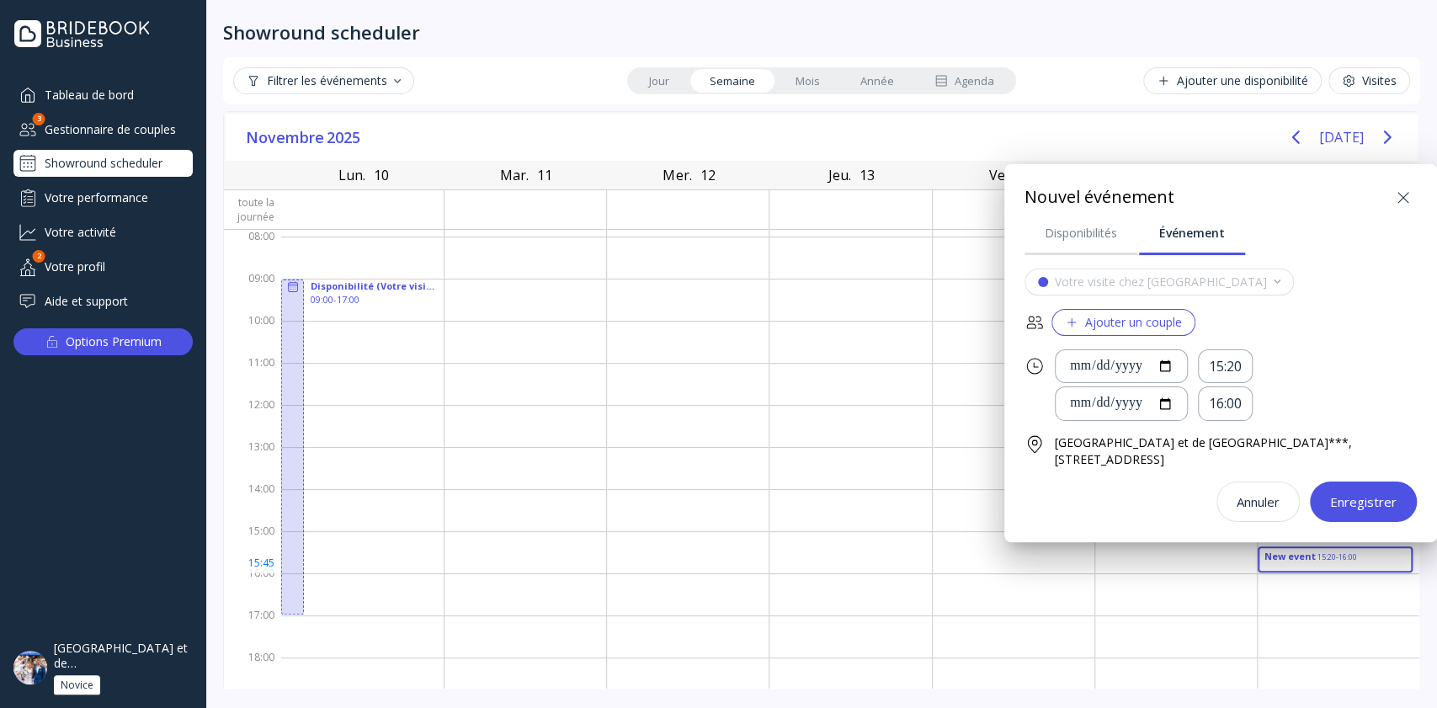
drag, startPoint x: 1310, startPoint y: 221, endPoint x: 986, endPoint y: 246, distance: 324.1
click at [986, 246] on div "**********" at bounding box center [718, 354] width 1437 height 708
click at [1241, 359] on div "15:20" at bounding box center [1225, 366] width 33 height 19
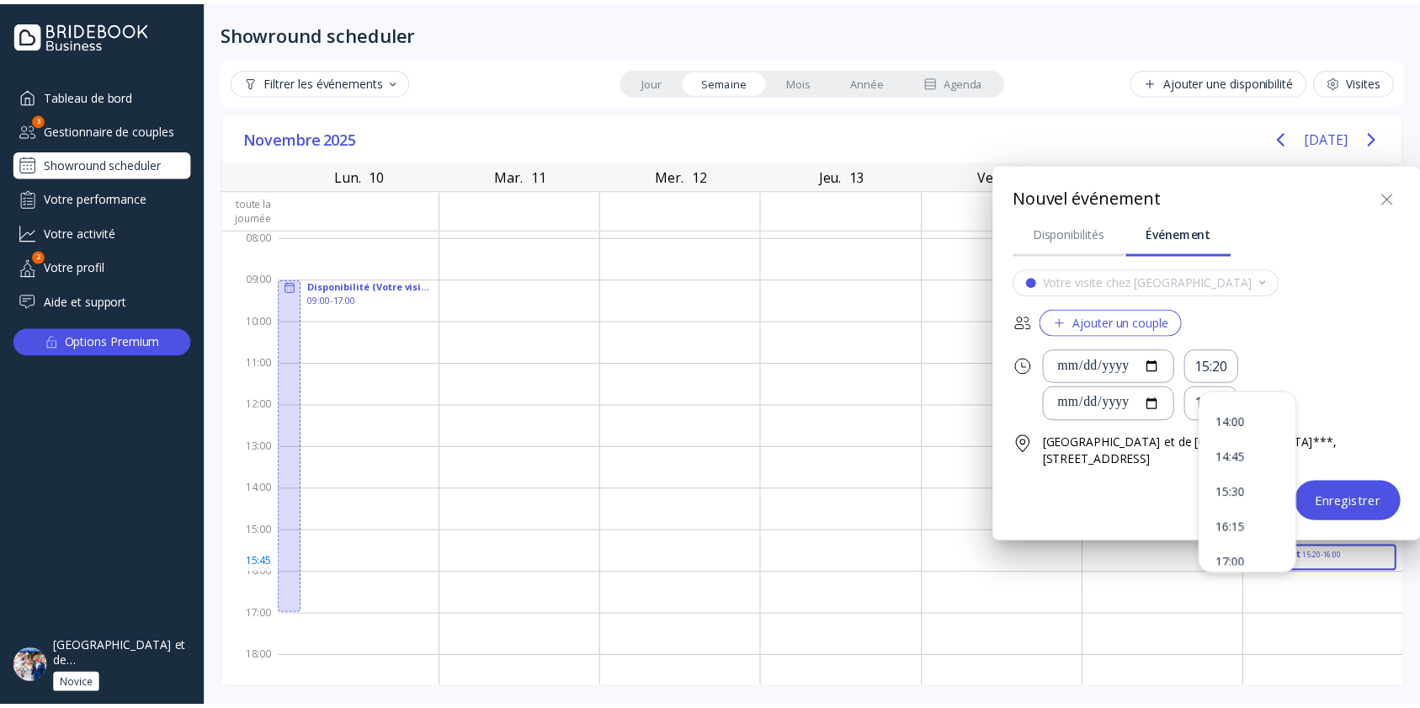
scroll to position [271, 0]
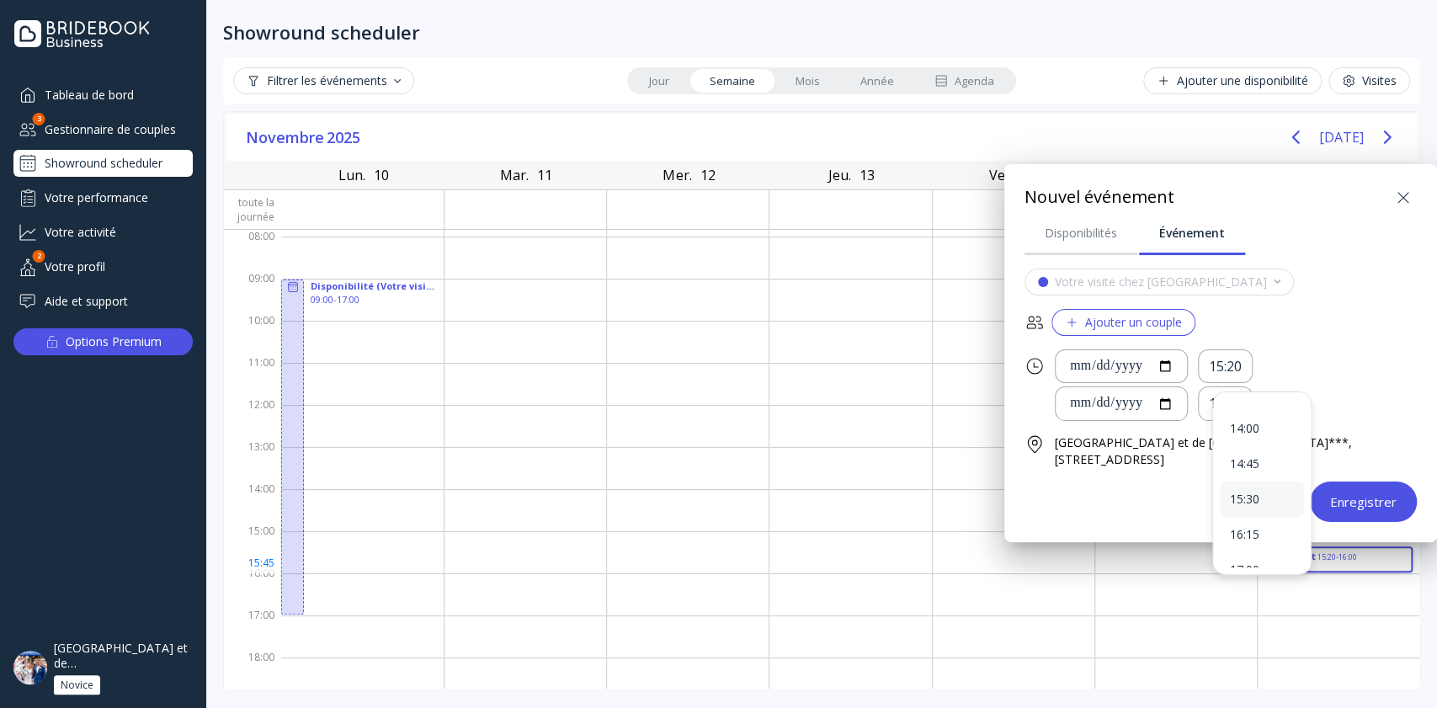
click at [1258, 506] on div "15:30" at bounding box center [1262, 498] width 84 height 35
click at [1113, 318] on div "Ajouter un couple" at bounding box center [1123, 322] width 117 height 13
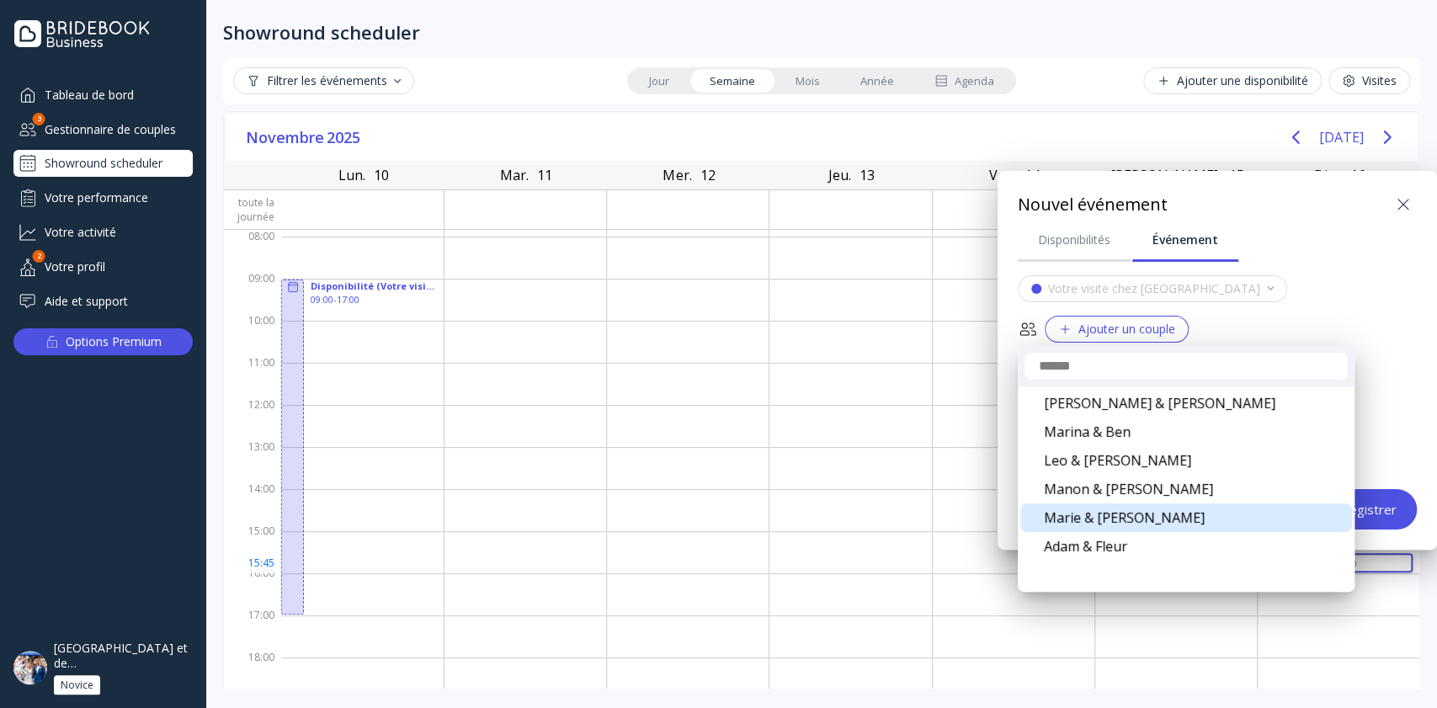
click at [1123, 518] on div "Marie & [PERSON_NAME]" at bounding box center [1186, 517] width 332 height 29
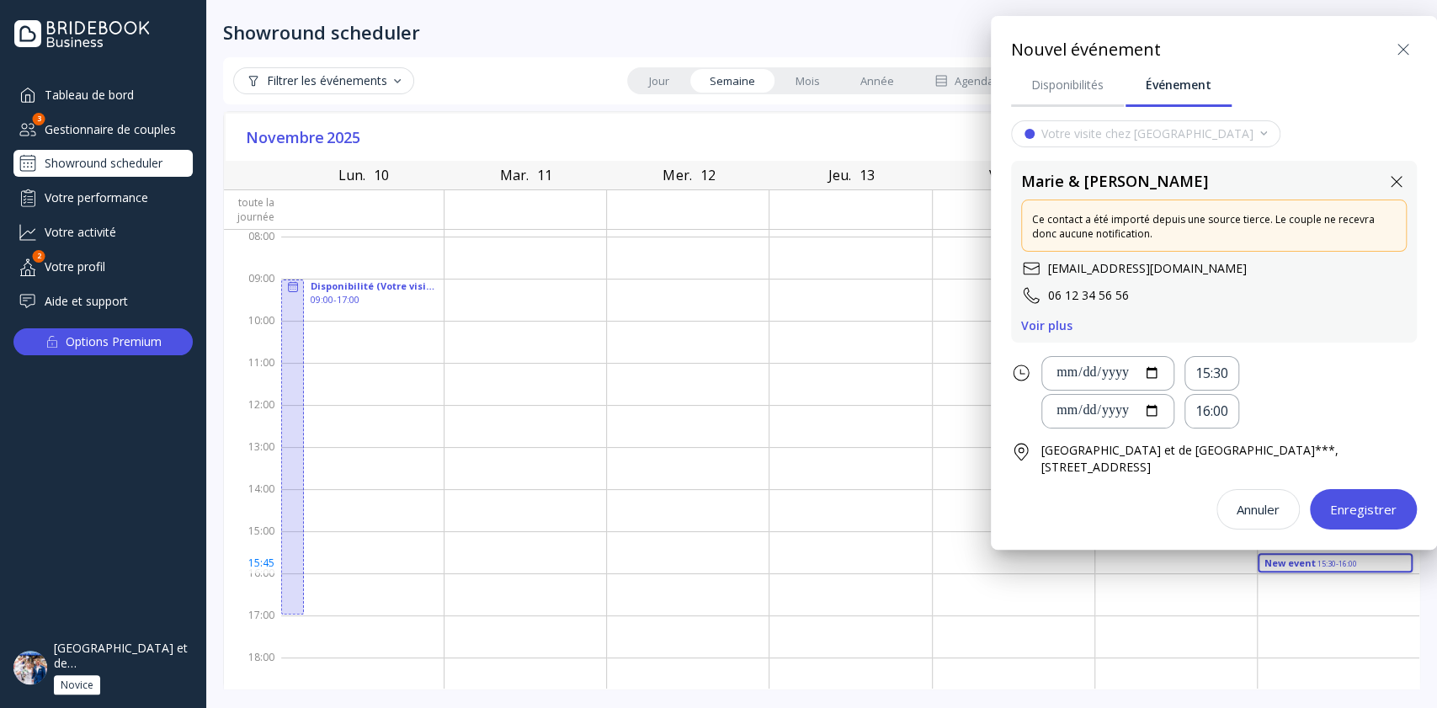
click at [1355, 507] on div "Enregistrer" at bounding box center [1363, 508] width 66 height 13
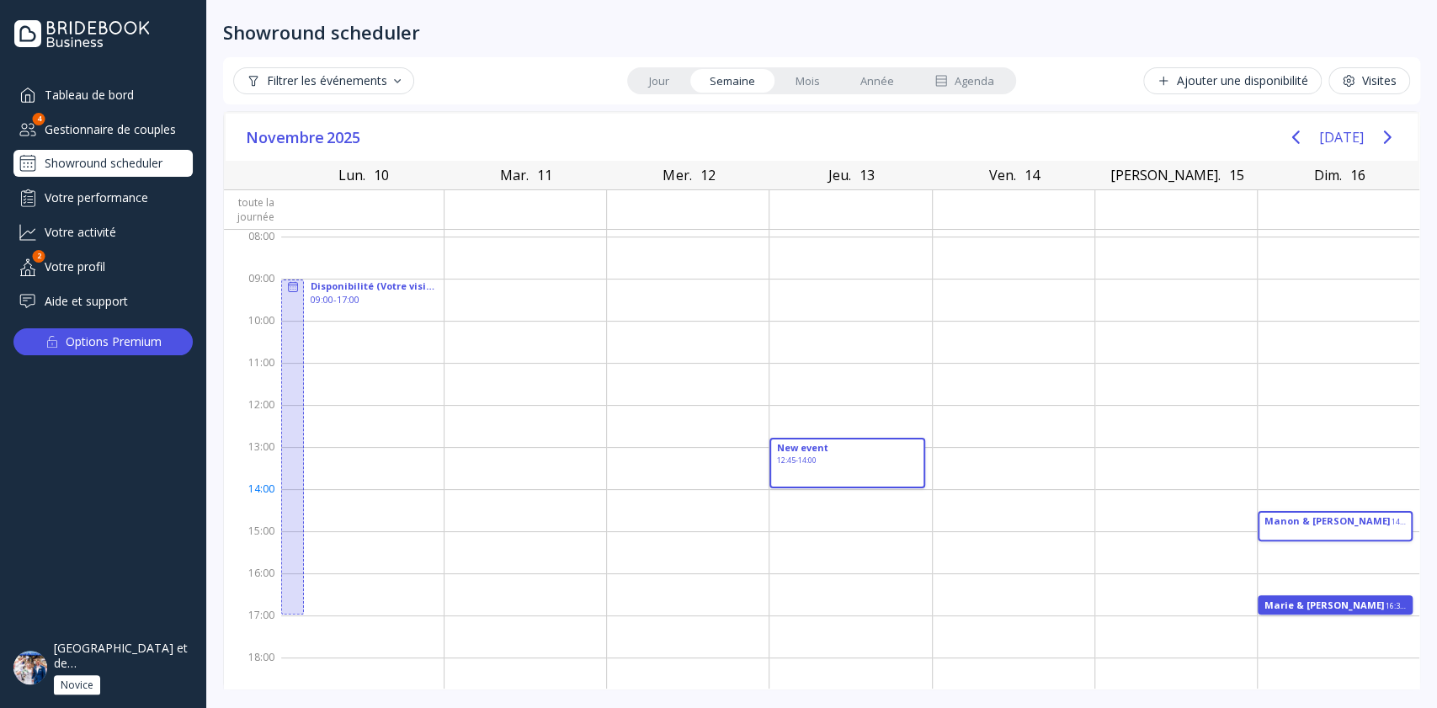
drag, startPoint x: 863, startPoint y: 440, endPoint x: 856, endPoint y: 478, distance: 38.5
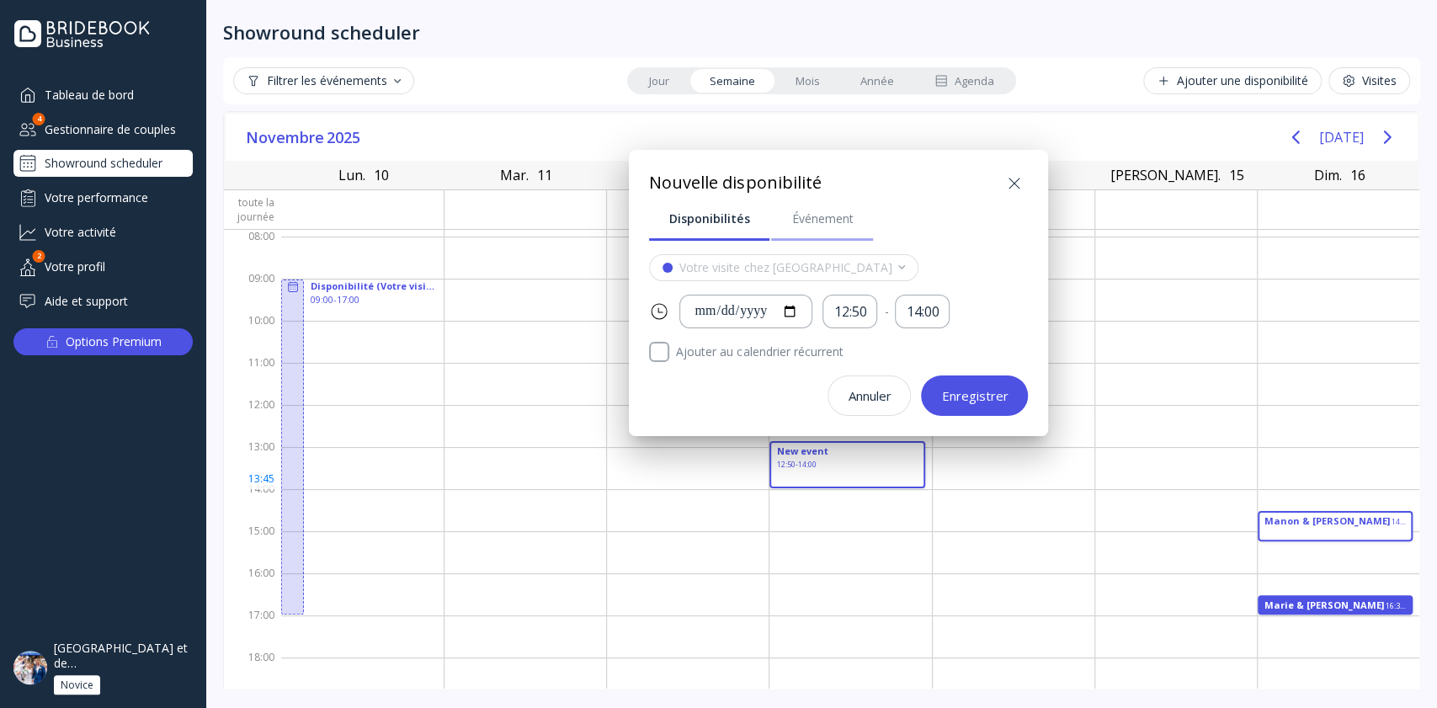
click at [829, 222] on div "Événement" at bounding box center [821, 218] width 61 height 17
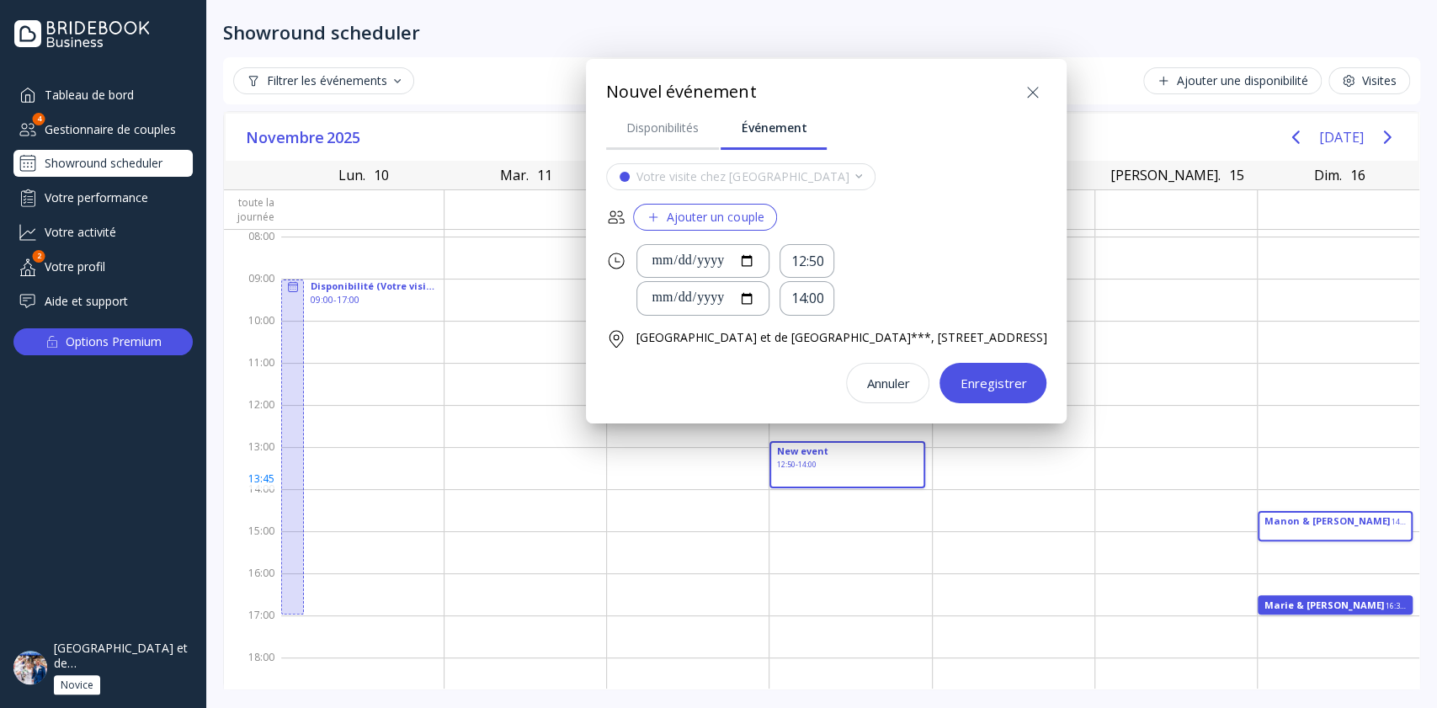
click at [690, 215] on div "Ajouter un couple" at bounding box center [704, 216] width 117 height 13
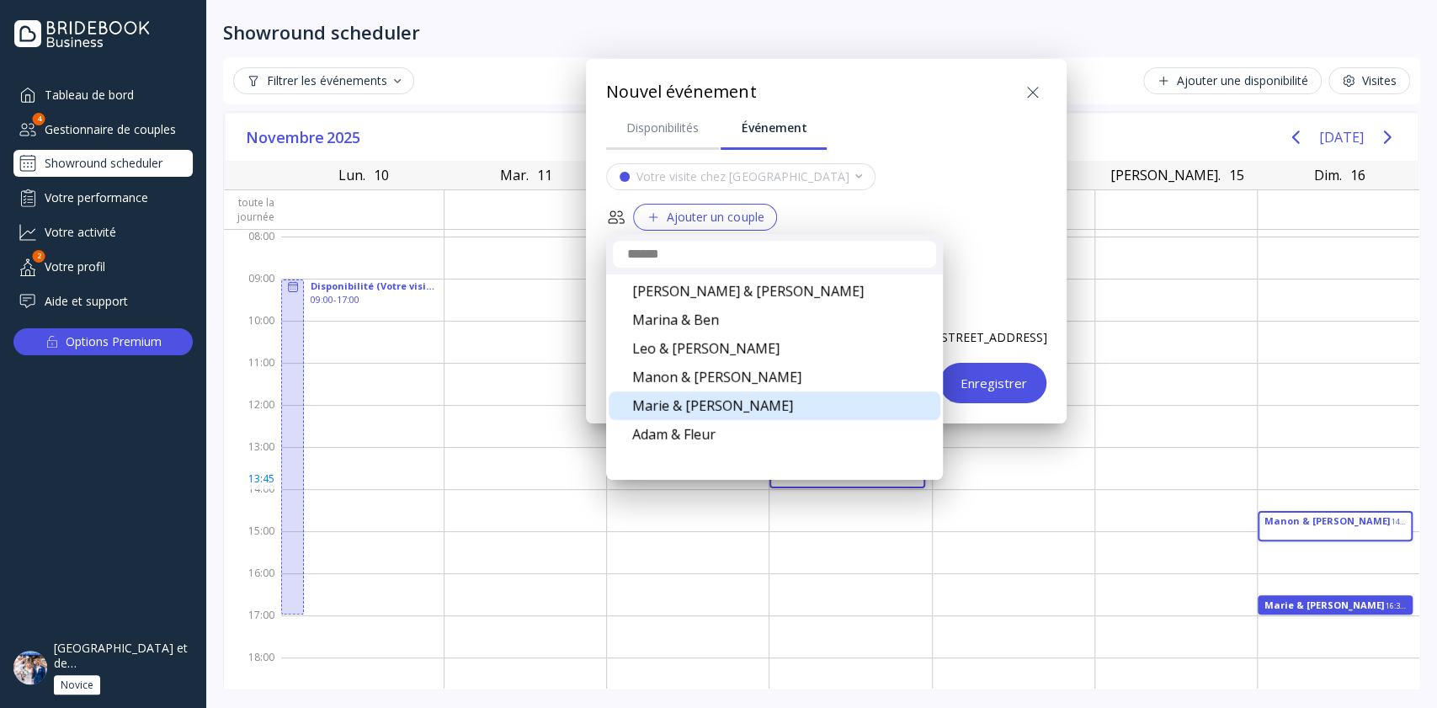
click at [690, 404] on div "Marie & [PERSON_NAME]" at bounding box center [775, 405] width 332 height 29
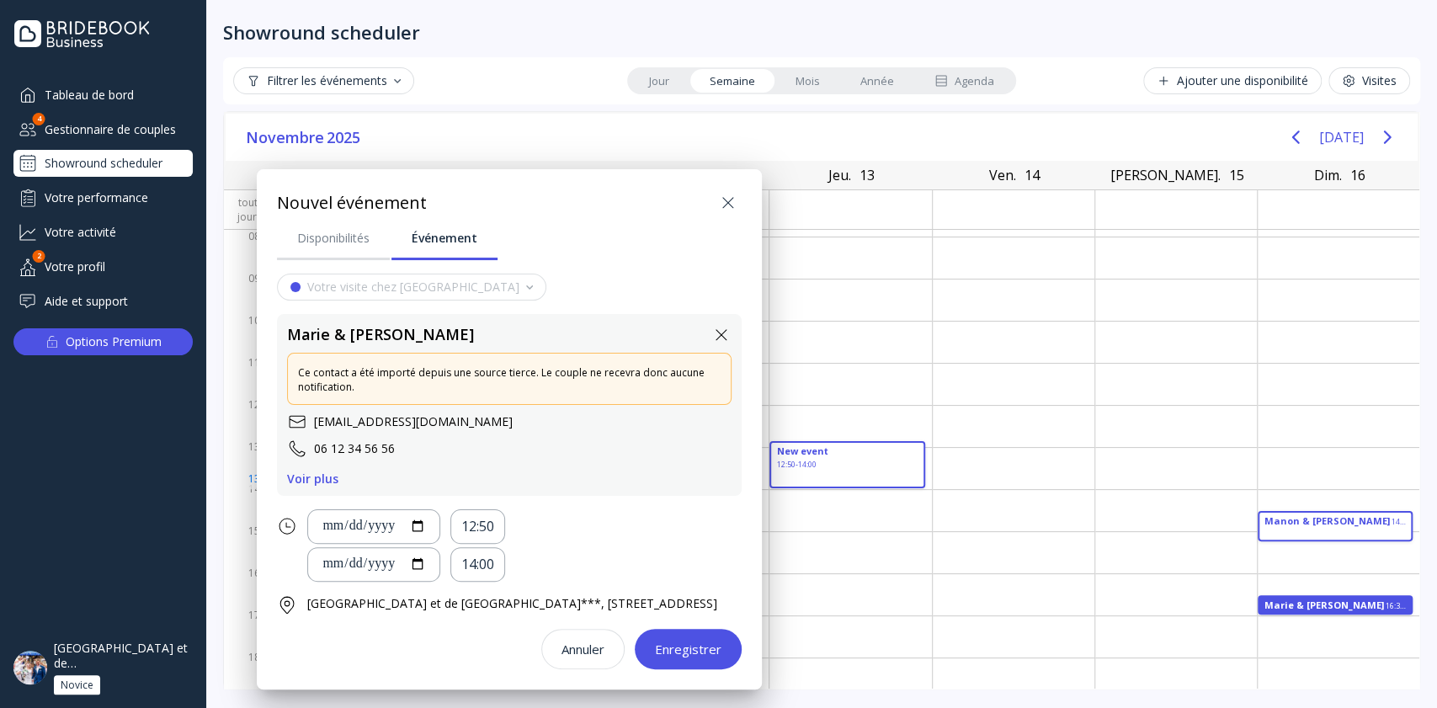
click at [736, 193] on icon at bounding box center [728, 203] width 20 height 20
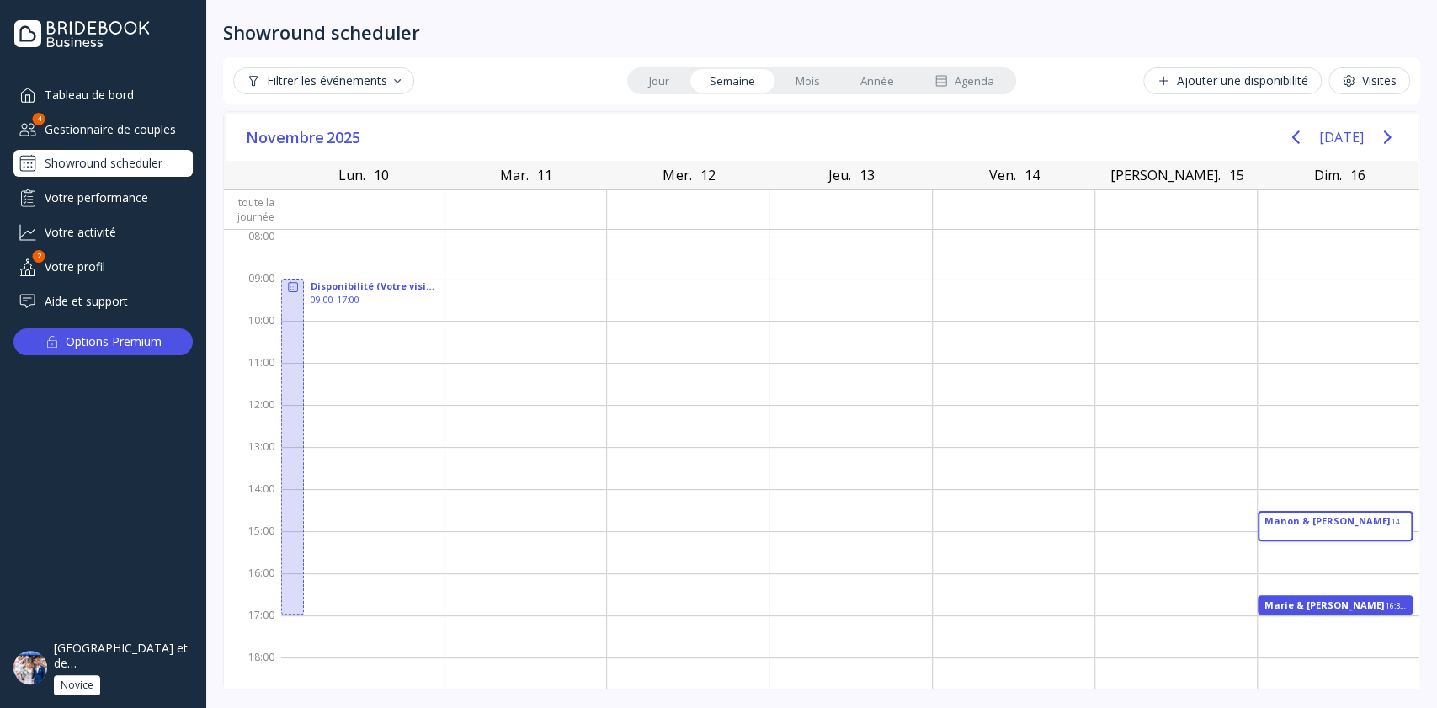
click at [1200, 133] on div "[DATE] [DATE]" at bounding box center [822, 138] width 1192 height 48
click at [130, 648] on div "[GEOGRAPHIC_DATA] et de [GEOGRAPHIC_DATA]***" at bounding box center [124, 656] width 140 height 30
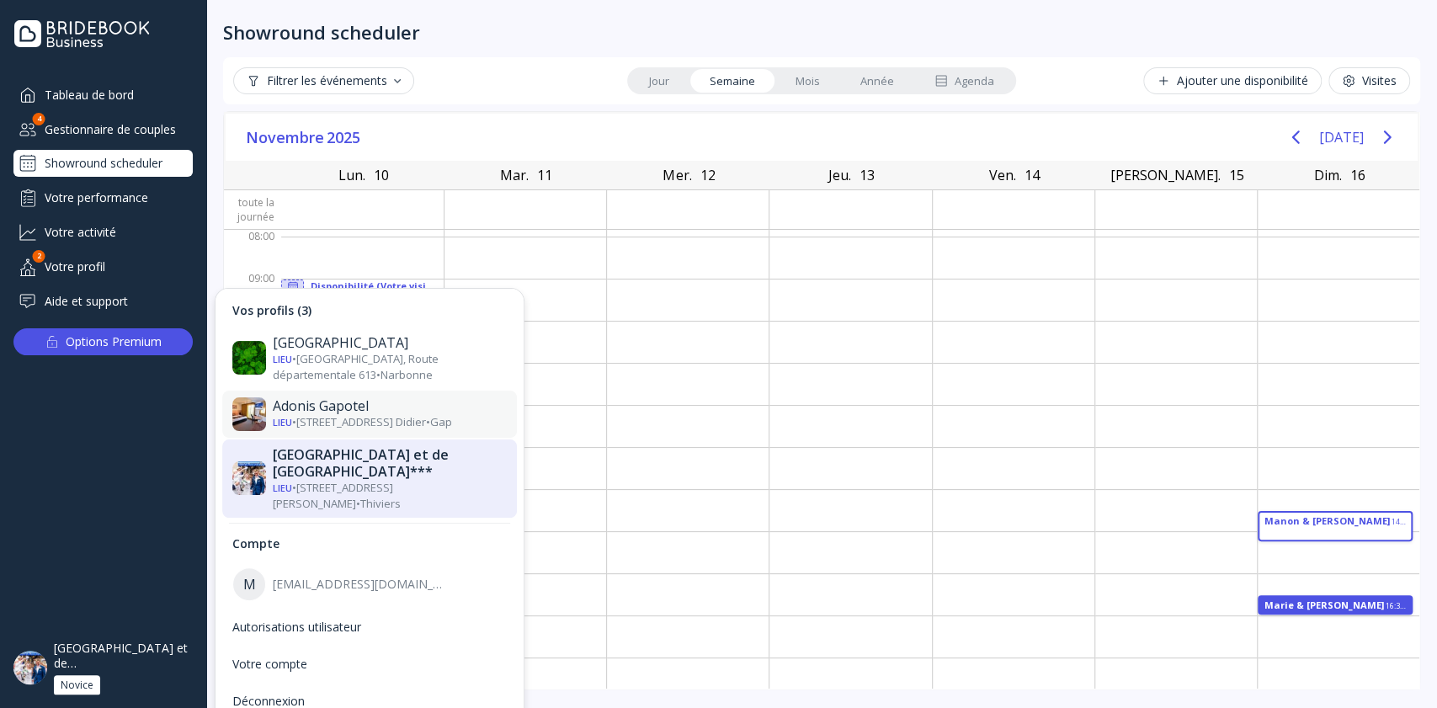
click at [349, 402] on div "Adonis Gapotel" at bounding box center [390, 406] width 234 height 17
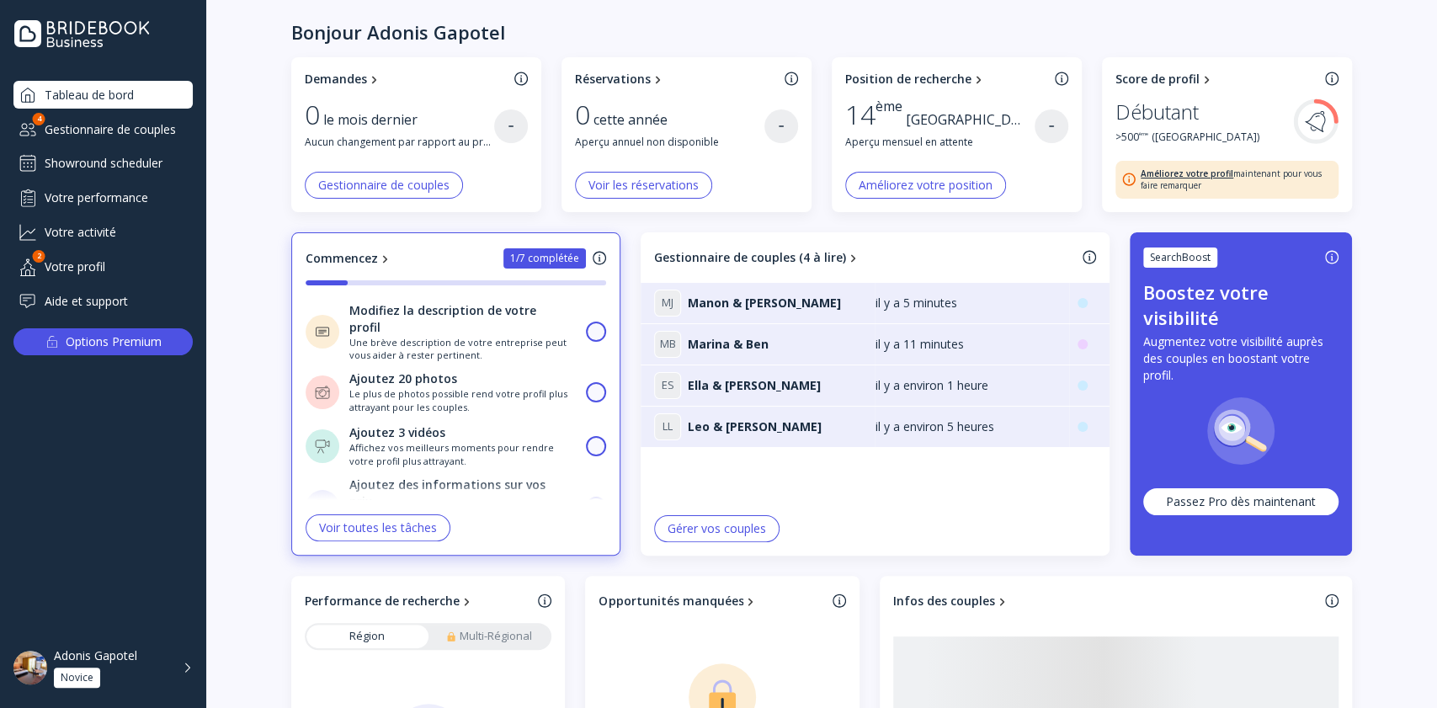
click at [117, 138] on div "Gestionnaire de couples" at bounding box center [102, 129] width 179 height 28
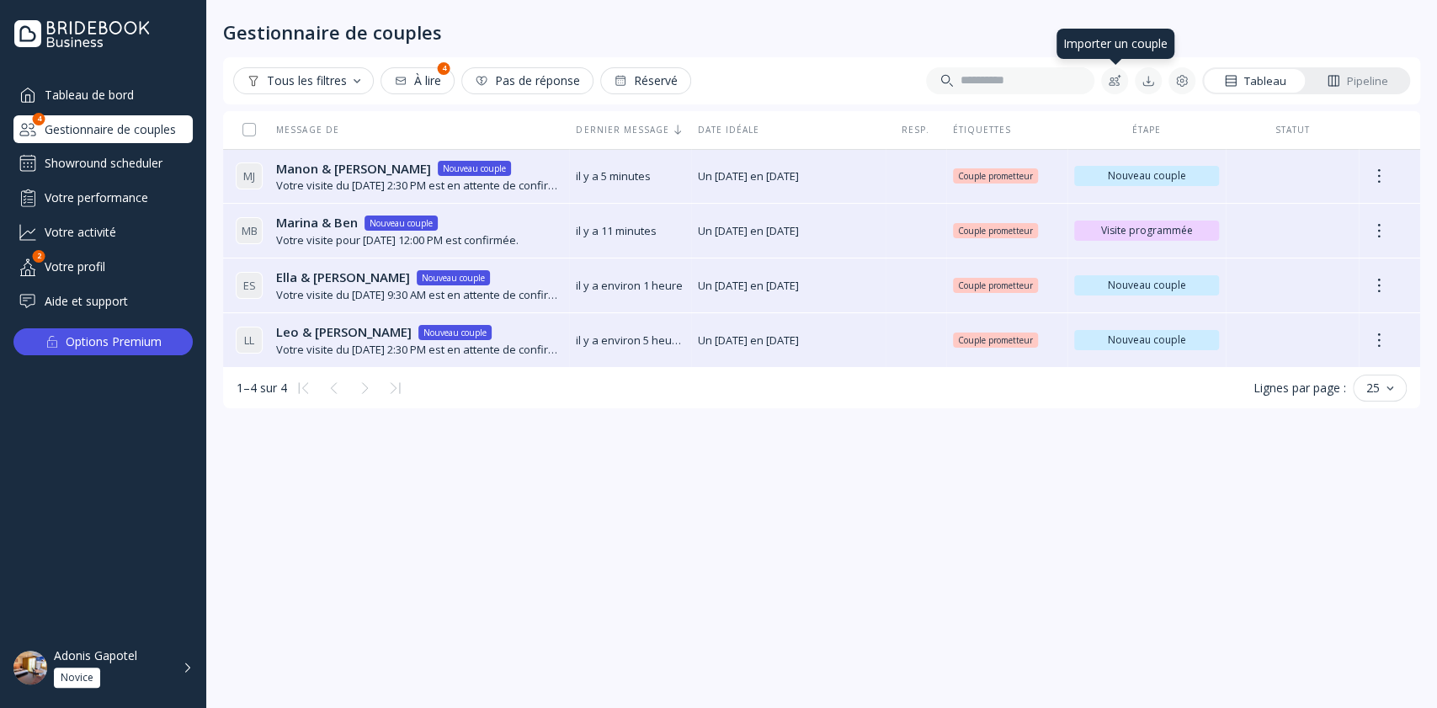
click at [1113, 81] on div at bounding box center [1114, 80] width 13 height 13
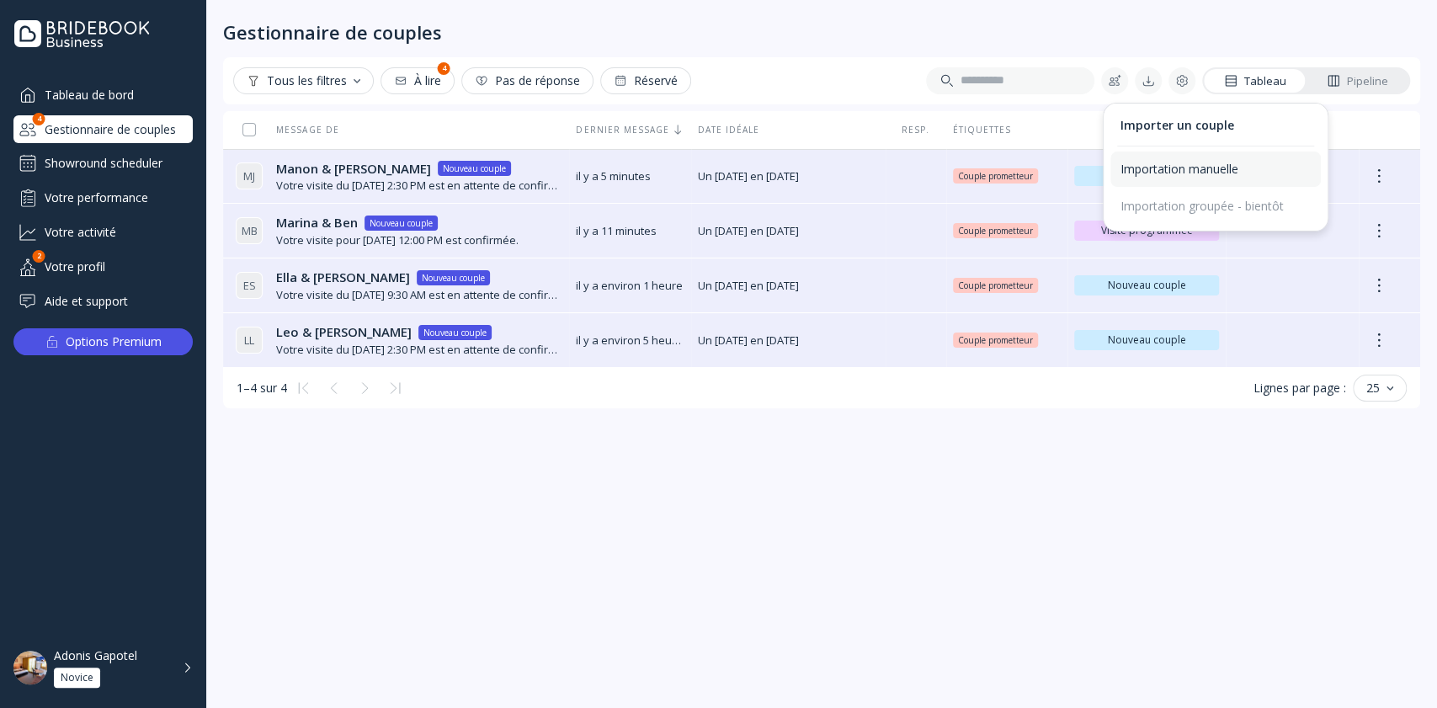
click at [1145, 169] on div "Importation manuelle" at bounding box center [1215, 169] width 190 height 15
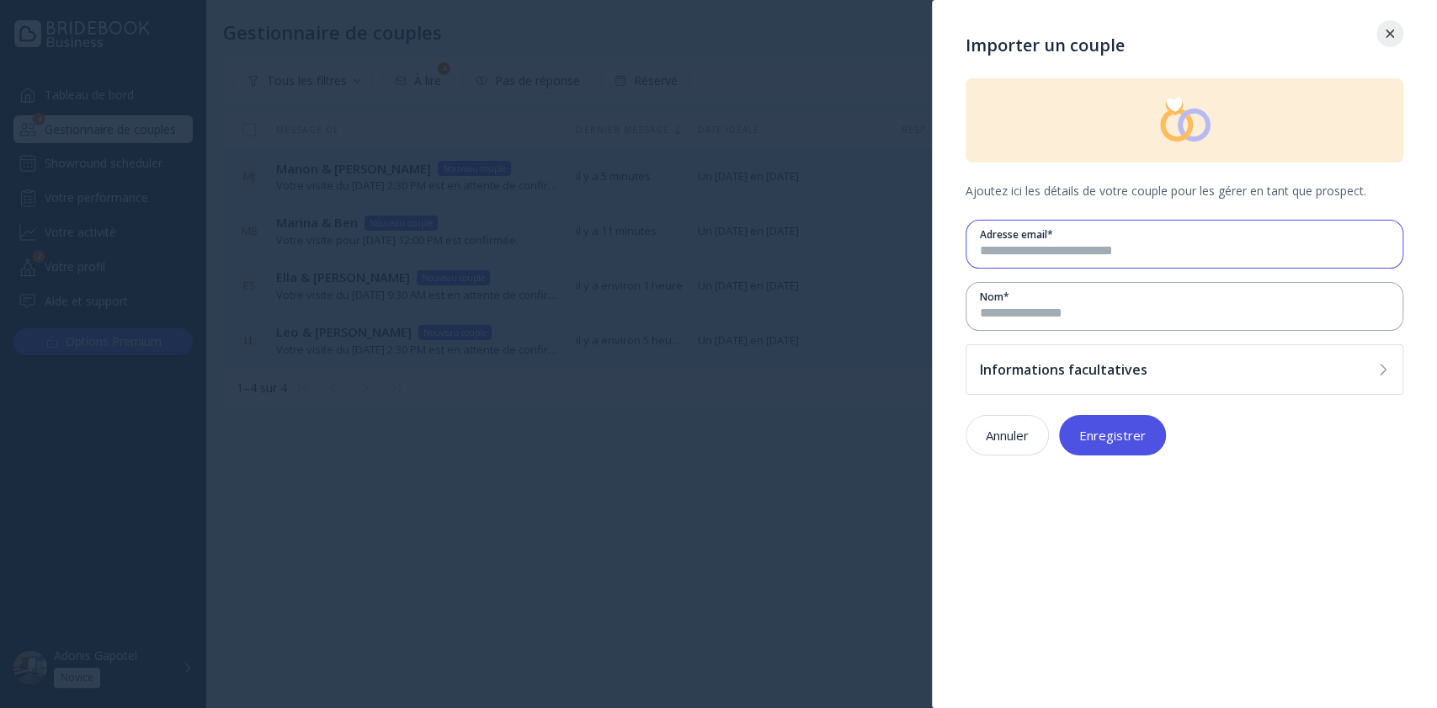
click at [1034, 257] on input "email" at bounding box center [1184, 251] width 409 height 19
type input "**********"
click at [1052, 301] on div "Nom *" at bounding box center [1184, 297] width 409 height 14
click at [1055, 309] on input at bounding box center [1184, 313] width 409 height 19
type input "****"
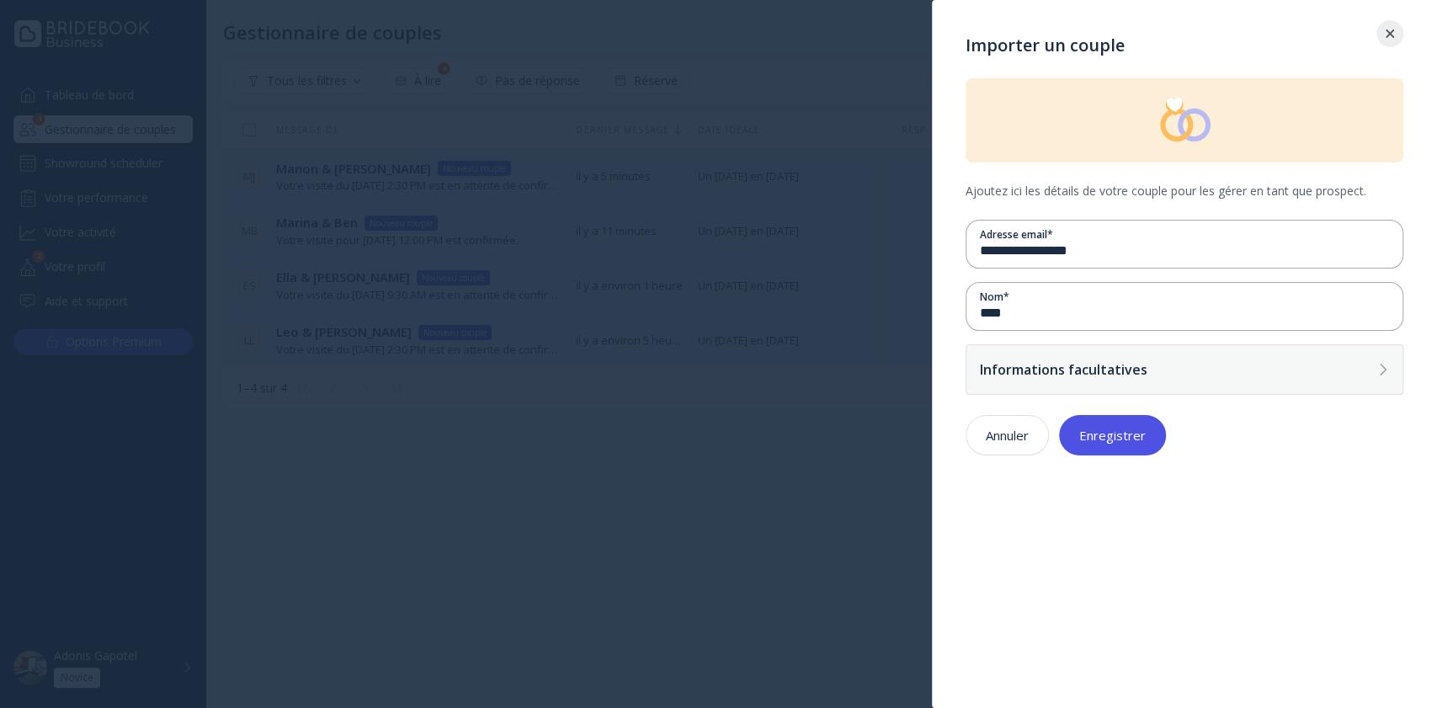
click at [1104, 370] on div "Informations facultatives" at bounding box center [1175, 369] width 391 height 17
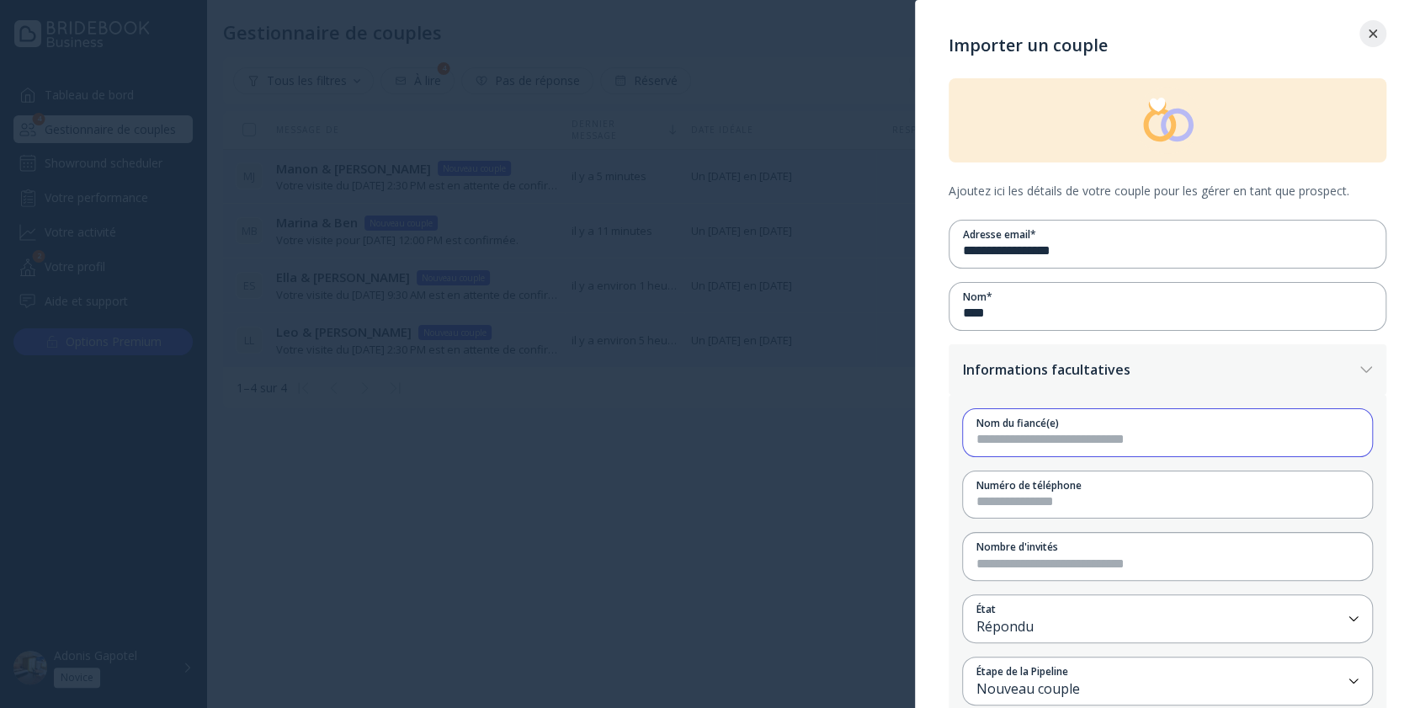
click at [1096, 442] on input at bounding box center [1167, 439] width 382 height 19
type input "*****"
click at [1104, 500] on input at bounding box center [1167, 501] width 382 height 19
paste input "**********"
click at [1027, 500] on input "**********" at bounding box center [1167, 501] width 382 height 19
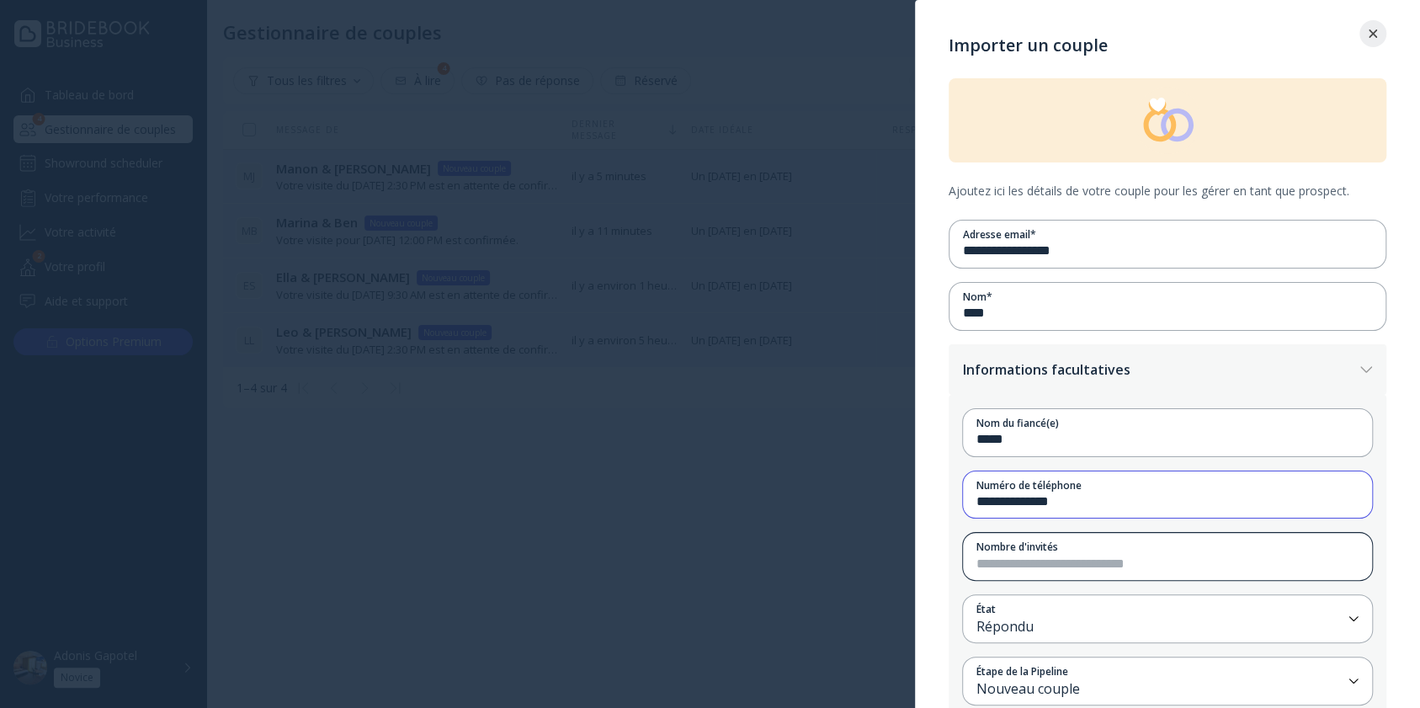
type input "**********"
click at [1055, 566] on input "number" at bounding box center [1167, 564] width 382 height 19
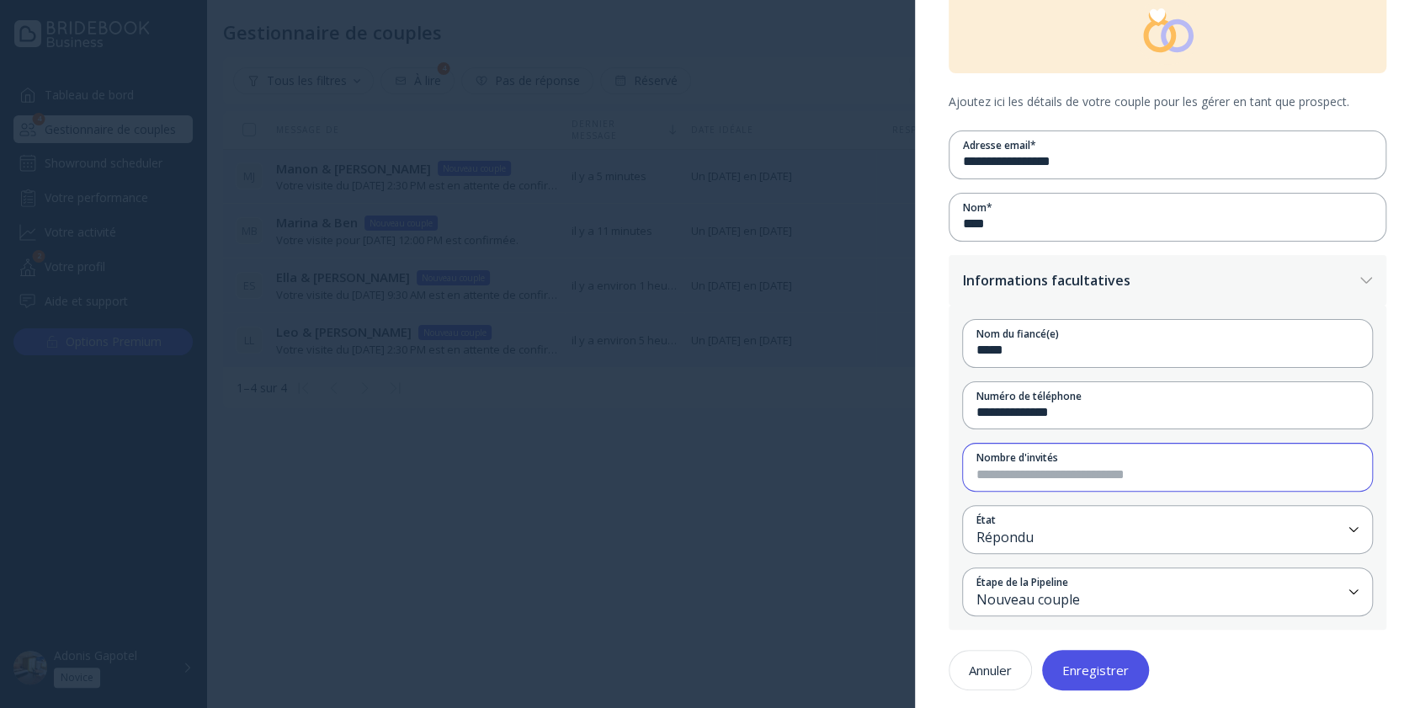
scroll to position [103, 0]
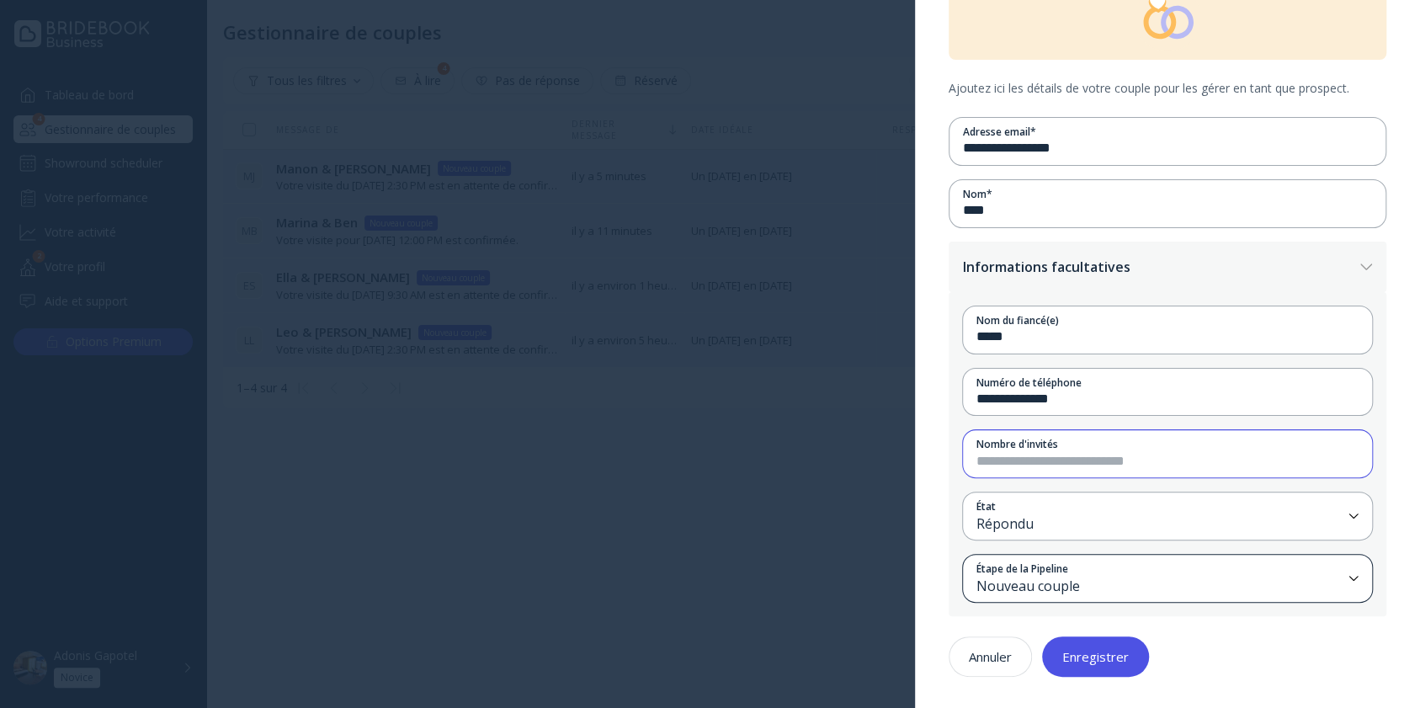
type input "***"
click at [1072, 577] on div "Nouveau couple" at bounding box center [1158, 586] width 365 height 19
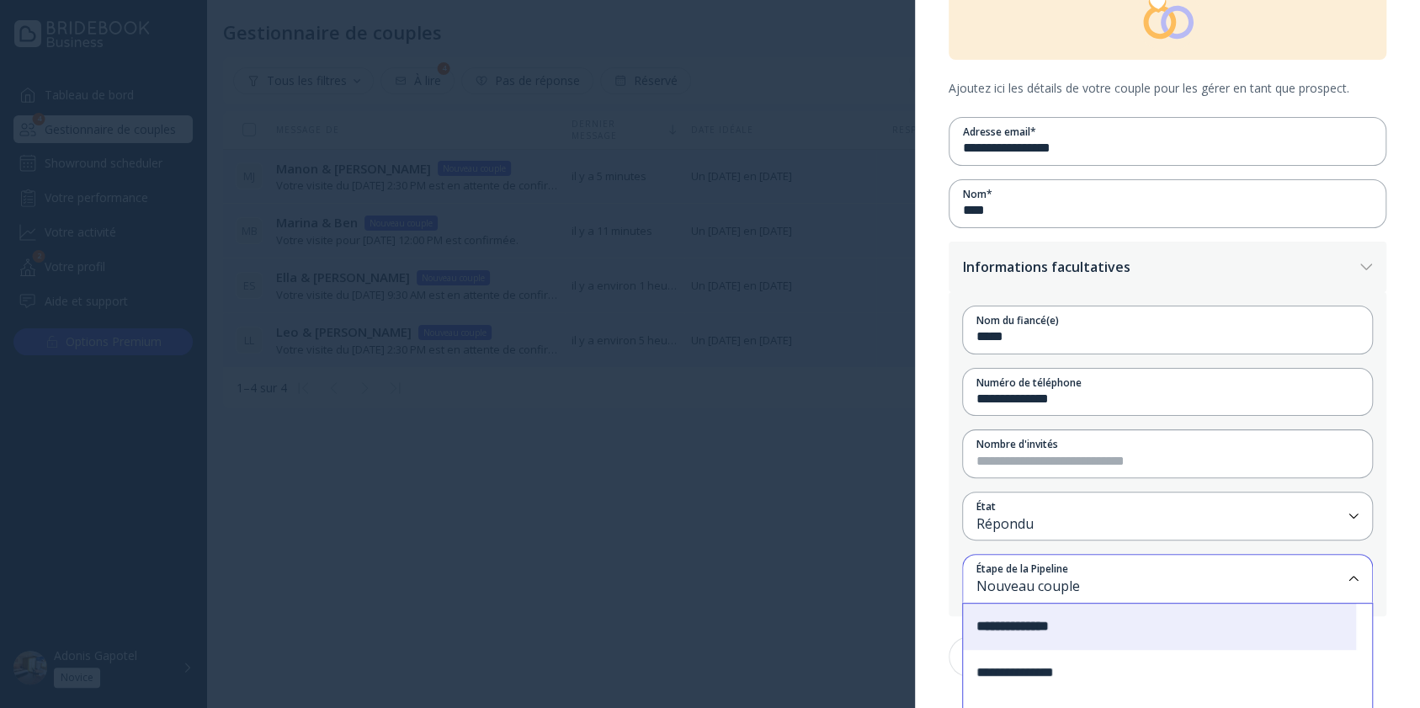
click at [1064, 675] on div "**********" at bounding box center [1159, 673] width 393 height 46
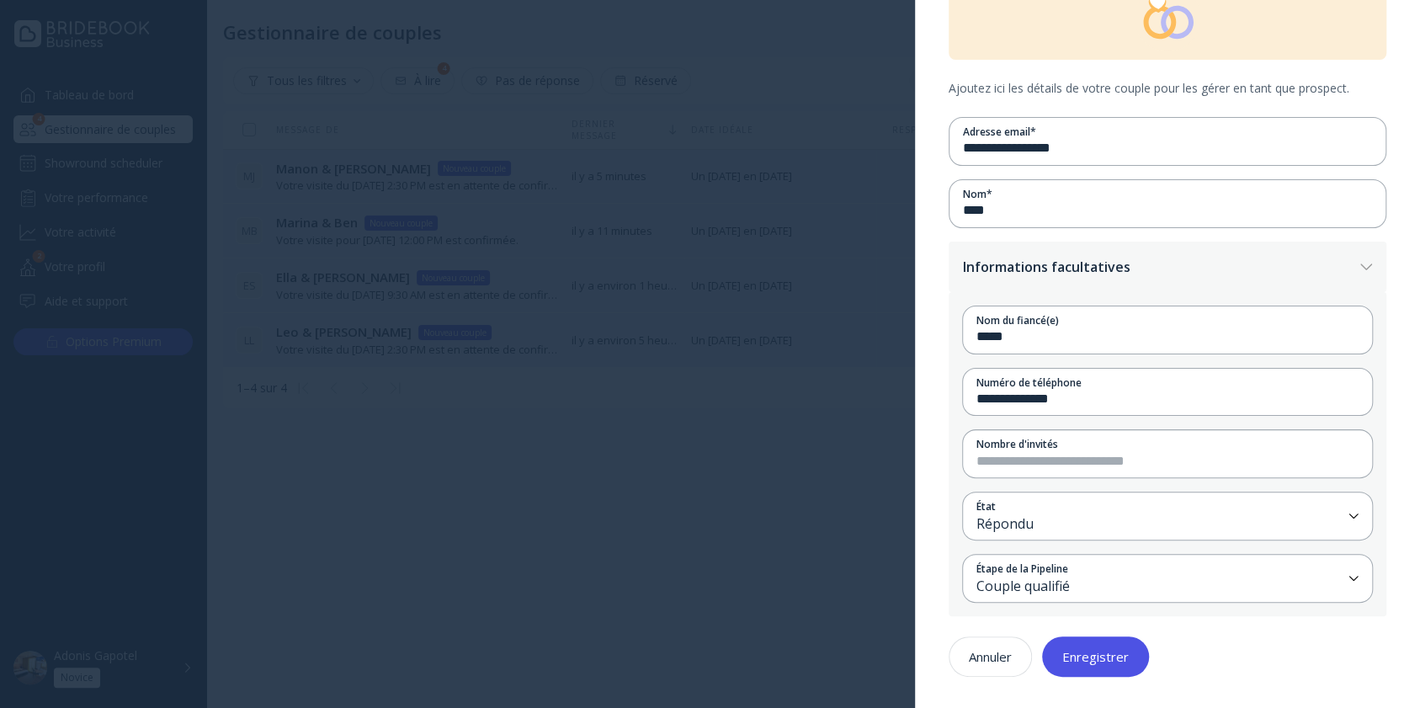
click at [1085, 662] on button "Enregistrer" at bounding box center [1095, 656] width 107 height 40
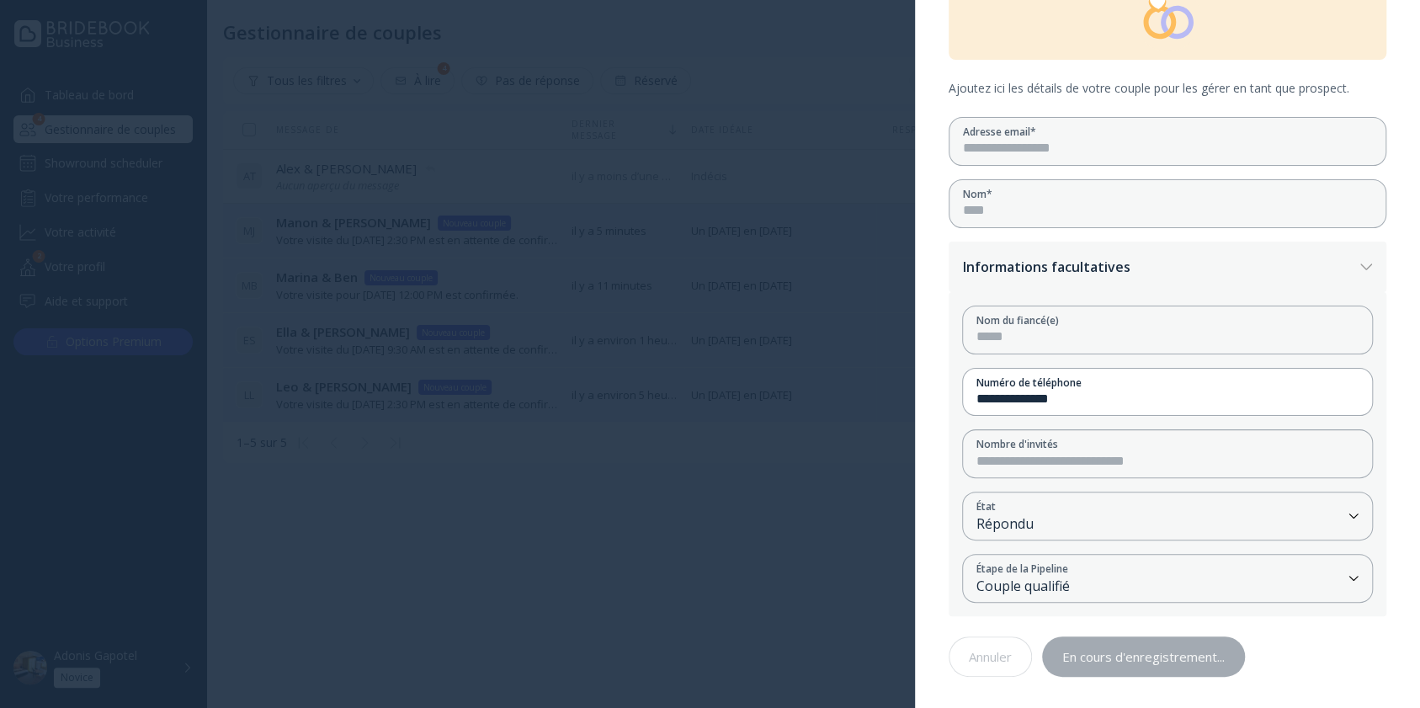
click at [136, 168] on div at bounding box center [710, 354] width 1420 height 708
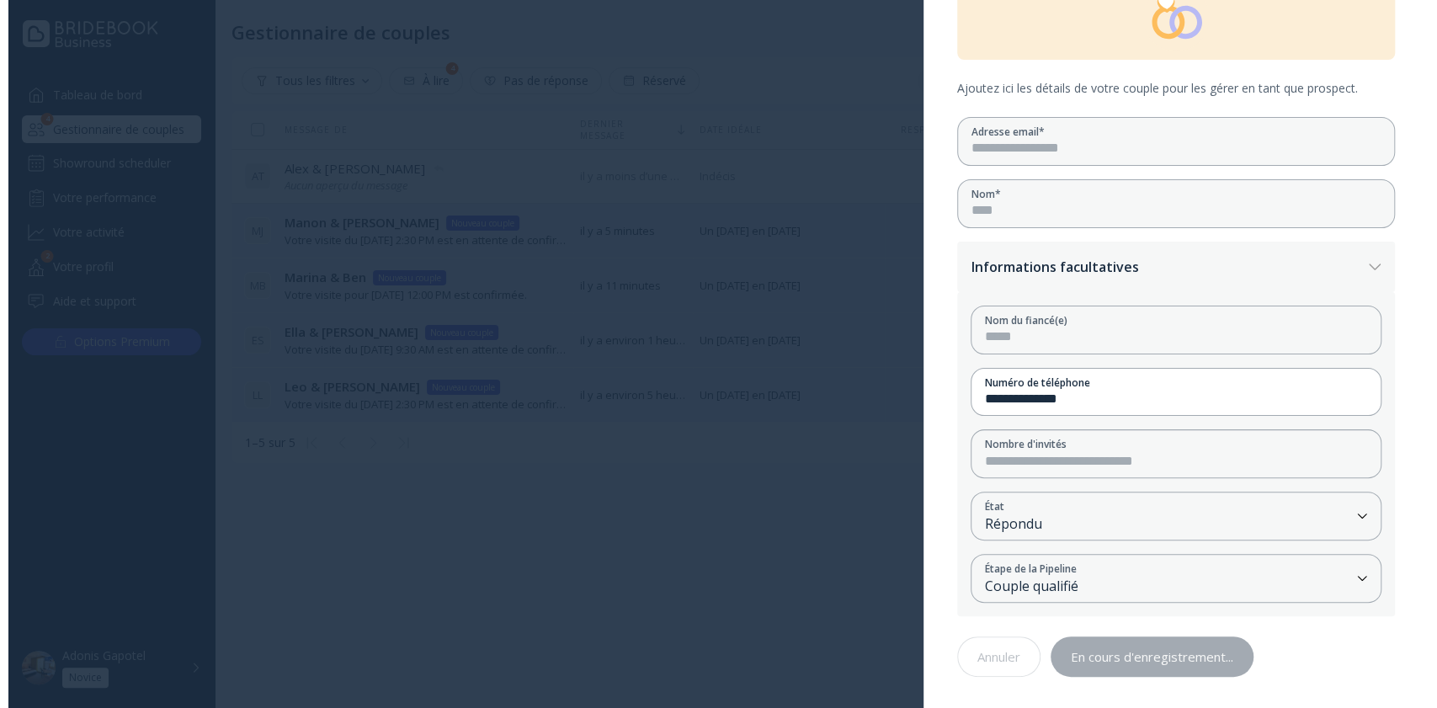
scroll to position [0, 0]
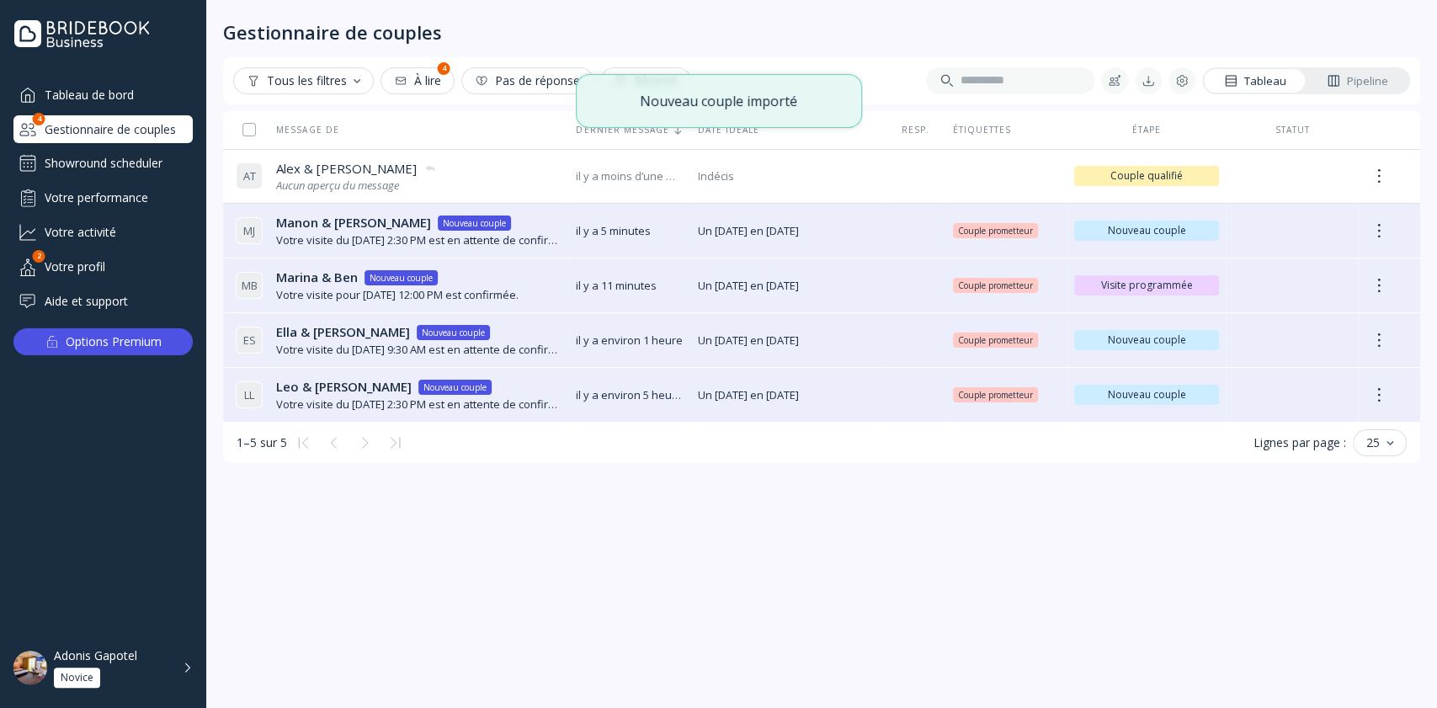
click at [136, 168] on div "Showround scheduler" at bounding box center [102, 163] width 179 height 27
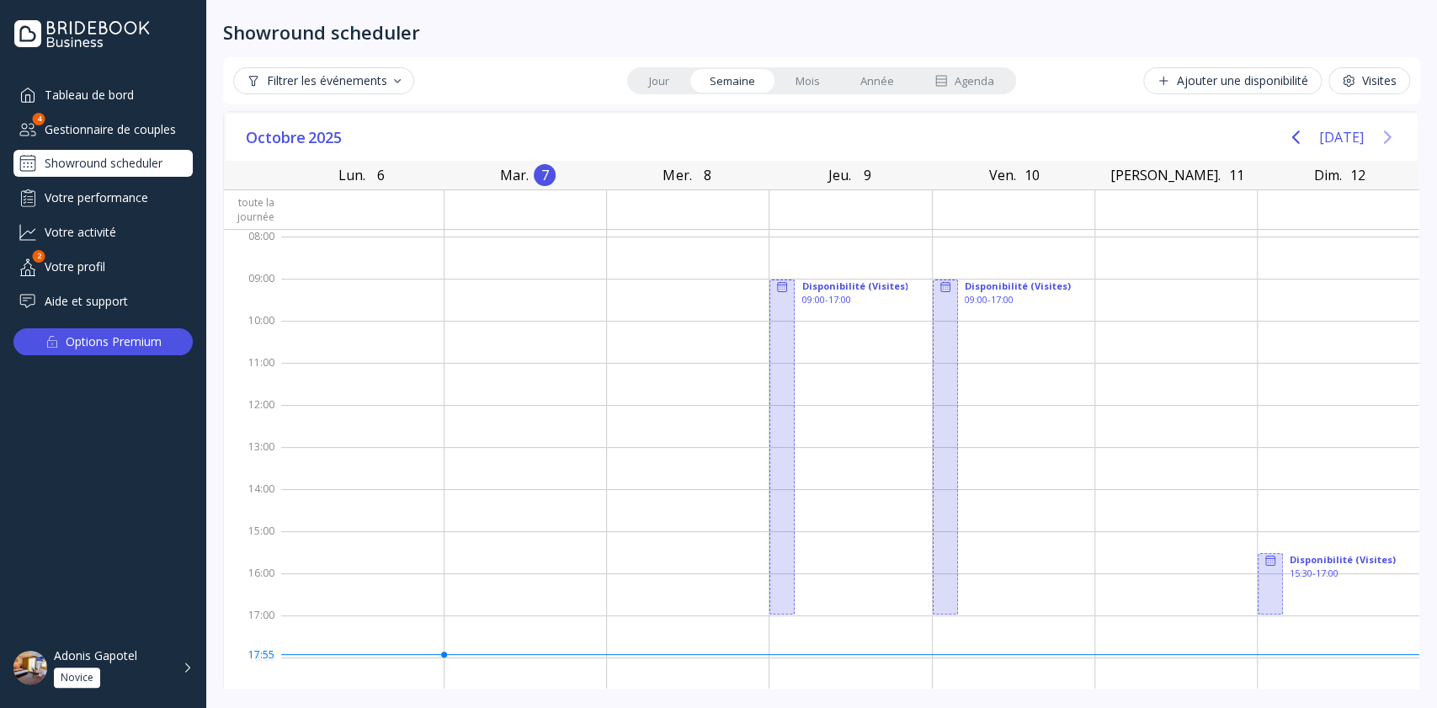
click at [1382, 135] on icon "Next page" at bounding box center [1387, 137] width 20 height 20
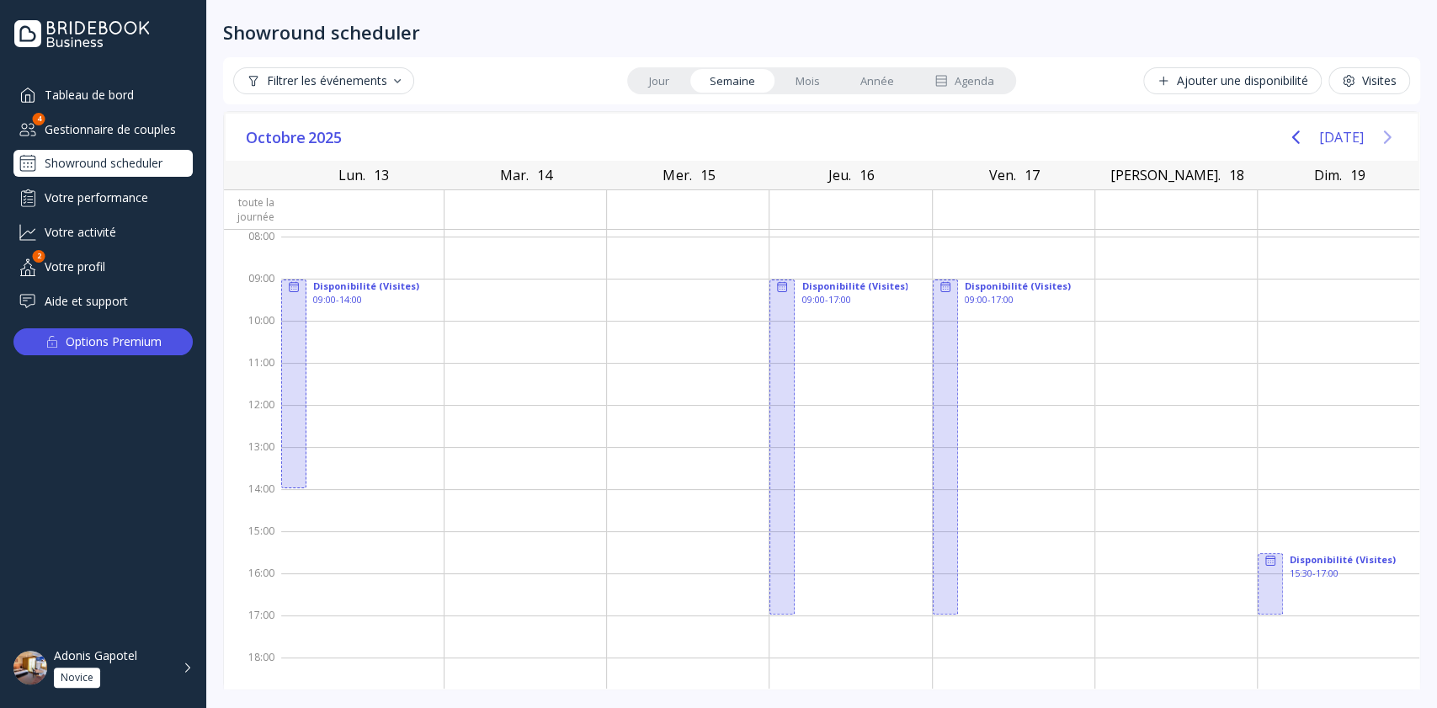
click at [1382, 135] on icon "Next page" at bounding box center [1387, 137] width 20 height 20
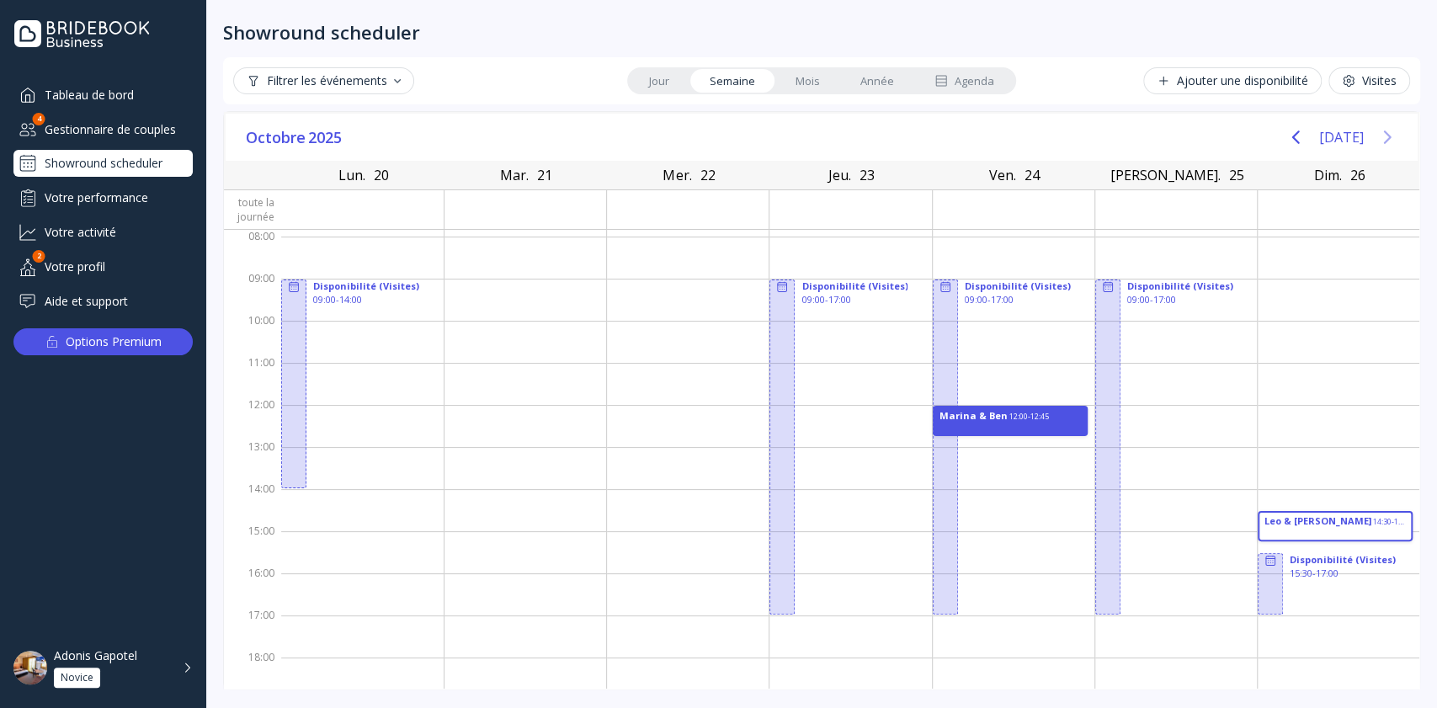
click at [1382, 135] on icon "Next page" at bounding box center [1387, 137] width 20 height 20
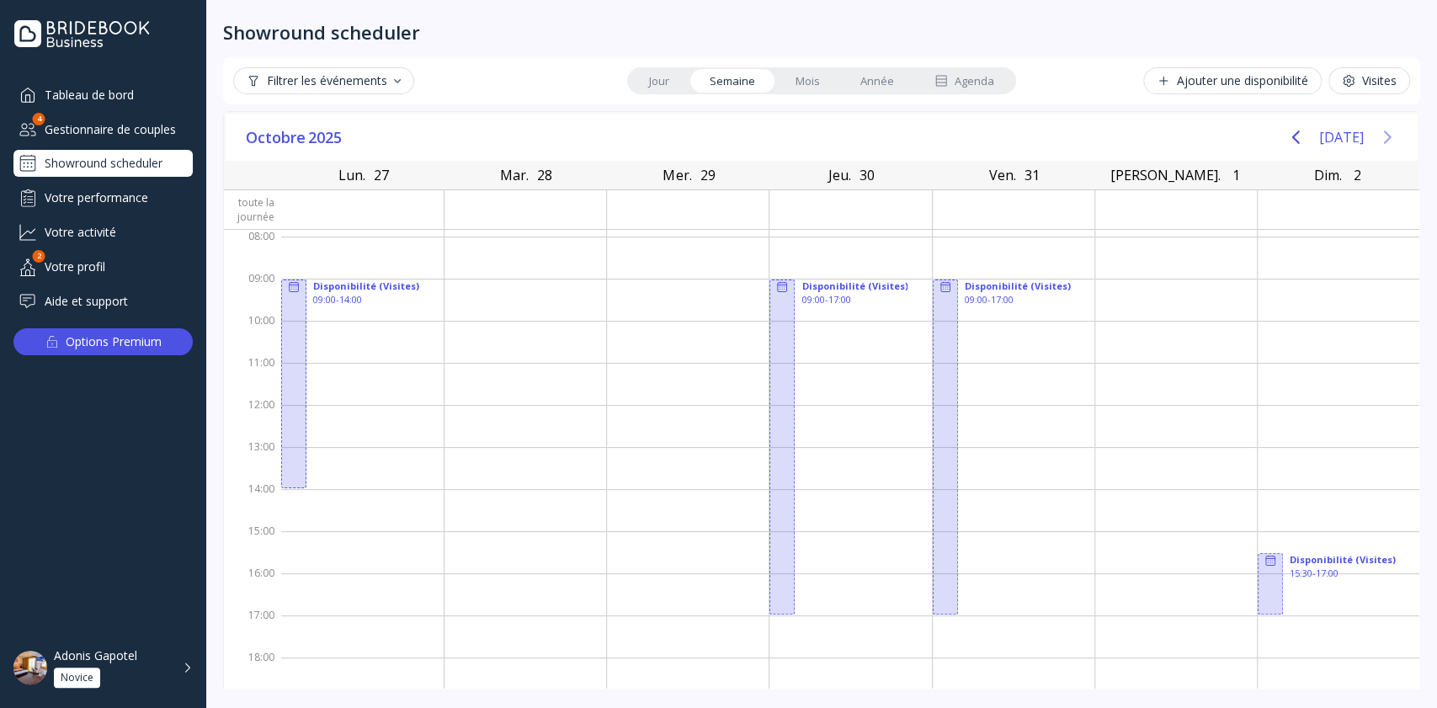
click at [1380, 130] on icon "Next page" at bounding box center [1387, 137] width 20 height 20
drag, startPoint x: 975, startPoint y: 323, endPoint x: 980, endPoint y: 355, distance: 32.4
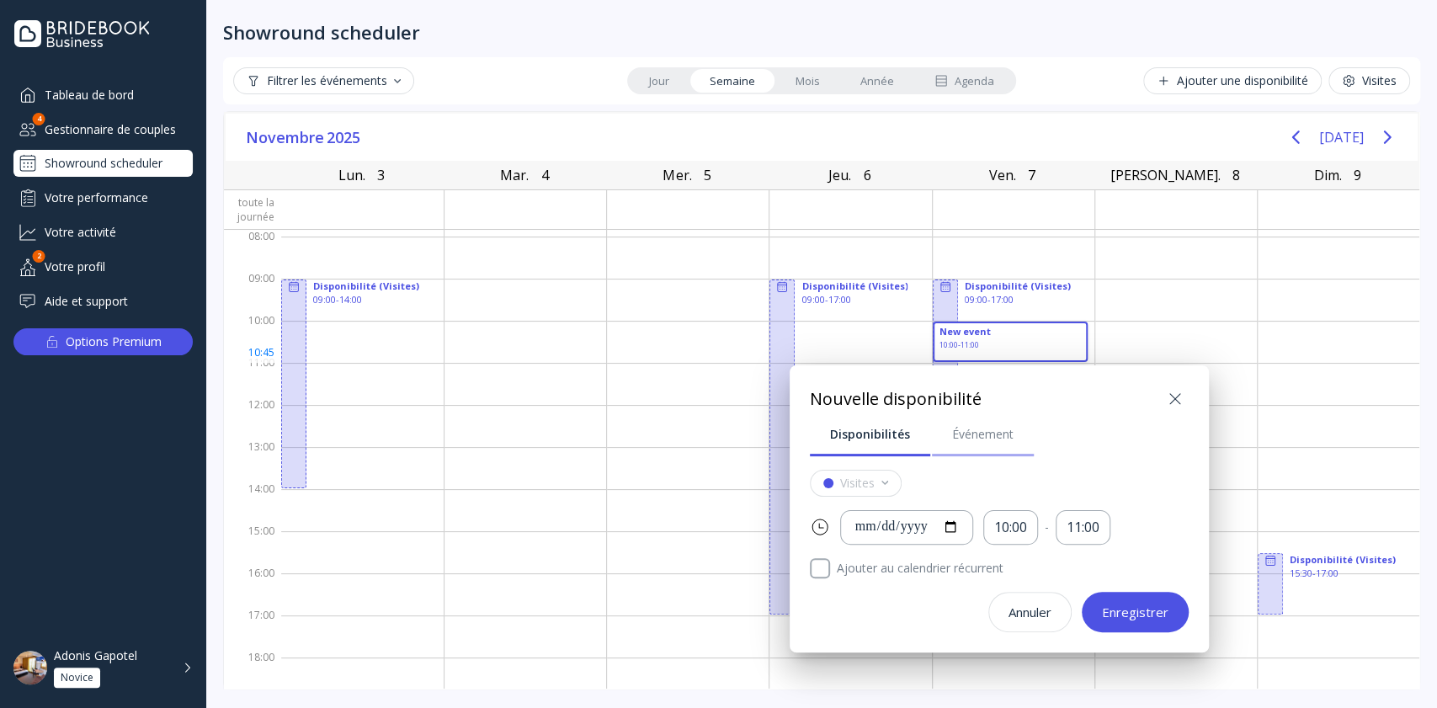
click at [985, 423] on link "Événement" at bounding box center [983, 434] width 102 height 44
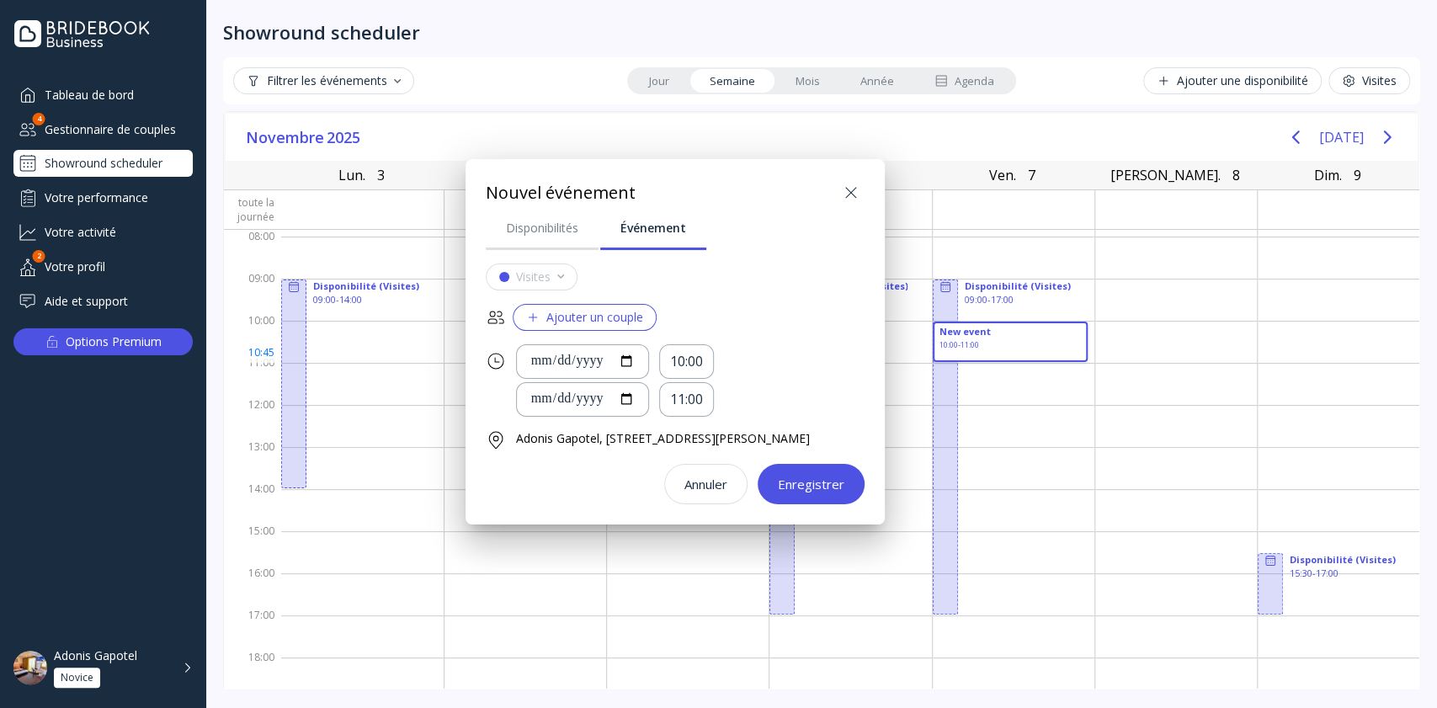
click at [566, 307] on button "Ajouter un couple" at bounding box center [585, 317] width 144 height 27
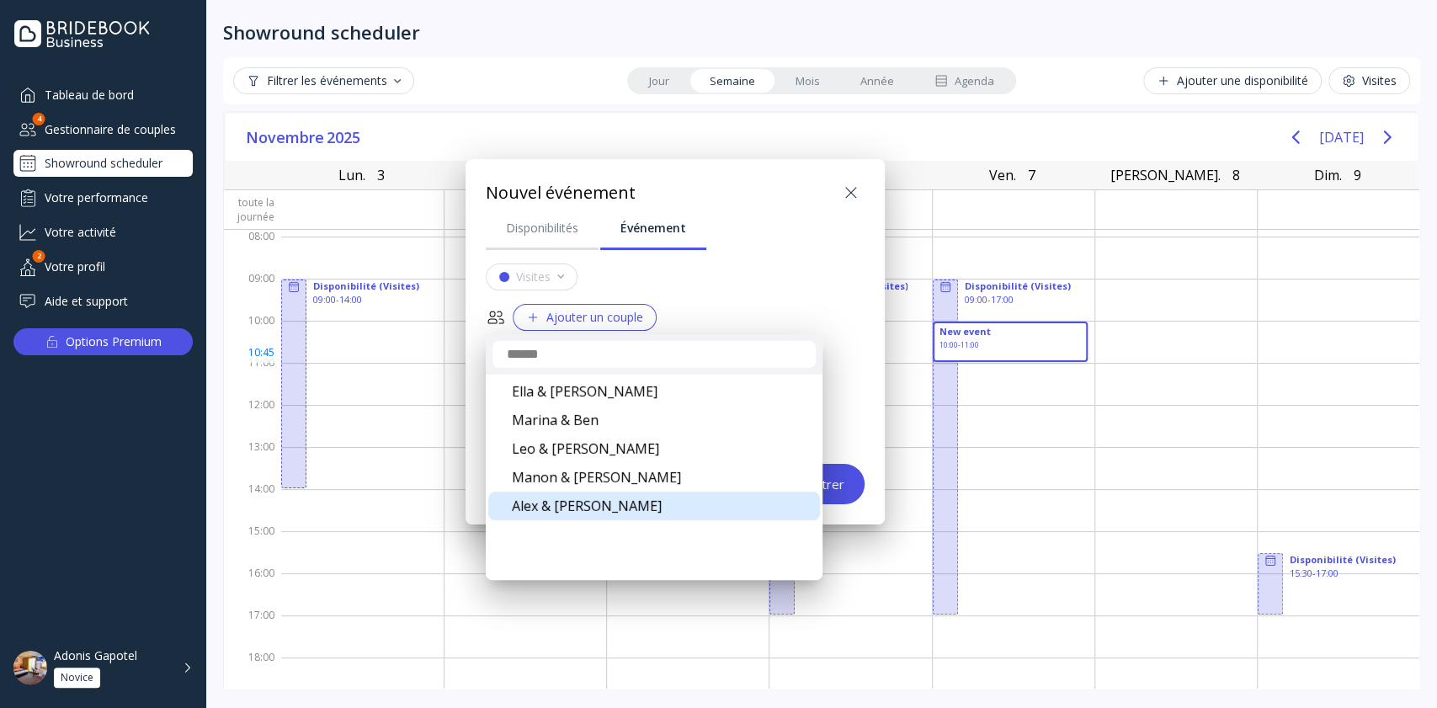
click at [595, 505] on div "Alex & [PERSON_NAME]" at bounding box center [654, 506] width 332 height 29
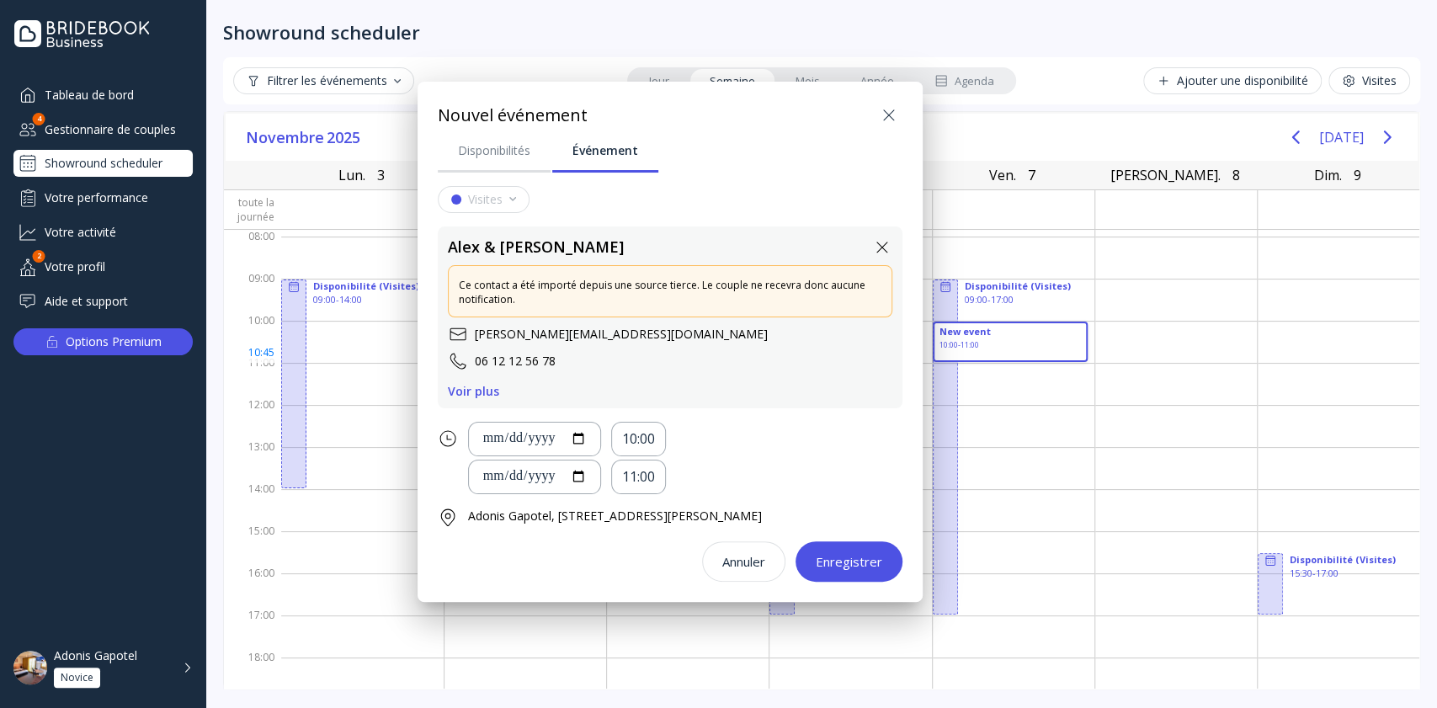
click at [867, 555] on div "Enregistrer" at bounding box center [849, 561] width 66 height 13
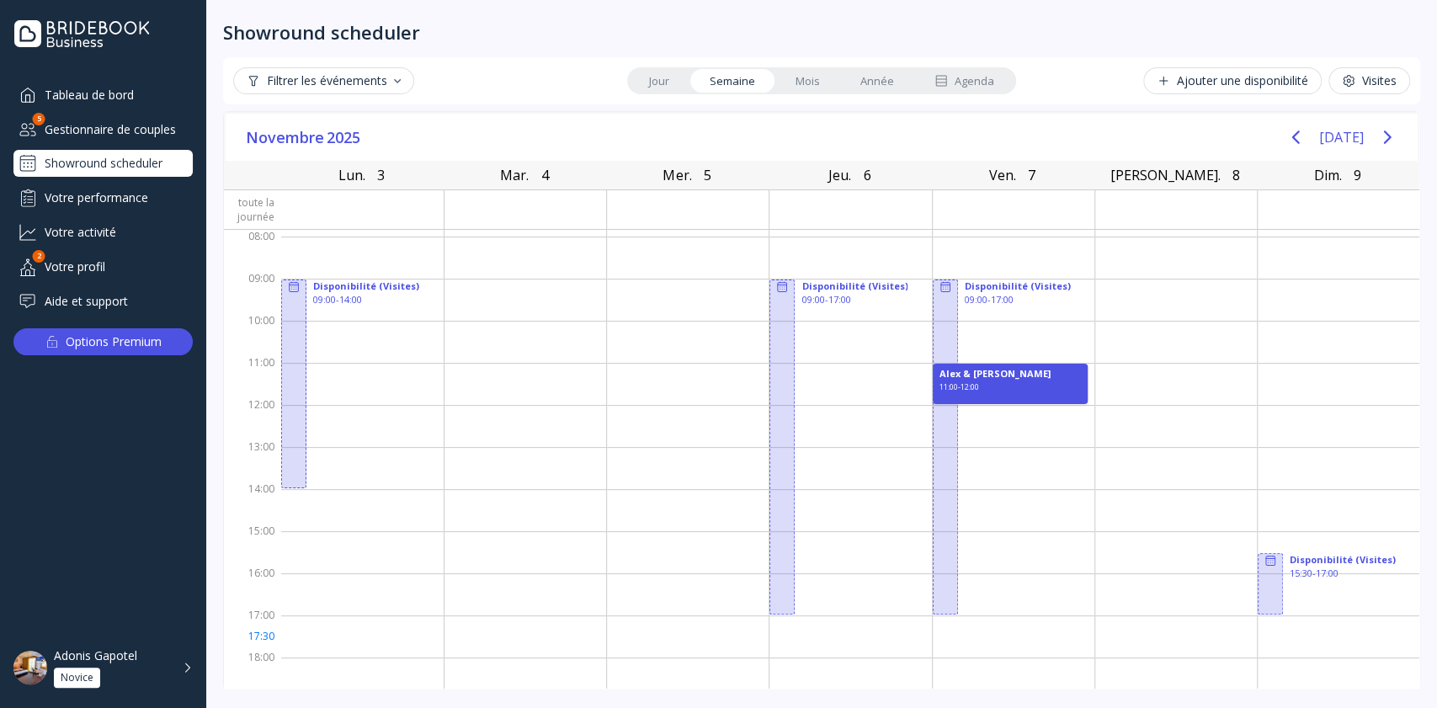
click at [565, 641] on div at bounding box center [525, 636] width 162 height 42
click at [136, 121] on div "Gestionnaire de couples" at bounding box center [102, 129] width 179 height 28
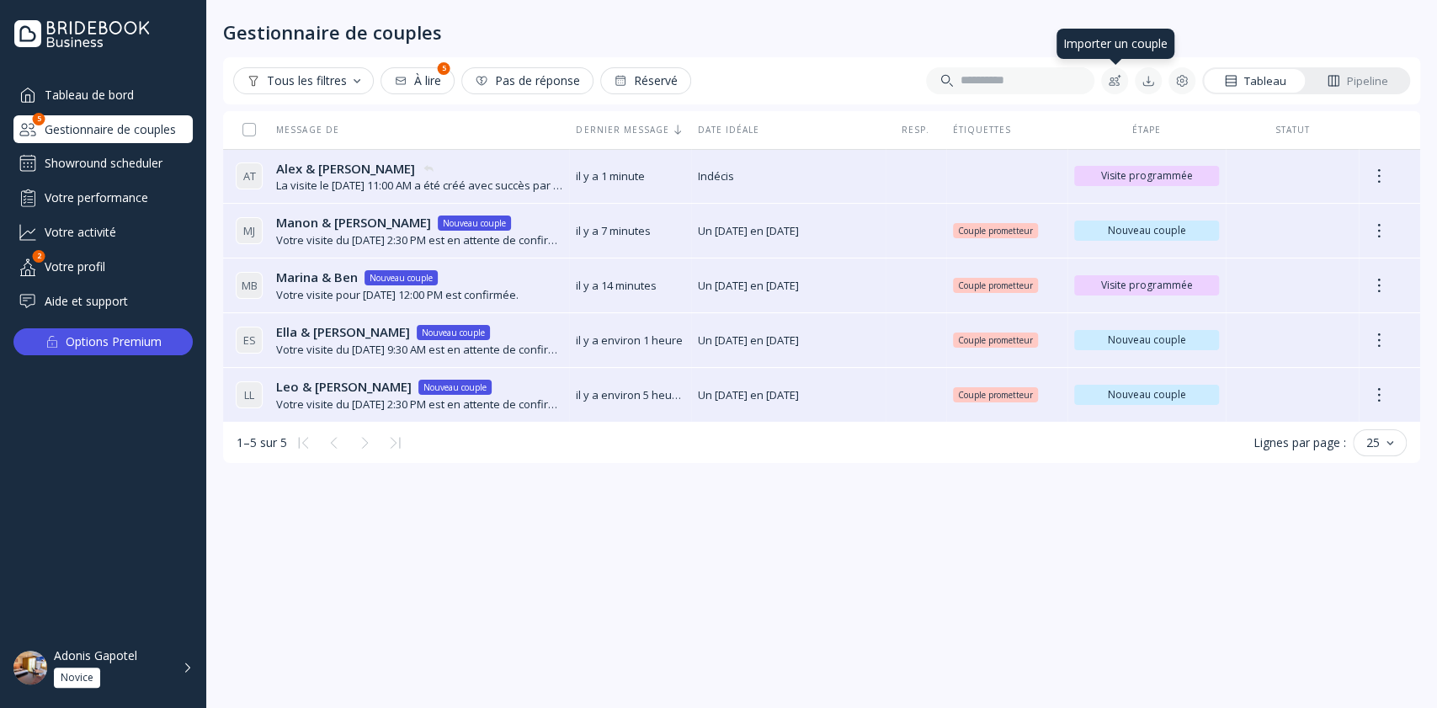
click at [1113, 81] on div at bounding box center [1114, 80] width 13 height 13
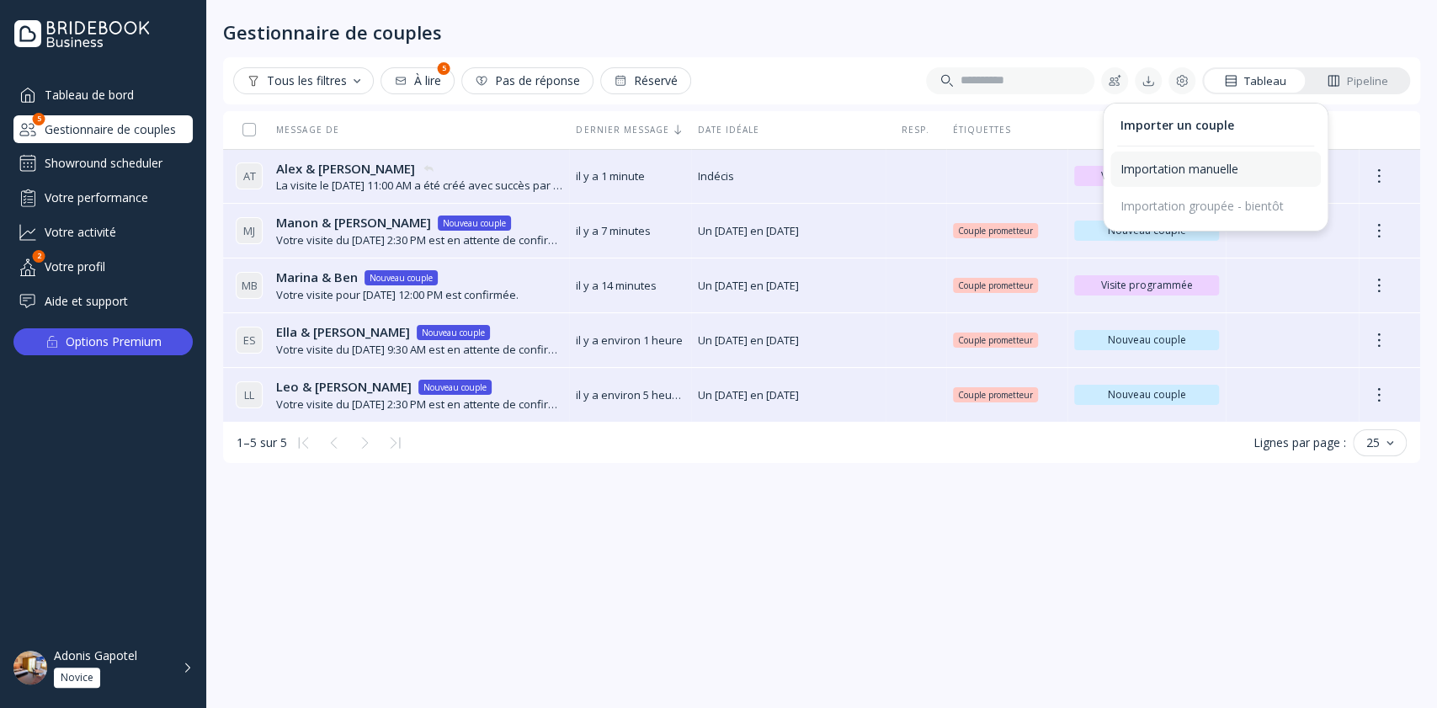
click at [1183, 173] on div "Importation manuelle" at bounding box center [1215, 169] width 190 height 15
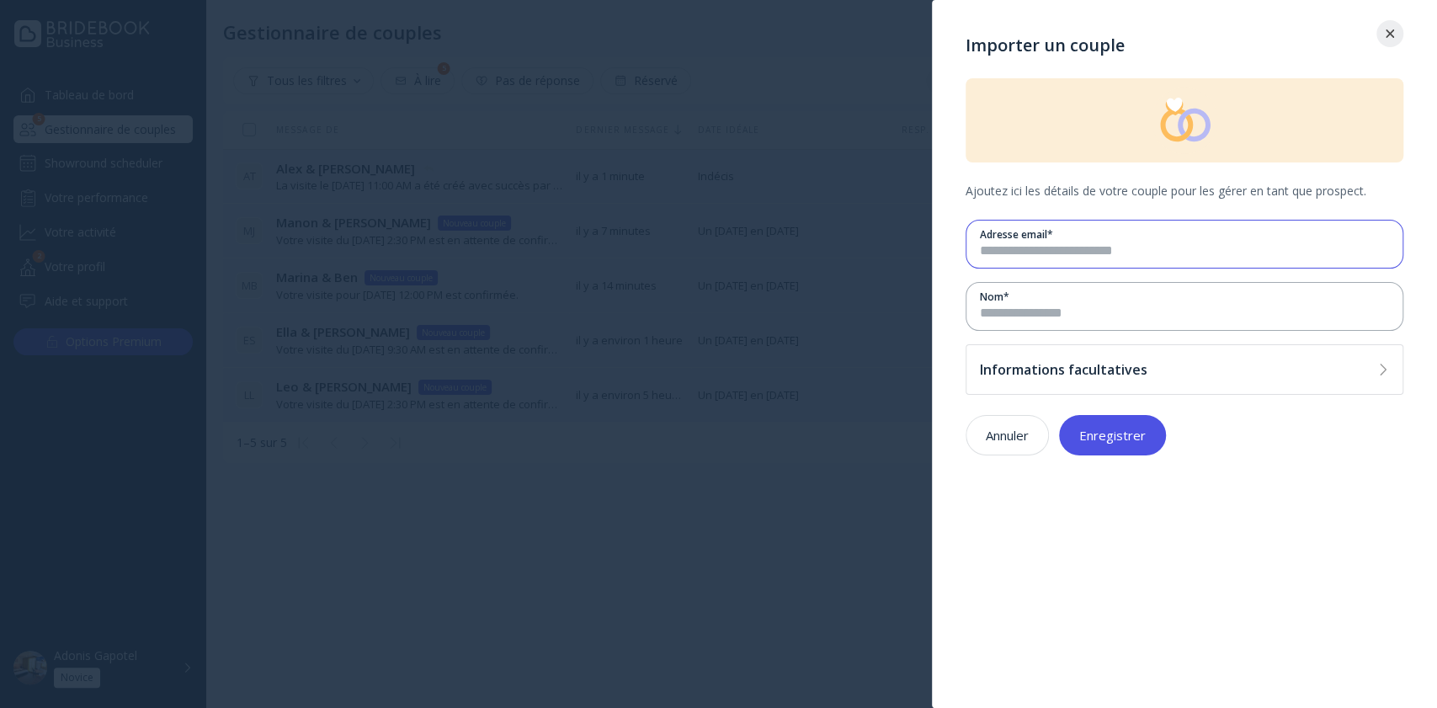
click at [1110, 244] on input "email" at bounding box center [1184, 251] width 409 height 19
click at [603, 583] on div at bounding box center [718, 354] width 1437 height 708
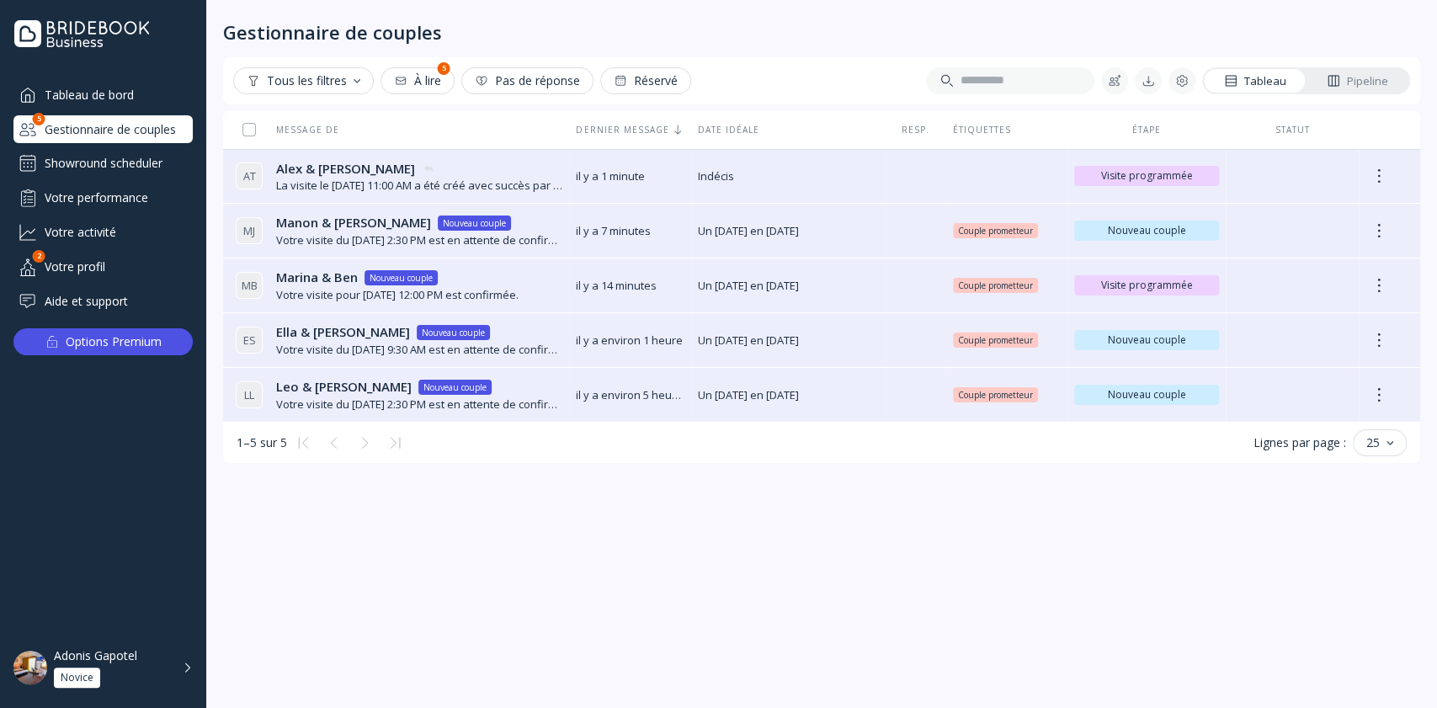
click at [167, 157] on div "Showround scheduler" at bounding box center [102, 163] width 179 height 27
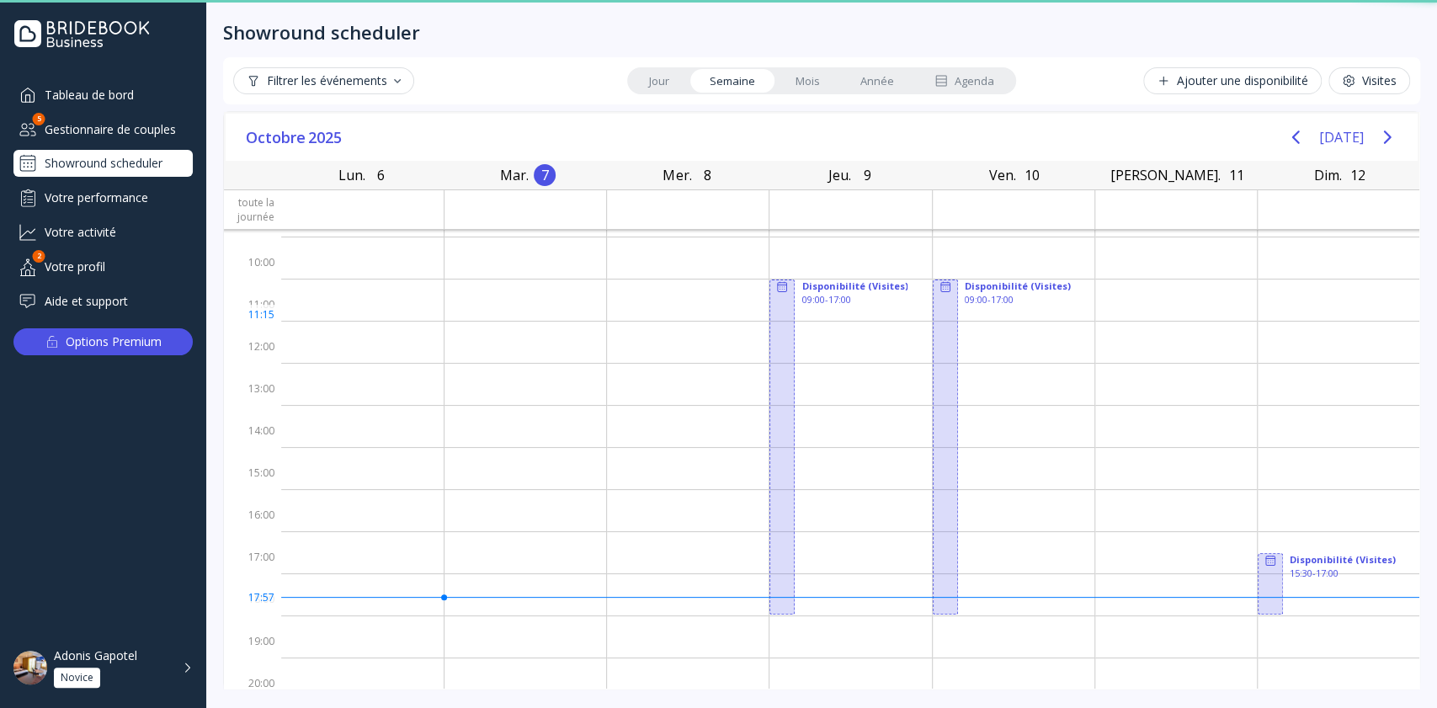
scroll to position [58, 0]
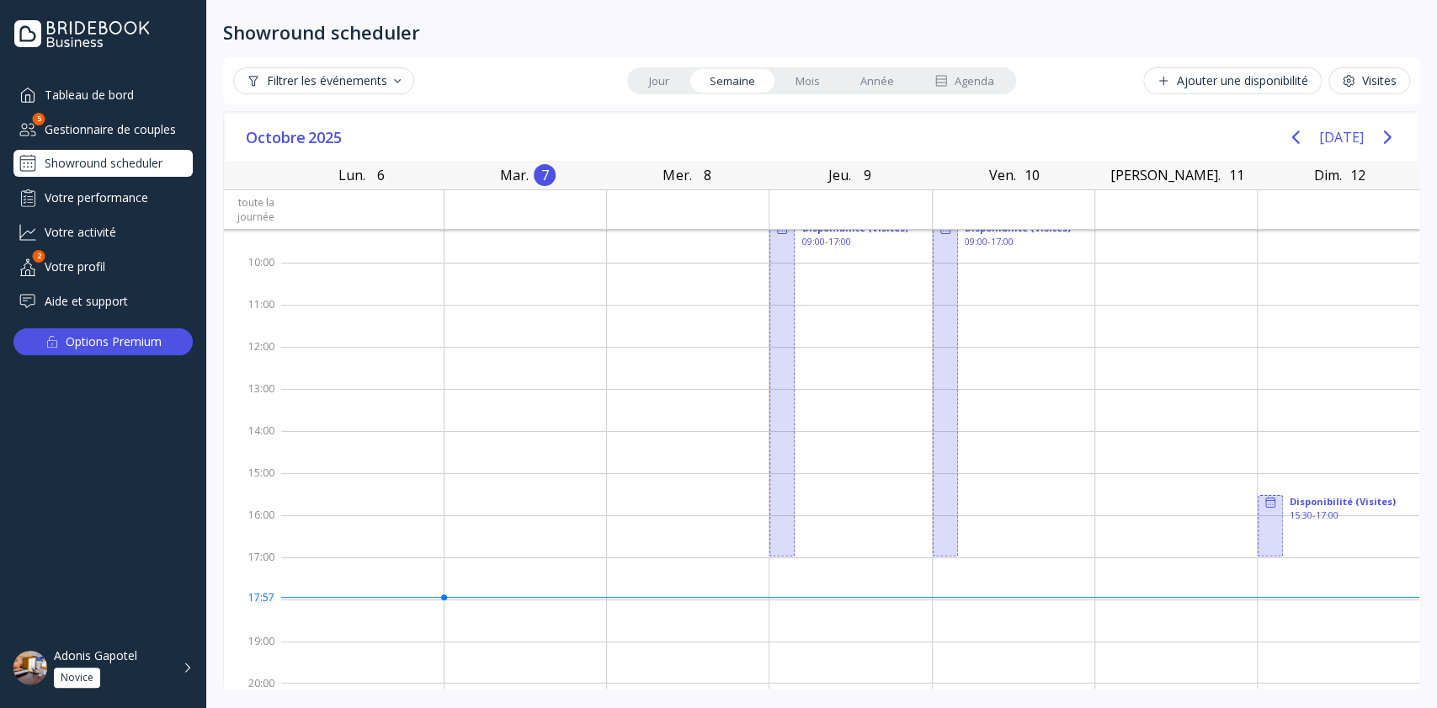
click at [957, 96] on div "Filtrer les événements Jour Semaine Mois Année Agenda Ajouter une disponibilité…" at bounding box center [821, 80] width 1197 height 47
click at [960, 79] on div "Agenda" at bounding box center [964, 81] width 60 height 16
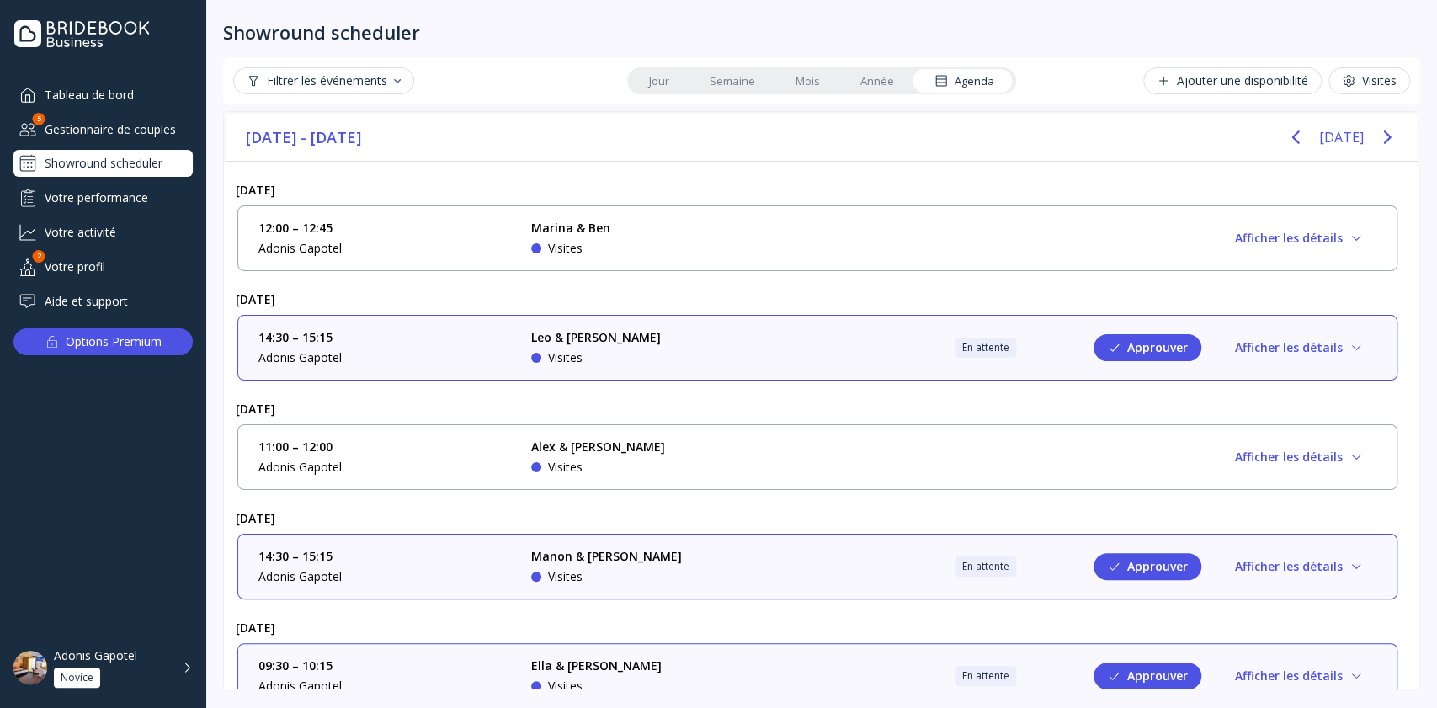
scroll to position [29, 0]
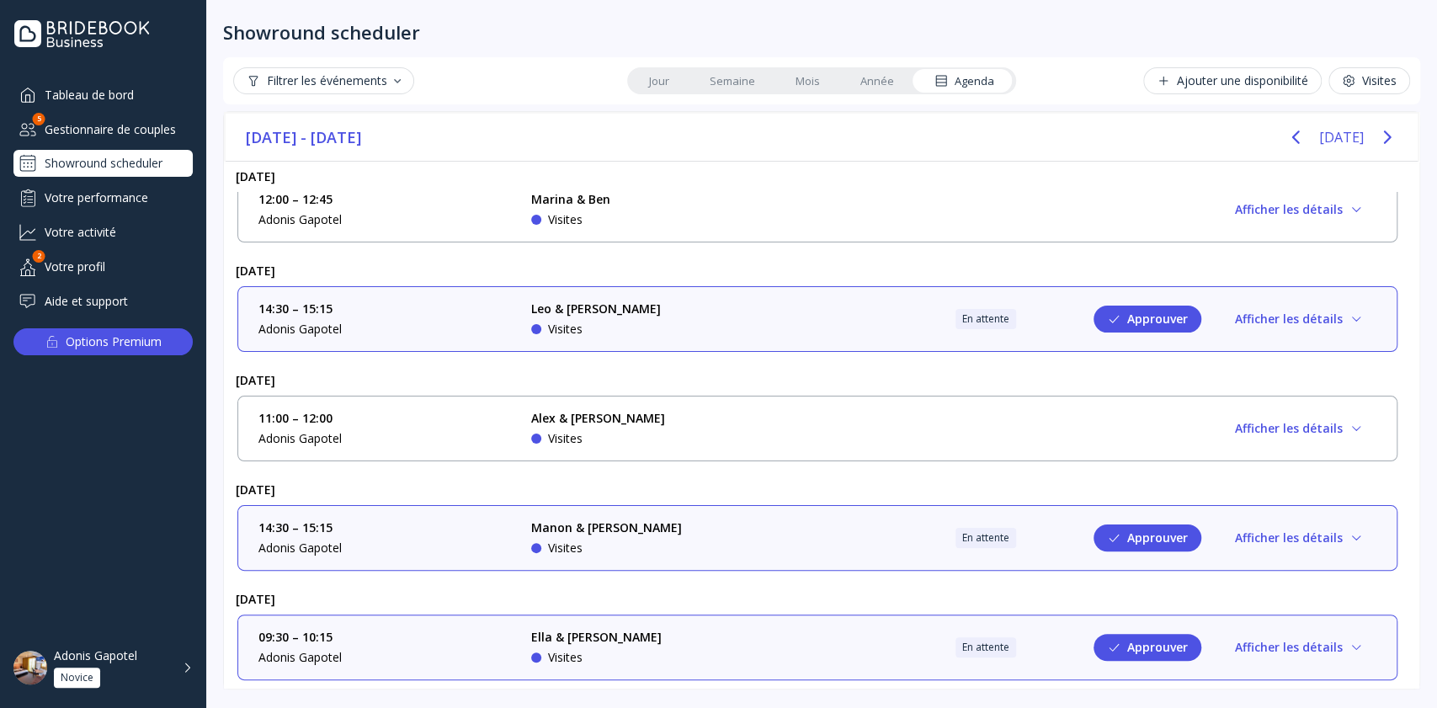
click at [1304, 319] on button "Afficher les détails" at bounding box center [1298, 319] width 155 height 27
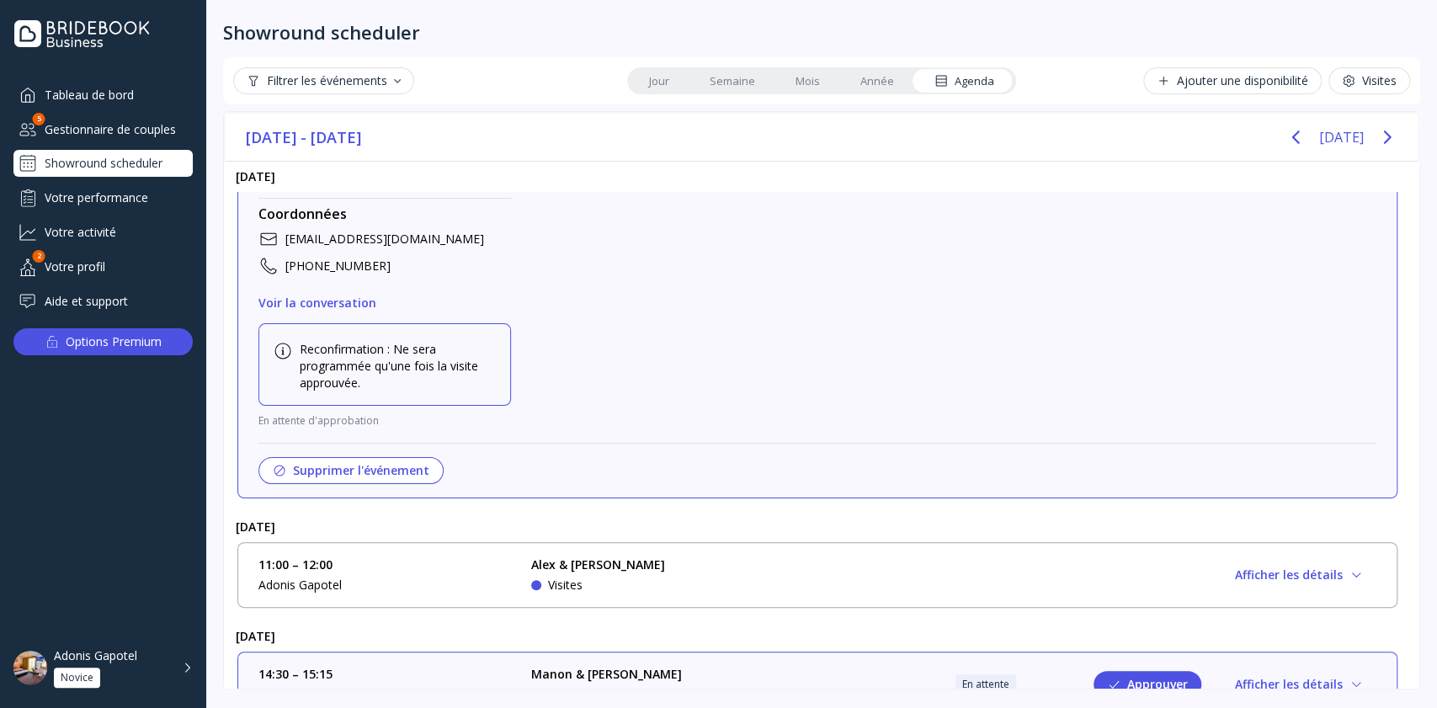
scroll to position [306, 0]
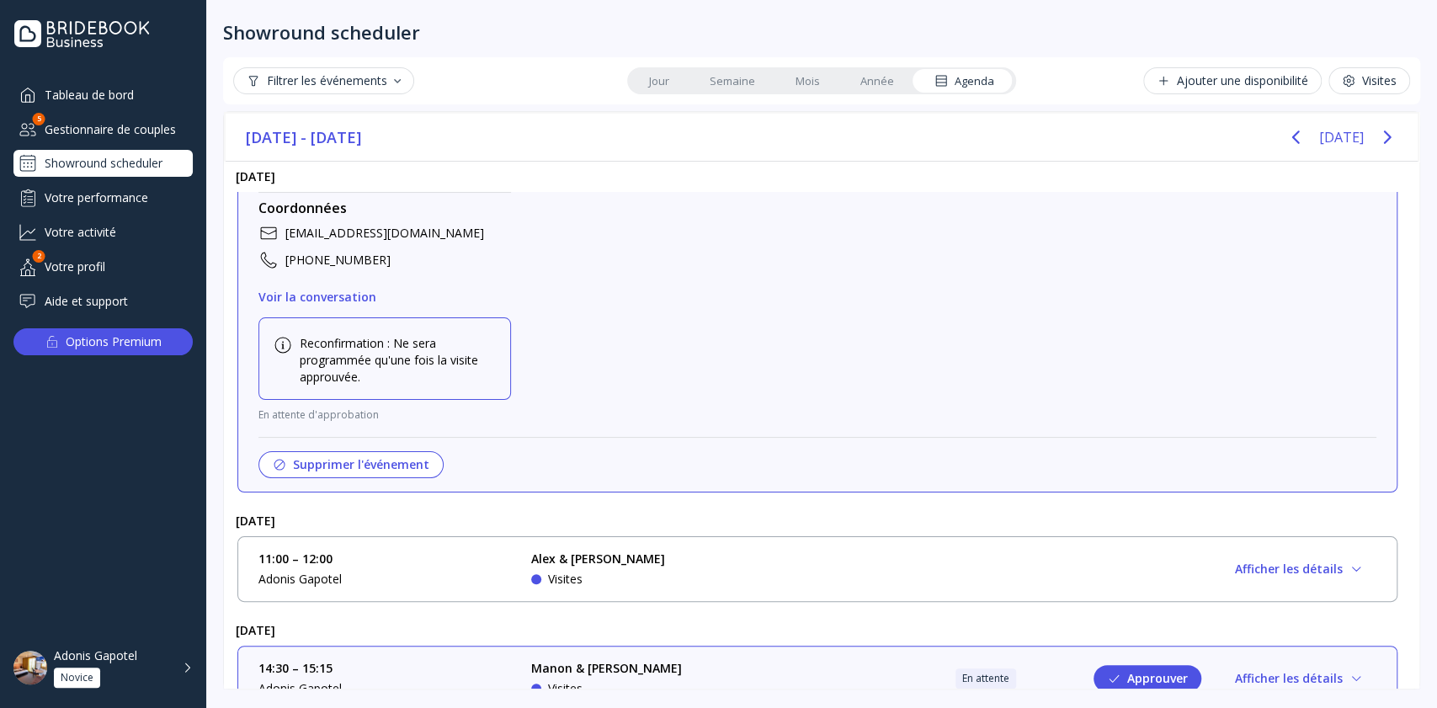
click at [314, 460] on button "Supprimer l'événement" at bounding box center [350, 464] width 185 height 27
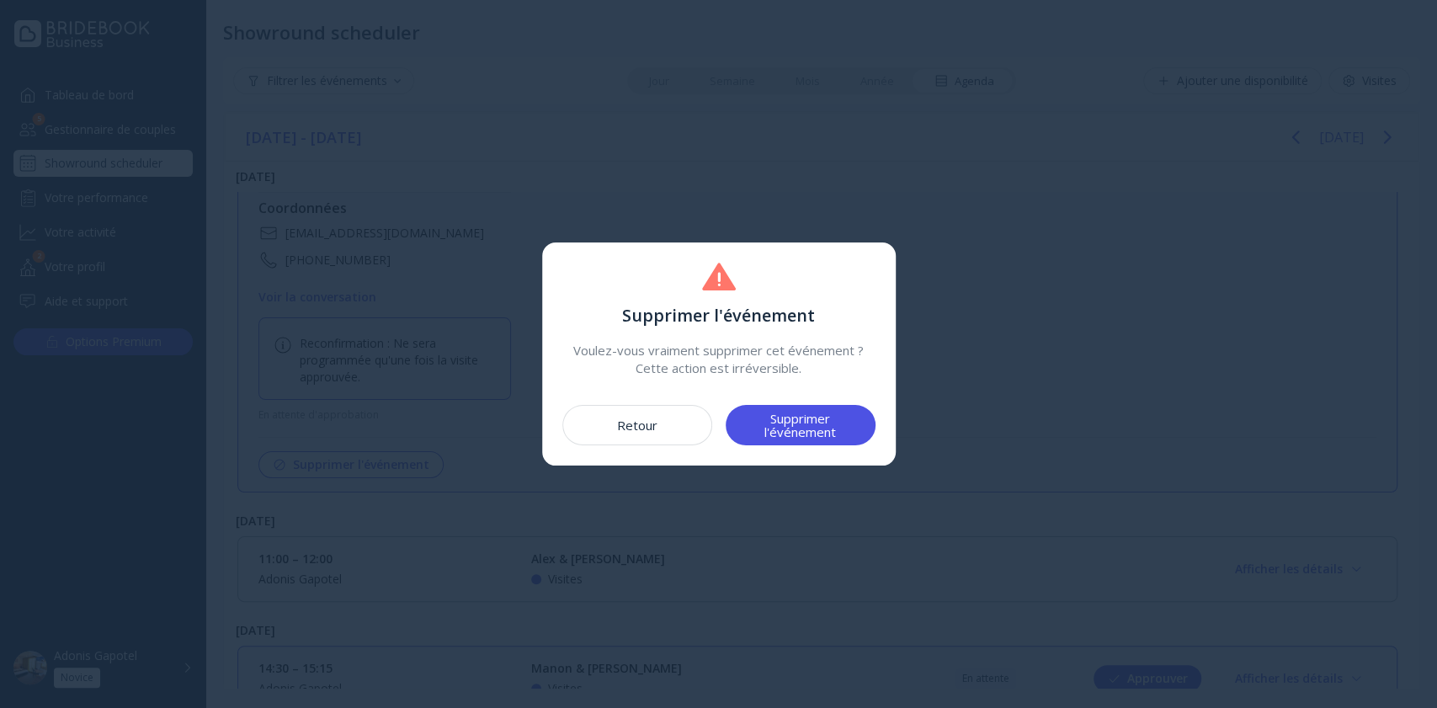
click at [796, 419] on div "Supprimer l'événement" at bounding box center [800, 425] width 109 height 27
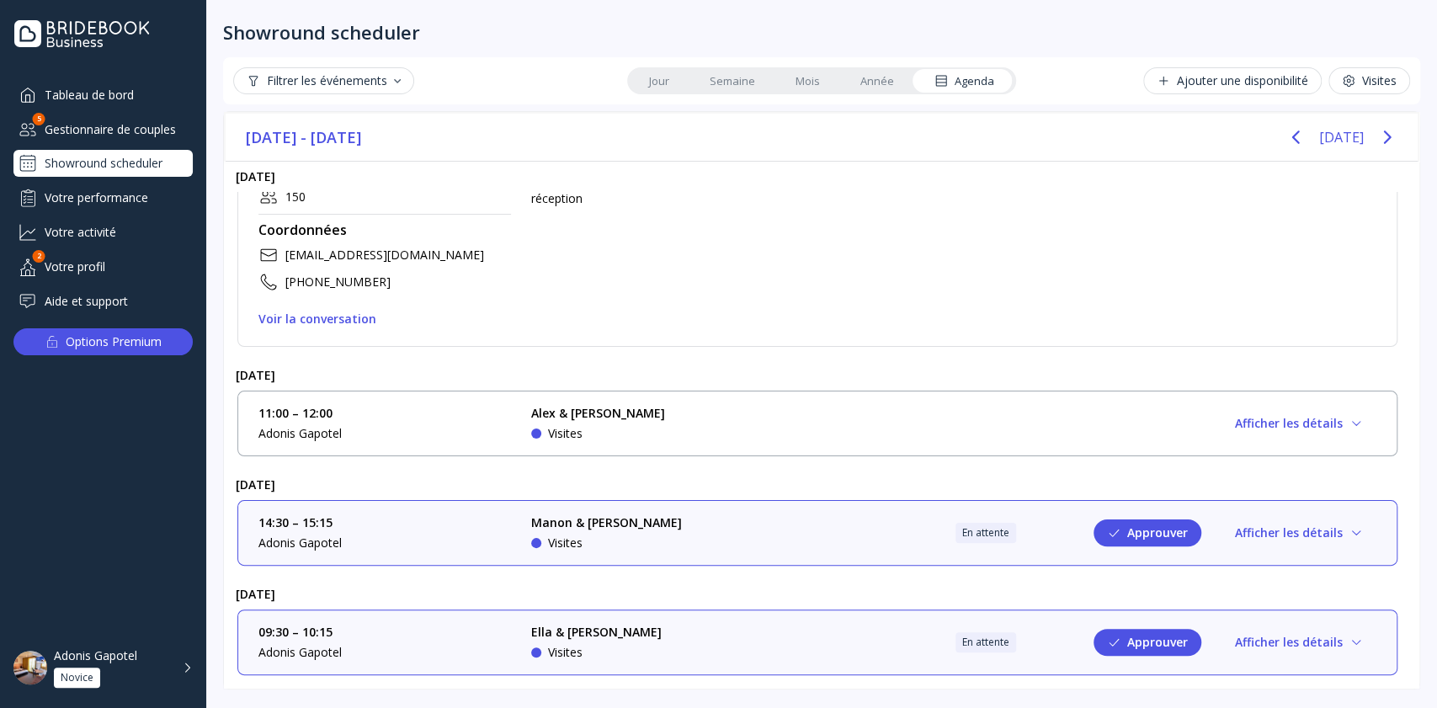
scroll to position [279, 0]
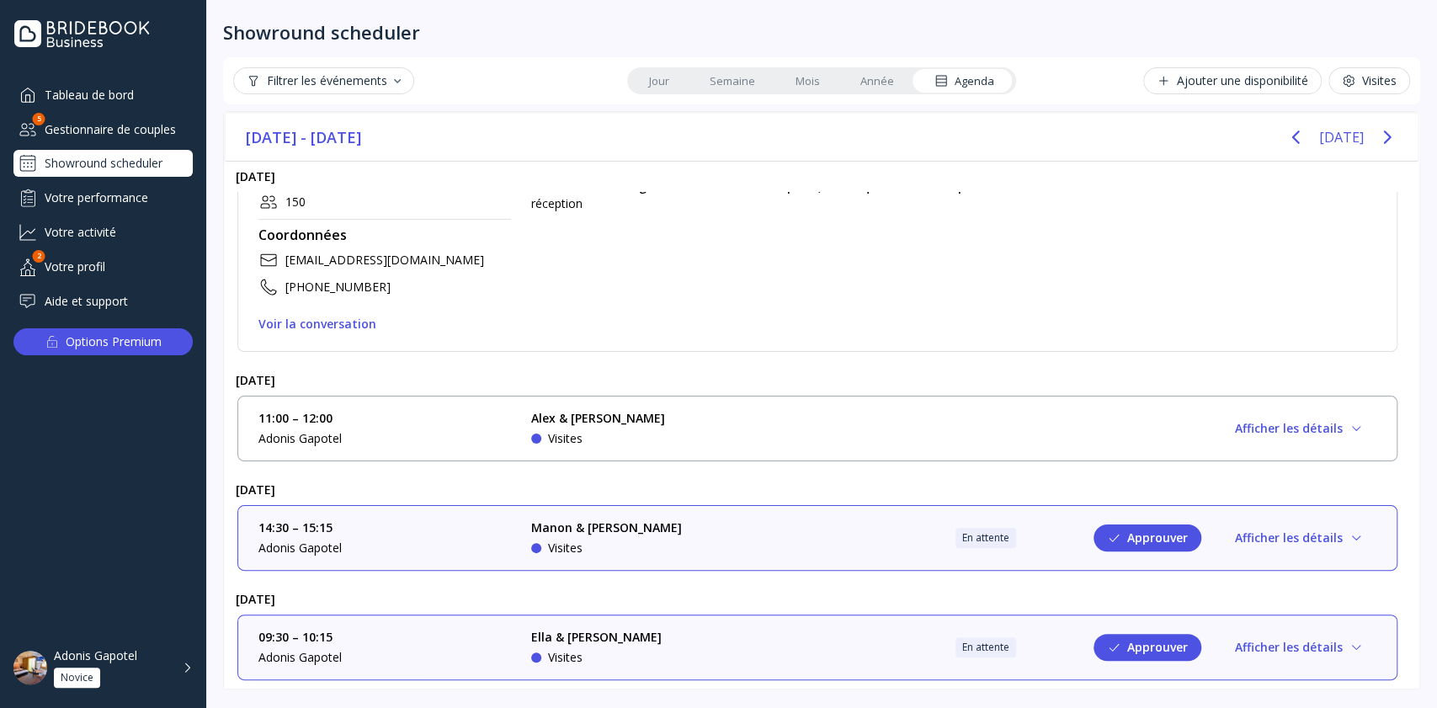
click at [136, 128] on div "Gestionnaire de couples" at bounding box center [102, 129] width 179 height 28
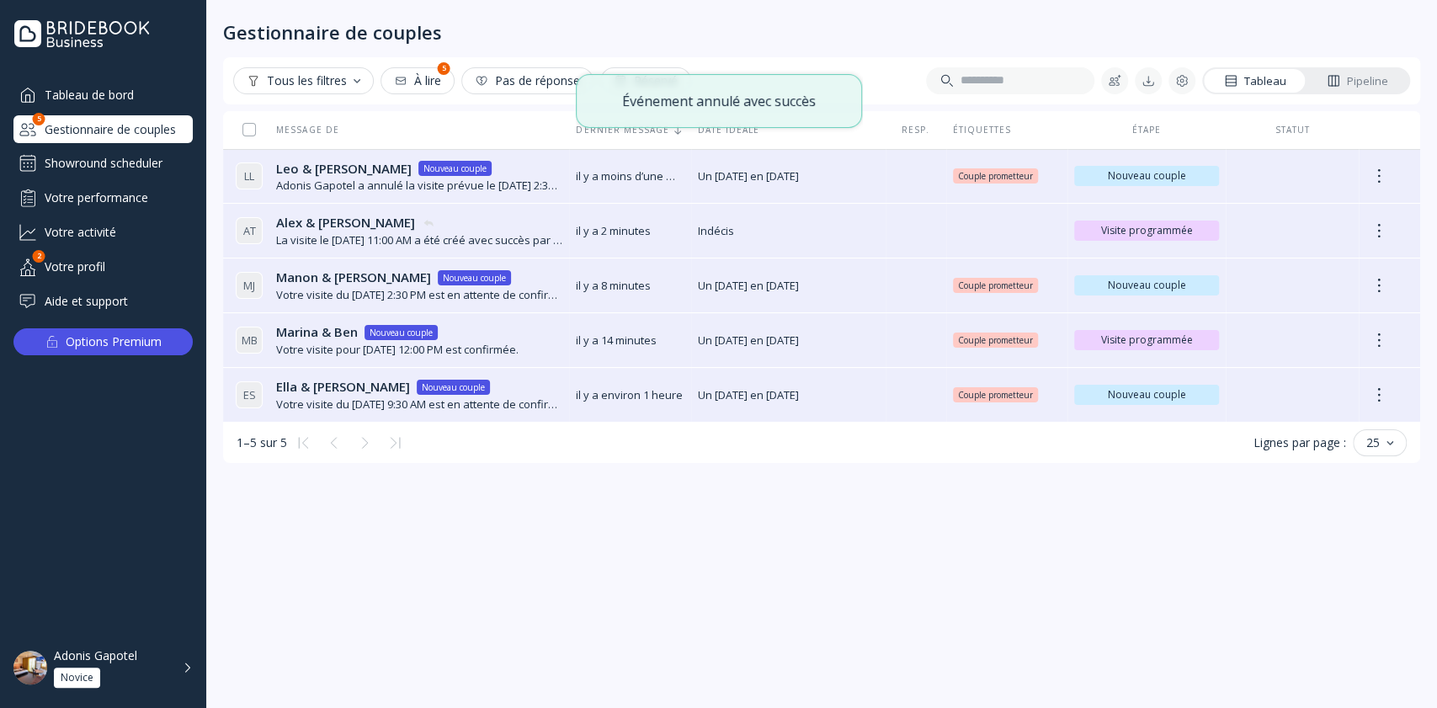
click at [114, 158] on div "Showround scheduler" at bounding box center [102, 163] width 179 height 27
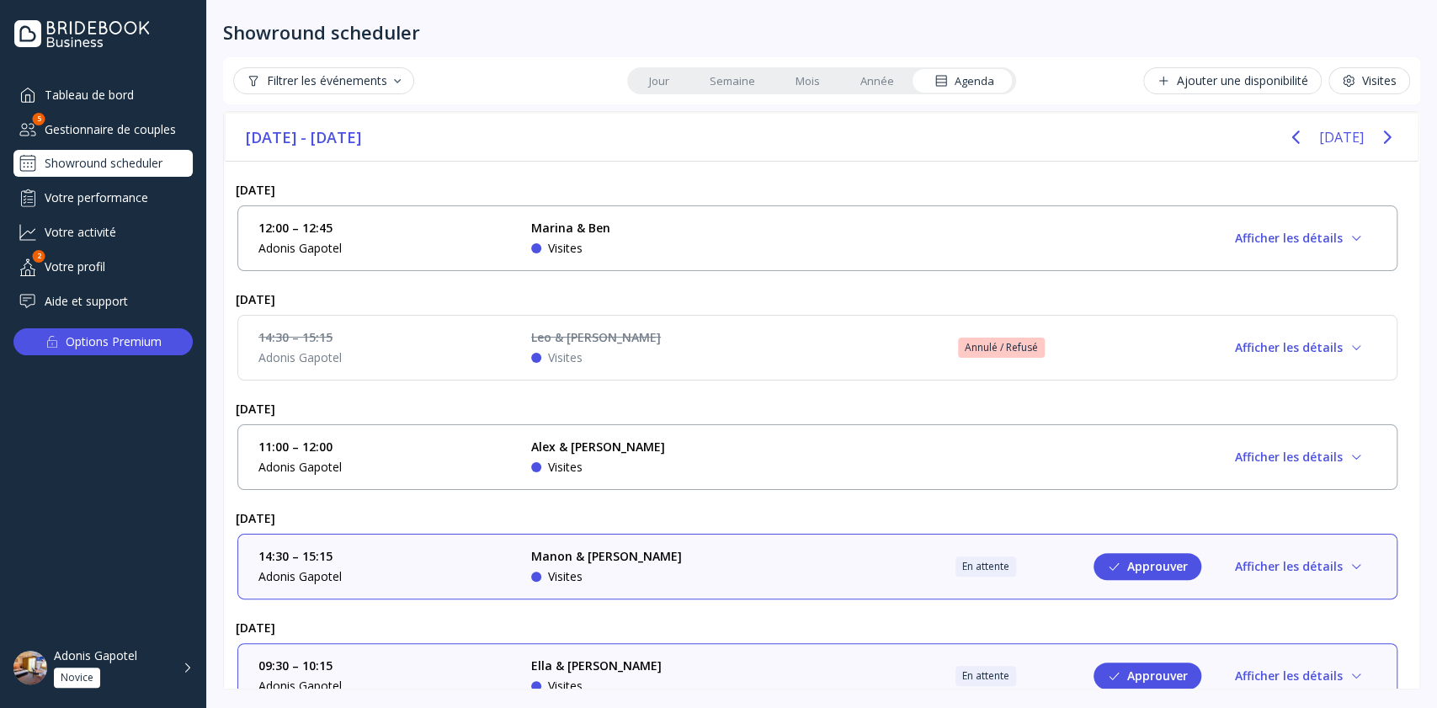
scroll to position [29, 0]
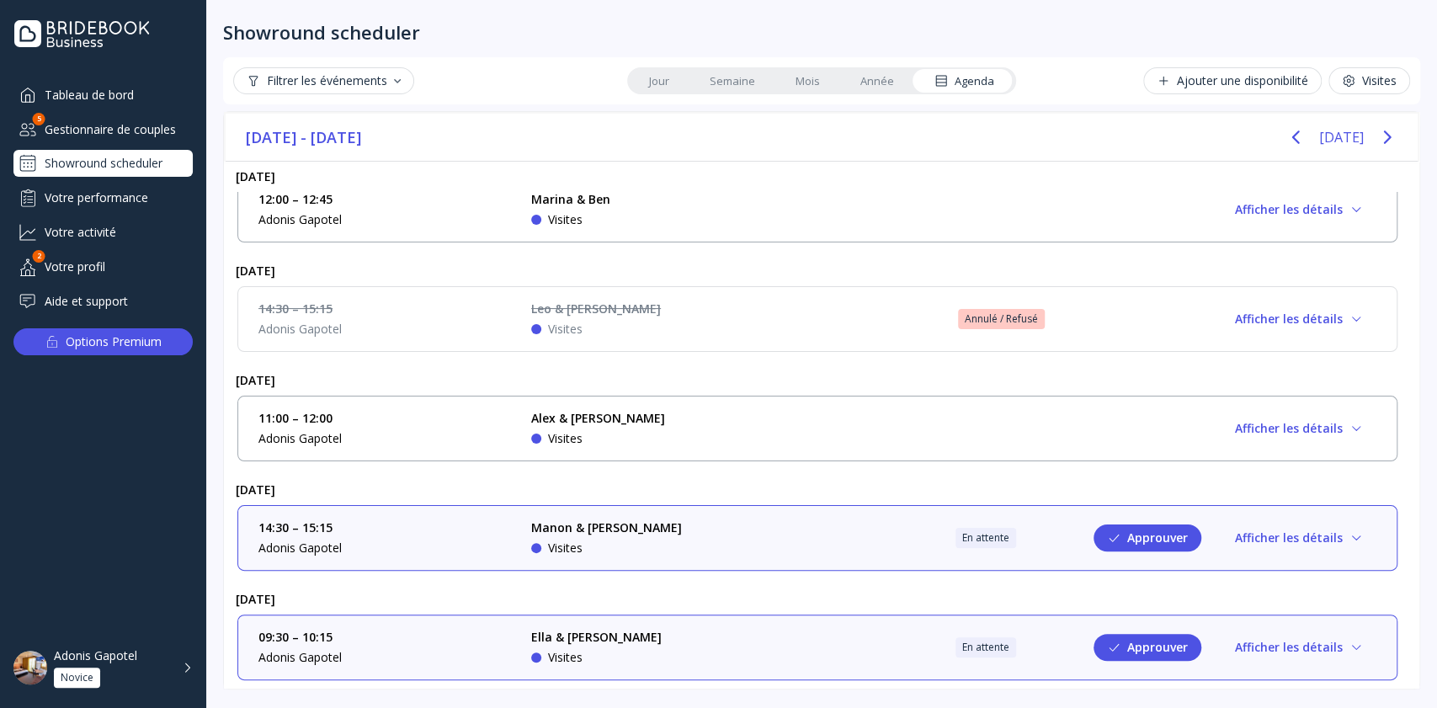
click at [747, 78] on link "Semaine" at bounding box center [732, 81] width 86 height 24
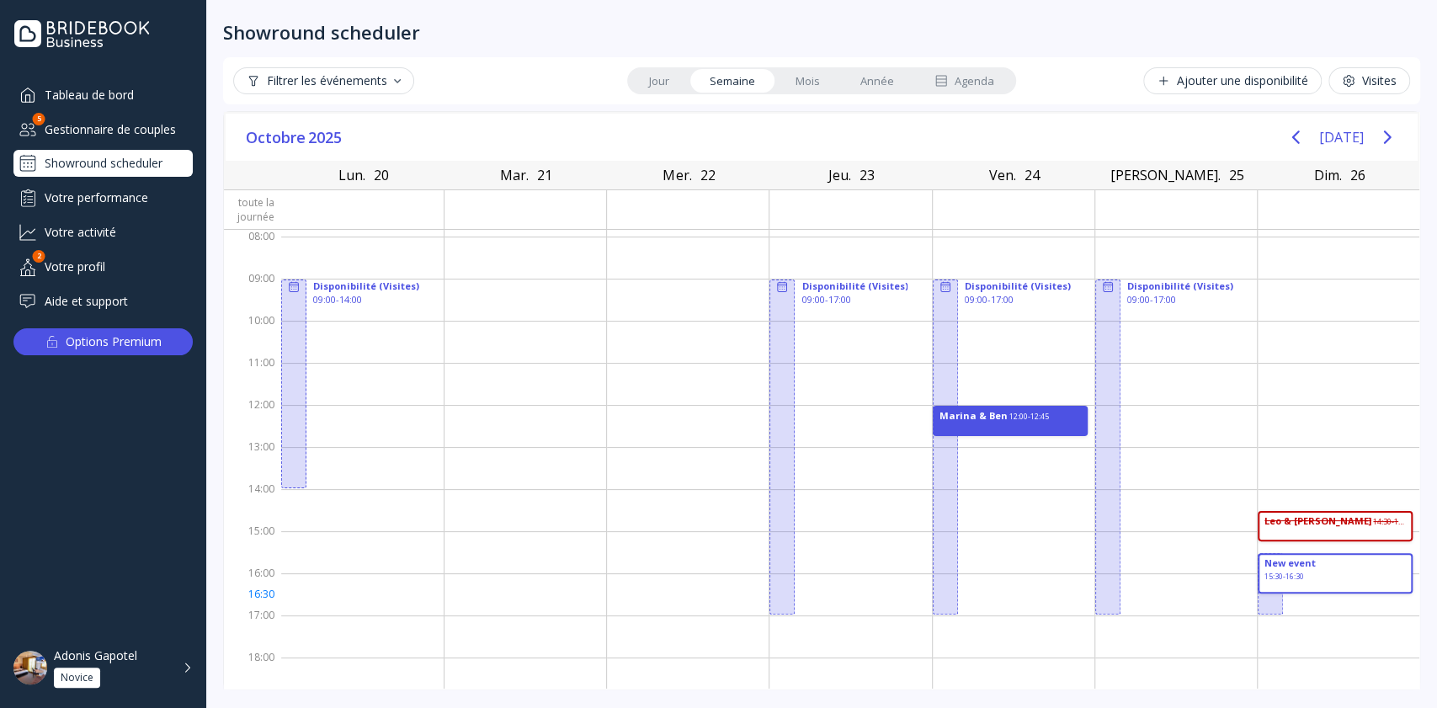
drag, startPoint x: 1384, startPoint y: 555, endPoint x: 1382, endPoint y: 590, distance: 35.4
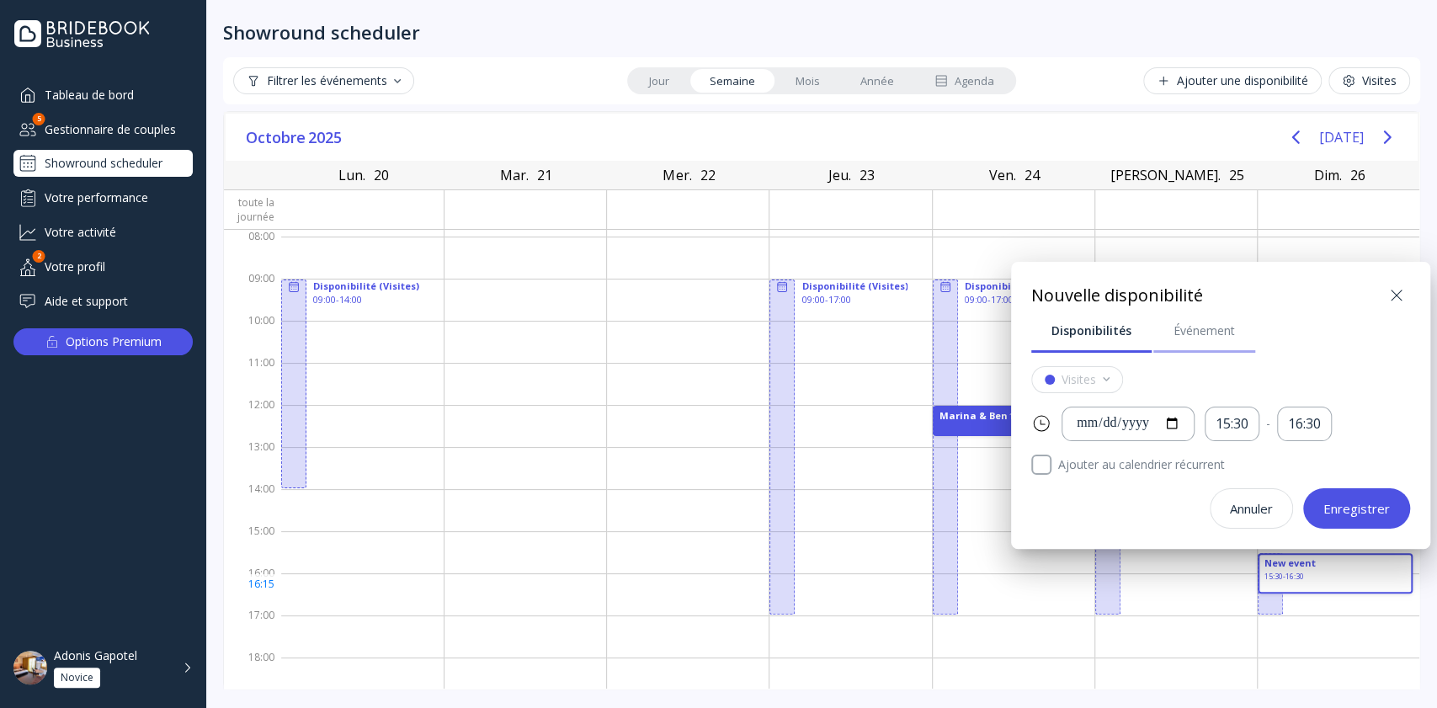
click at [1192, 324] on div "Événement" at bounding box center [1203, 330] width 61 height 17
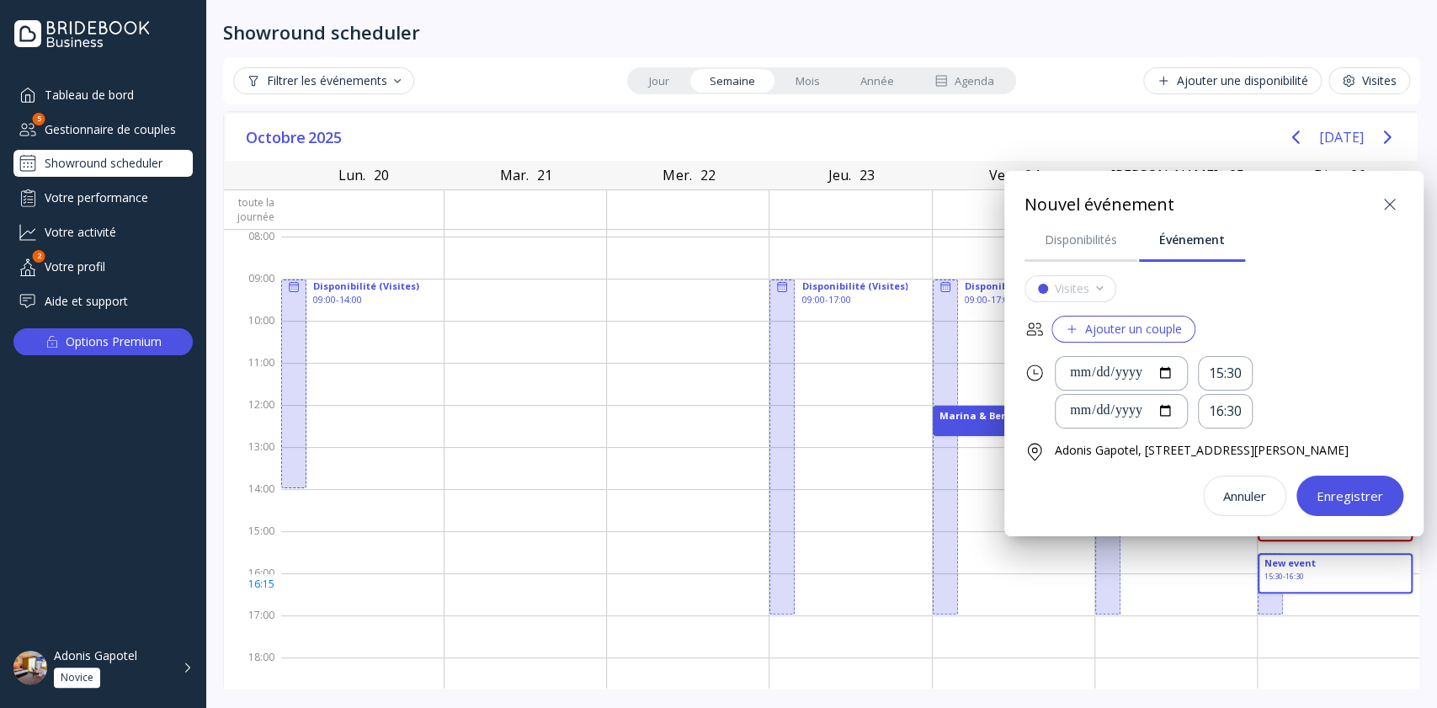
click at [1110, 323] on div "Ajouter un couple" at bounding box center [1123, 328] width 117 height 13
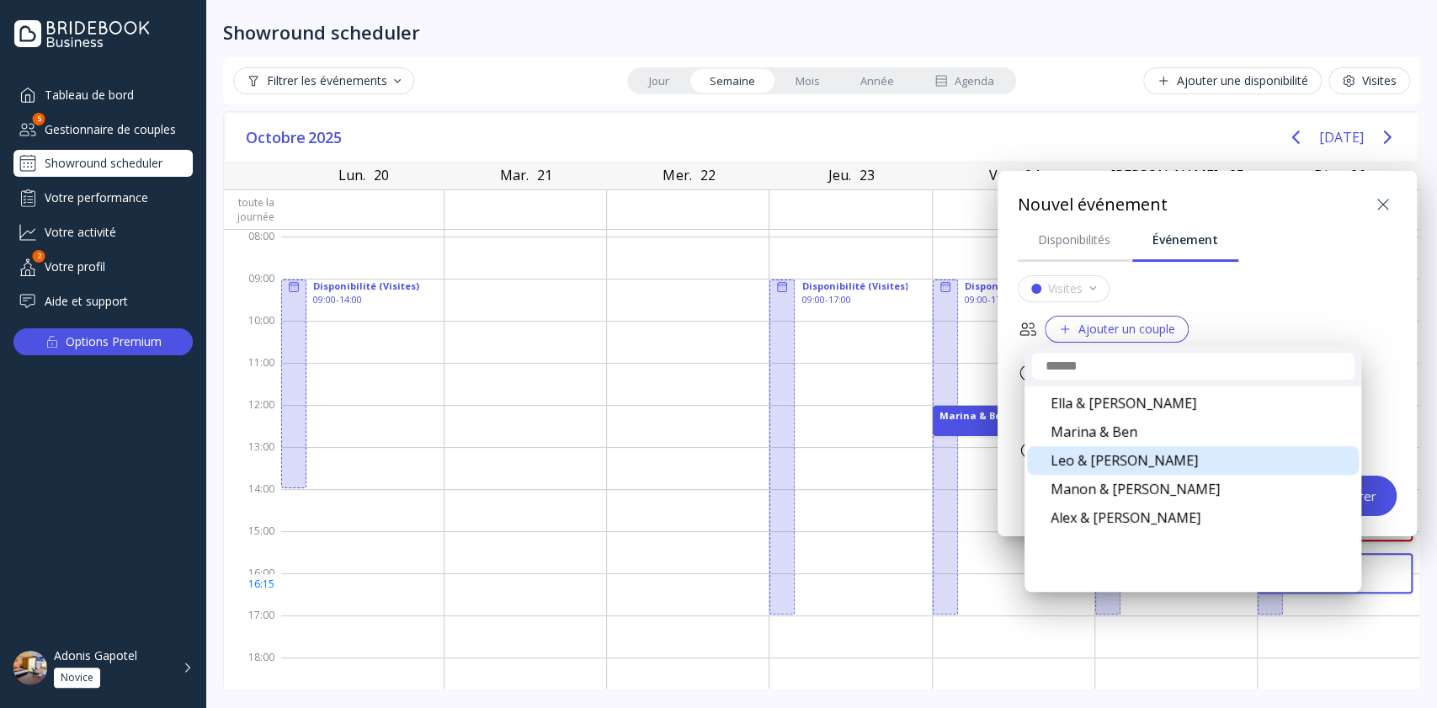
click at [1119, 456] on div "Leo & [PERSON_NAME]" at bounding box center [1193, 460] width 332 height 29
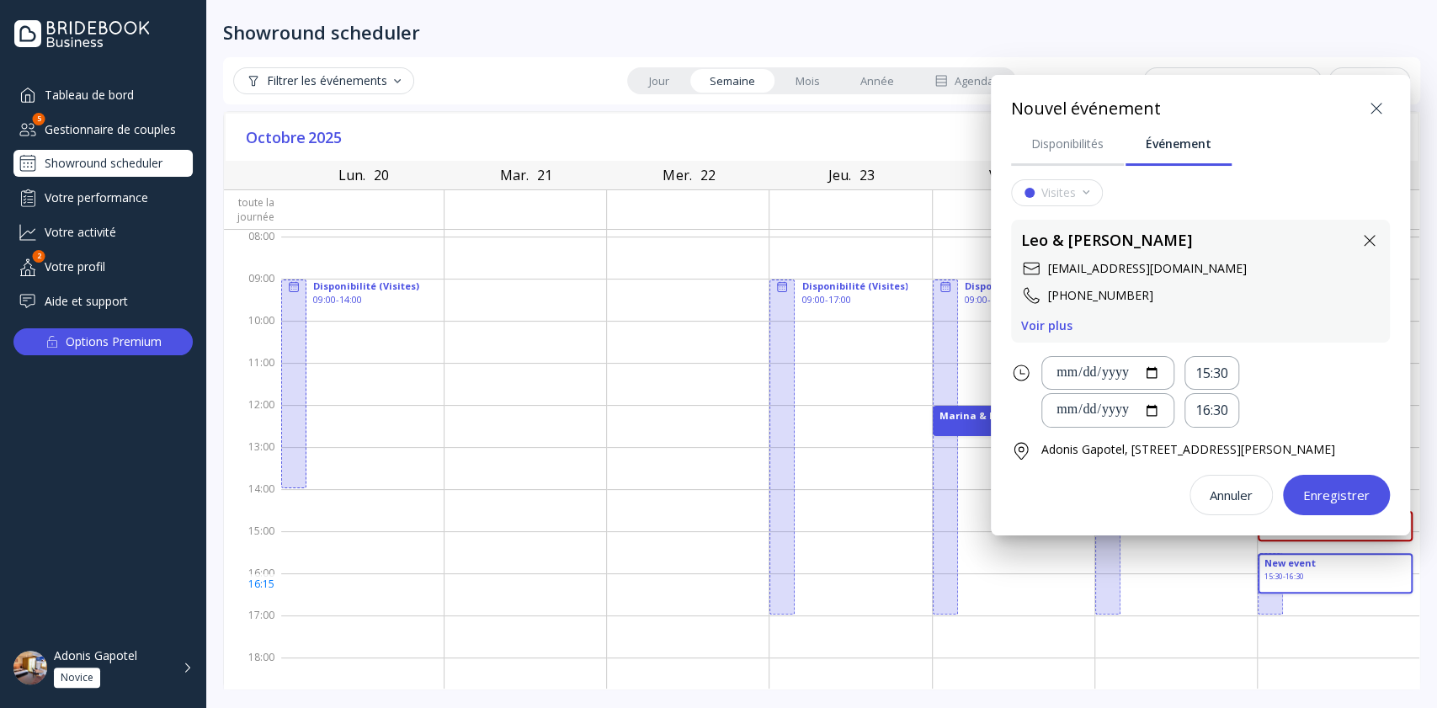
click at [1386, 111] on icon at bounding box center [1376, 108] width 20 height 20
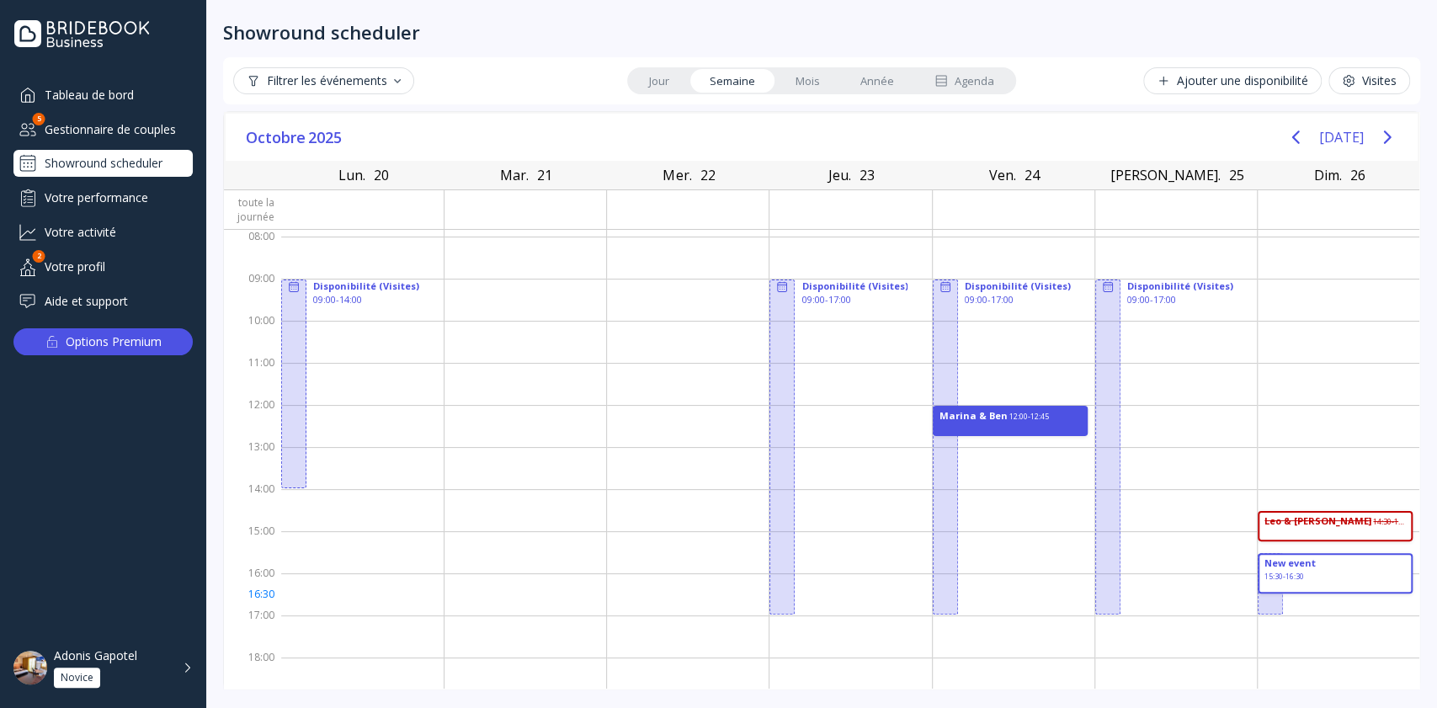
drag, startPoint x: 1380, startPoint y: 556, endPoint x: 1380, endPoint y: 582, distance: 26.9
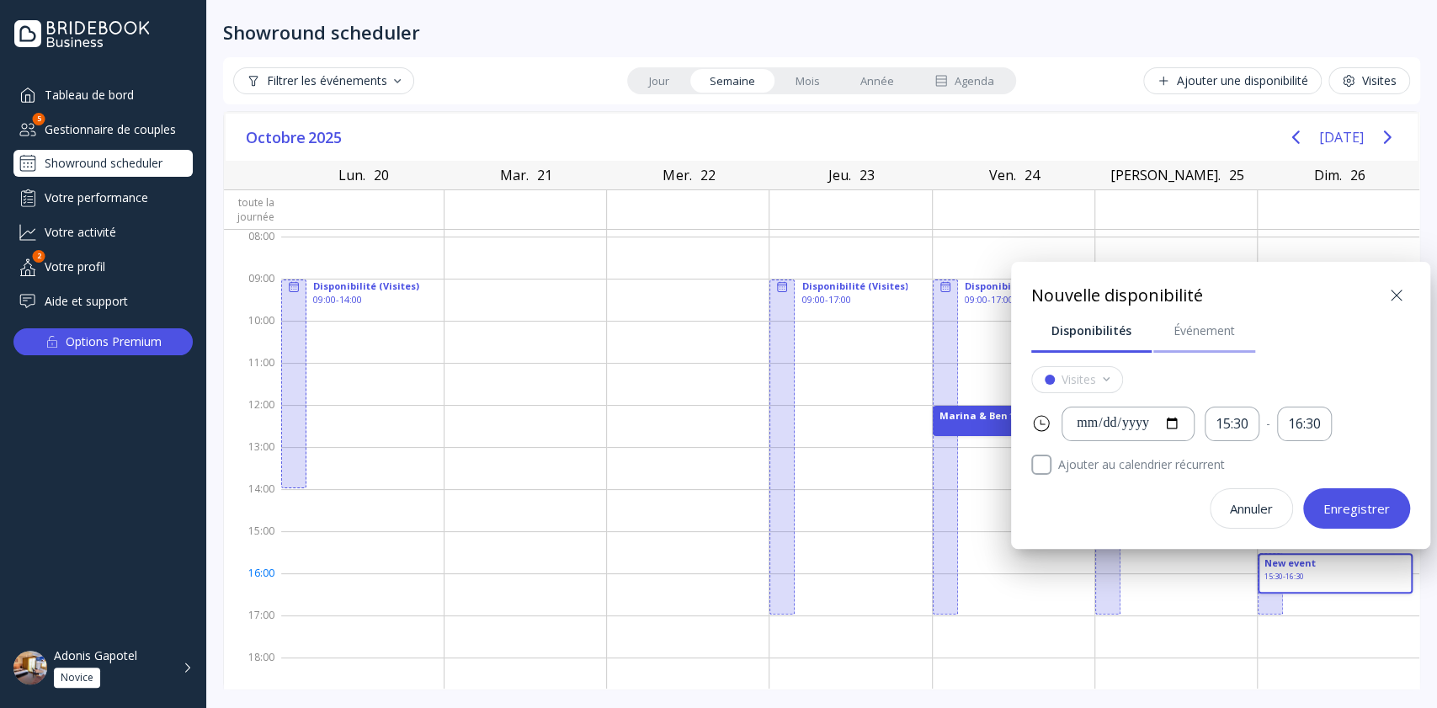
click at [1188, 333] on div "Événement" at bounding box center [1203, 330] width 61 height 17
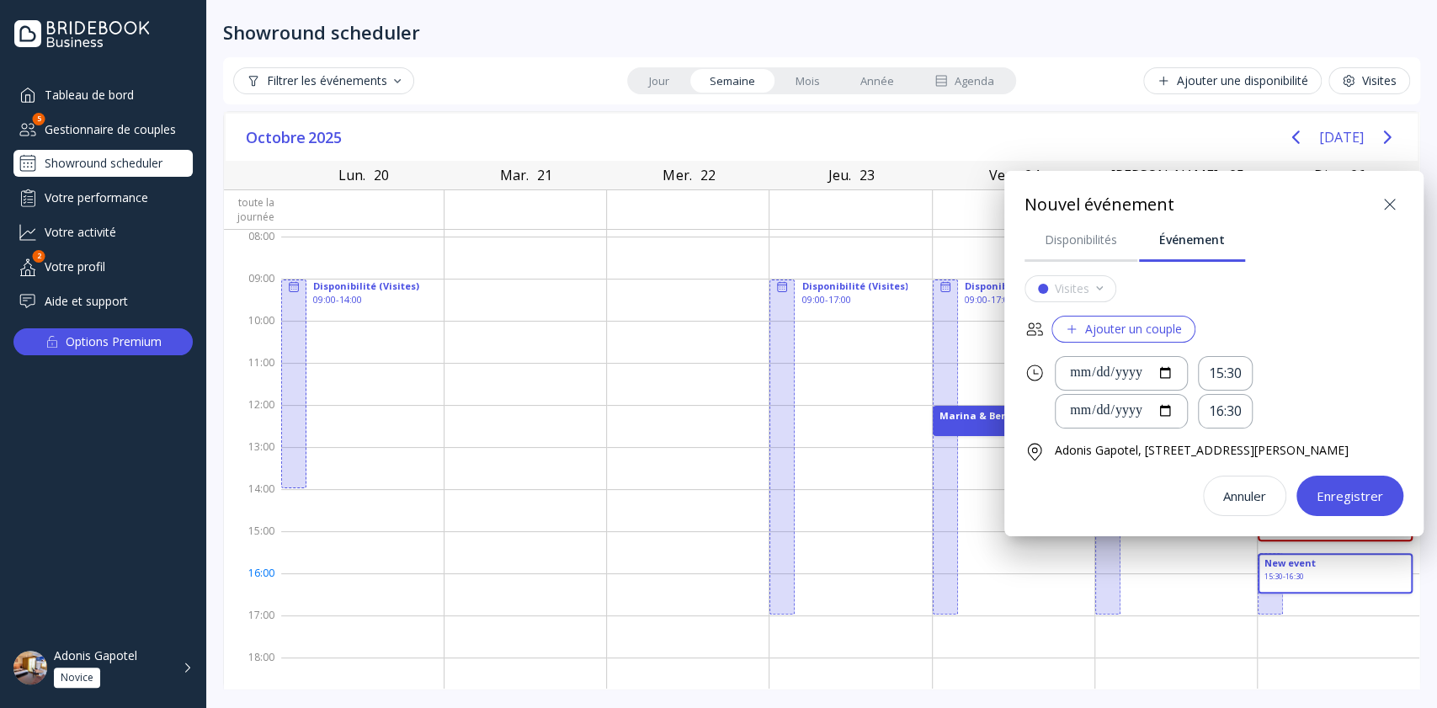
click at [1106, 322] on div "Ajouter un couple" at bounding box center [1123, 328] width 117 height 13
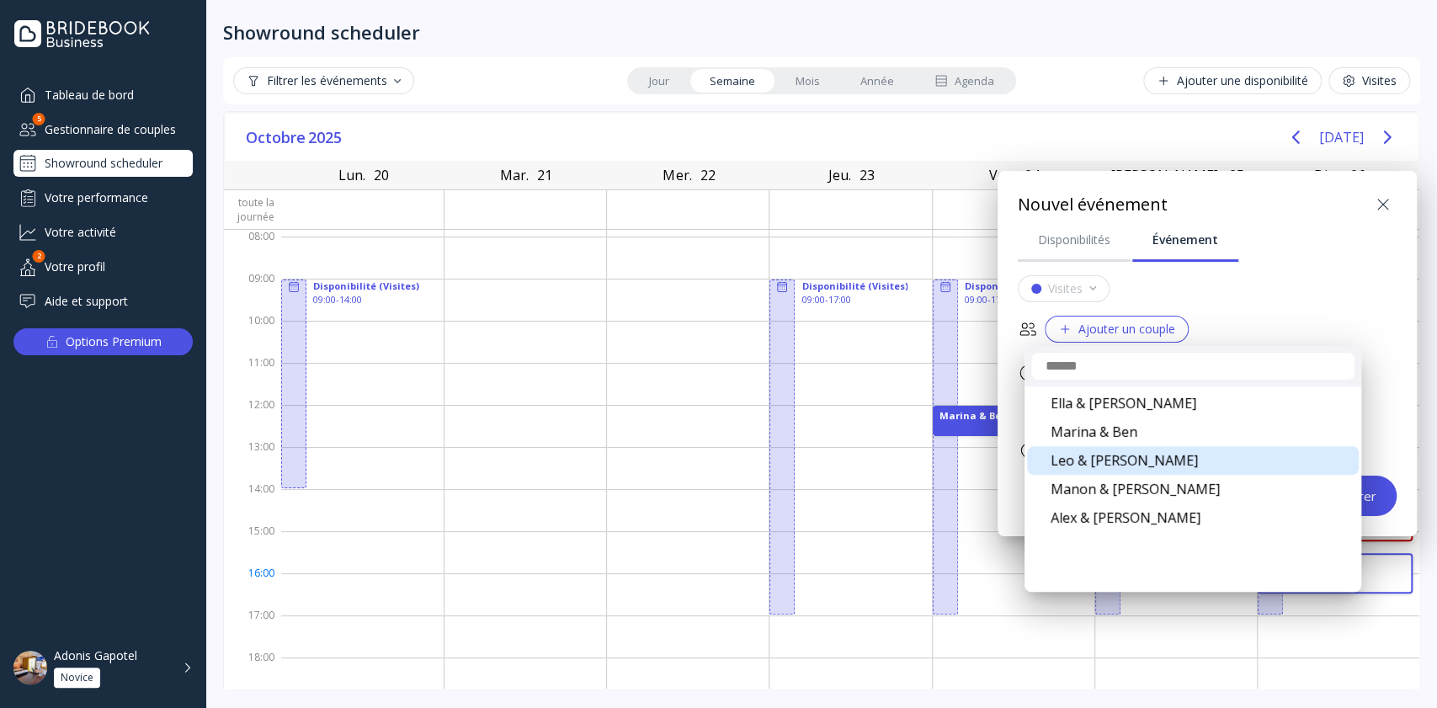
click at [1111, 463] on div "Leo & [PERSON_NAME]" at bounding box center [1193, 460] width 332 height 29
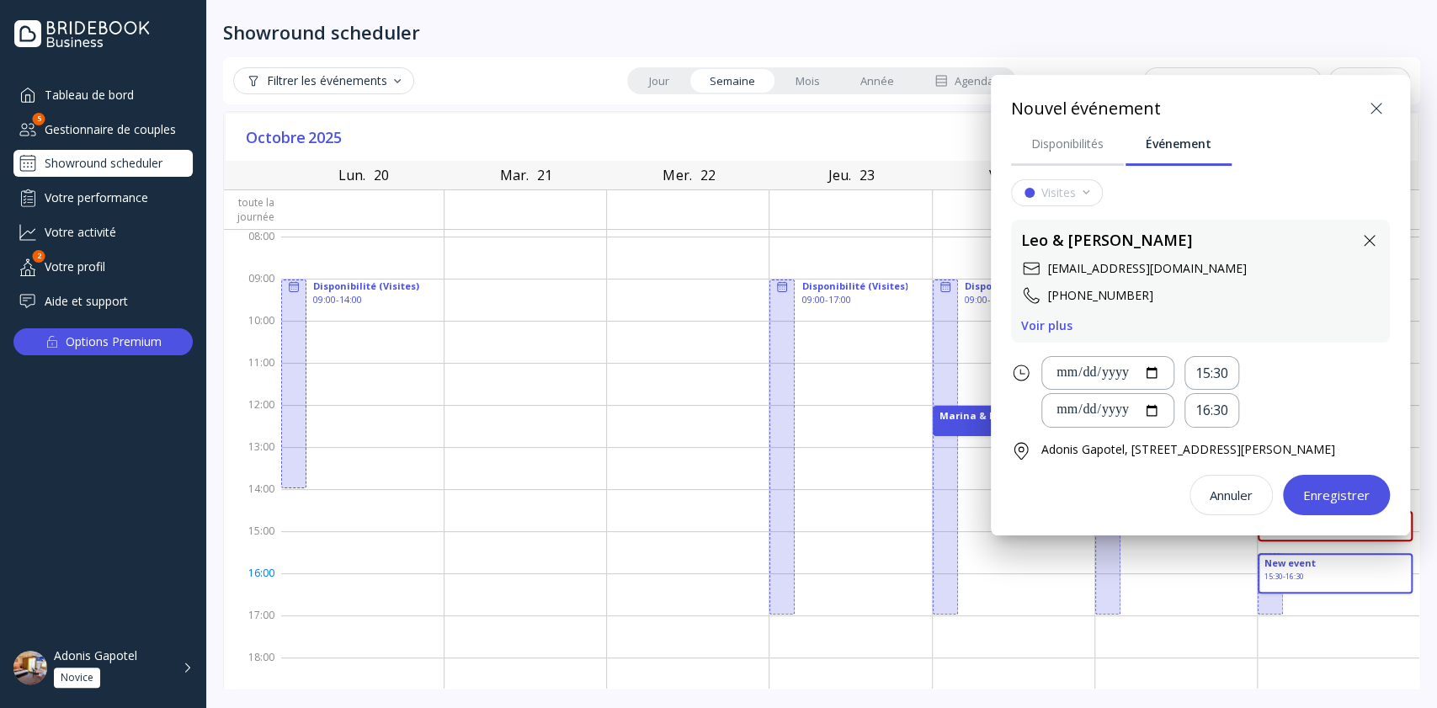
click at [1366, 495] on button "Enregistrer" at bounding box center [1336, 495] width 107 height 40
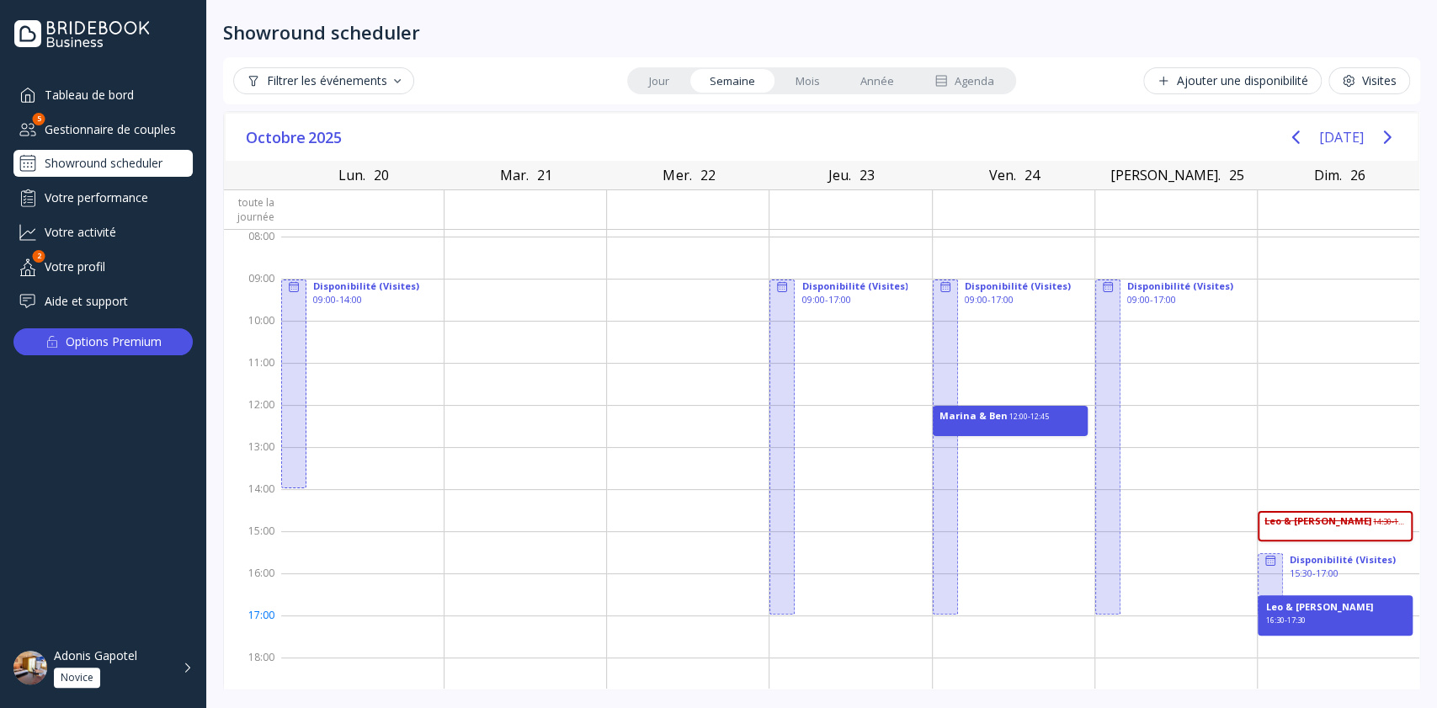
click at [1290, 615] on div "16:30 - 17:30" at bounding box center [1286, 622] width 40 height 15
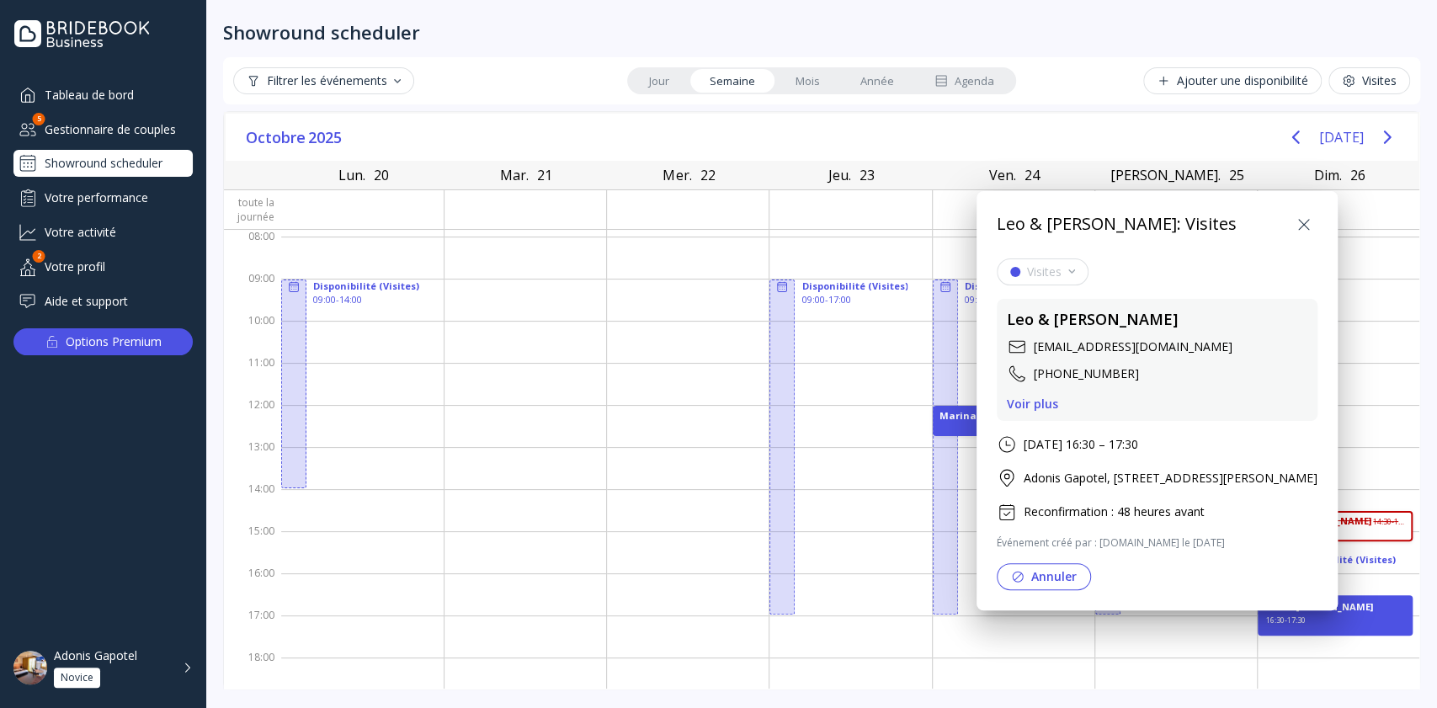
click at [1025, 406] on div "Voir plus" at bounding box center [1032, 403] width 51 height 13
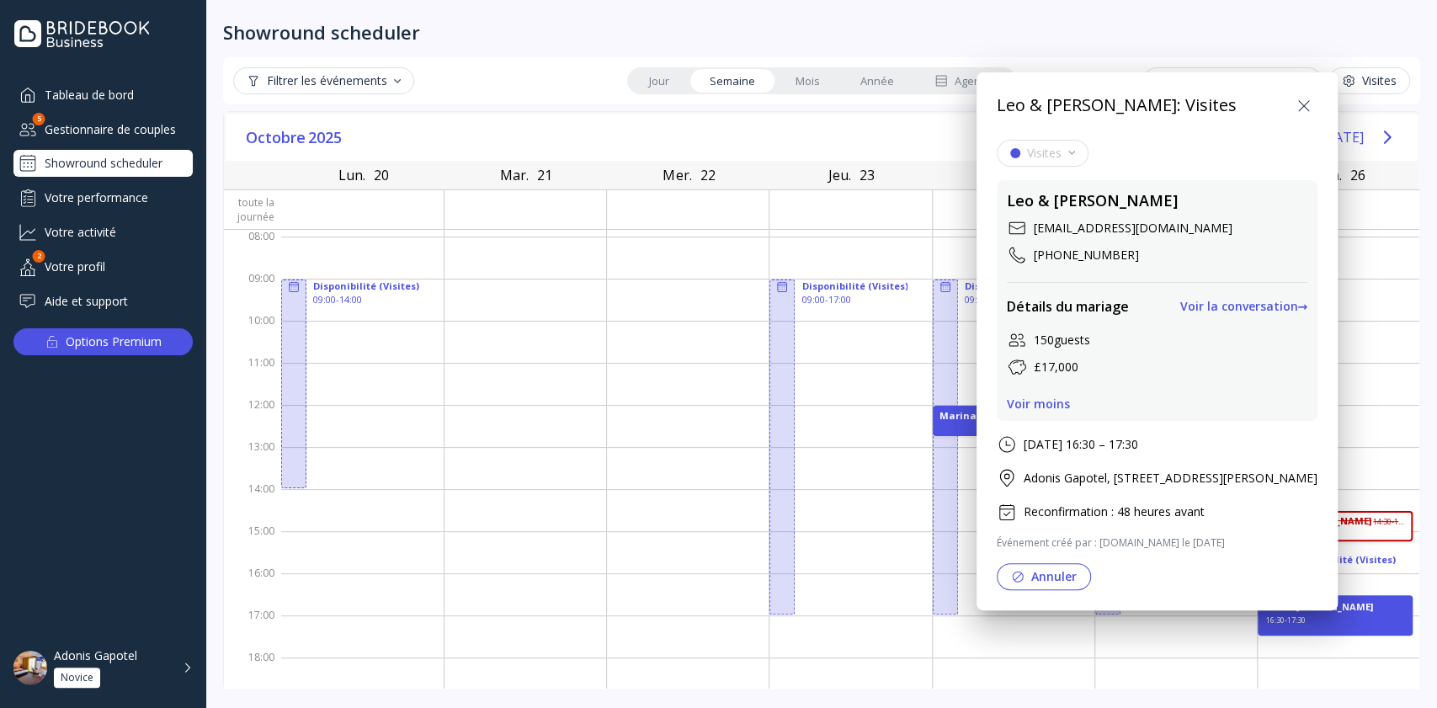
click at [1314, 100] on icon at bounding box center [1304, 106] width 20 height 20
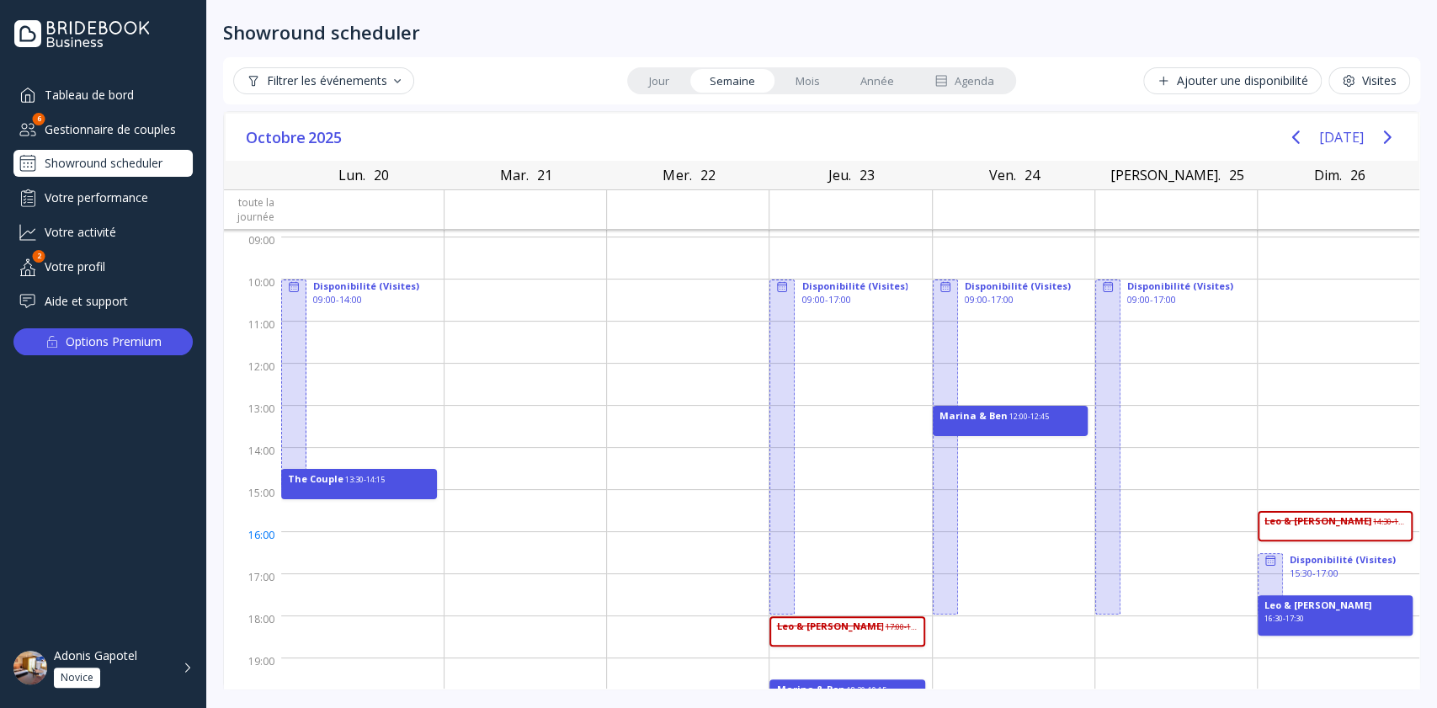
scroll to position [58, 0]
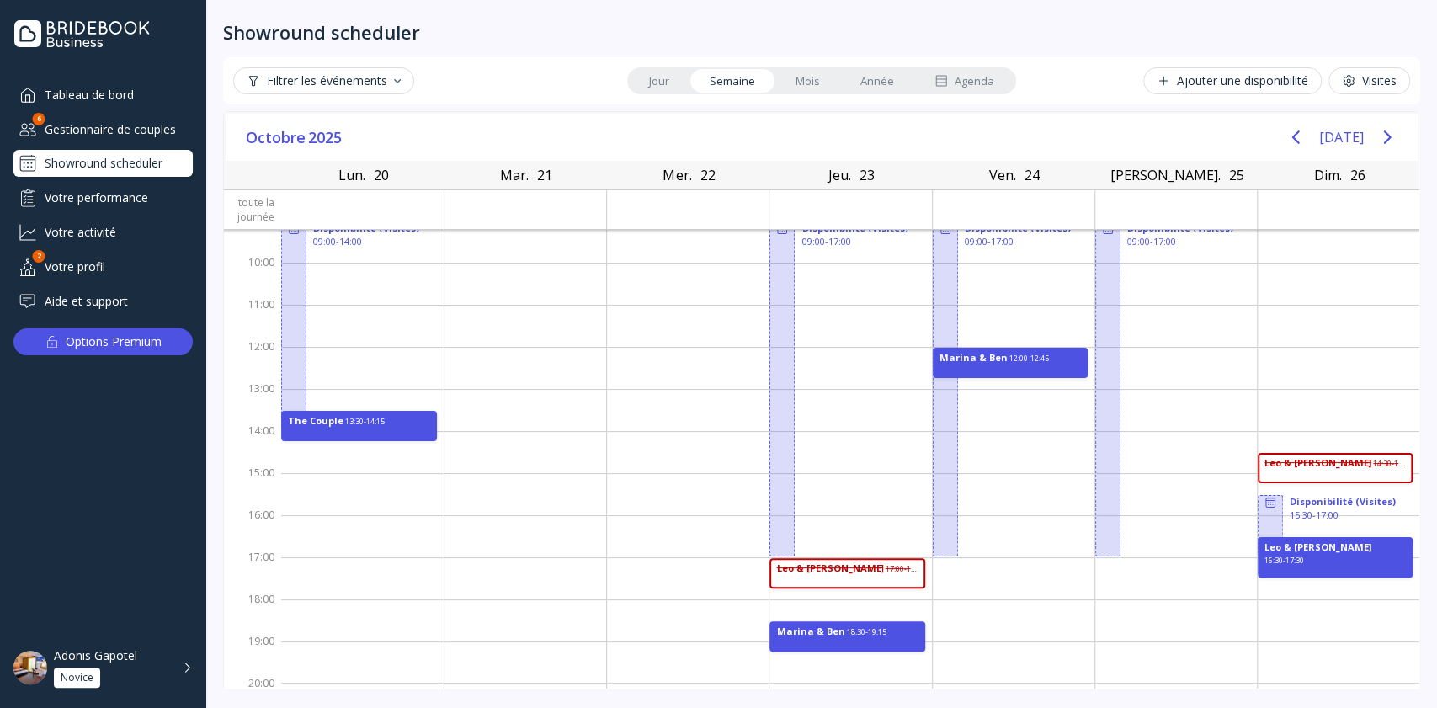
click at [120, 152] on div "Showround scheduler" at bounding box center [102, 163] width 179 height 27
click at [986, 73] on div "Agenda" at bounding box center [964, 81] width 60 height 16
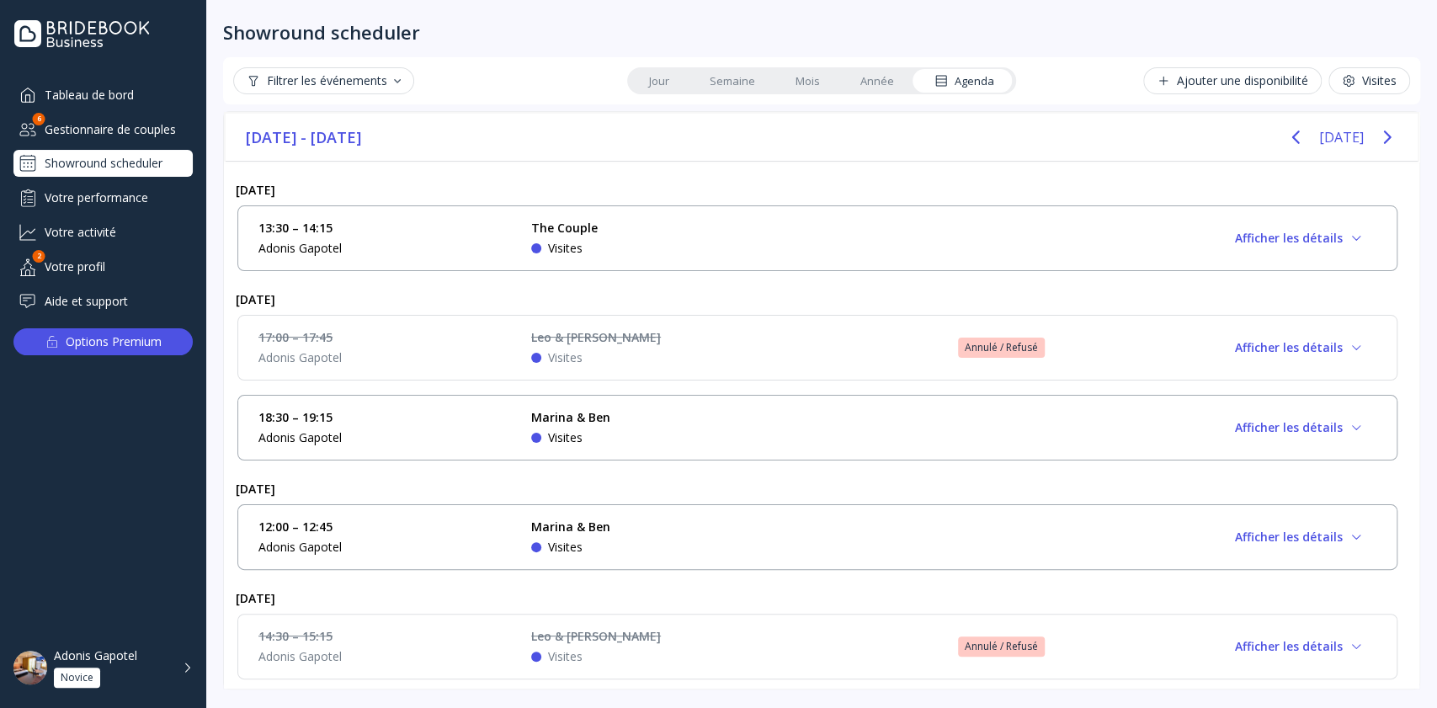
click at [129, 694] on div "Adonis Gapotel Novice" at bounding box center [102, 668] width 179 height 54
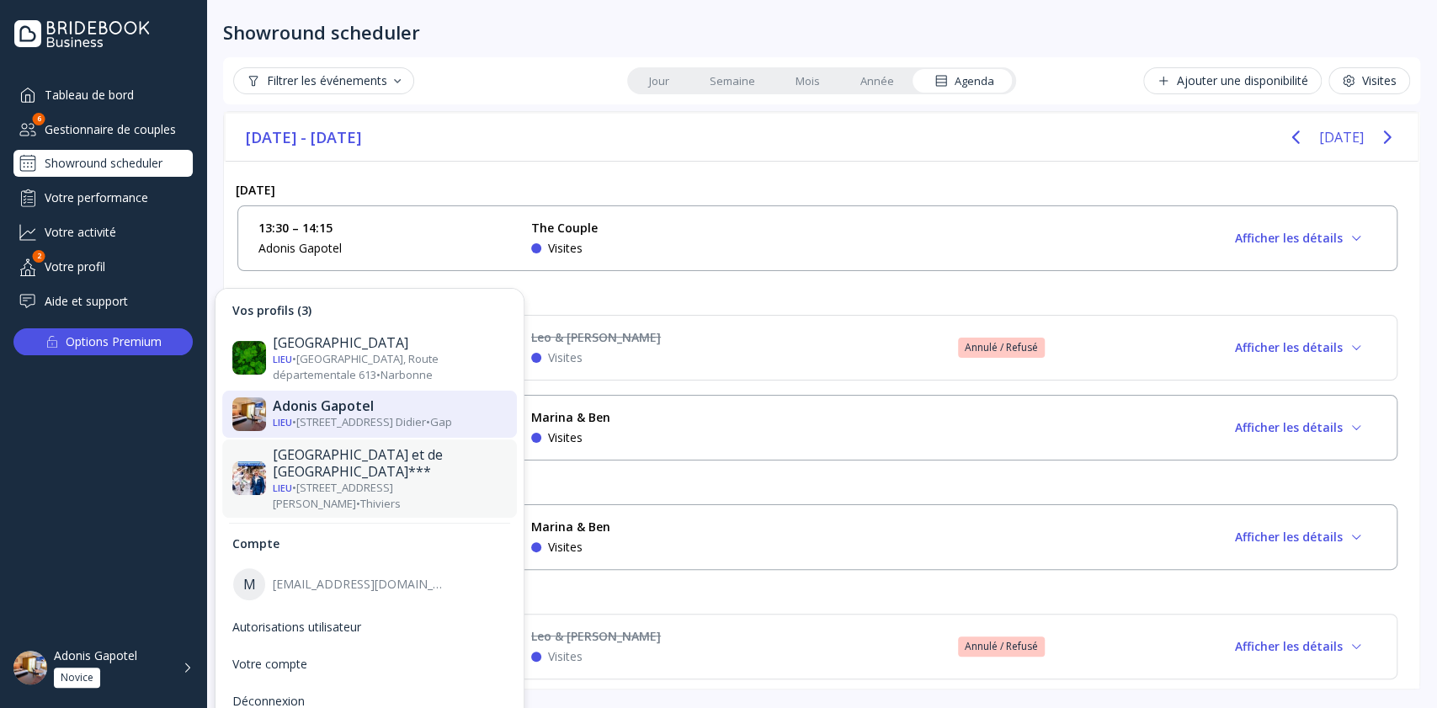
click at [385, 455] on div "[GEOGRAPHIC_DATA] et de [GEOGRAPHIC_DATA]***" at bounding box center [390, 463] width 234 height 34
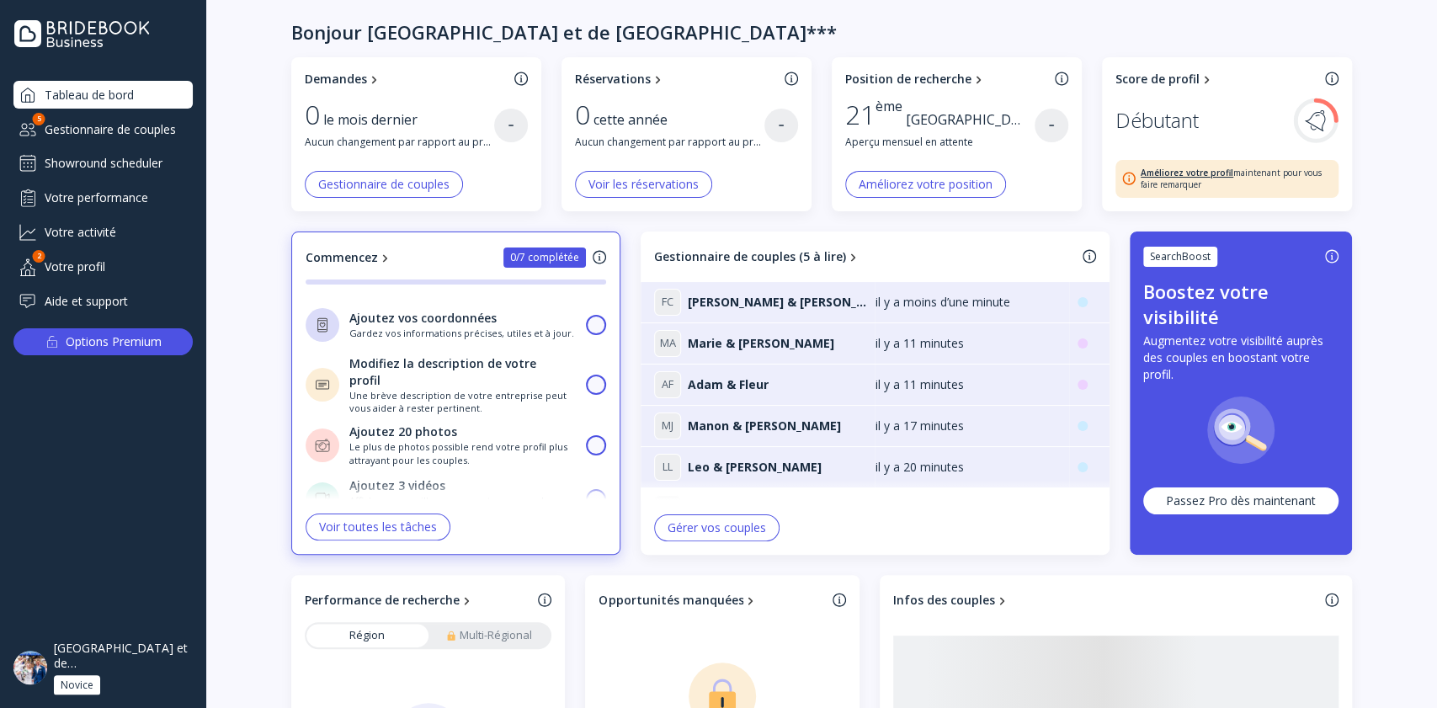
click at [126, 137] on div "Gestionnaire de couples" at bounding box center [102, 129] width 179 height 28
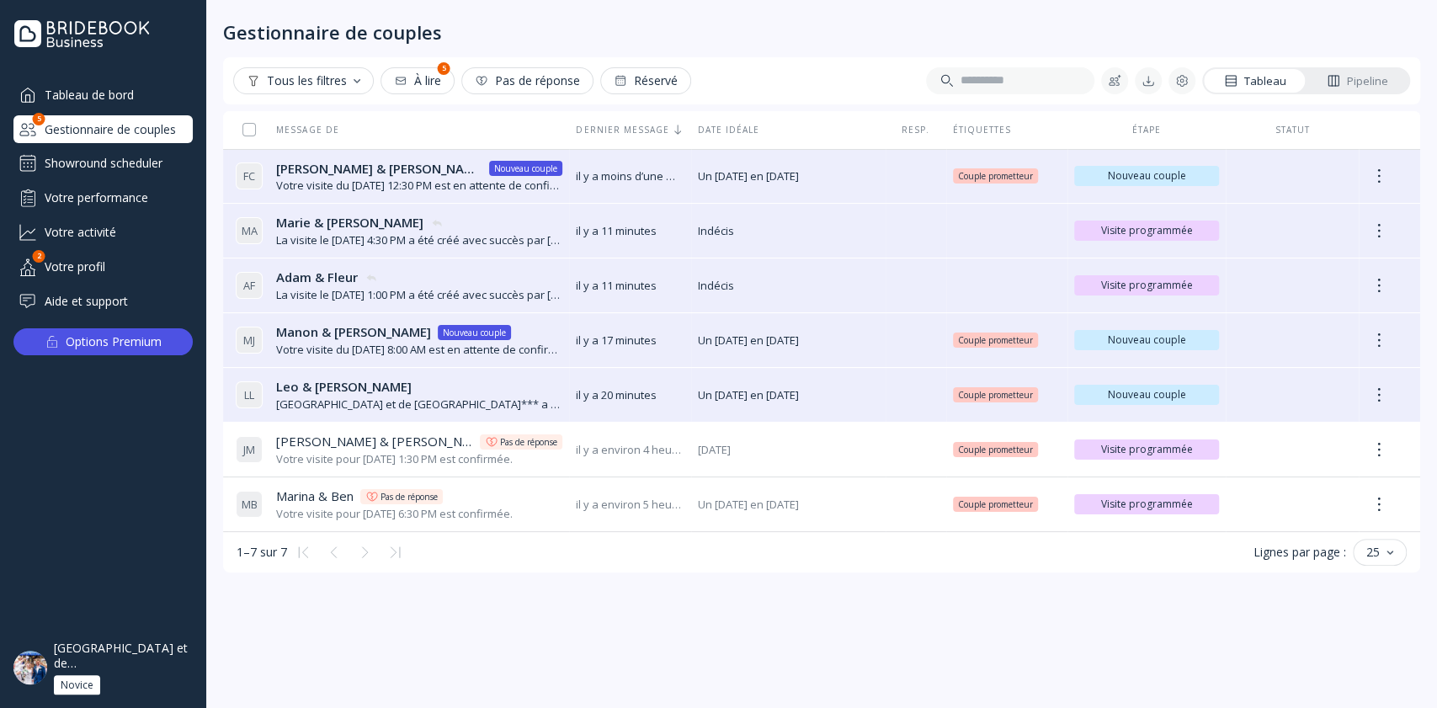
click at [137, 169] on div "Showround scheduler" at bounding box center [102, 163] width 179 height 27
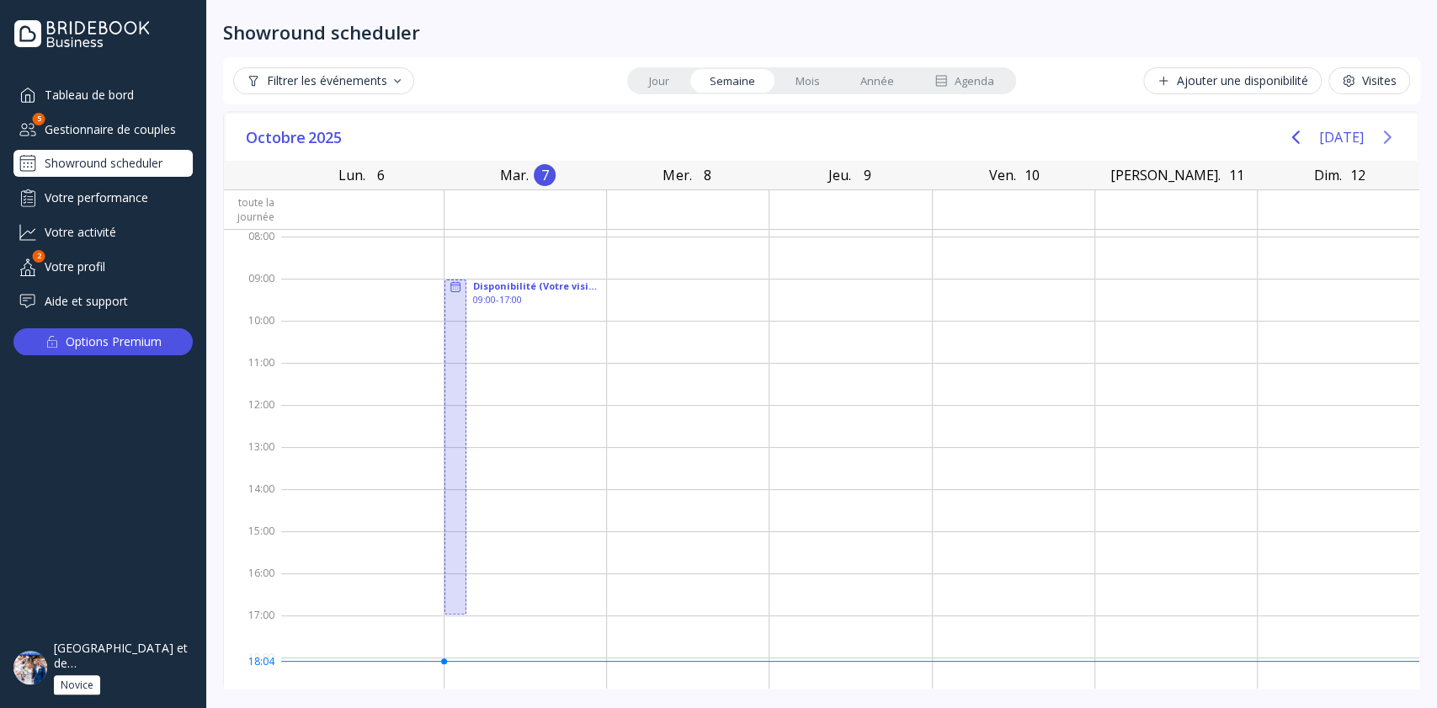
click at [1389, 127] on icon "Next page" at bounding box center [1387, 137] width 20 height 20
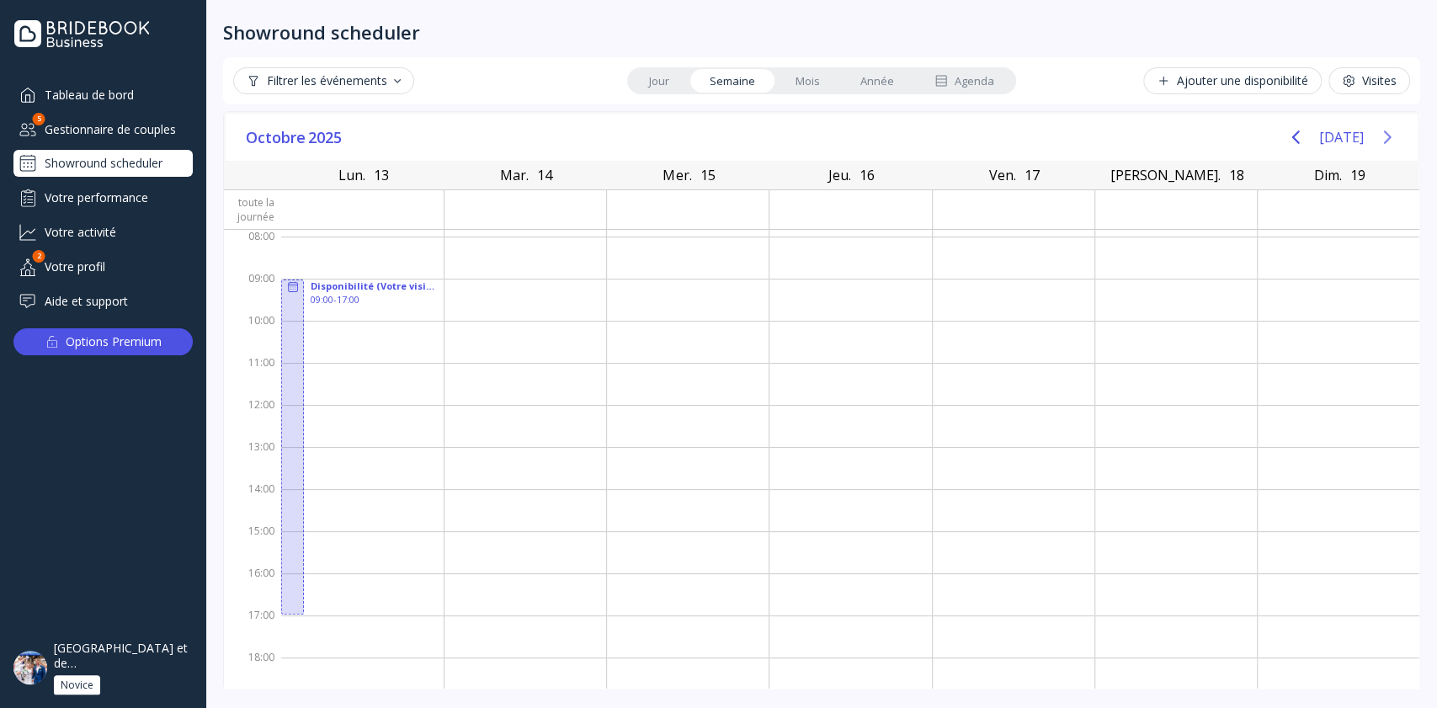
click at [1389, 127] on icon "Next page" at bounding box center [1387, 137] width 20 height 20
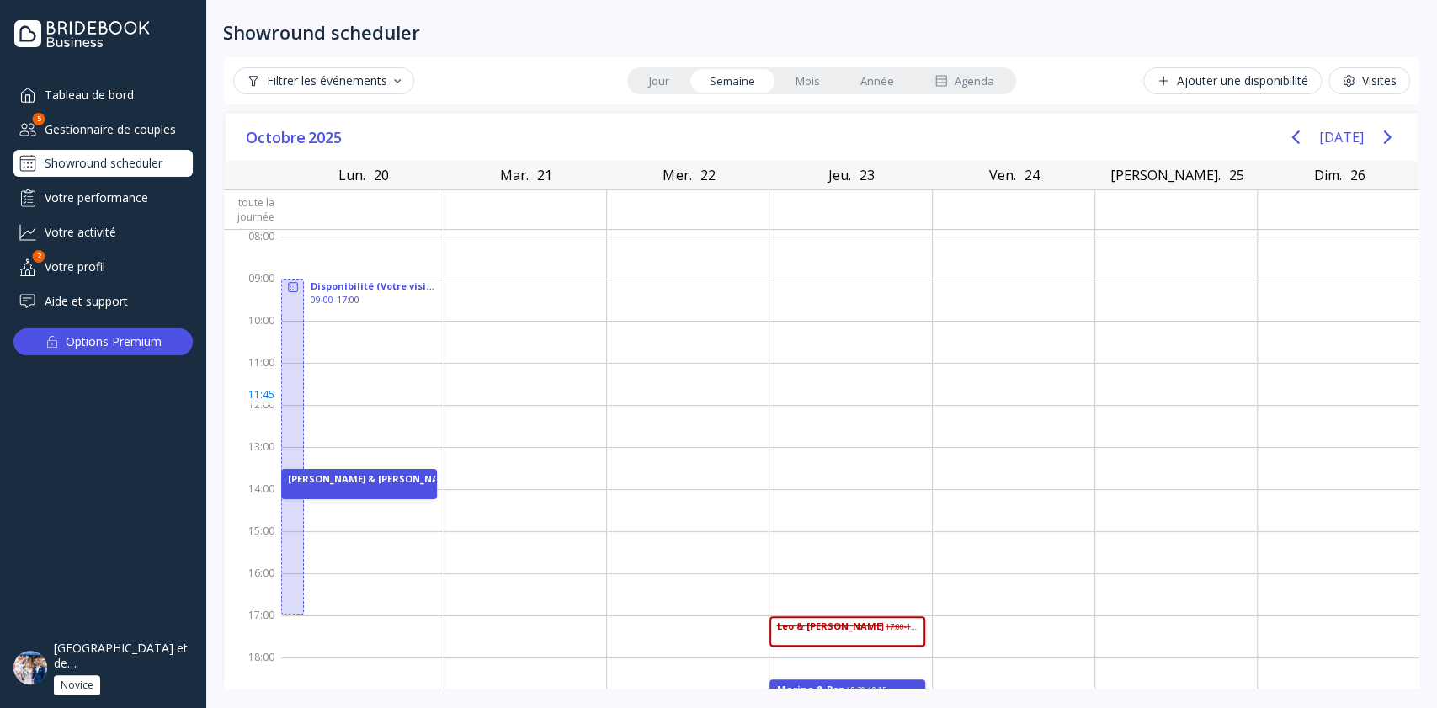
scroll to position [58, 0]
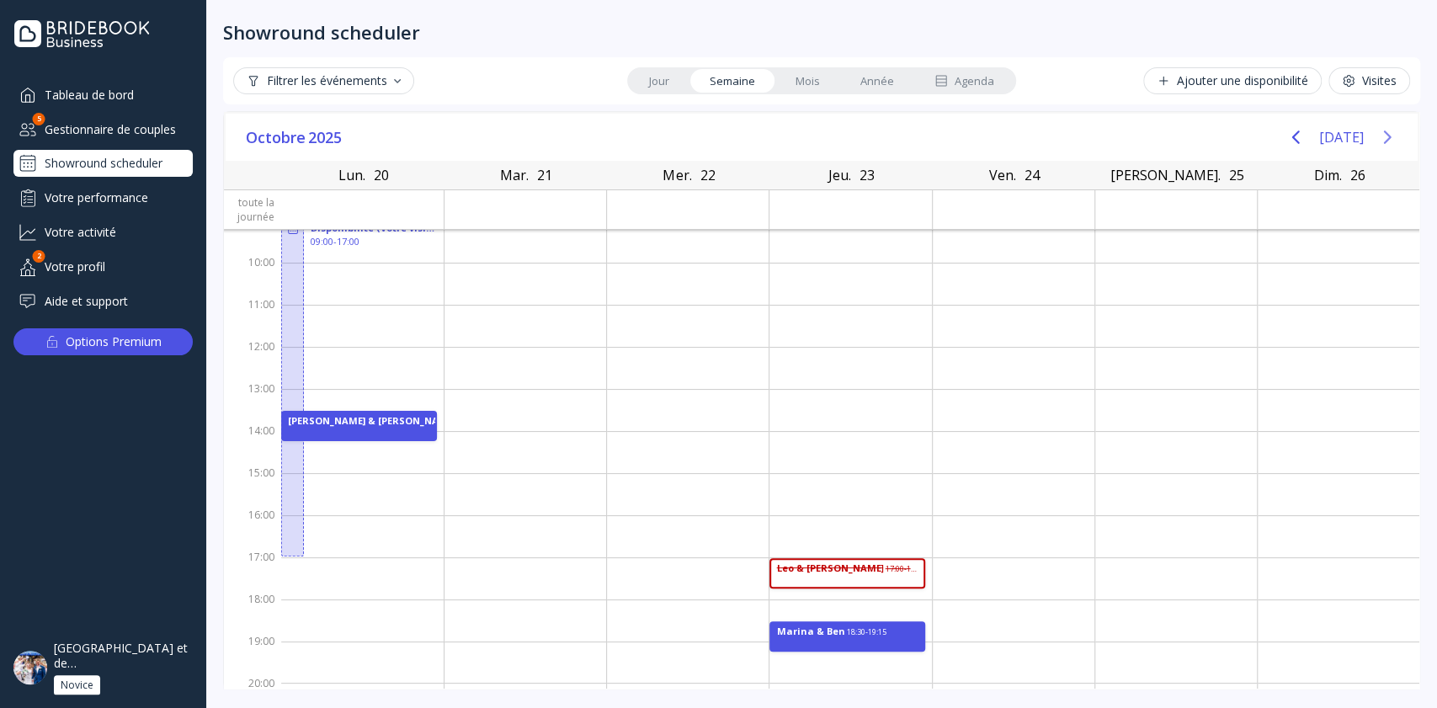
click at [1380, 130] on icon "Next page" at bounding box center [1387, 137] width 20 height 20
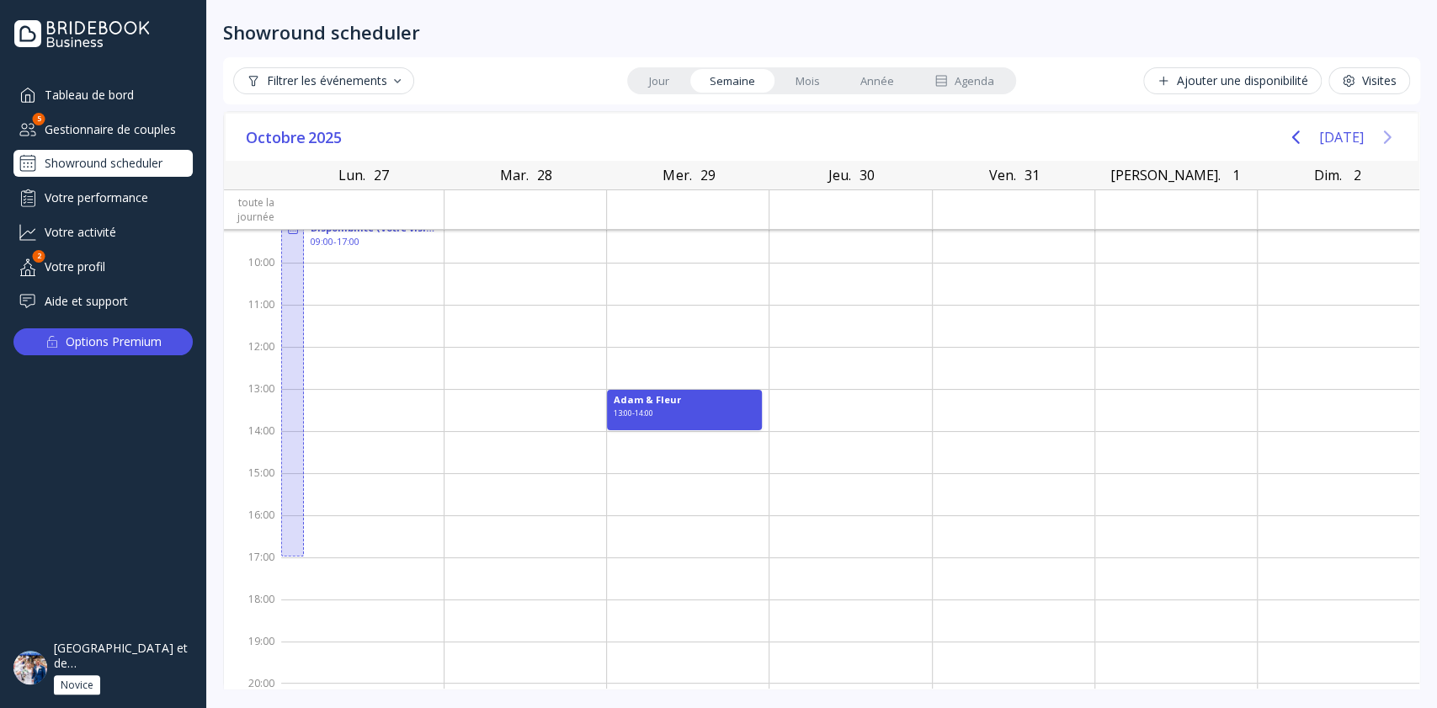
click at [1380, 130] on icon "Next page" at bounding box center [1387, 137] width 20 height 20
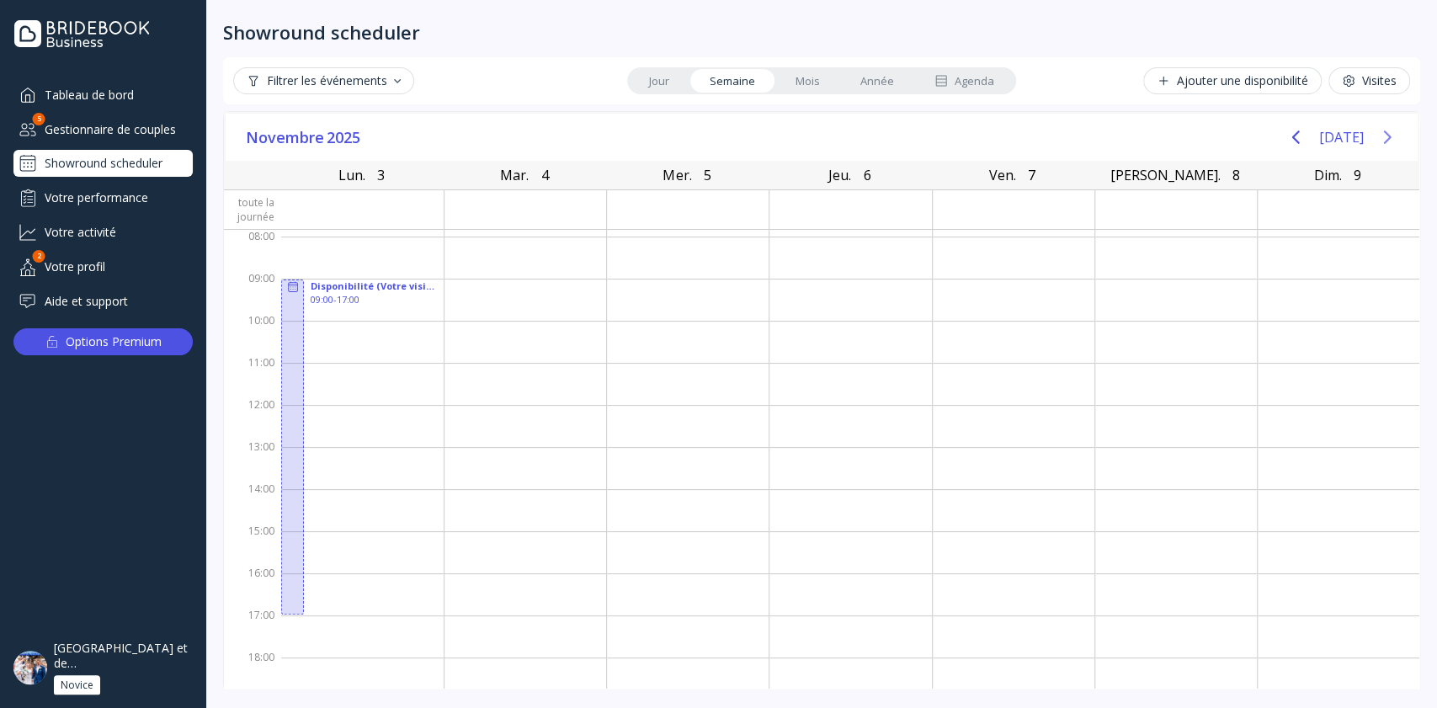
click at [1390, 125] on button "Next page" at bounding box center [1387, 137] width 34 height 34
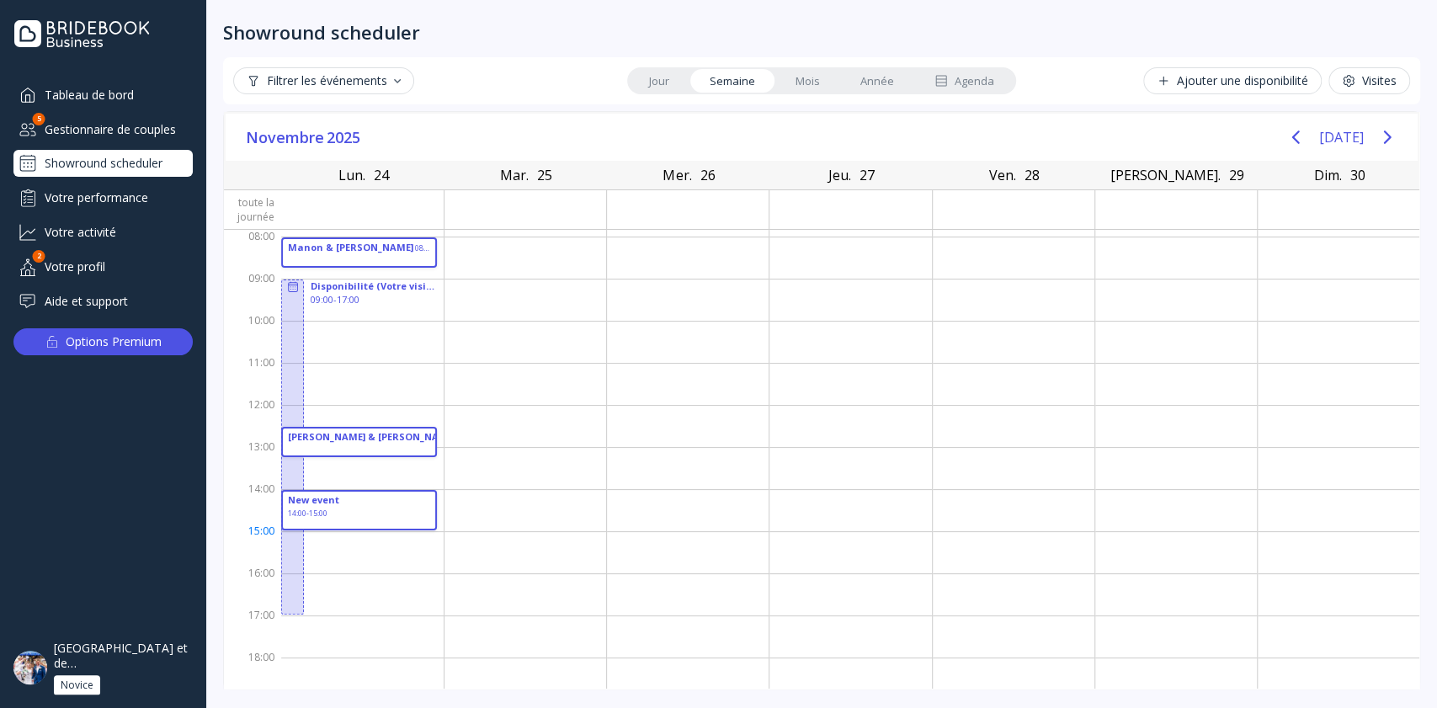
drag, startPoint x: 374, startPoint y: 489, endPoint x: 379, endPoint y: 521, distance: 32.4
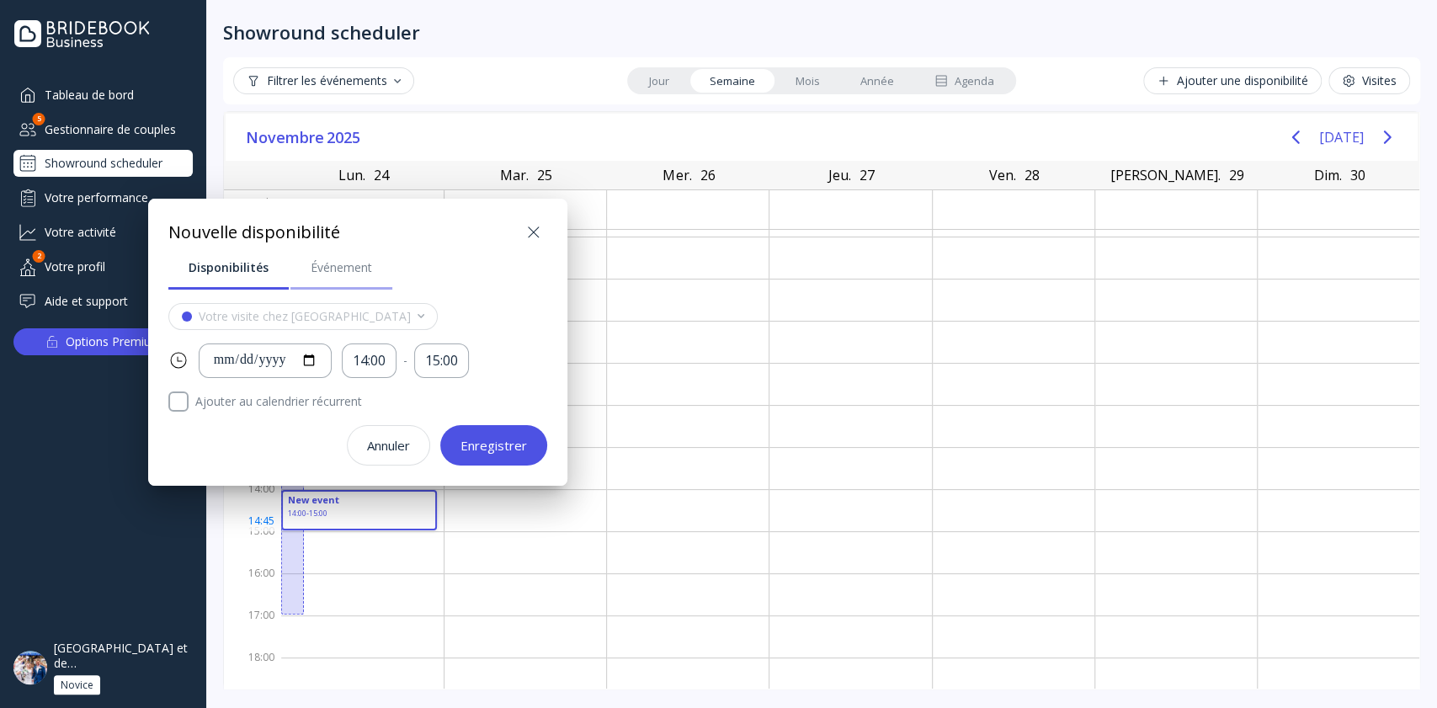
click at [324, 260] on div "Événement" at bounding box center [341, 267] width 61 height 17
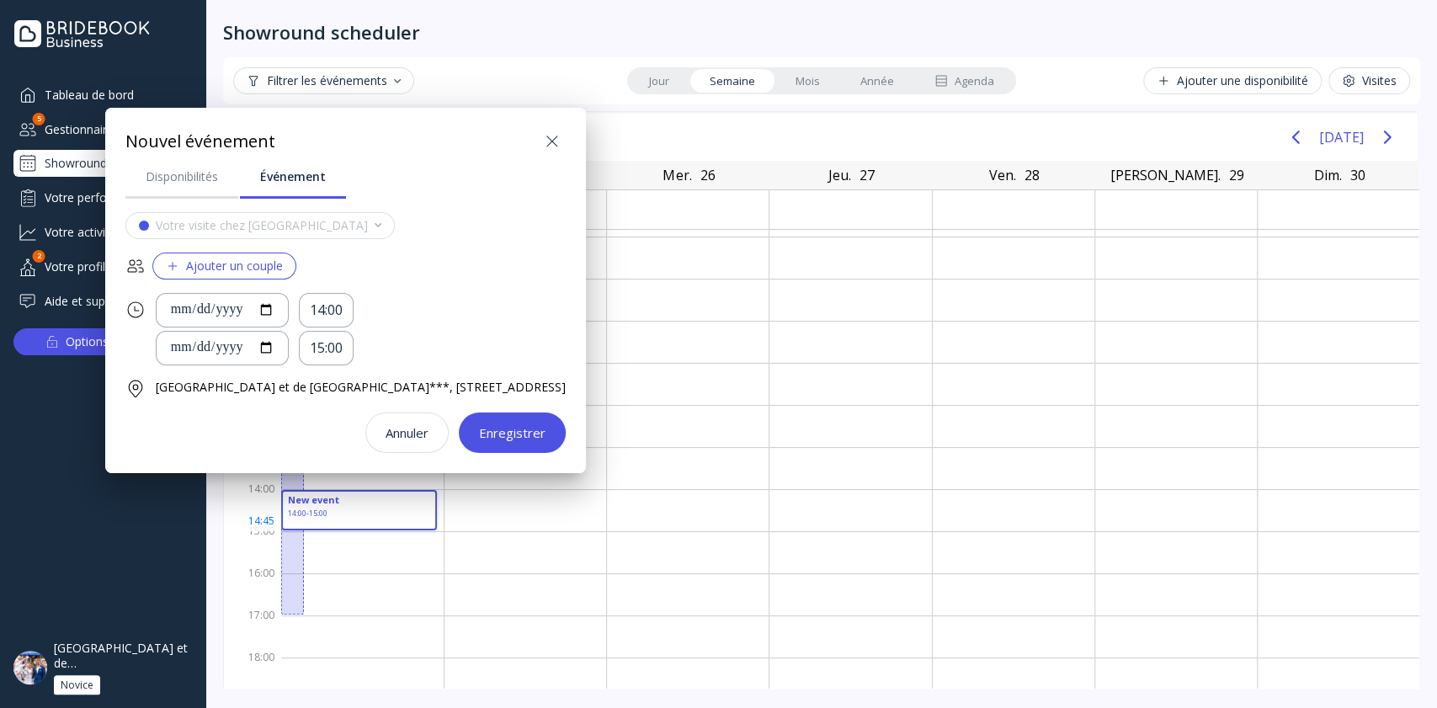
drag, startPoint x: 151, startPoint y: 178, endPoint x: 606, endPoint y: 384, distance: 499.5
click at [151, 178] on div "Disponibilités" at bounding box center [182, 176] width 72 height 17
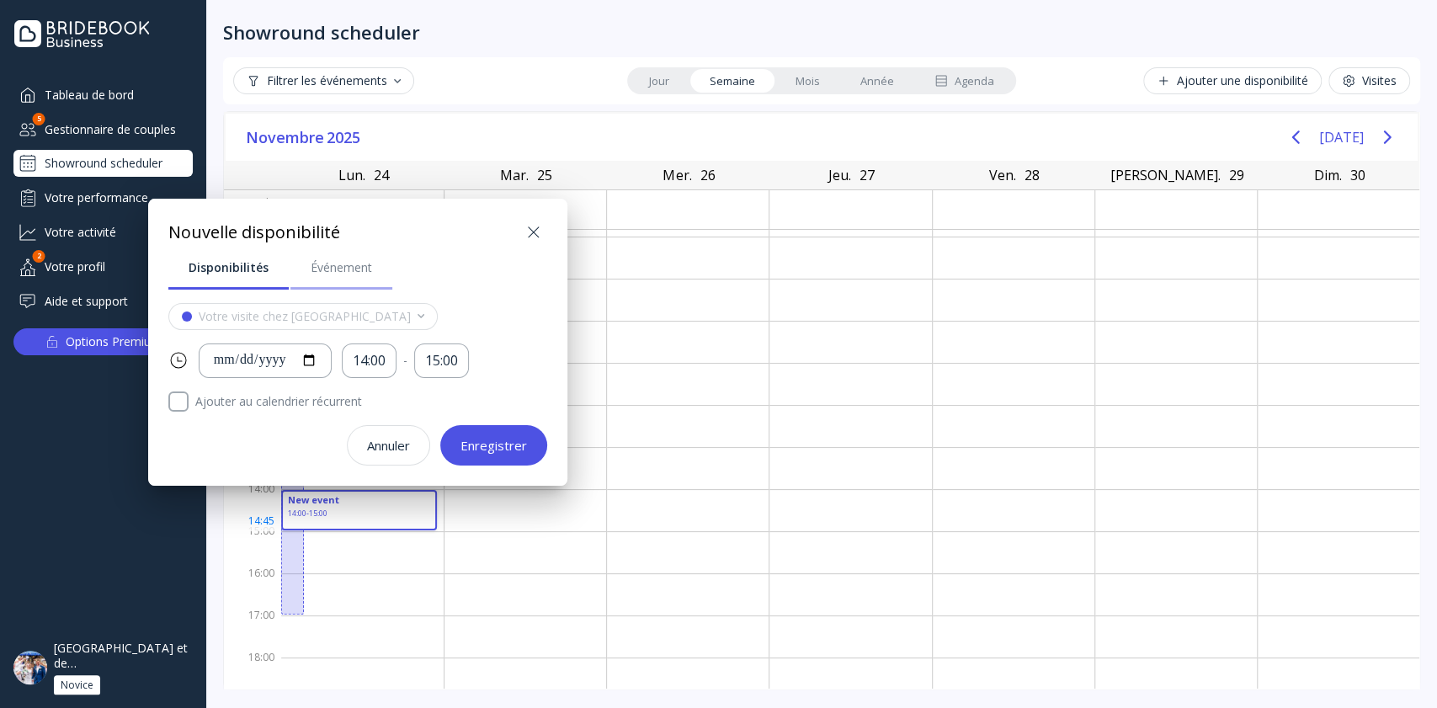
click at [359, 274] on div "Événement" at bounding box center [341, 267] width 61 height 17
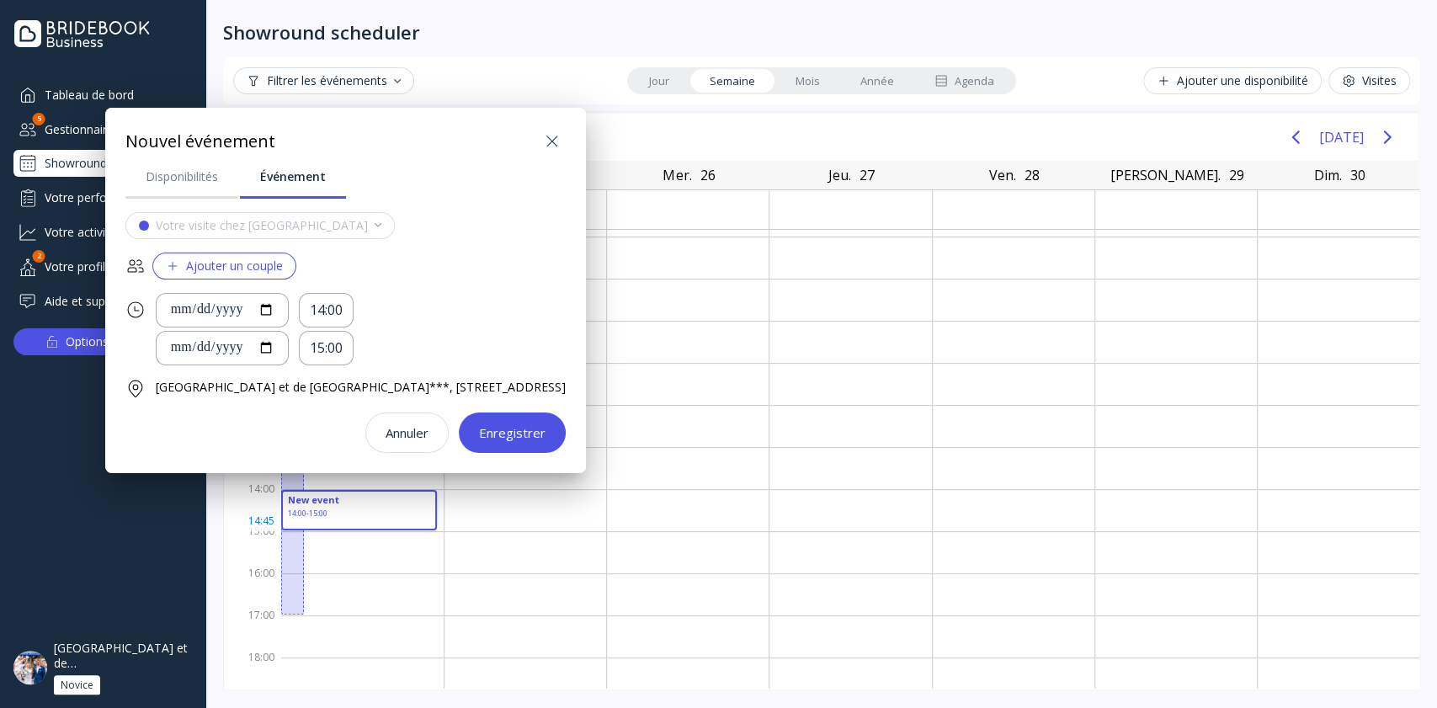
click at [244, 268] on div "Ajouter un couple" at bounding box center [224, 265] width 117 height 13
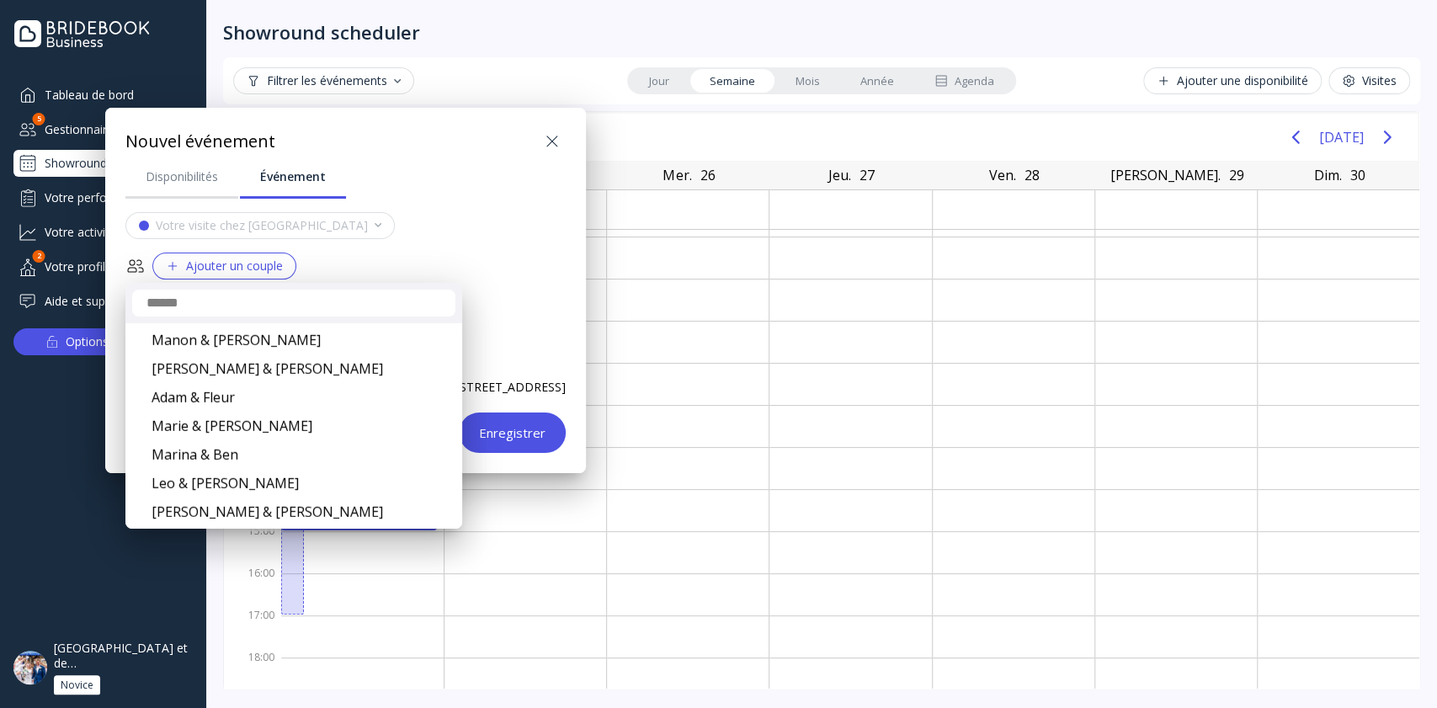
click at [571, 130] on div at bounding box center [718, 353] width 1706 height 977
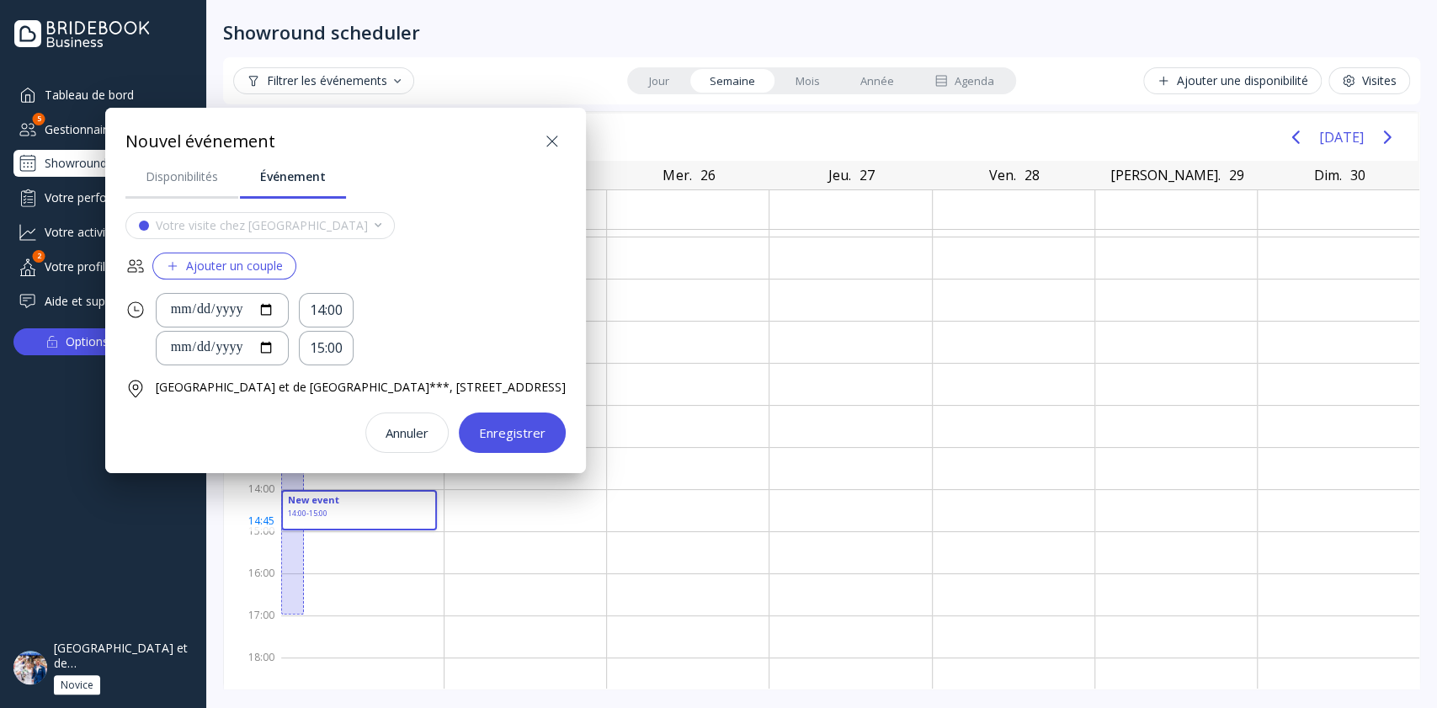
click at [562, 132] on icon at bounding box center [552, 141] width 20 height 20
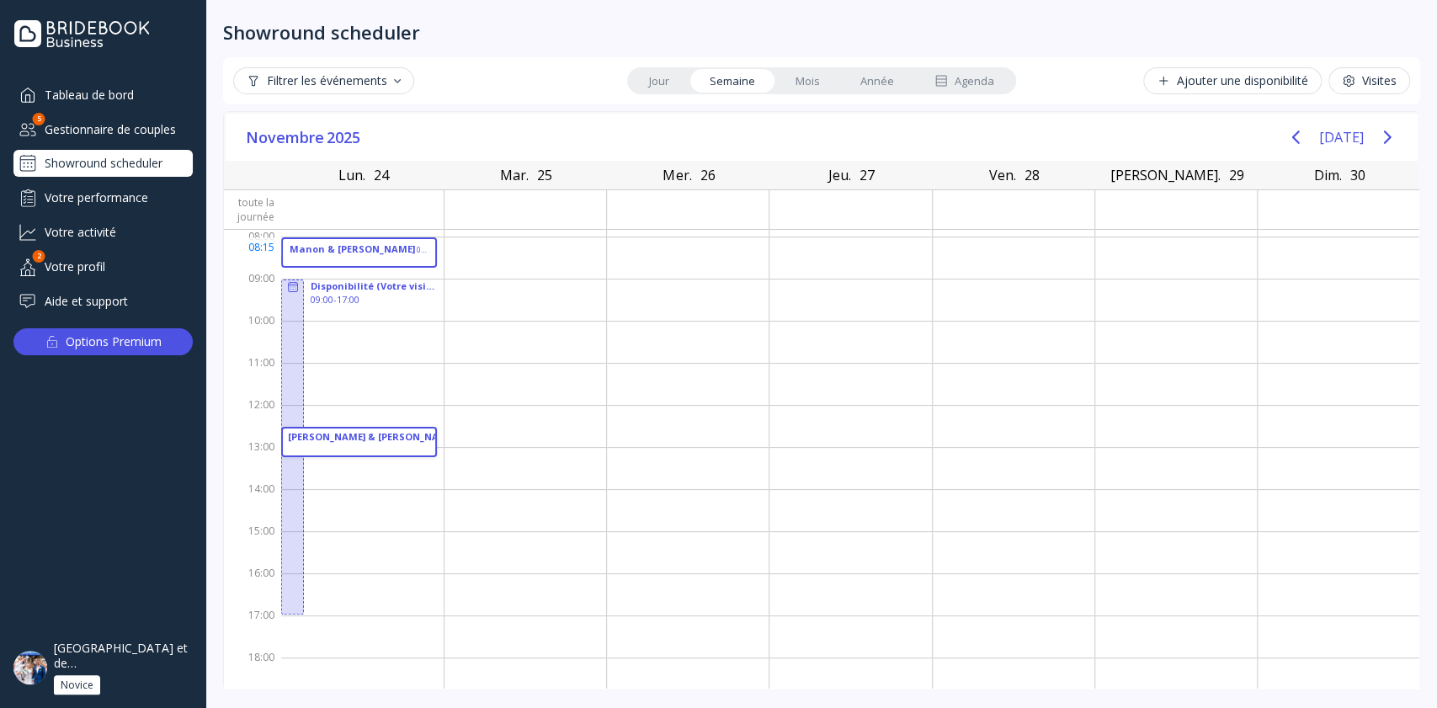
click at [417, 254] on div "08:00 - 08:45" at bounding box center [423, 250] width 12 height 11
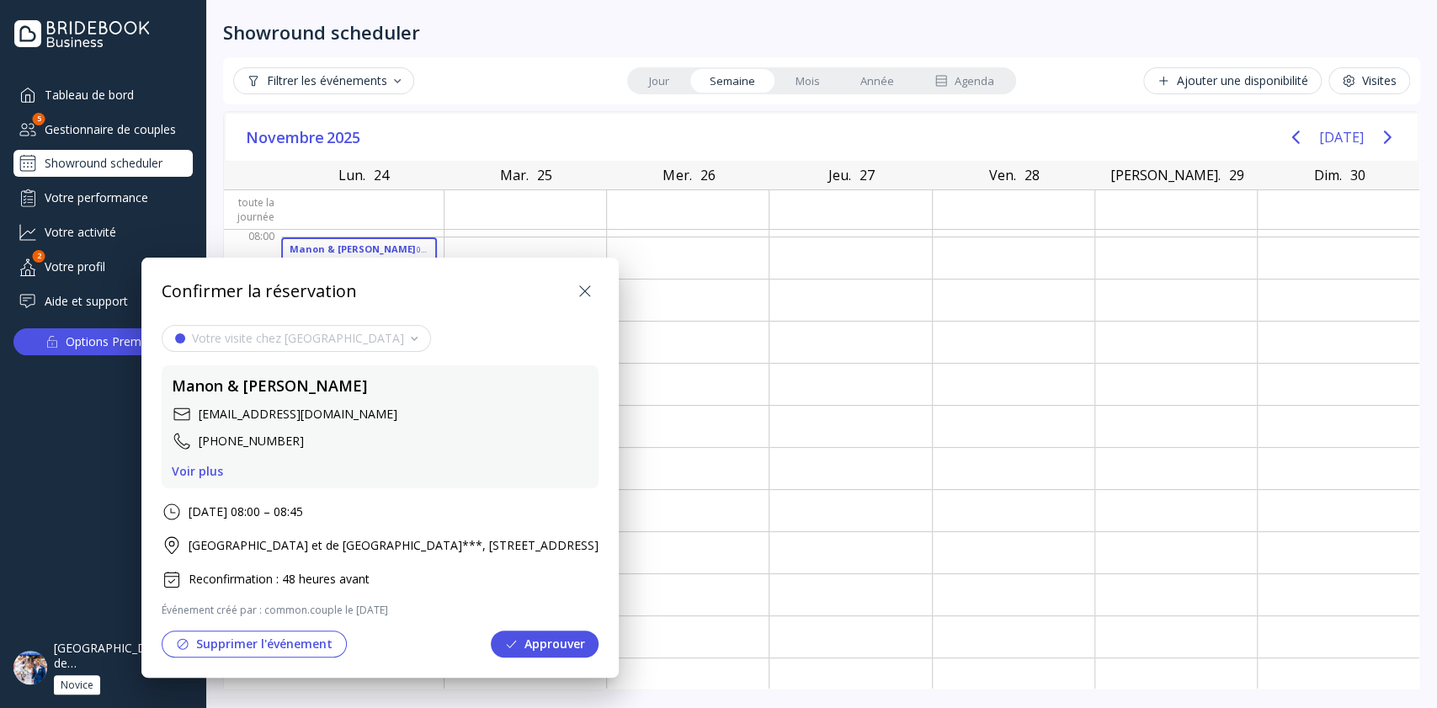
click at [595, 292] on icon at bounding box center [585, 291] width 20 height 20
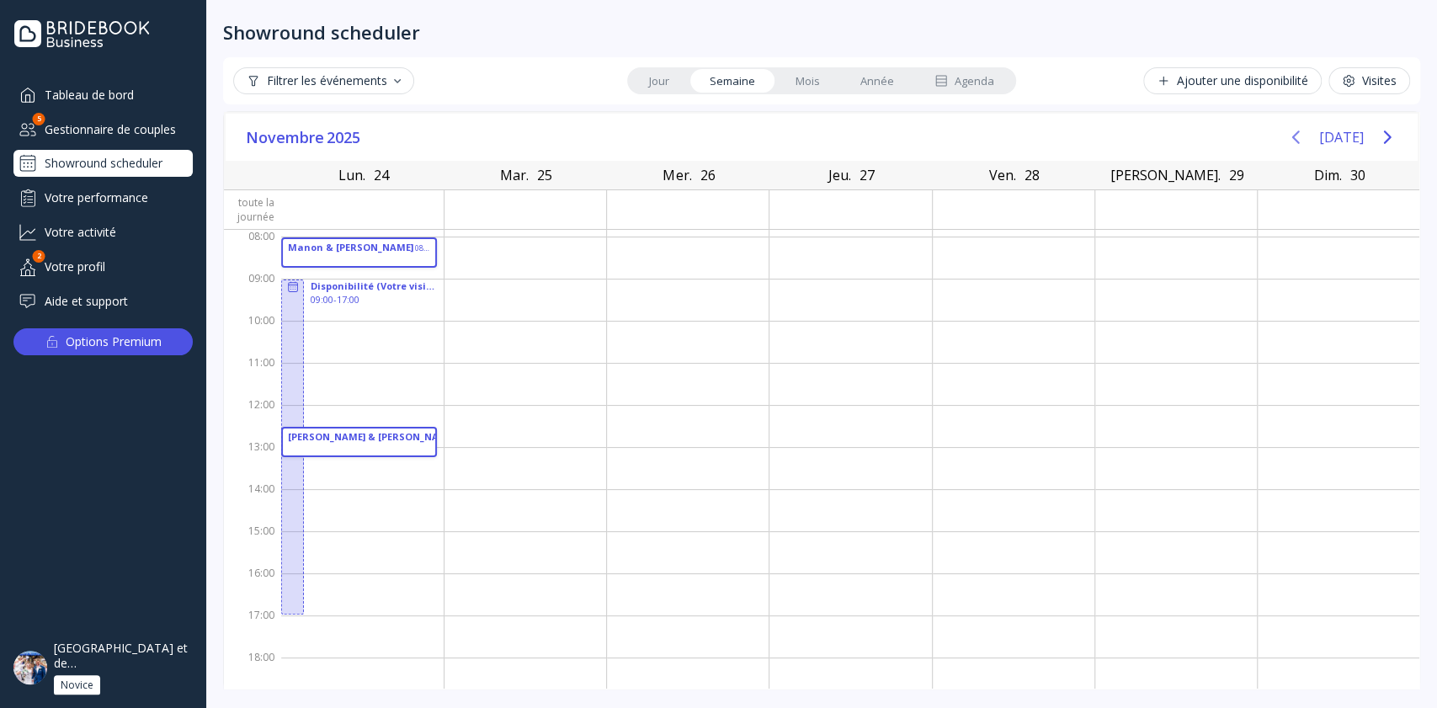
click at [1285, 136] on icon "Previous page" at bounding box center [1295, 137] width 20 height 20
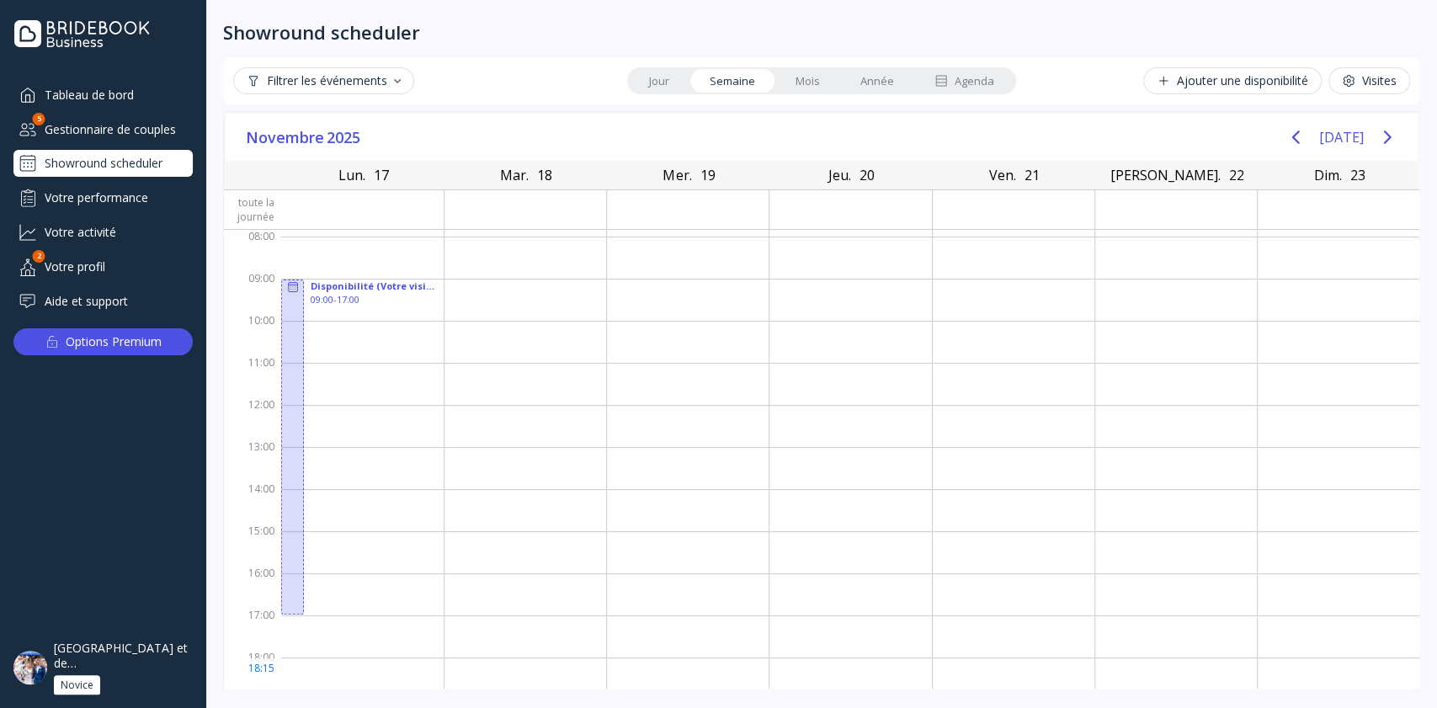
scroll to position [58, 0]
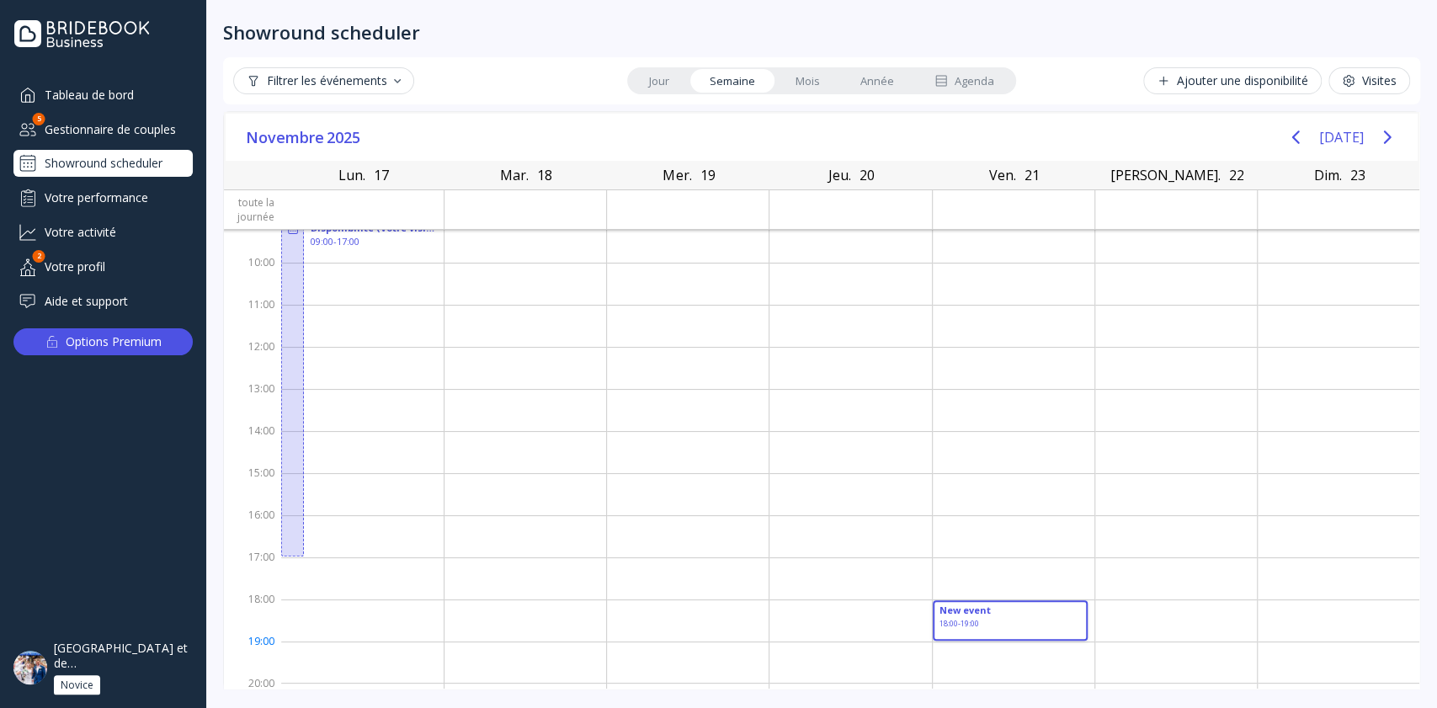
drag, startPoint x: 965, startPoint y: 601, endPoint x: 970, endPoint y: 632, distance: 31.4
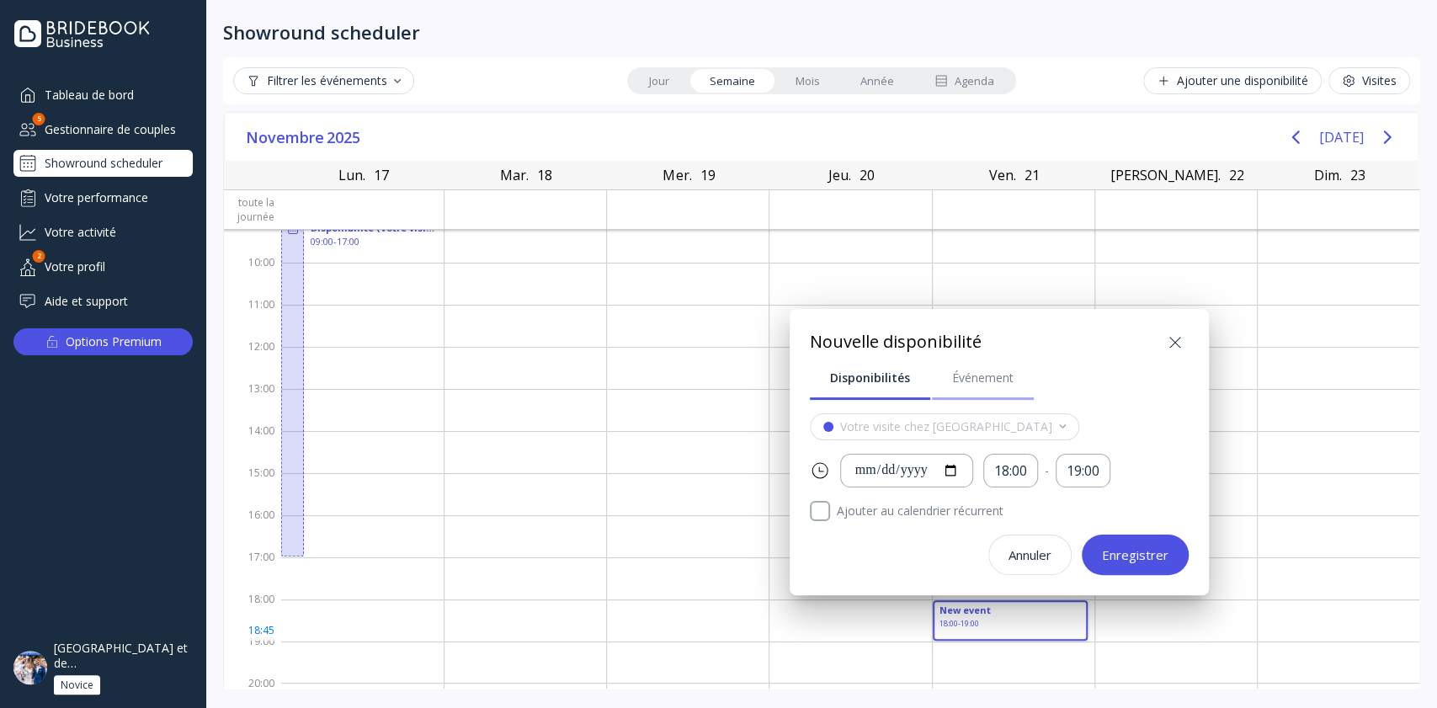
click at [1015, 380] on link "Événement" at bounding box center [983, 378] width 102 height 44
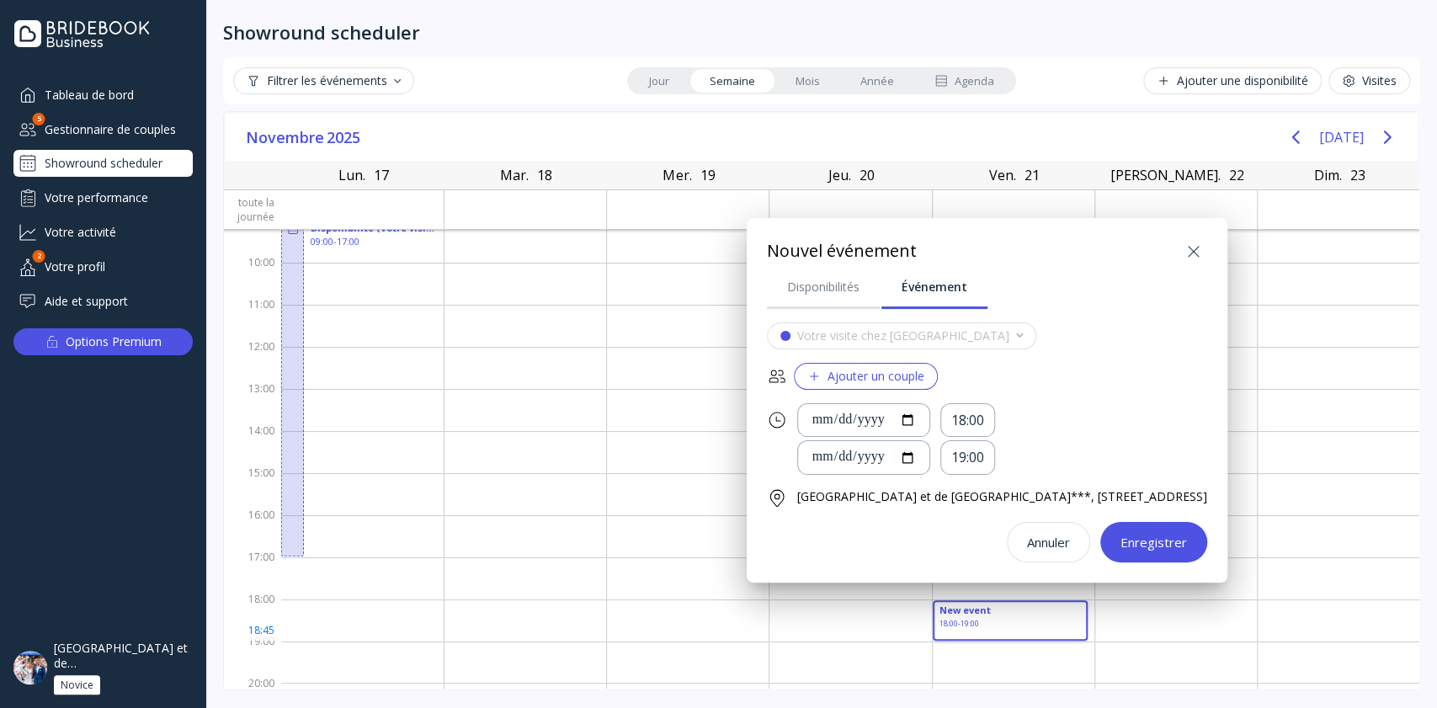
click at [877, 369] on div "Ajouter un couple" at bounding box center [865, 375] width 117 height 13
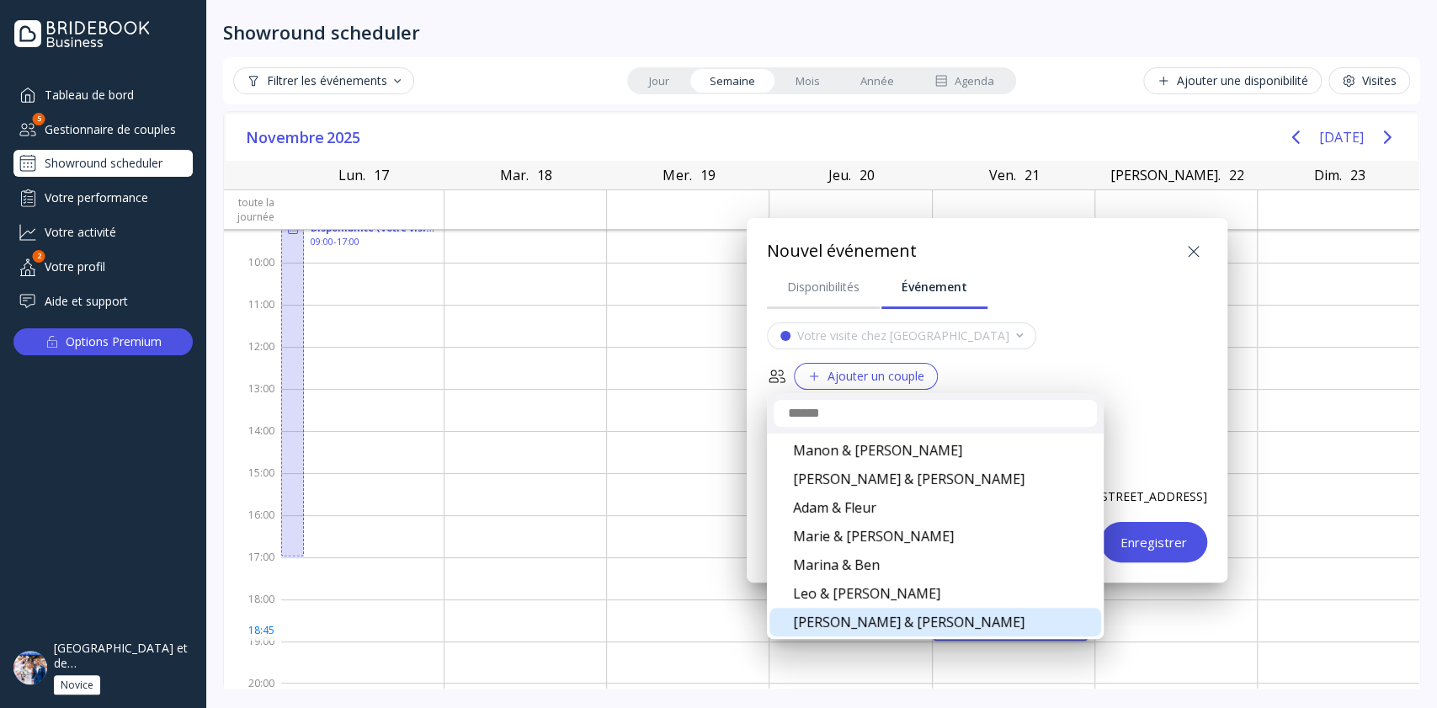
click at [818, 621] on div "[PERSON_NAME] & [PERSON_NAME]" at bounding box center [935, 622] width 332 height 29
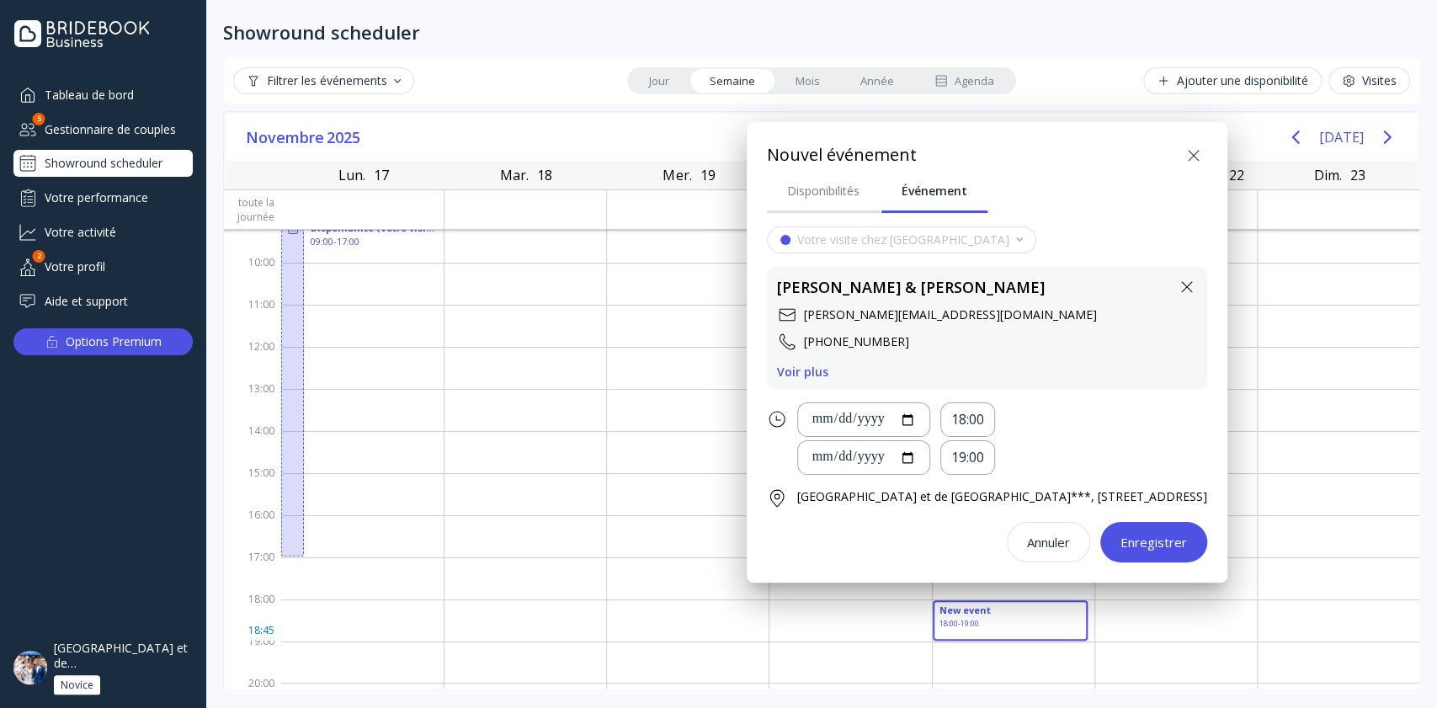
drag, startPoint x: 818, startPoint y: 621, endPoint x: 1188, endPoint y: 560, distance: 374.6
click at [1188, 560] on div "**********" at bounding box center [718, 354] width 1437 height 708
click at [1148, 545] on button "Enregistrer" at bounding box center [1153, 542] width 107 height 40
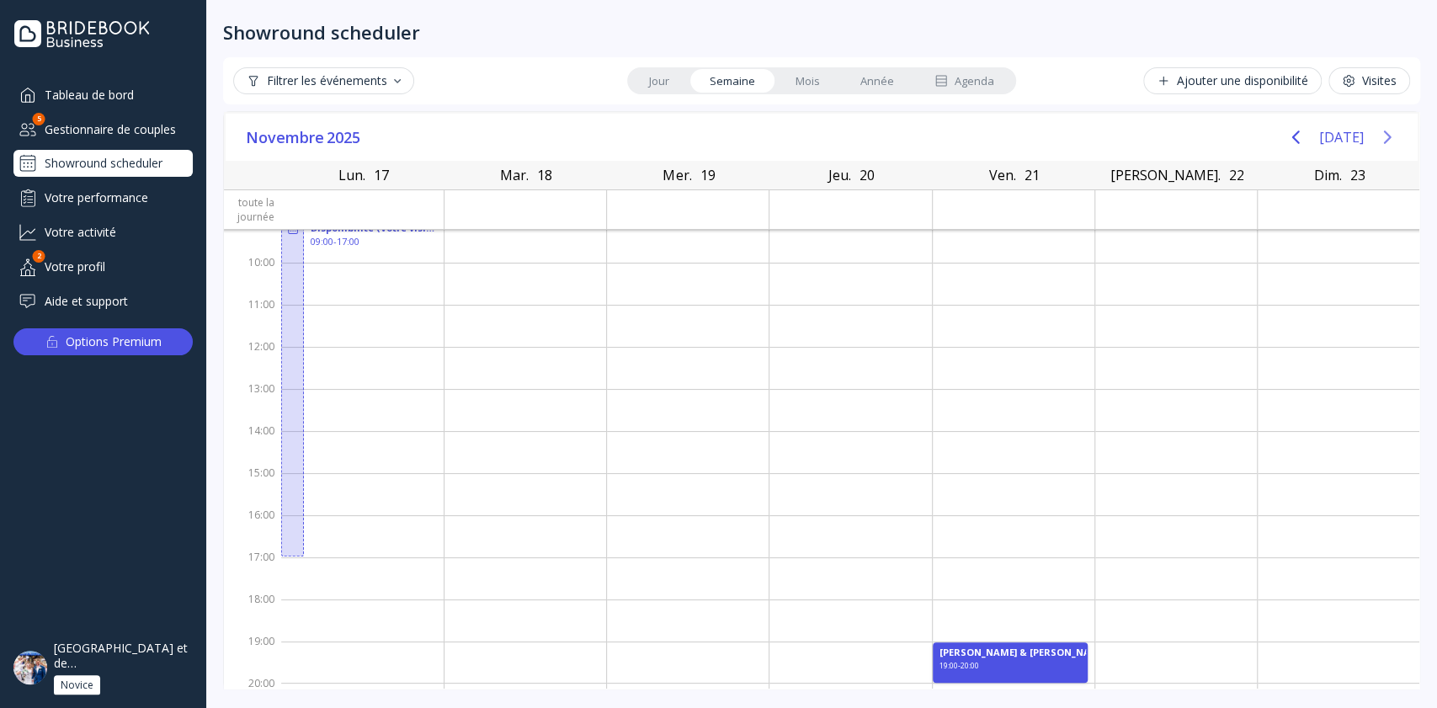
click at [1391, 139] on icon "Next page" at bounding box center [1387, 137] width 20 height 20
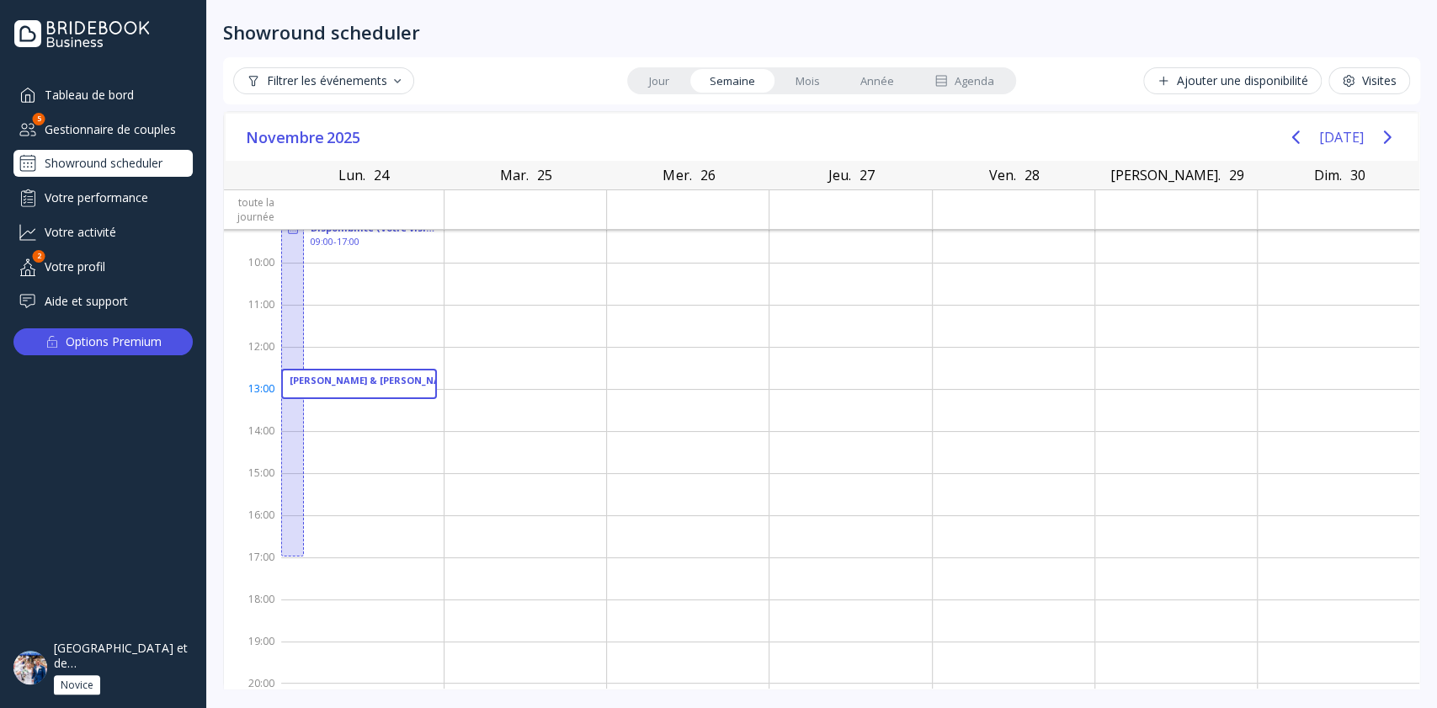
click at [344, 390] on div "[PERSON_NAME] & [PERSON_NAME] 12:30 - 13:15" at bounding box center [359, 384] width 156 height 30
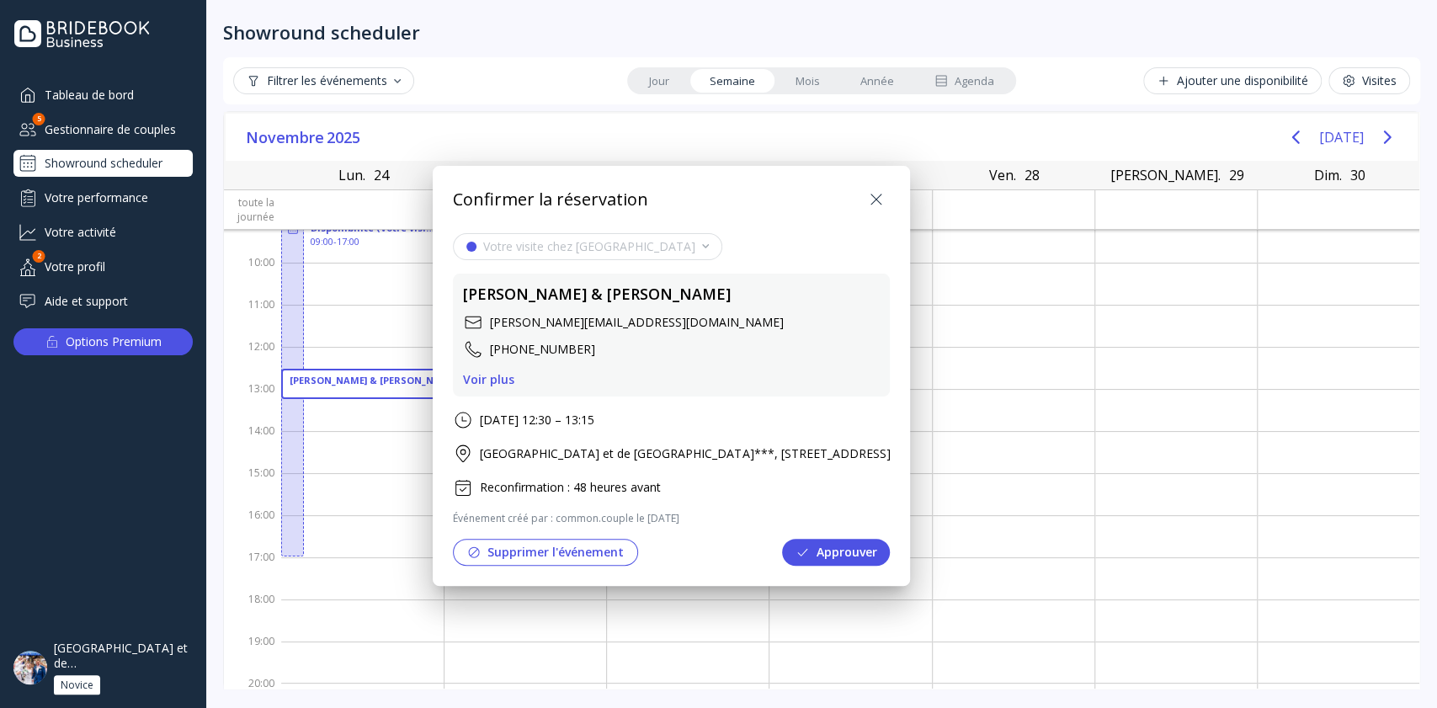
click at [561, 566] on button "Supprimer l'événement" at bounding box center [545, 552] width 185 height 27
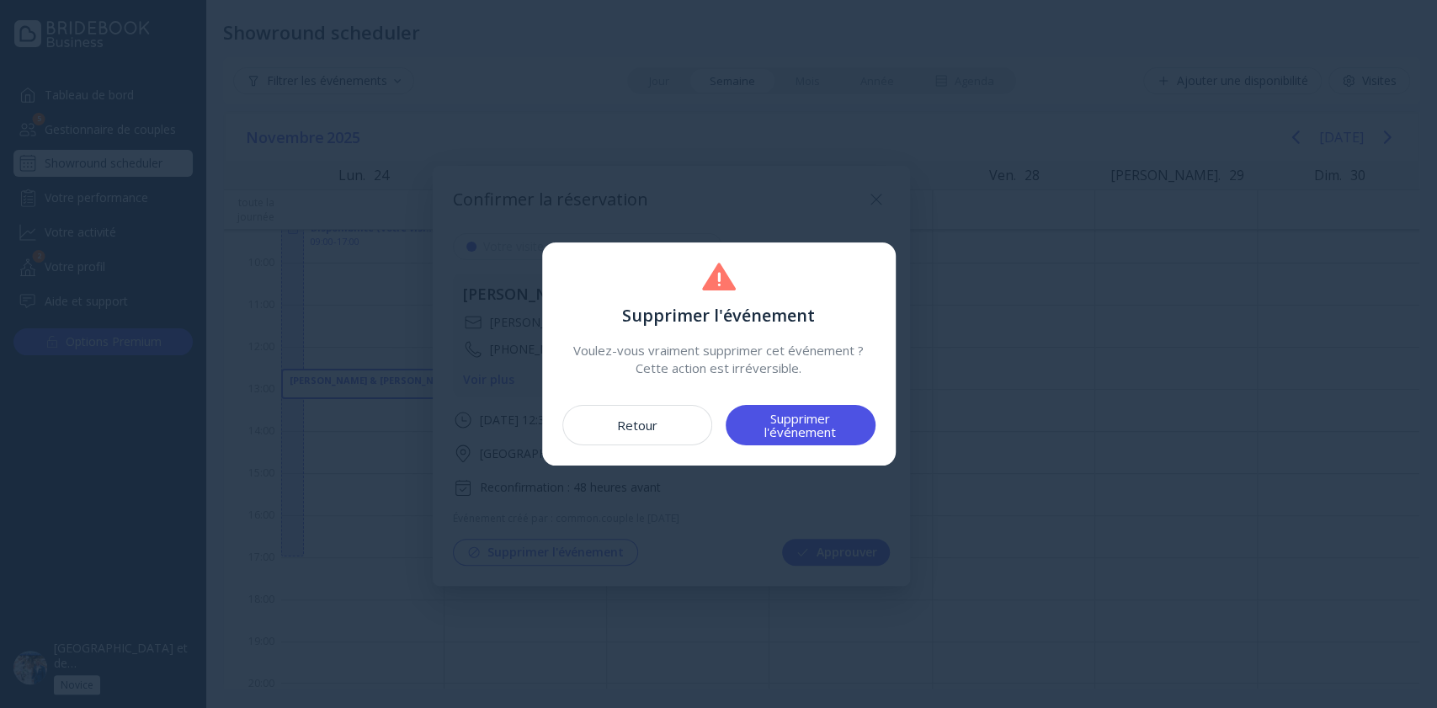
click at [819, 418] on div "Supprimer l'événement" at bounding box center [800, 425] width 109 height 27
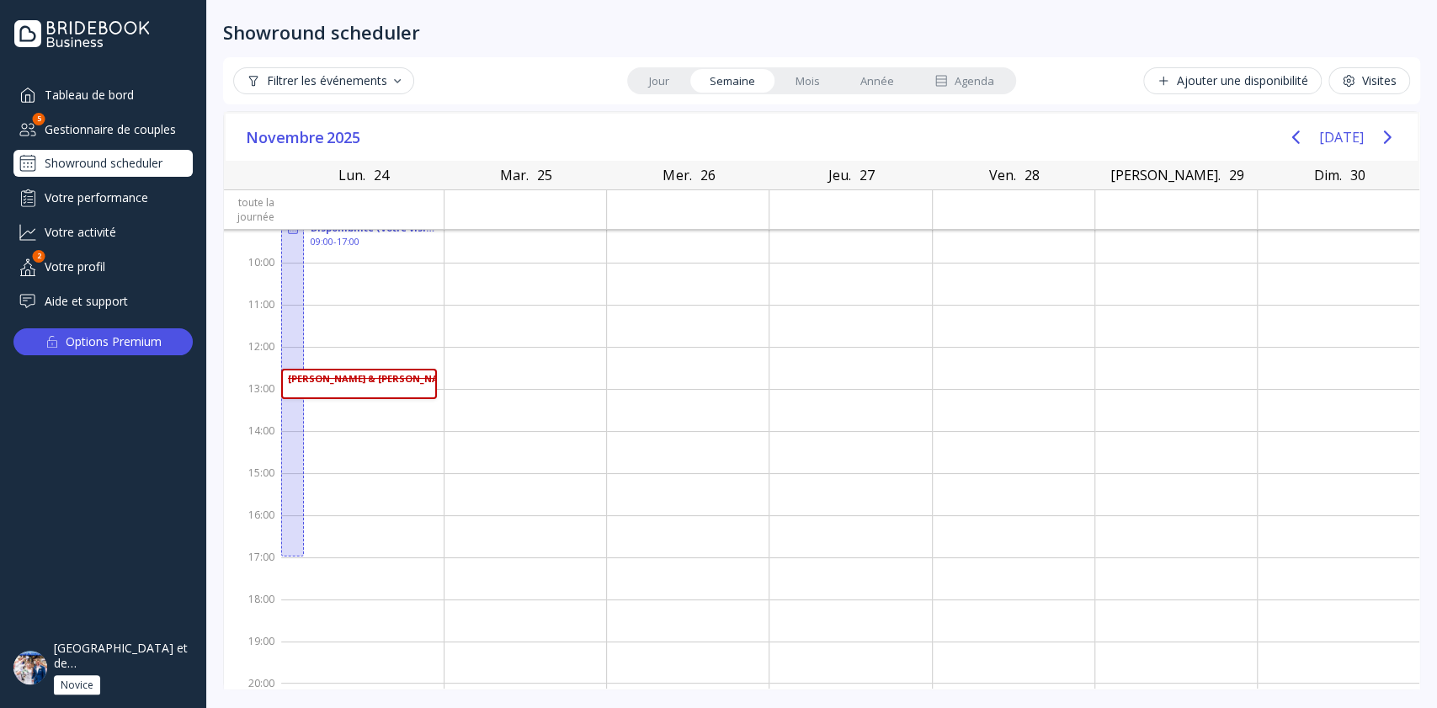
click at [968, 79] on div "Agenda" at bounding box center [964, 81] width 60 height 16
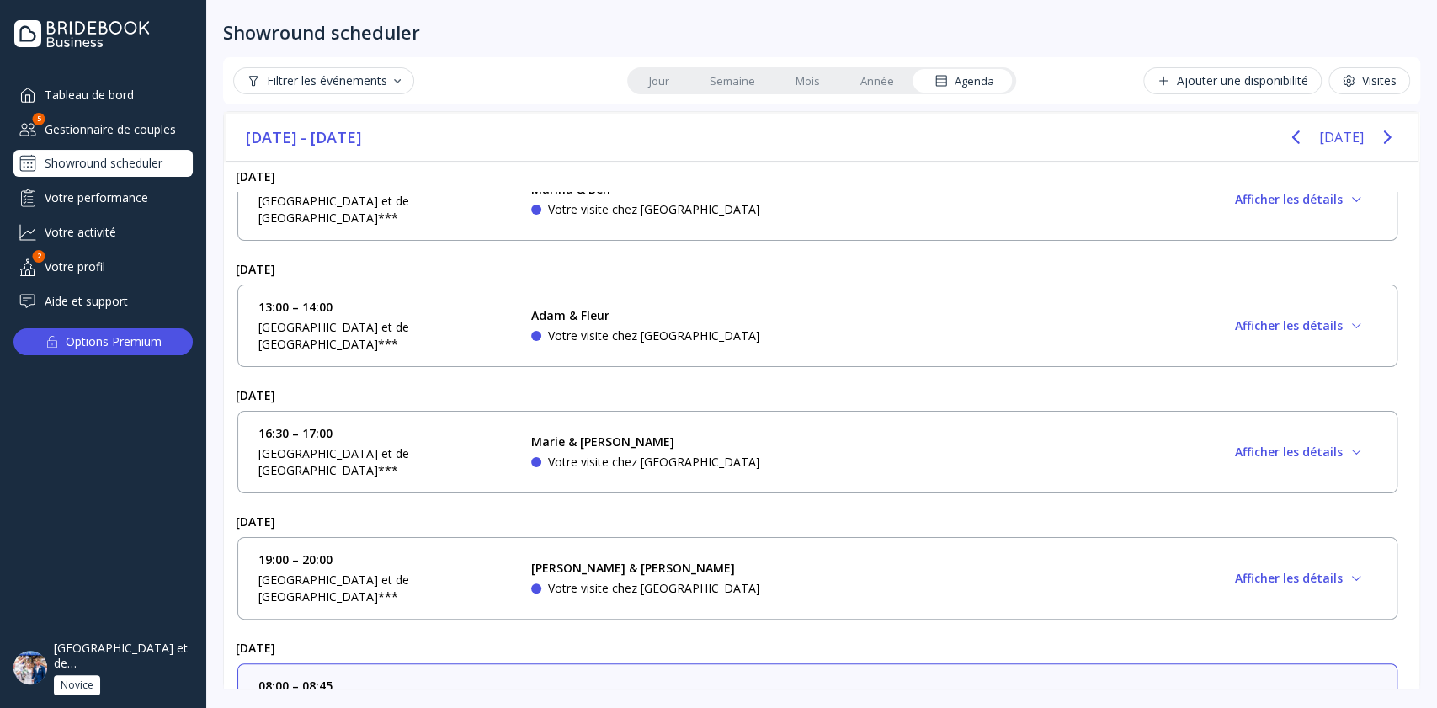
scroll to position [0, 0]
